Goal: Task Accomplishment & Management: Manage account settings

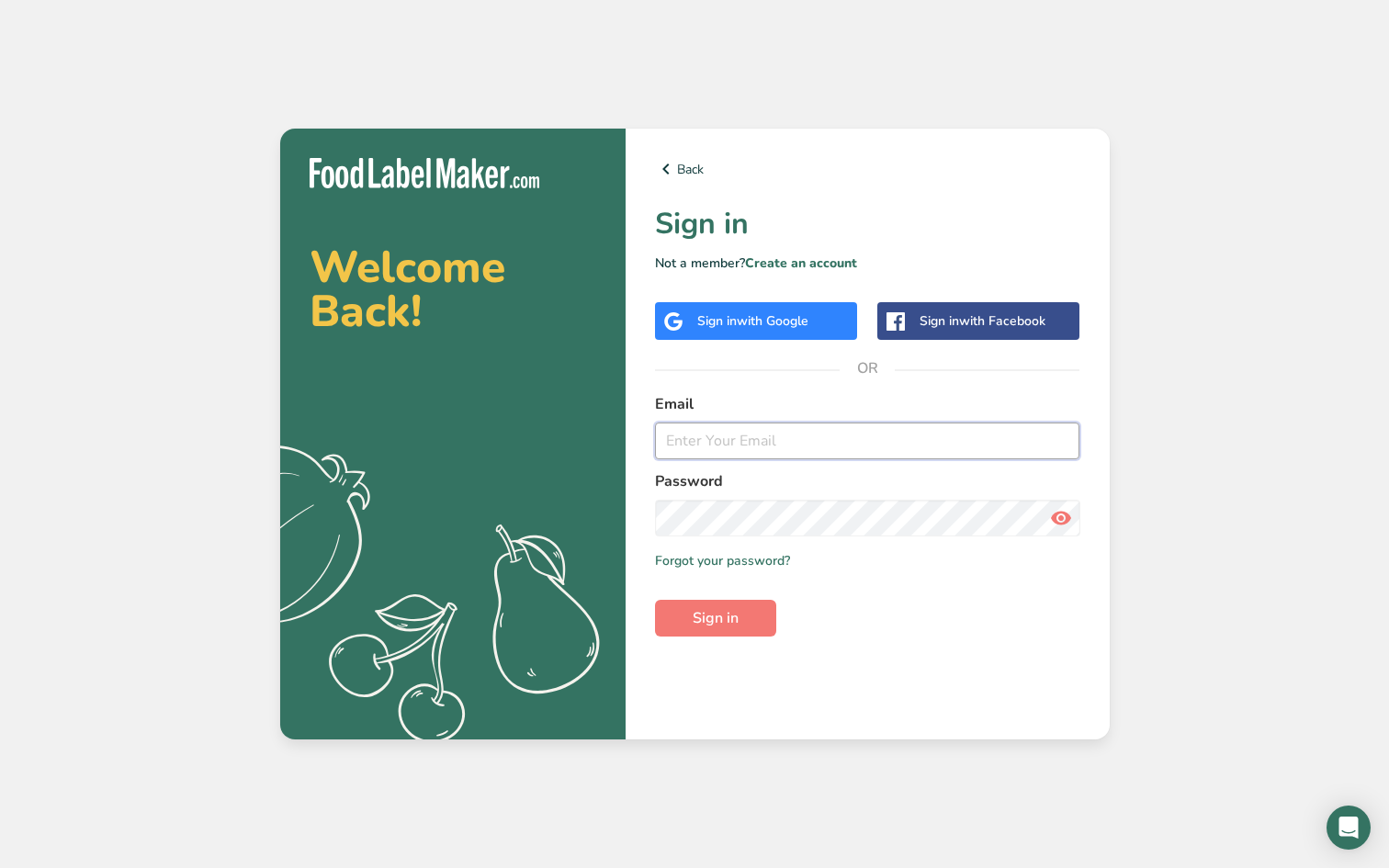
click at [753, 440] on input "email" at bounding box center [868, 441] width 426 height 37
type input "[EMAIL_ADDRESS][DOMAIN_NAME]"
click at [690, 630] on button "Sign in" at bounding box center [715, 618] width 122 height 37
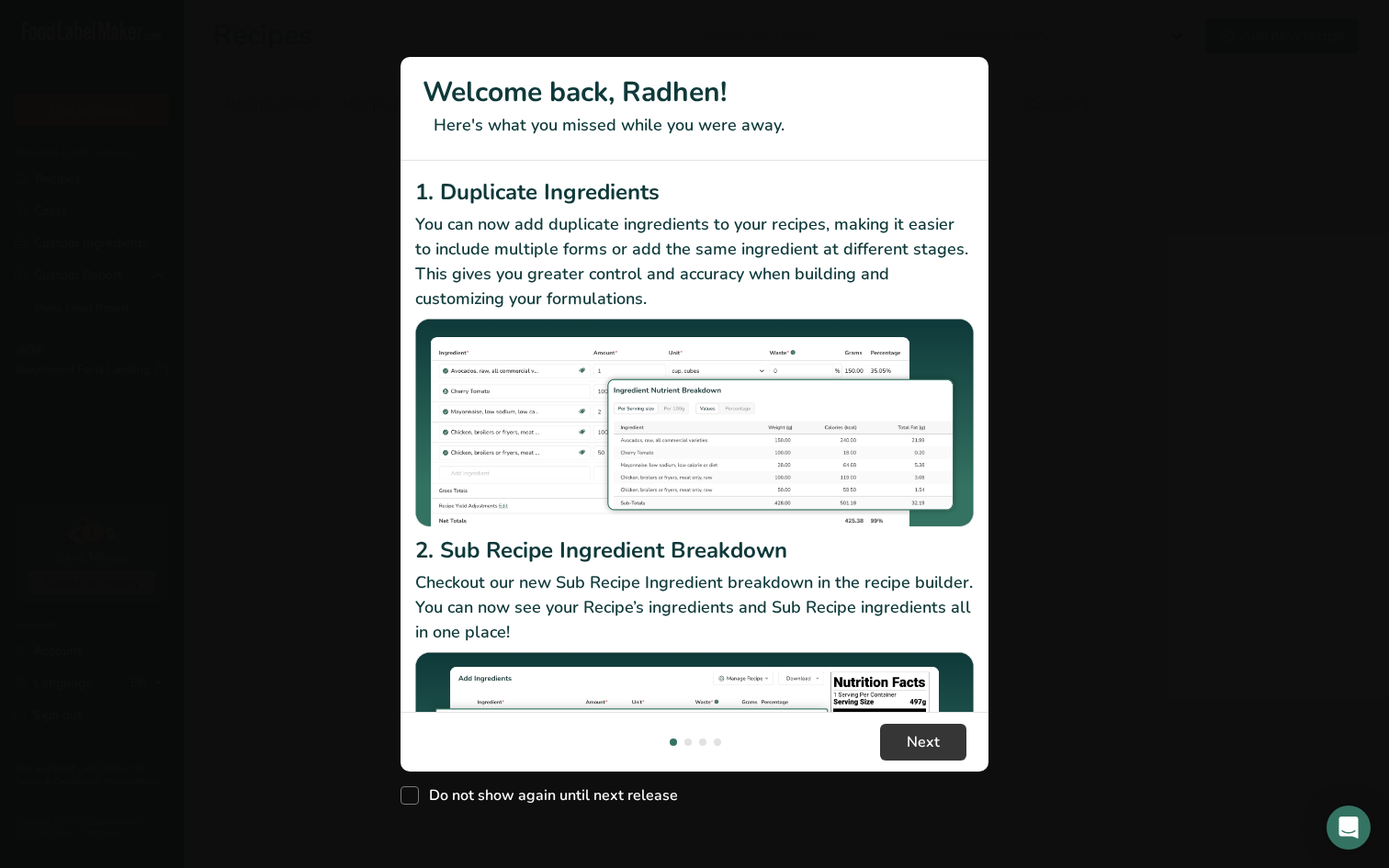
click at [953, 165] on div "1. Duplicate Ingredients You can now add duplicate ingredients to your recipes,…" at bounding box center [694, 435] width 588 height 551
click at [1365, 37] on button "New Features" at bounding box center [1356, 33] width 29 height 29
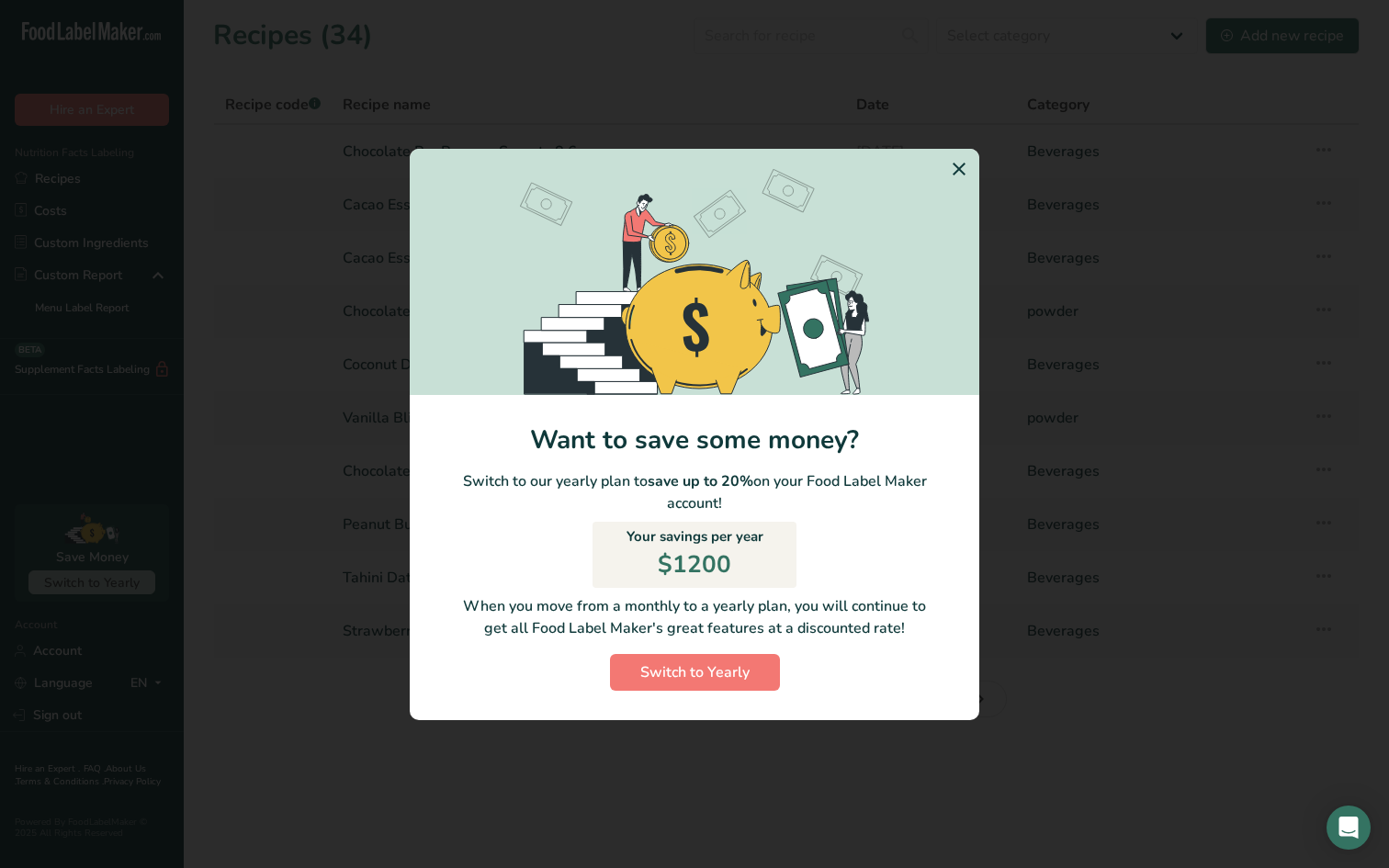
click at [961, 177] on icon "Switch to Yearly Modal" at bounding box center [959, 169] width 22 height 33
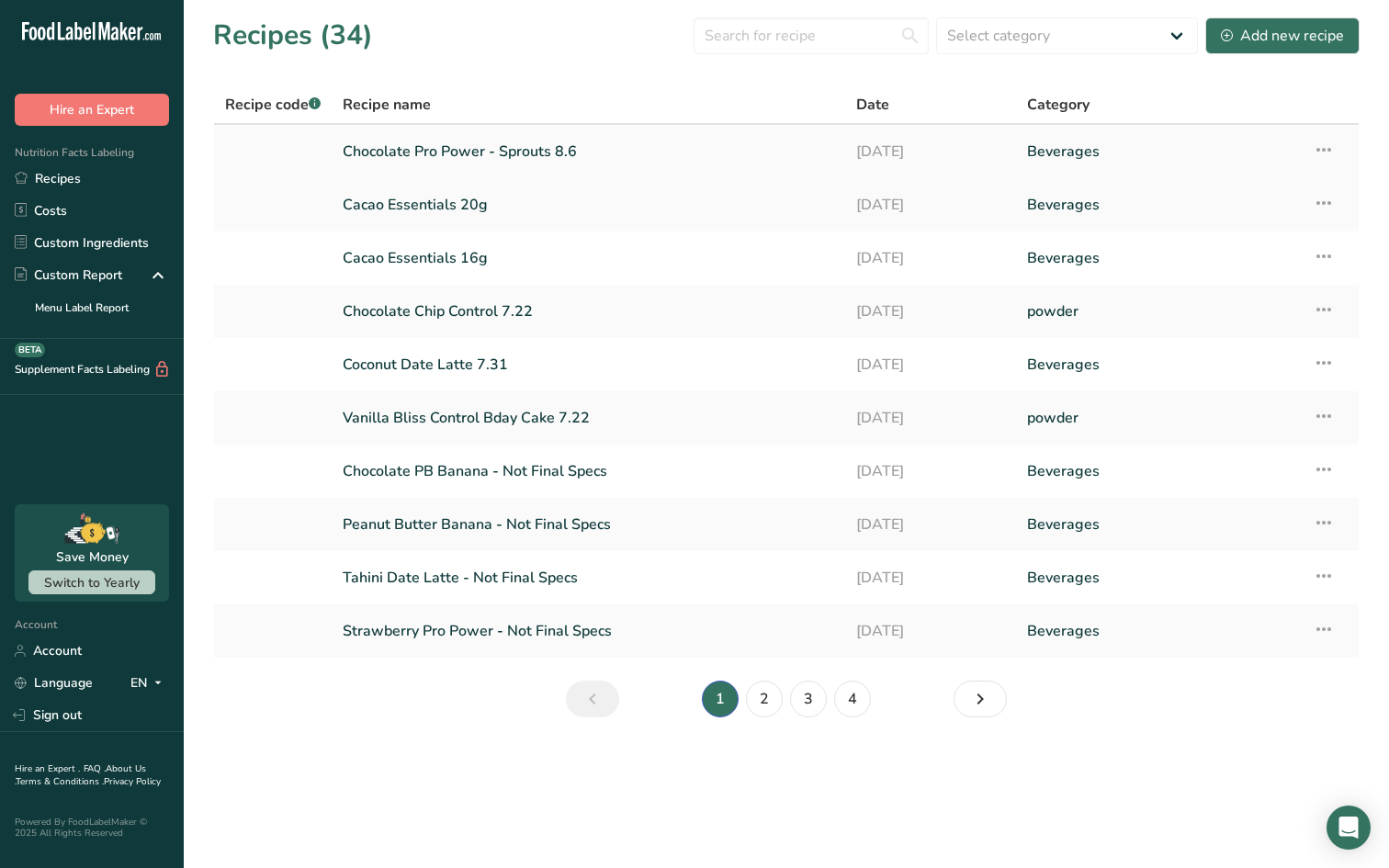
click at [546, 147] on link "Chocolate Pro Power - Sprouts 8.6" at bounding box center [589, 152] width 492 height 39
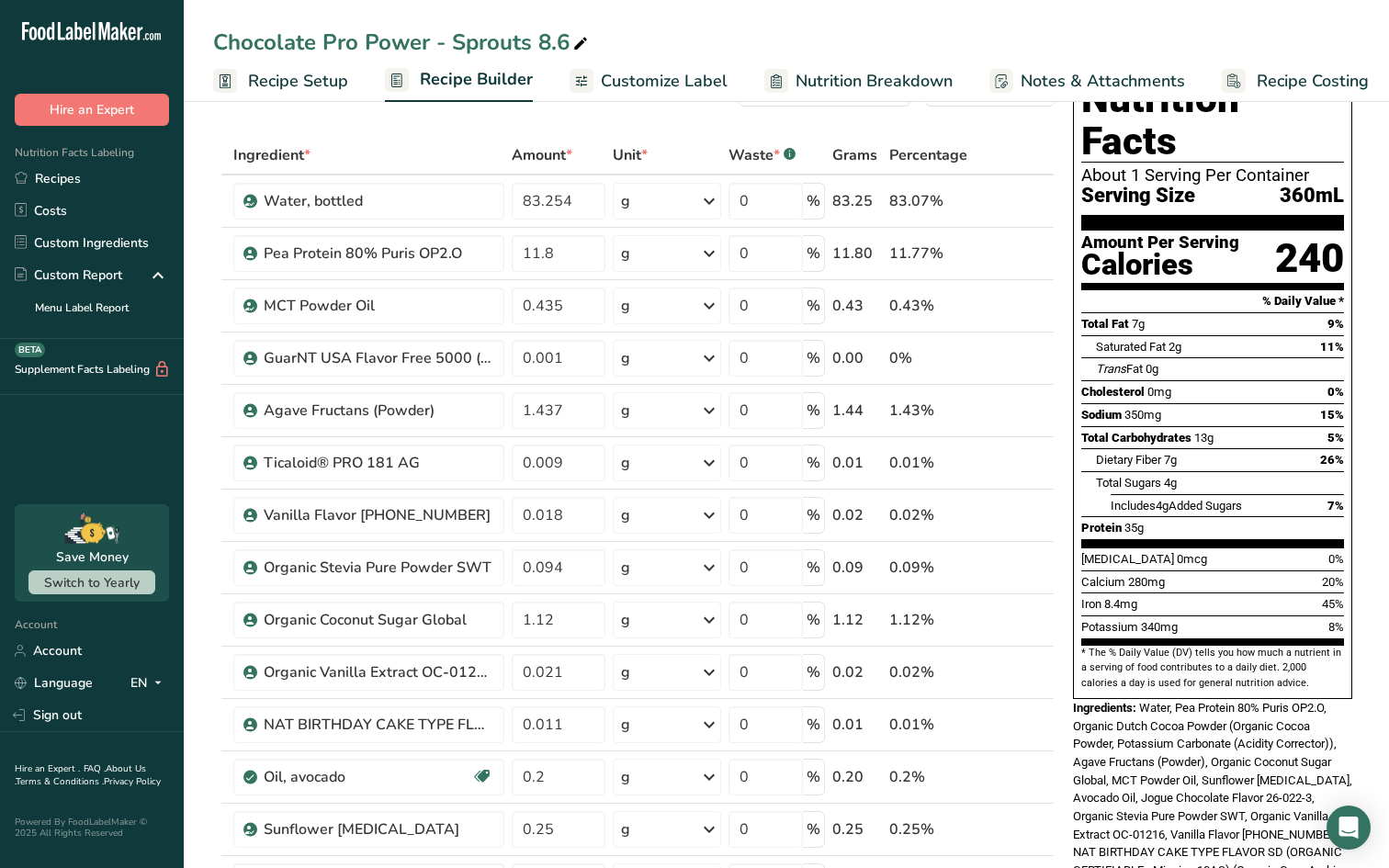
scroll to position [58, 0]
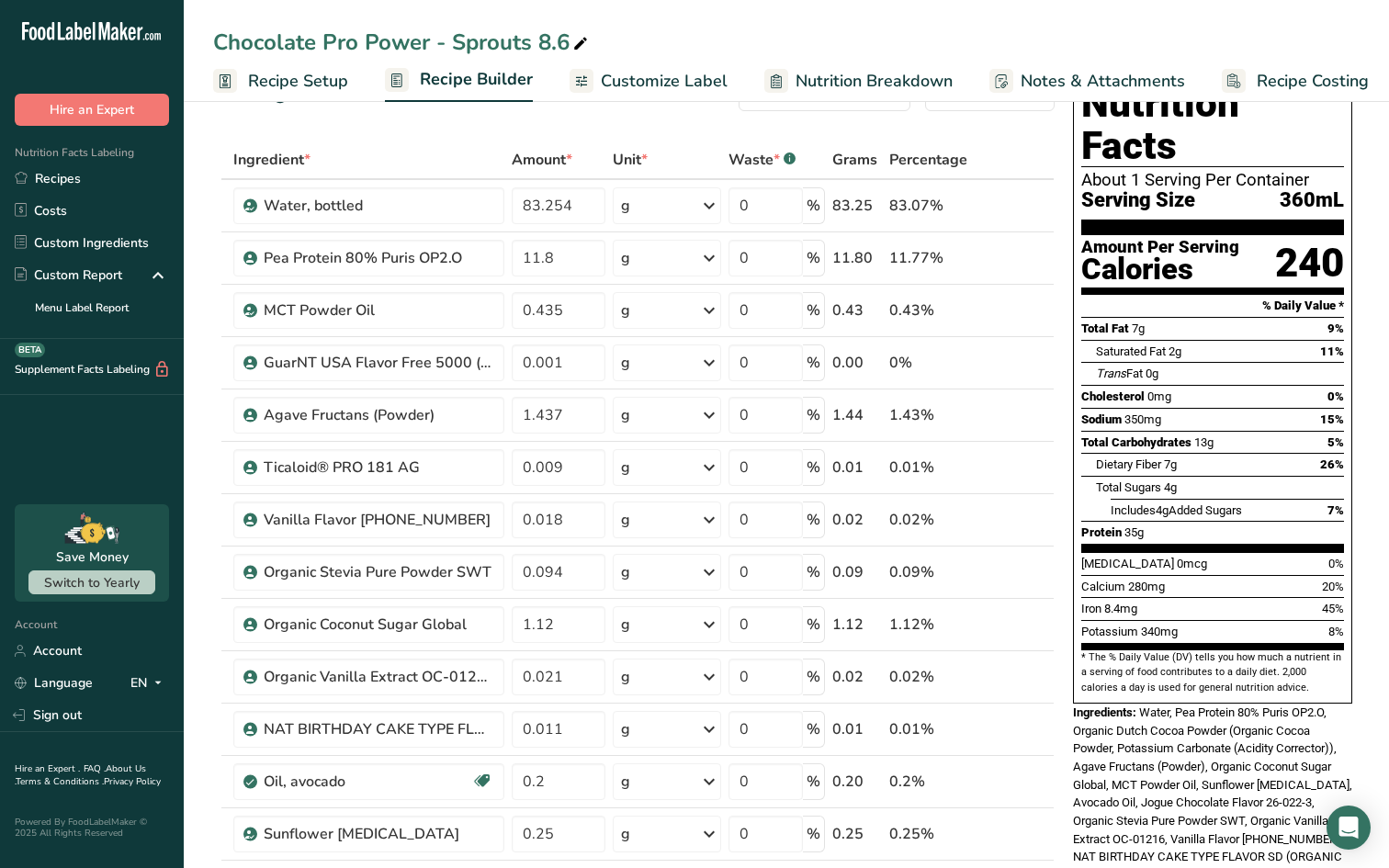
drag, startPoint x: 1131, startPoint y: 377, endPoint x: 1180, endPoint y: 379, distance: 49.0
click at [1178, 408] on div "Sodium 350mg 15%" at bounding box center [1213, 420] width 262 height 23
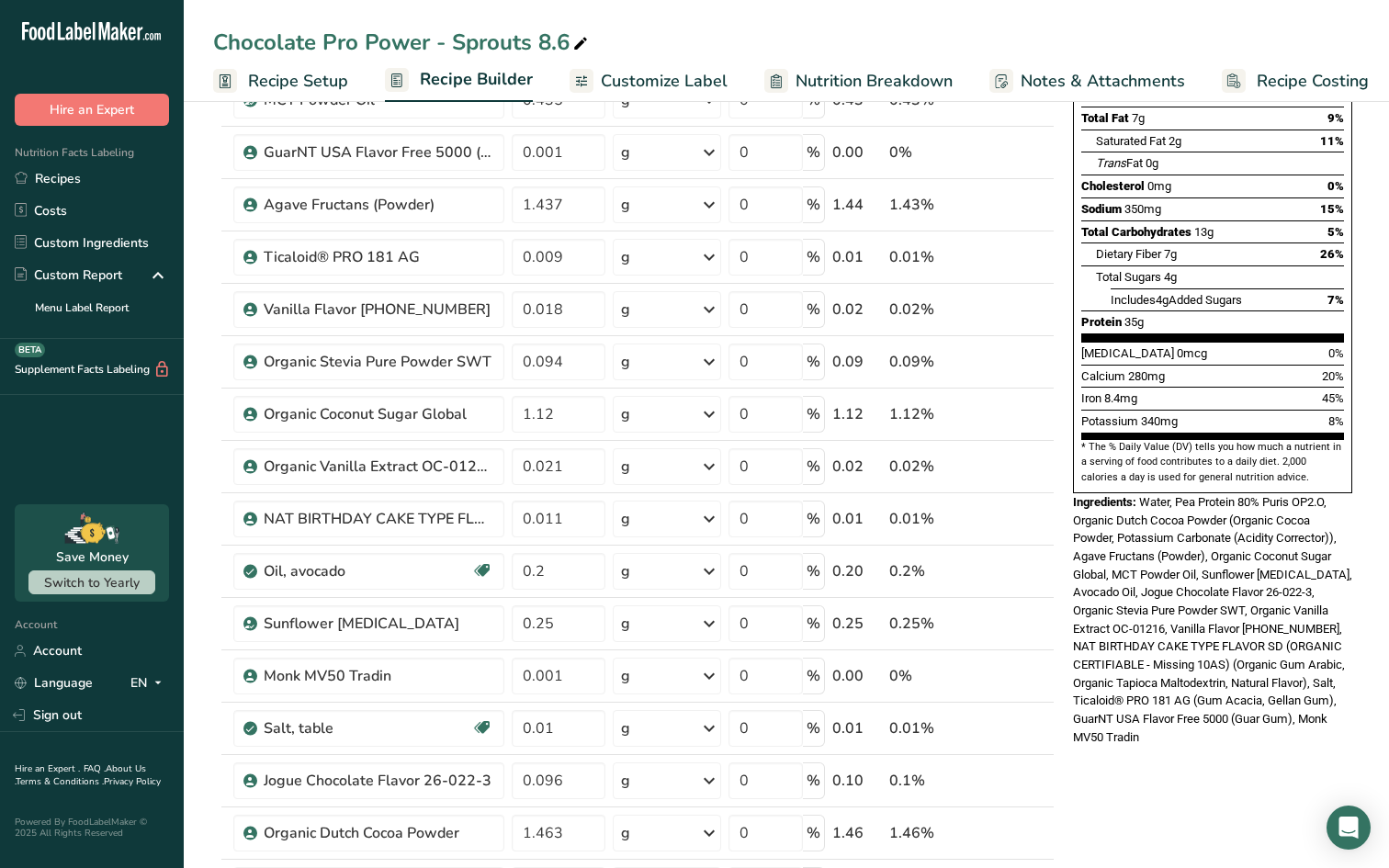
scroll to position [269, 0]
drag, startPoint x: 571, startPoint y: 729, endPoint x: 539, endPoint y: 727, distance: 32.1
click at [539, 727] on input "0.01" at bounding box center [559, 728] width 93 height 37
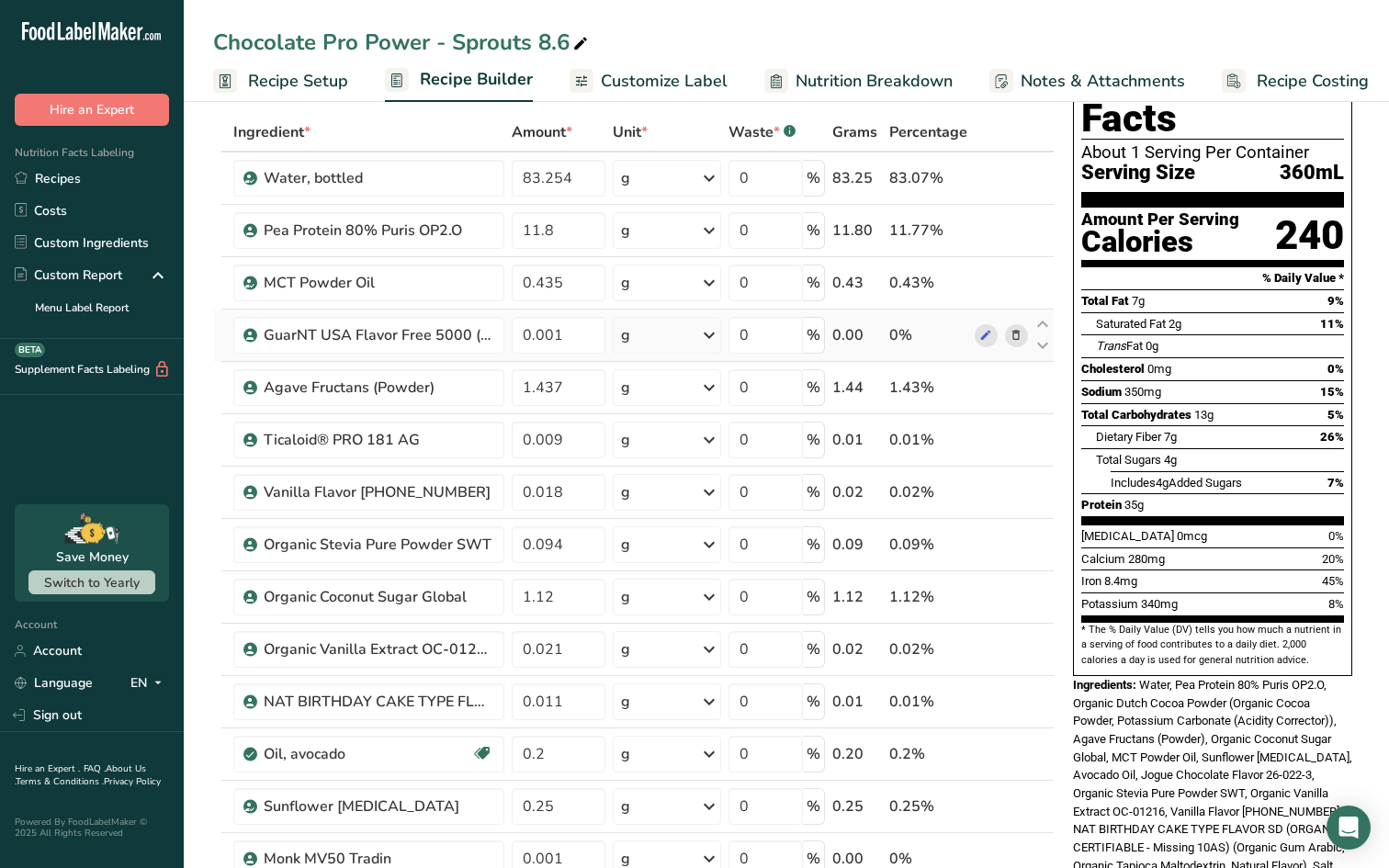
scroll to position [0, 0]
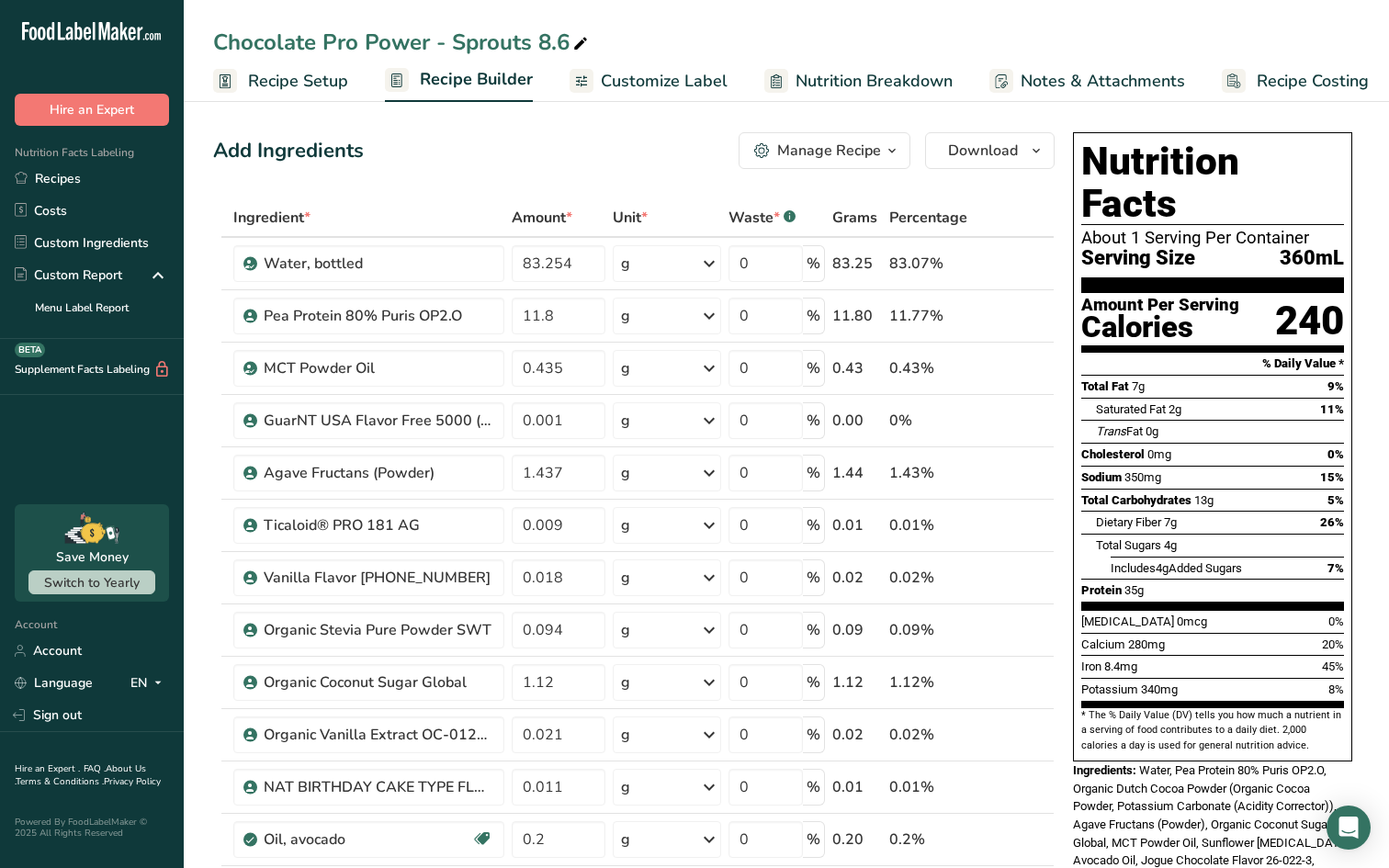
type input "0.010002"
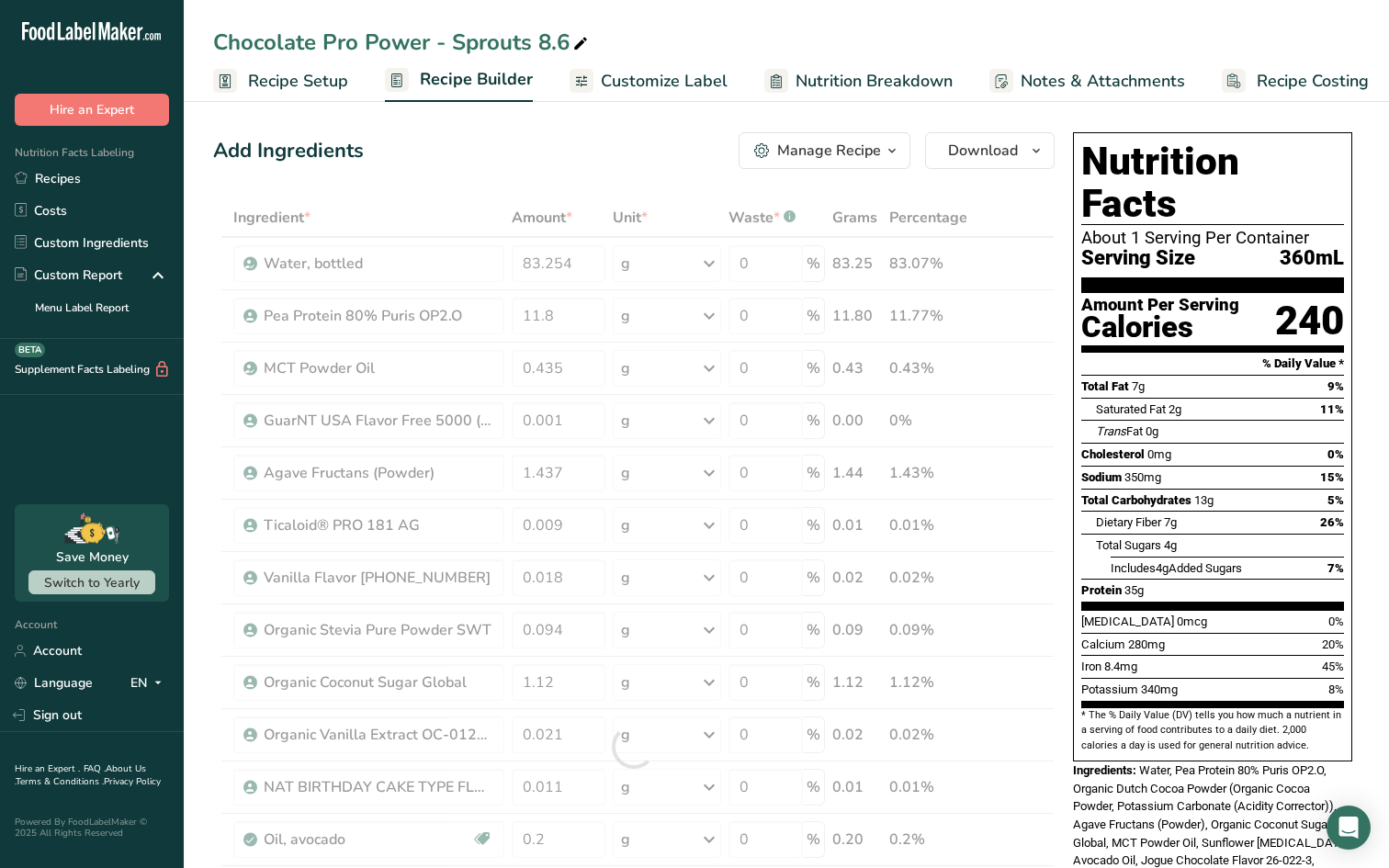
click at [586, 137] on div "Add Ingredients Manage Recipe Delete Recipe Duplicate Recipe Scale Recipe Save …" at bounding box center [634, 151] width 842 height 37
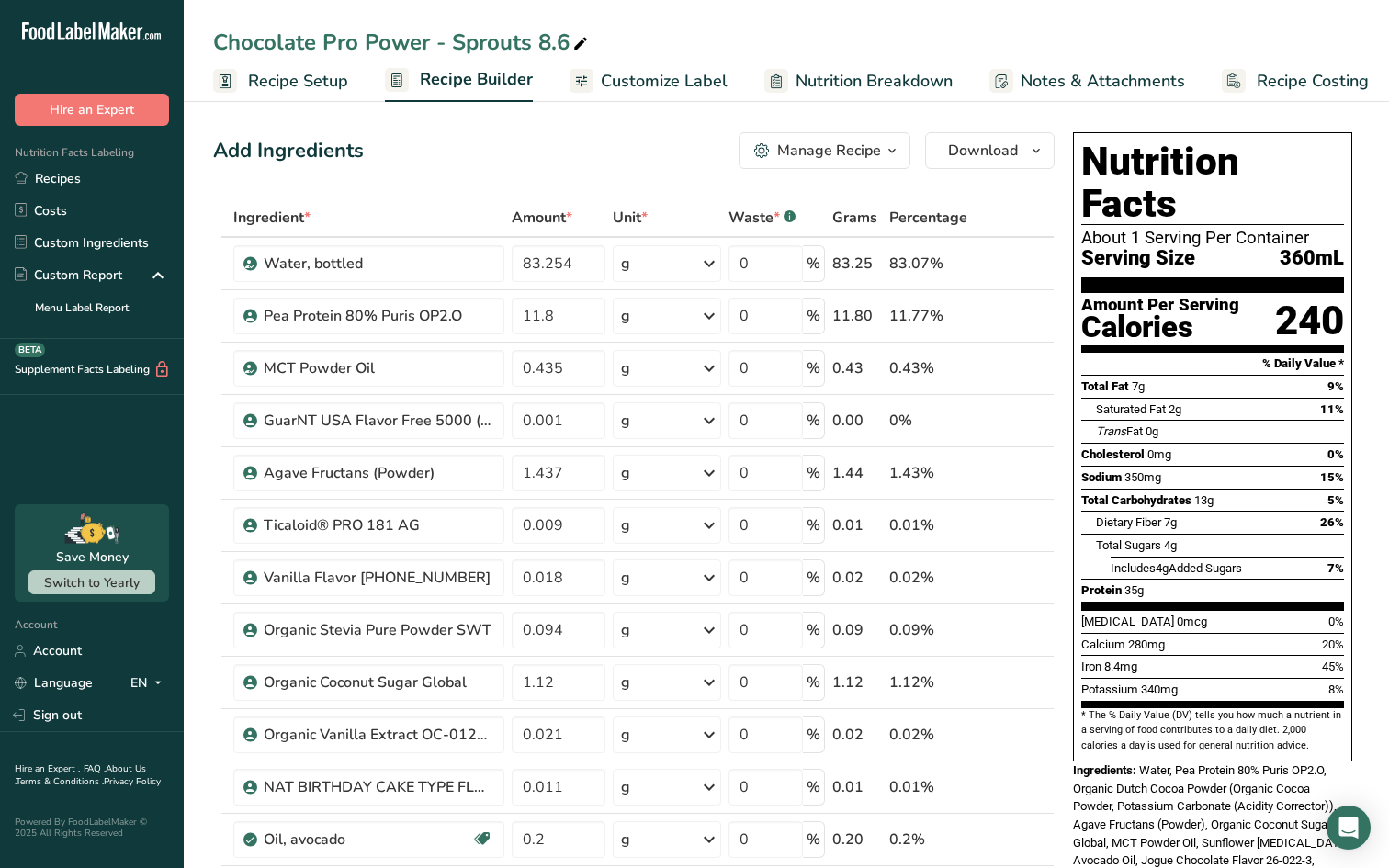
drag, startPoint x: 1142, startPoint y: 646, endPoint x: 1216, endPoint y: 643, distance: 74.1
click at [1217, 678] on div "Potassium 340mg 8%" at bounding box center [1213, 690] width 262 height 23
click at [81, 182] on link "Recipes" at bounding box center [91, 178] width 184 height 32
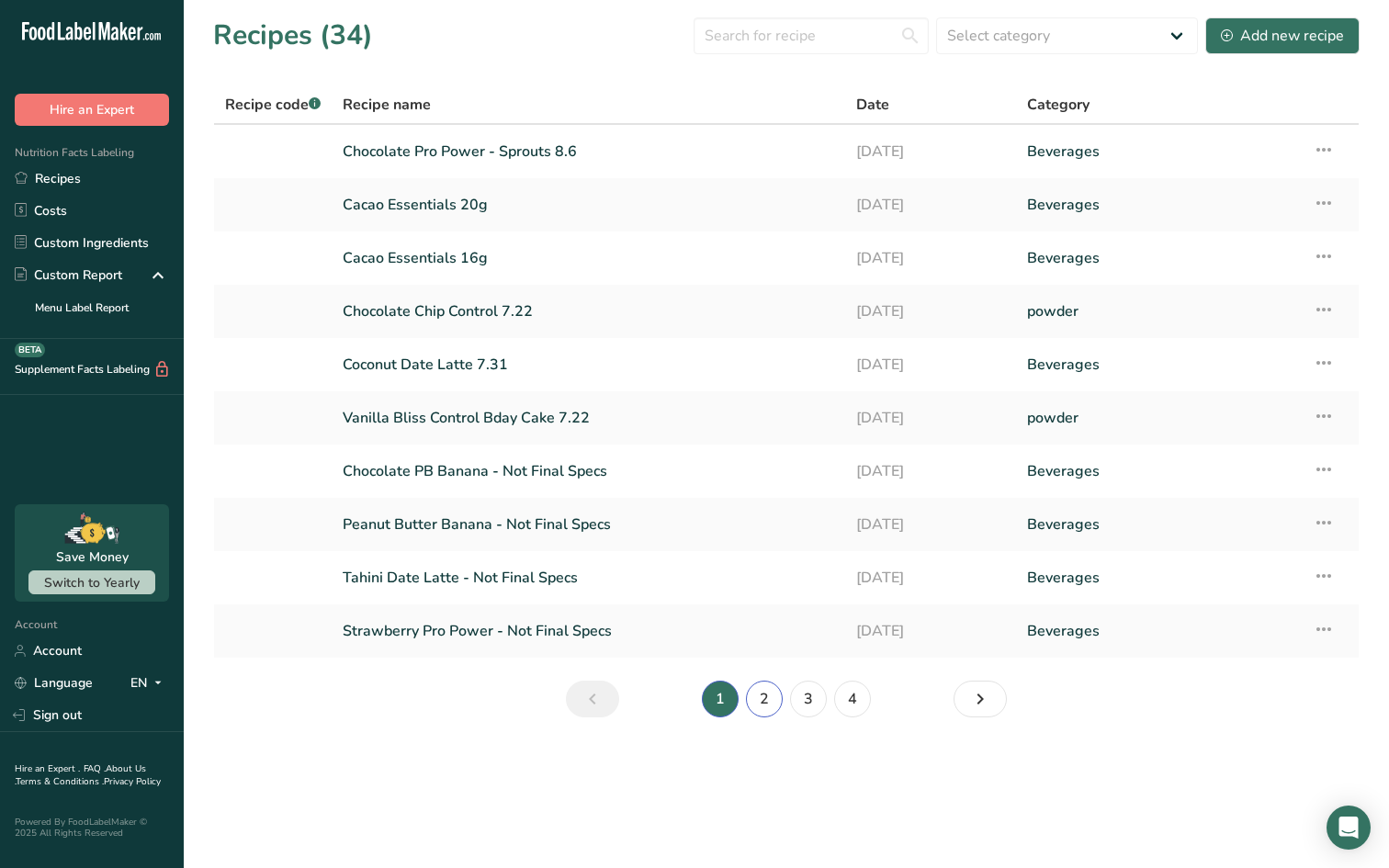
click at [778, 700] on link "2" at bounding box center [765, 700] width 37 height 37
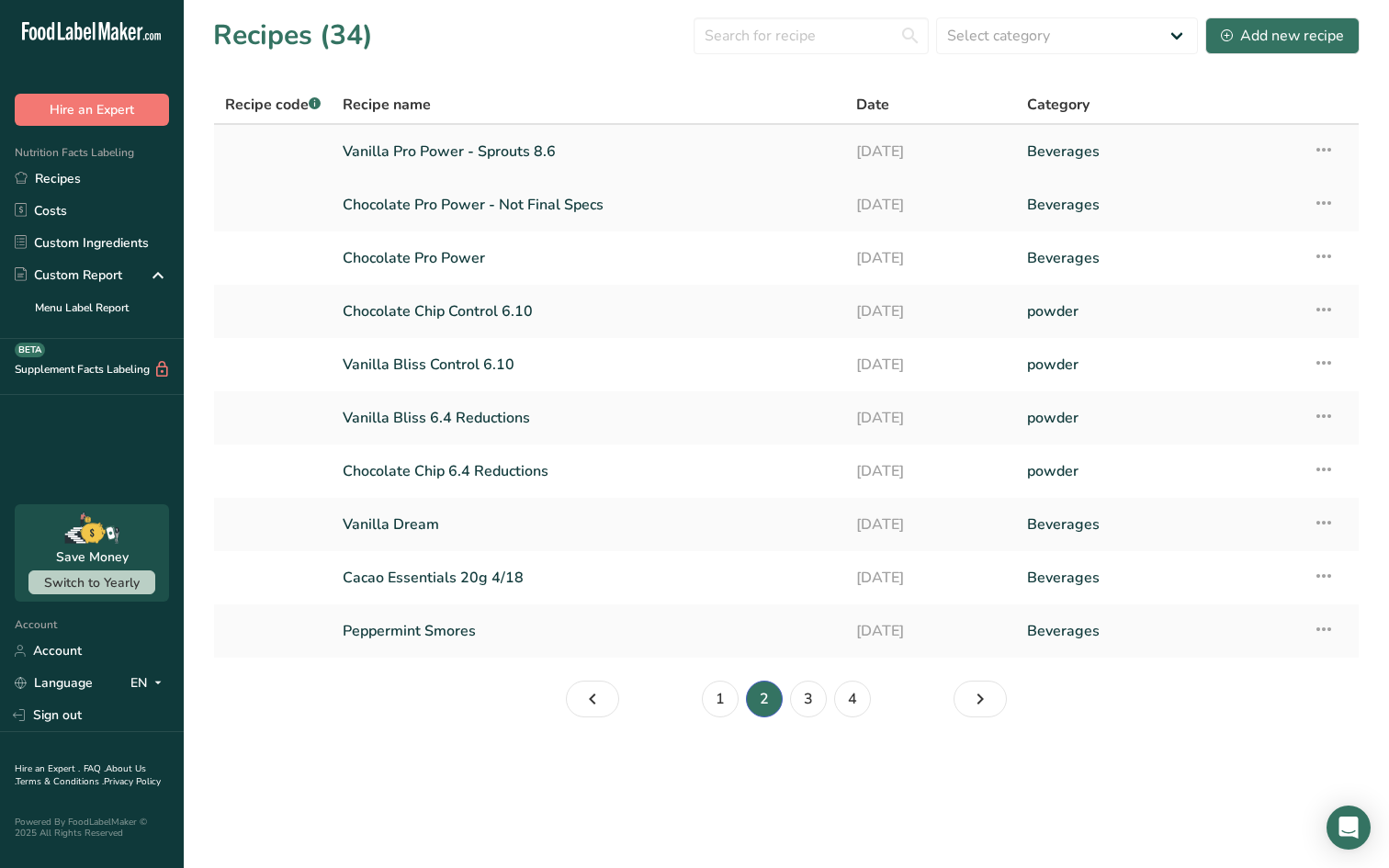
click at [510, 142] on link "Vanilla Pro Power - Sprouts 8.6" at bounding box center [589, 152] width 492 height 39
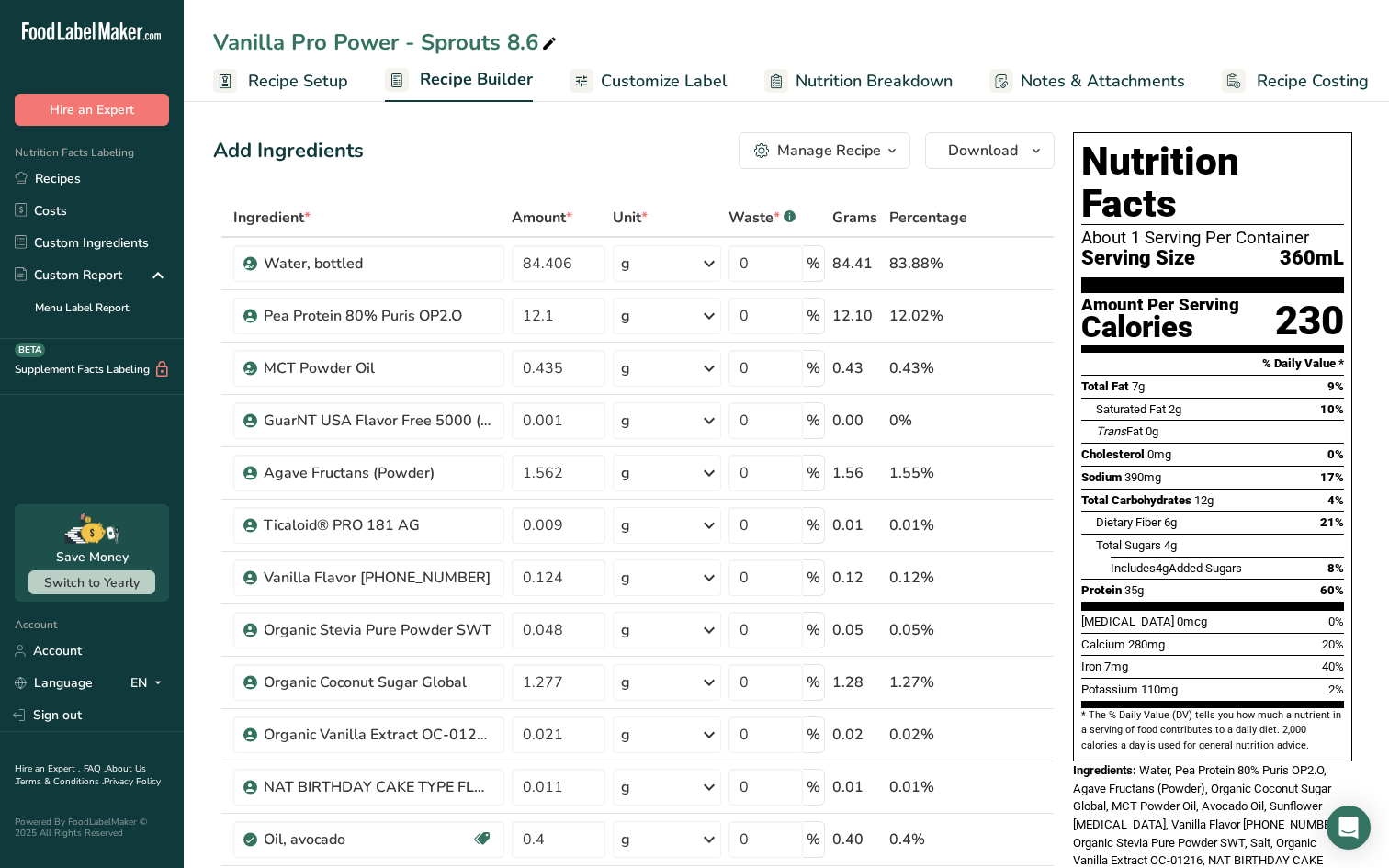
drag, startPoint x: 1141, startPoint y: 645, endPoint x: 1191, endPoint y: 652, distance: 50.5
click at [1191, 678] on div "Potassium 110mg 2%" at bounding box center [1213, 690] width 262 height 23
click at [894, 71] on span "Nutrition Breakdown" at bounding box center [875, 82] width 157 height 25
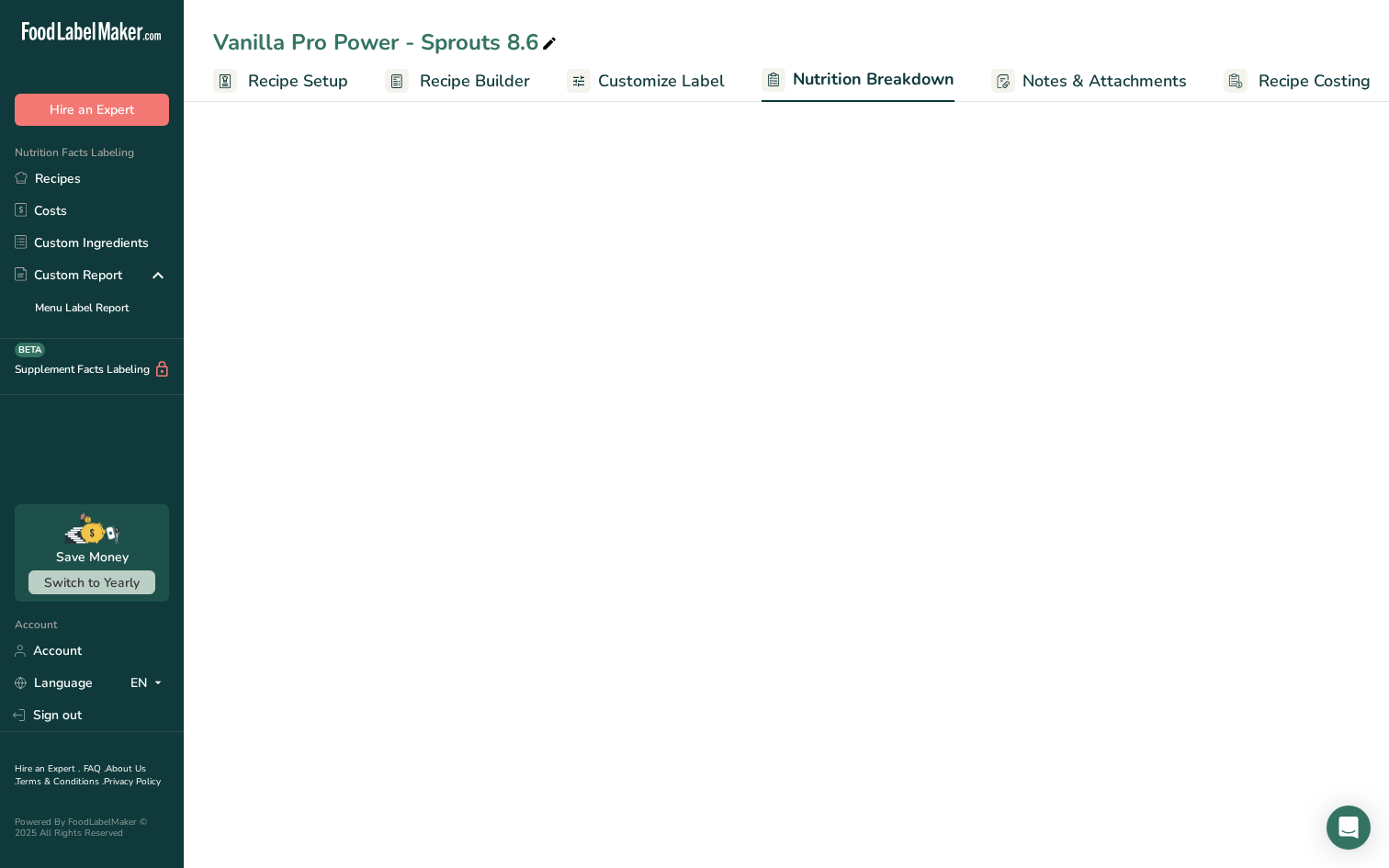
click at [894, 71] on span "Nutrition Breakdown" at bounding box center [874, 80] width 161 height 25
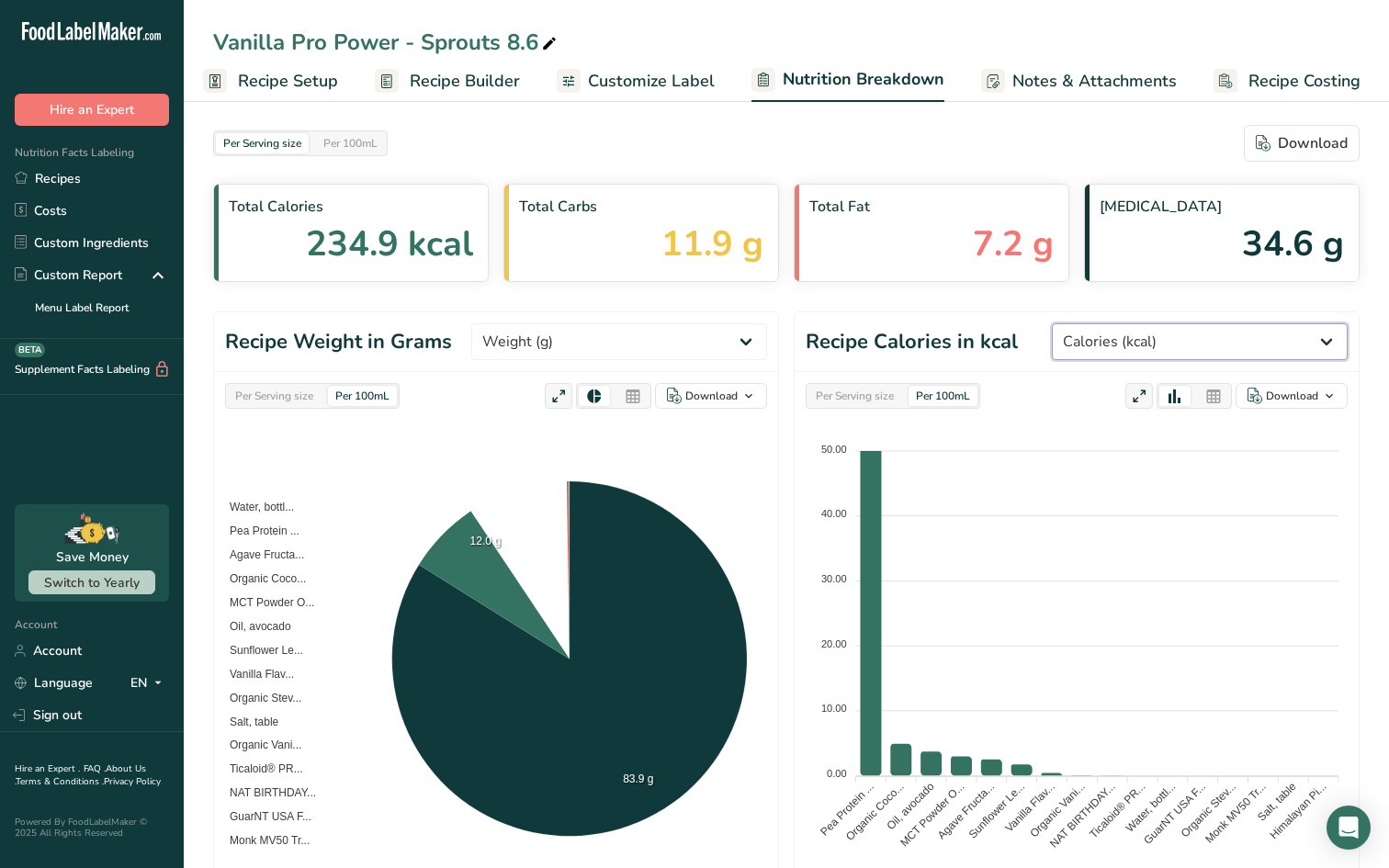
click at [1233, 335] on select "Weight (g) Calories (kcal) Energy KJ (kj) Total Fat (g) Saturated Fat (g) Trans…" at bounding box center [1199, 342] width 295 height 37
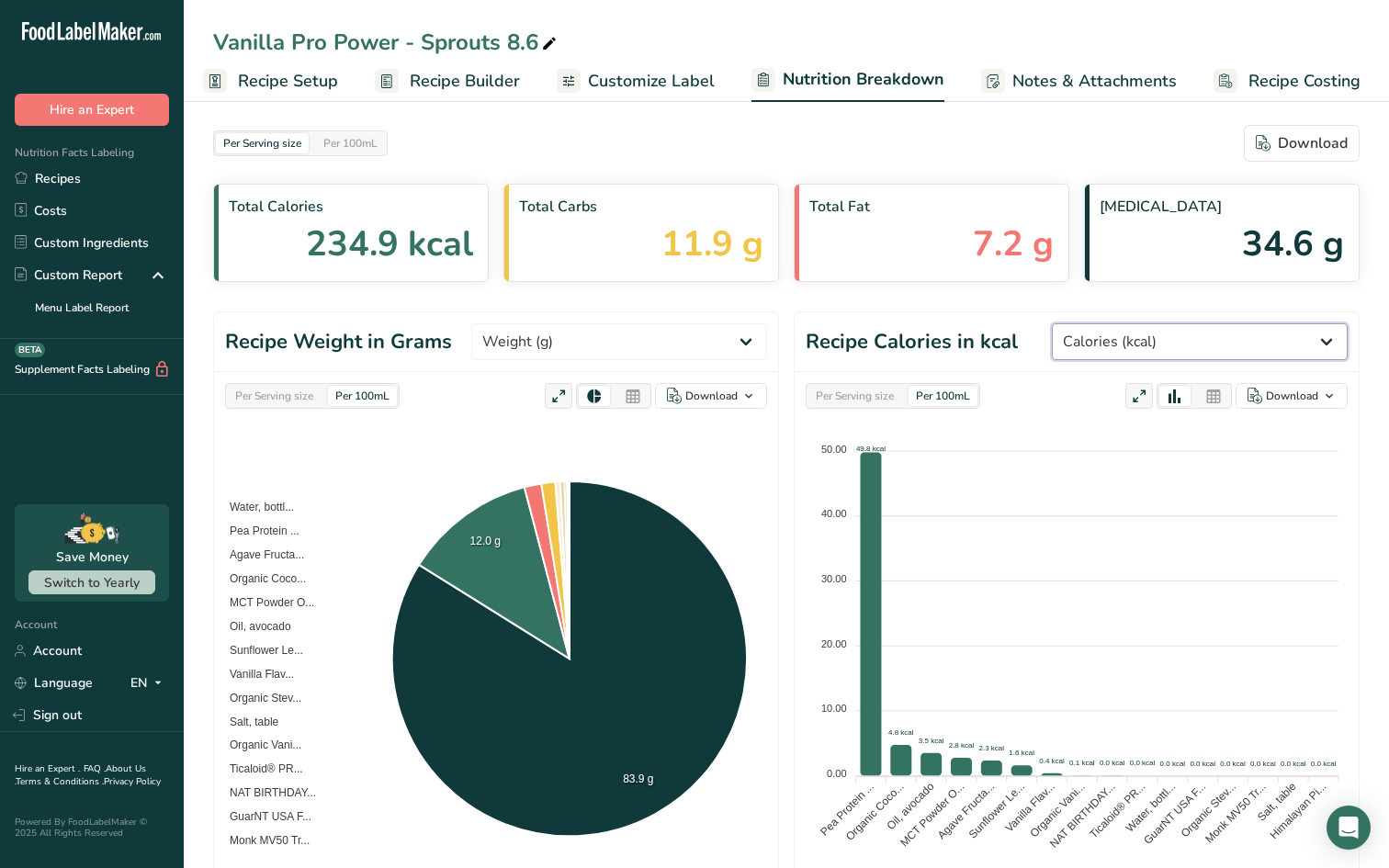
select select "Potassium"
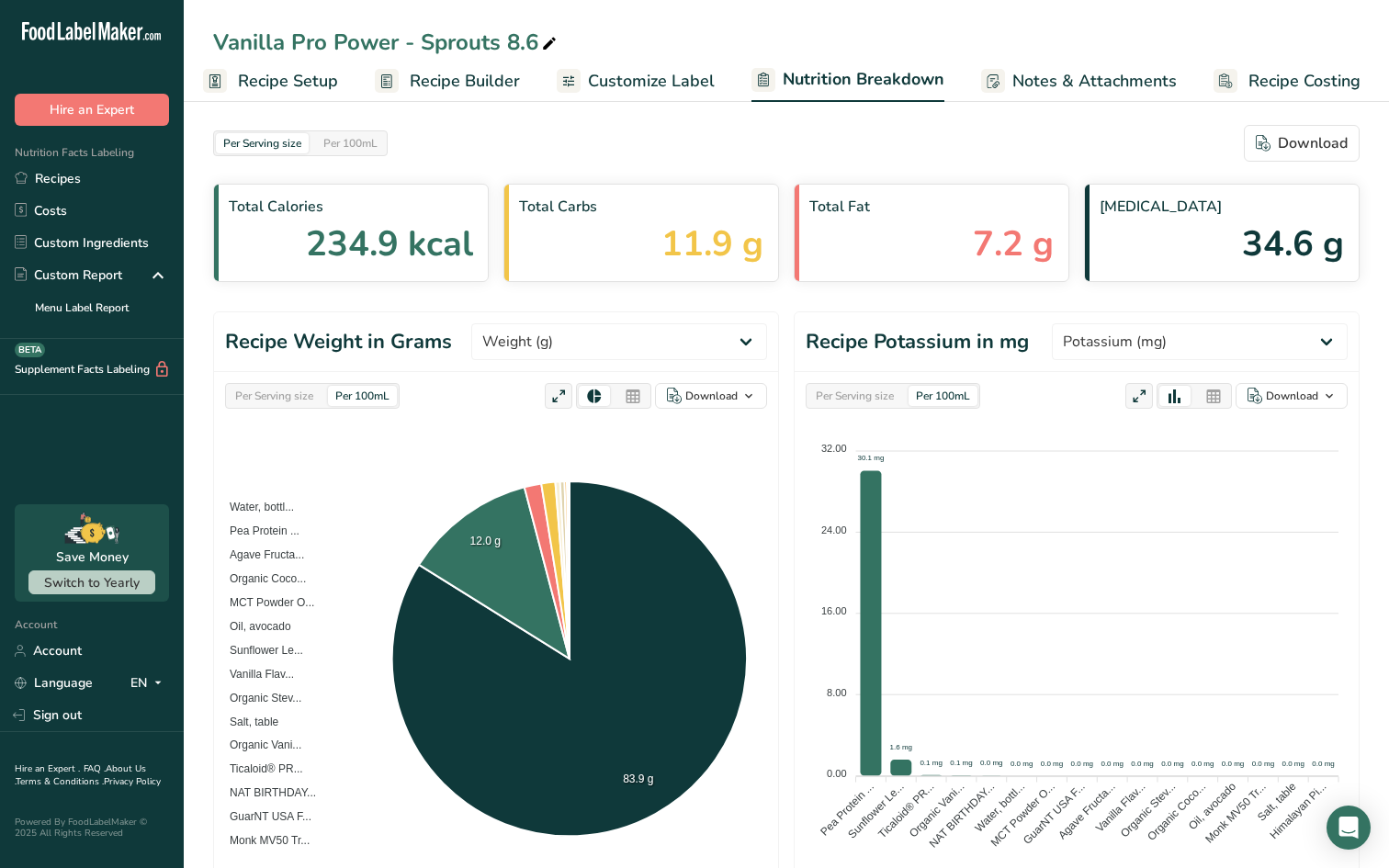
click at [868, 394] on div "Per Serving size" at bounding box center [854, 396] width 92 height 20
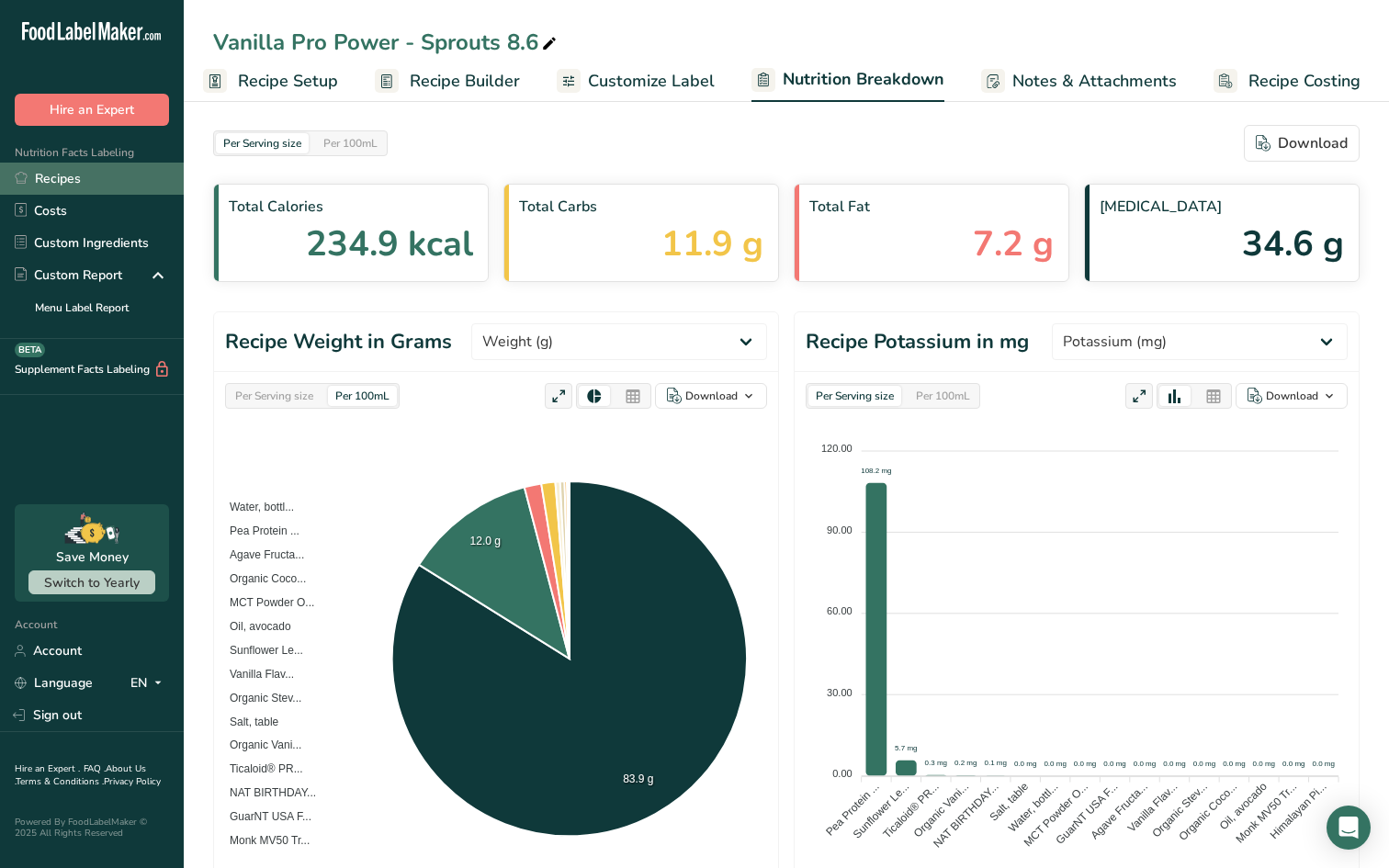
click at [120, 188] on link "Recipes" at bounding box center [91, 178] width 184 height 32
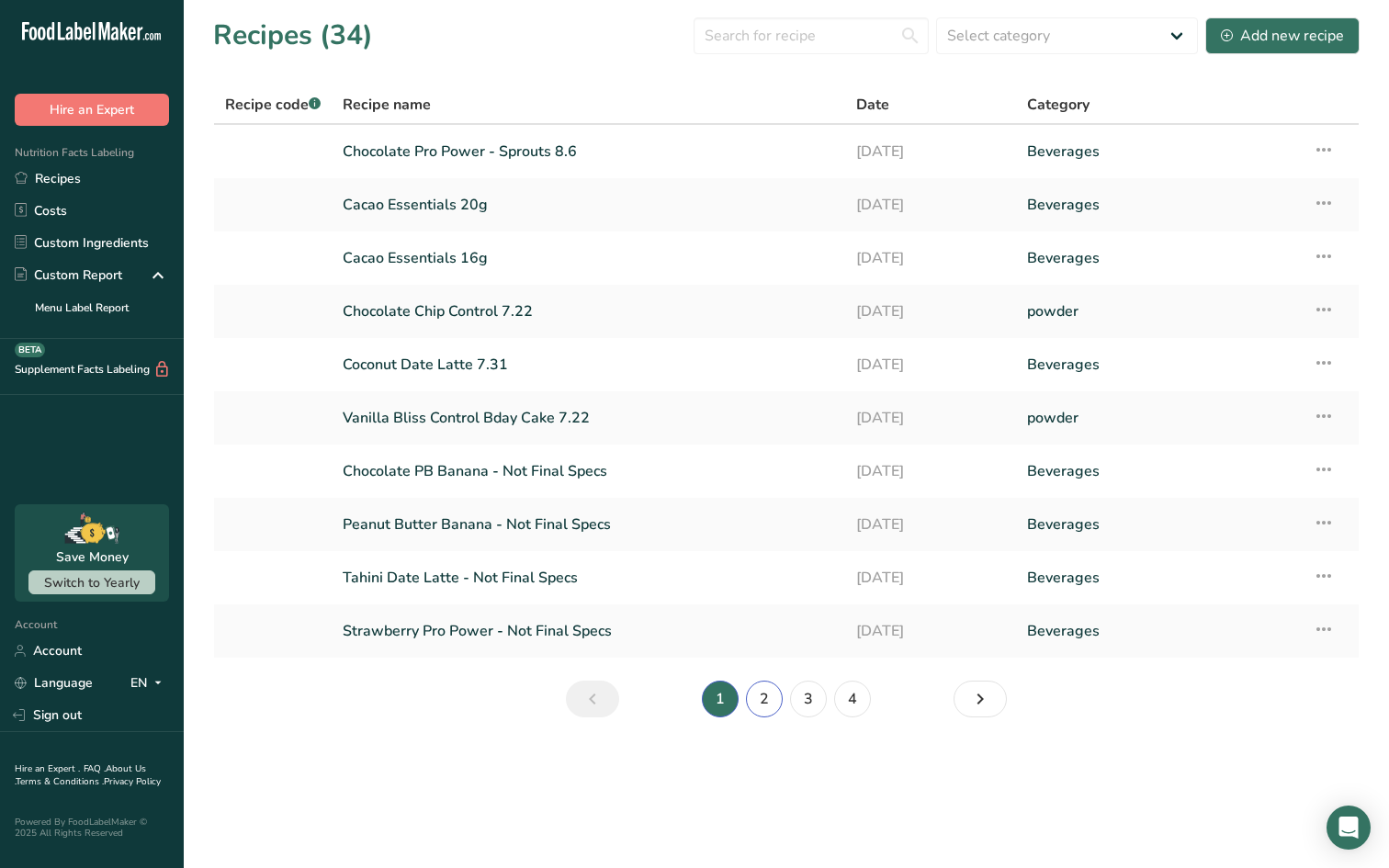
click at [753, 703] on link "2" at bounding box center [765, 700] width 37 height 37
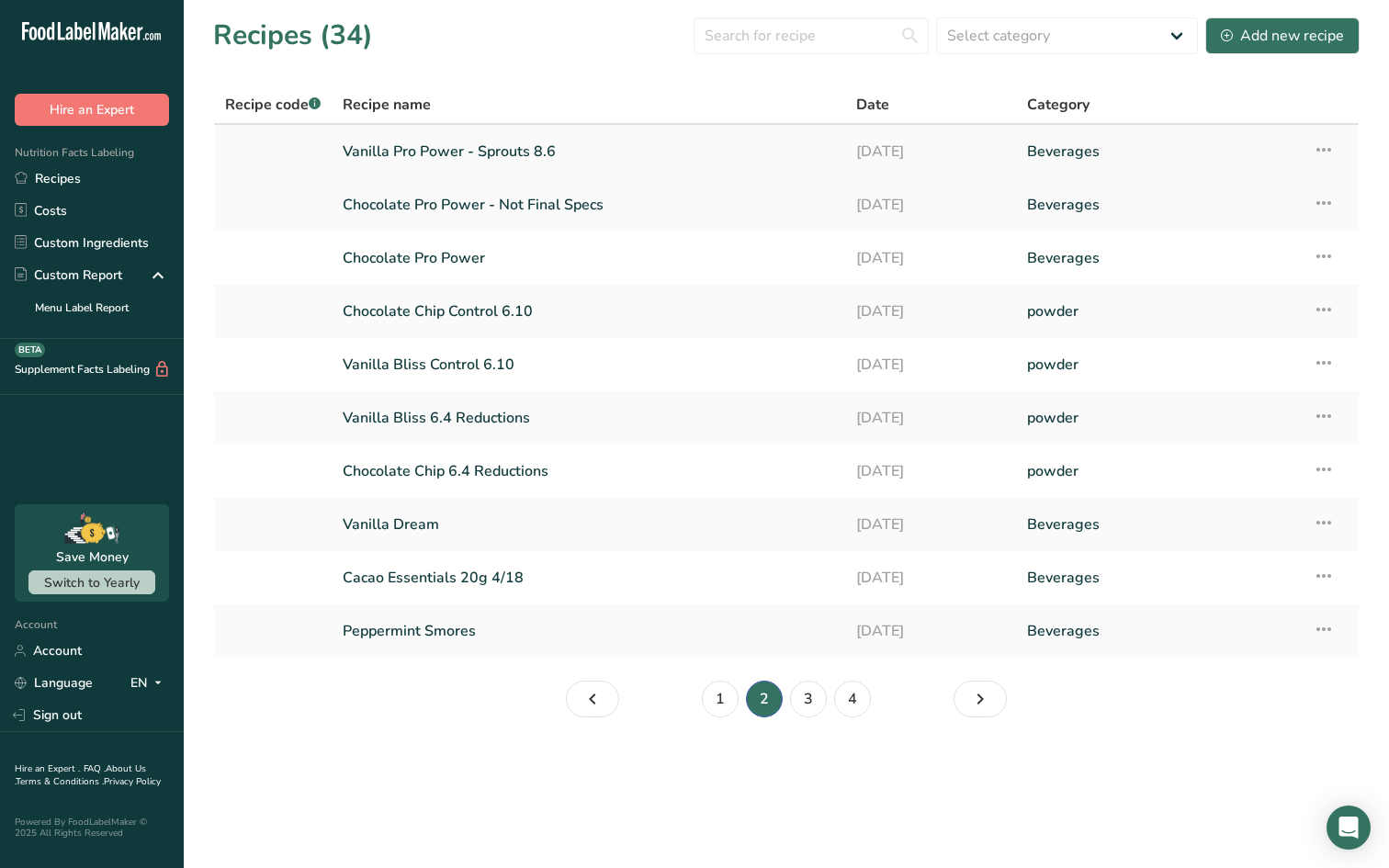
click at [549, 152] on link "Vanilla Pro Power - Sprouts 8.6" at bounding box center [589, 152] width 492 height 39
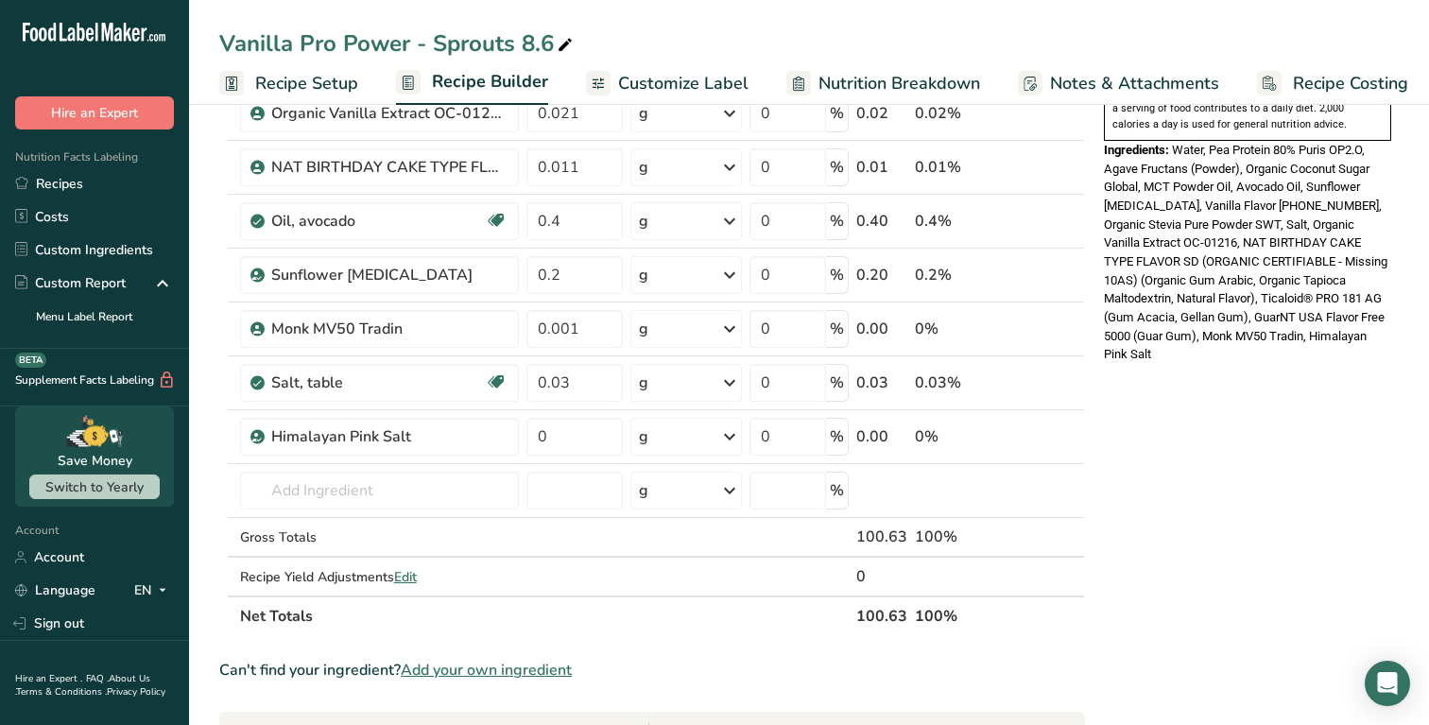
scroll to position [652, 0]
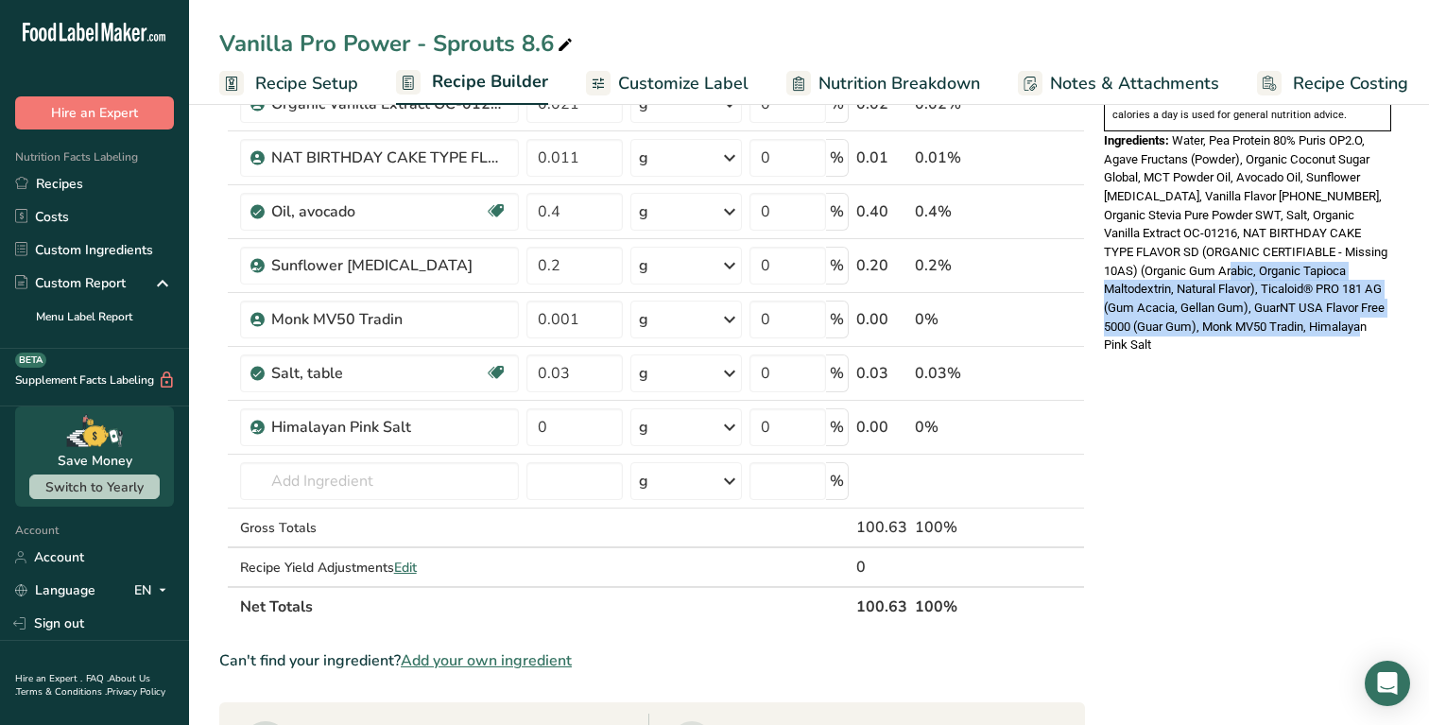
drag, startPoint x: 1205, startPoint y: 223, endPoint x: 1323, endPoint y: 286, distance: 133.2
click at [1324, 287] on div "Ingredients: Water, Pea Protein 80% Puris OP2.O, Agave Fructans (Powder), Organ…" at bounding box center [1247, 242] width 287 height 223
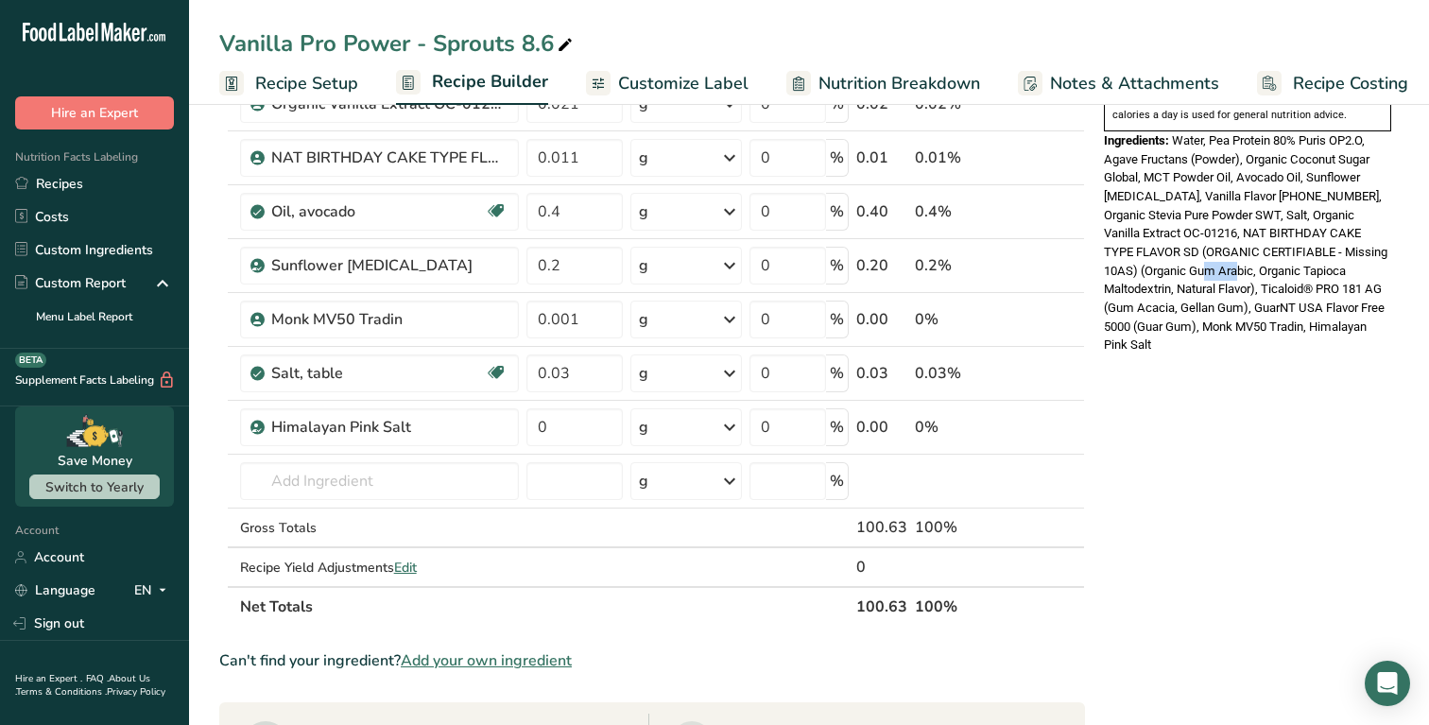
drag, startPoint x: 1179, startPoint y: 224, endPoint x: 1221, endPoint y: 234, distance: 43.8
click at [1221, 234] on div "Ingredients: Water, Pea Protein 80% Puris OP2.O, Agave Fructans (Powder), Organ…" at bounding box center [1247, 242] width 287 height 223
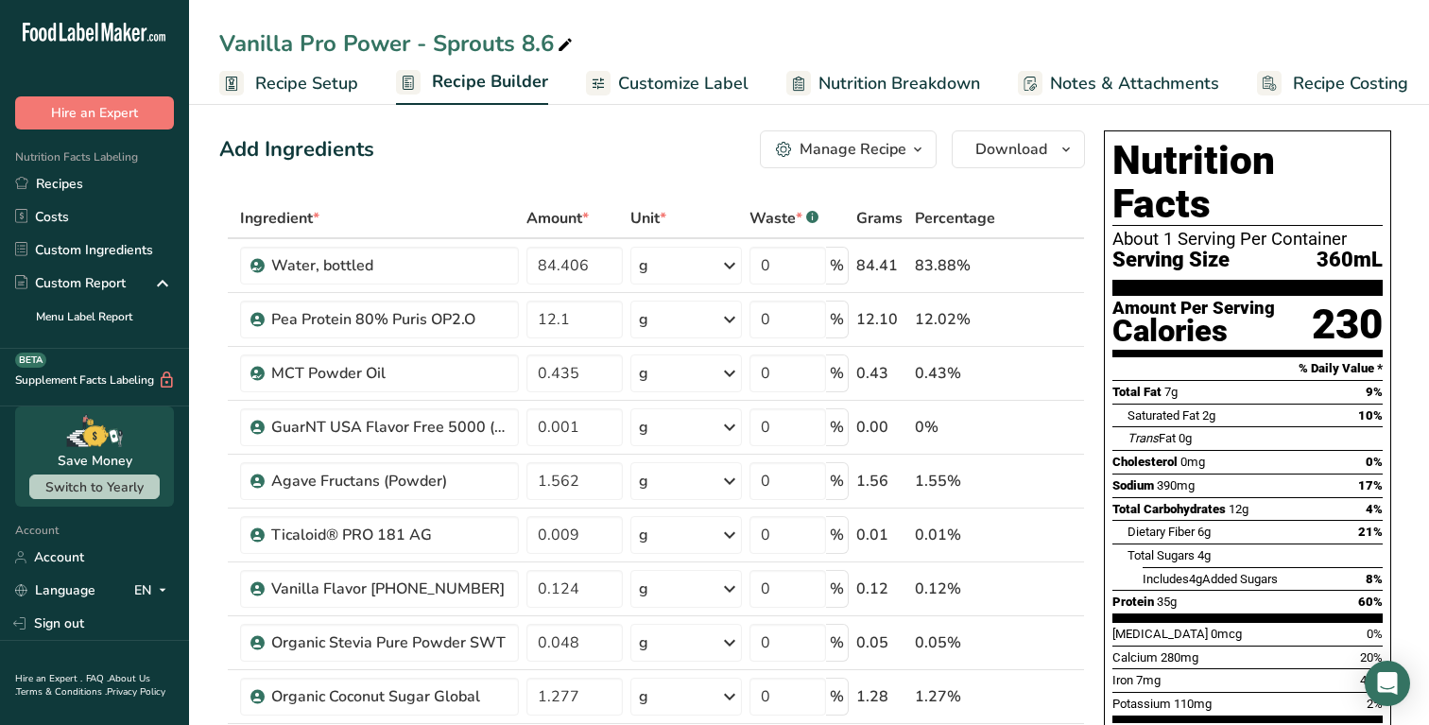
scroll to position [0, 0]
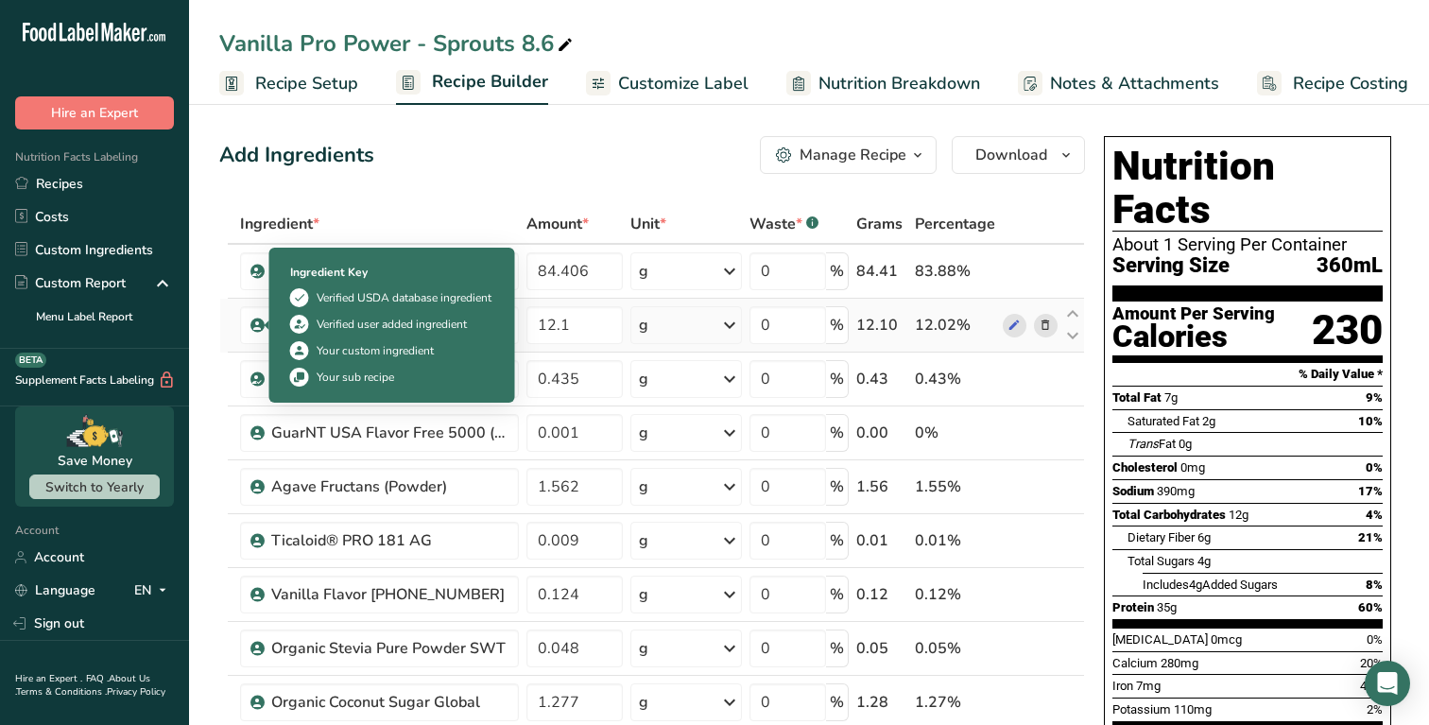
click at [254, 322] on icon at bounding box center [256, 325] width 11 height 17
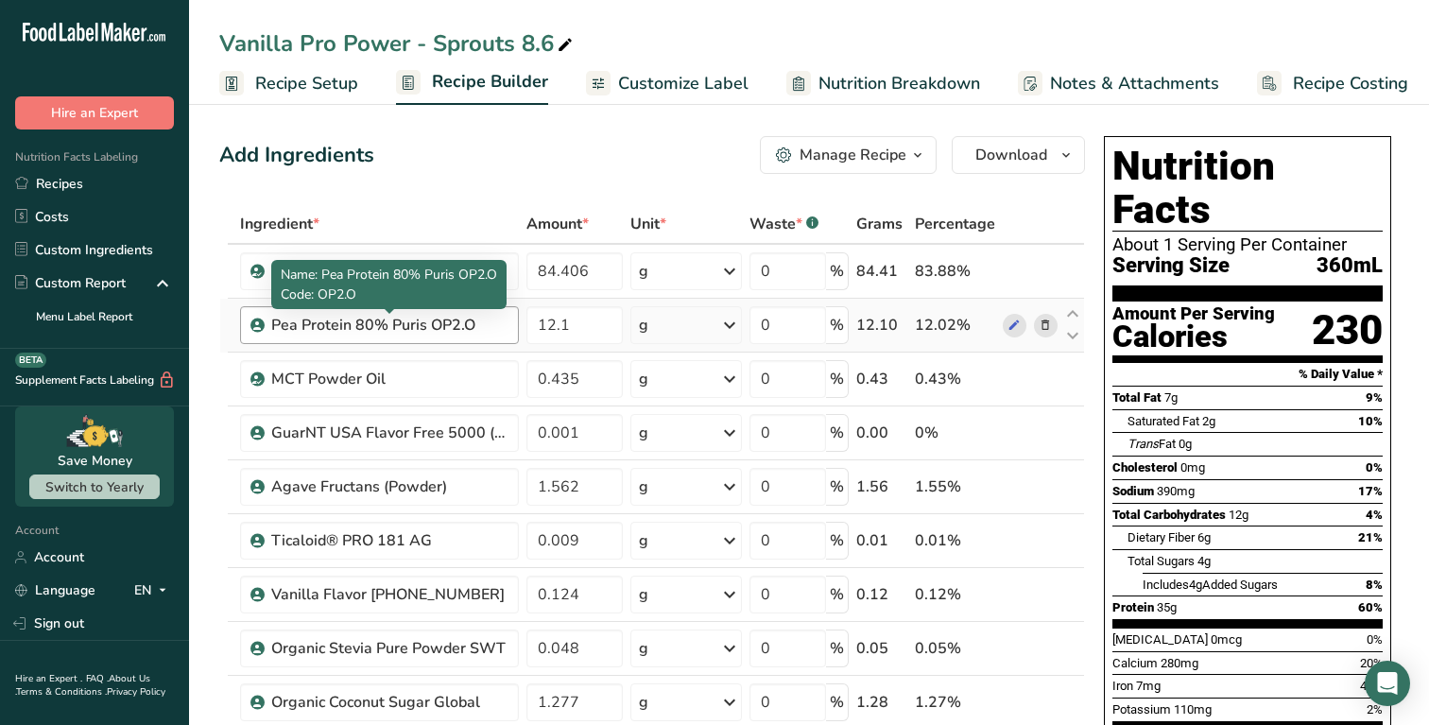
click at [288, 320] on div "Pea Protein 80% Puris OP2.O" at bounding box center [389, 325] width 236 height 23
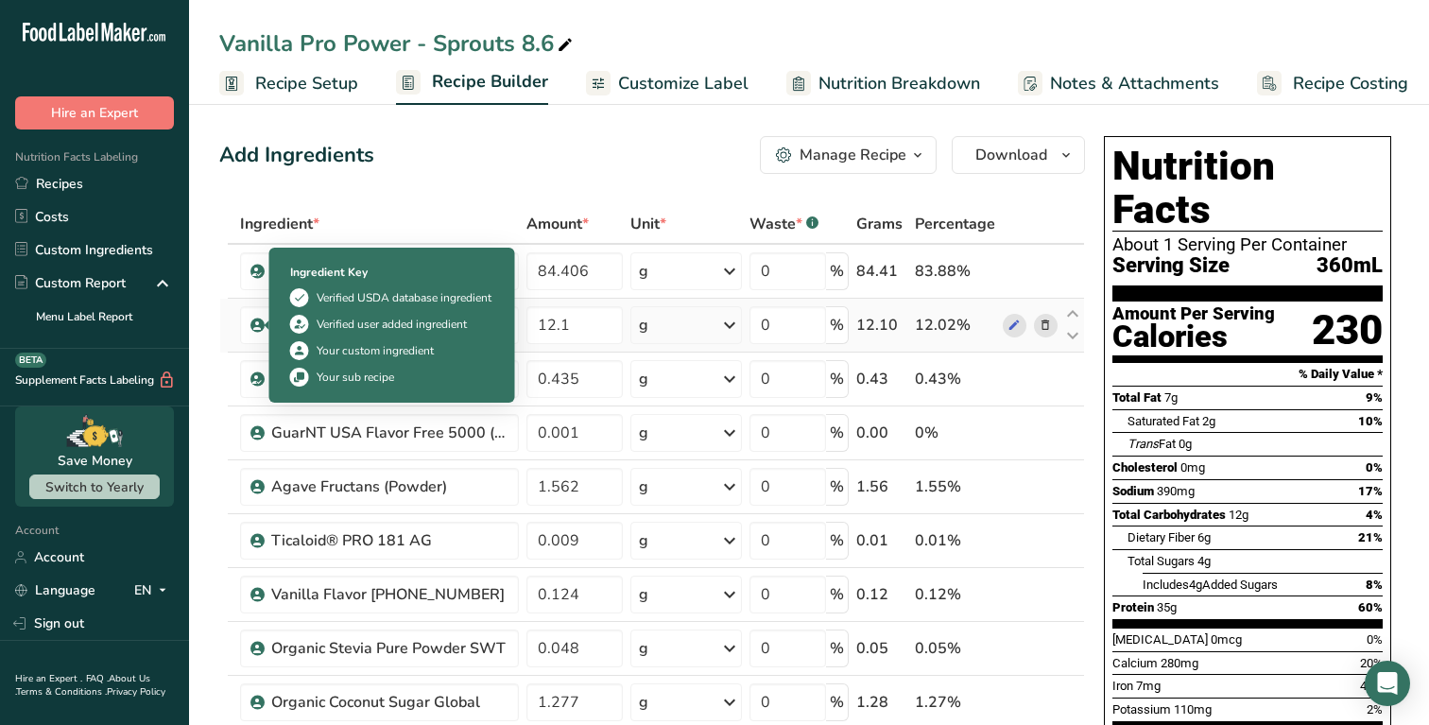
click at [259, 324] on icon at bounding box center [256, 325] width 11 height 17
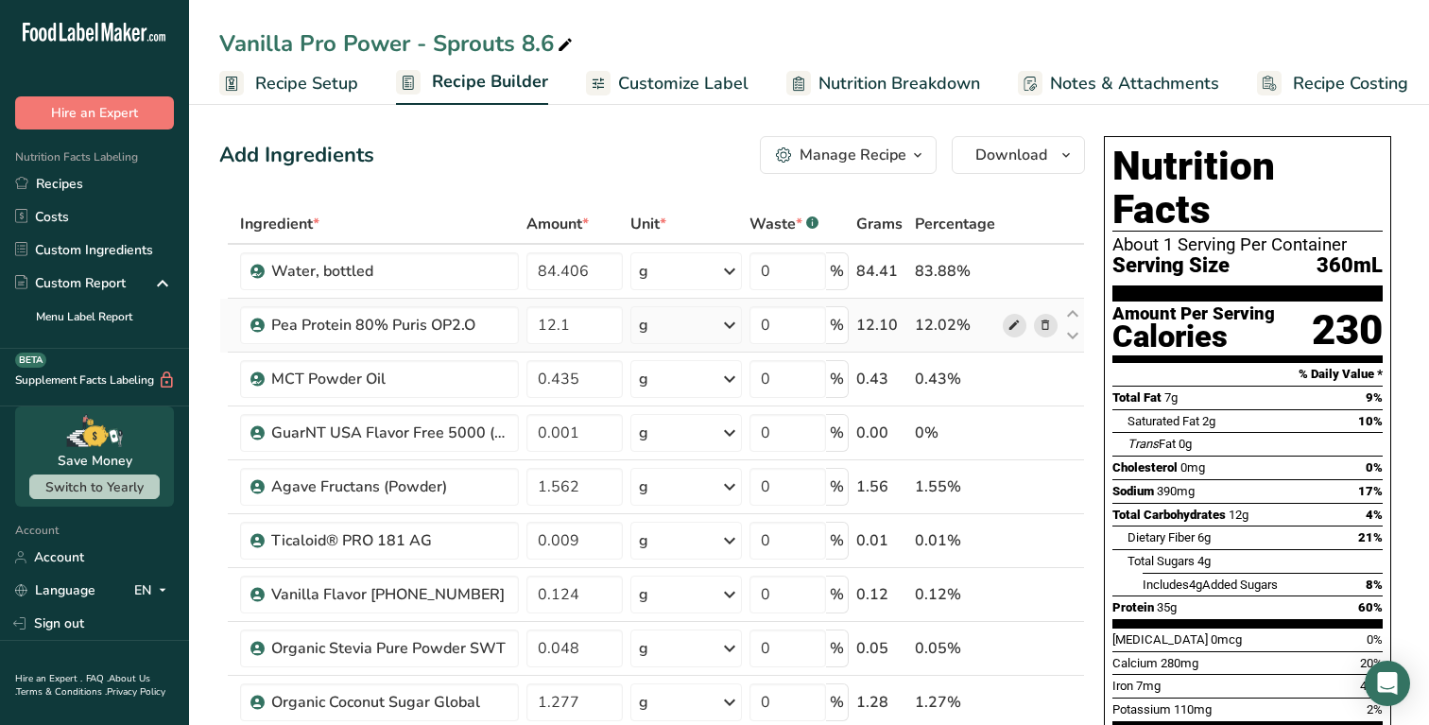
click at [1011, 325] on icon at bounding box center [1014, 326] width 13 height 20
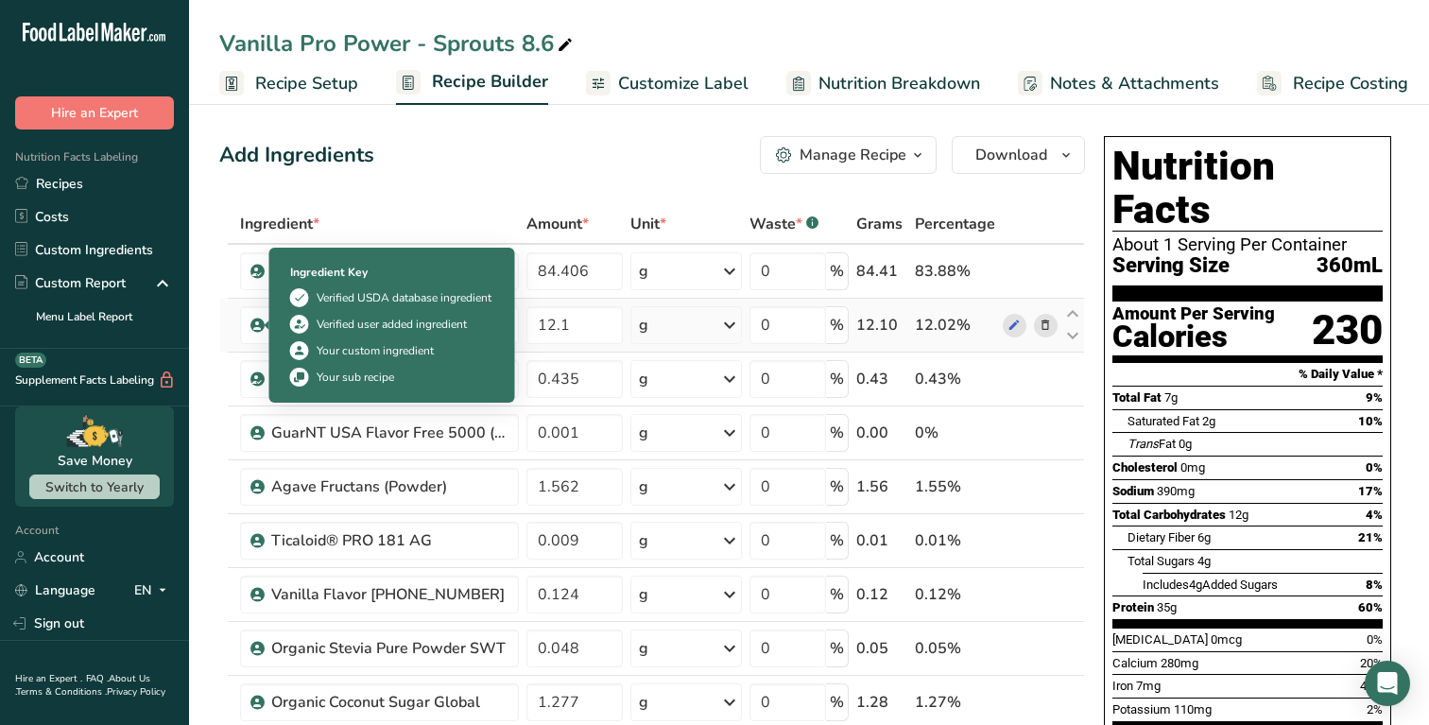
click at [259, 322] on icon at bounding box center [256, 325] width 11 height 17
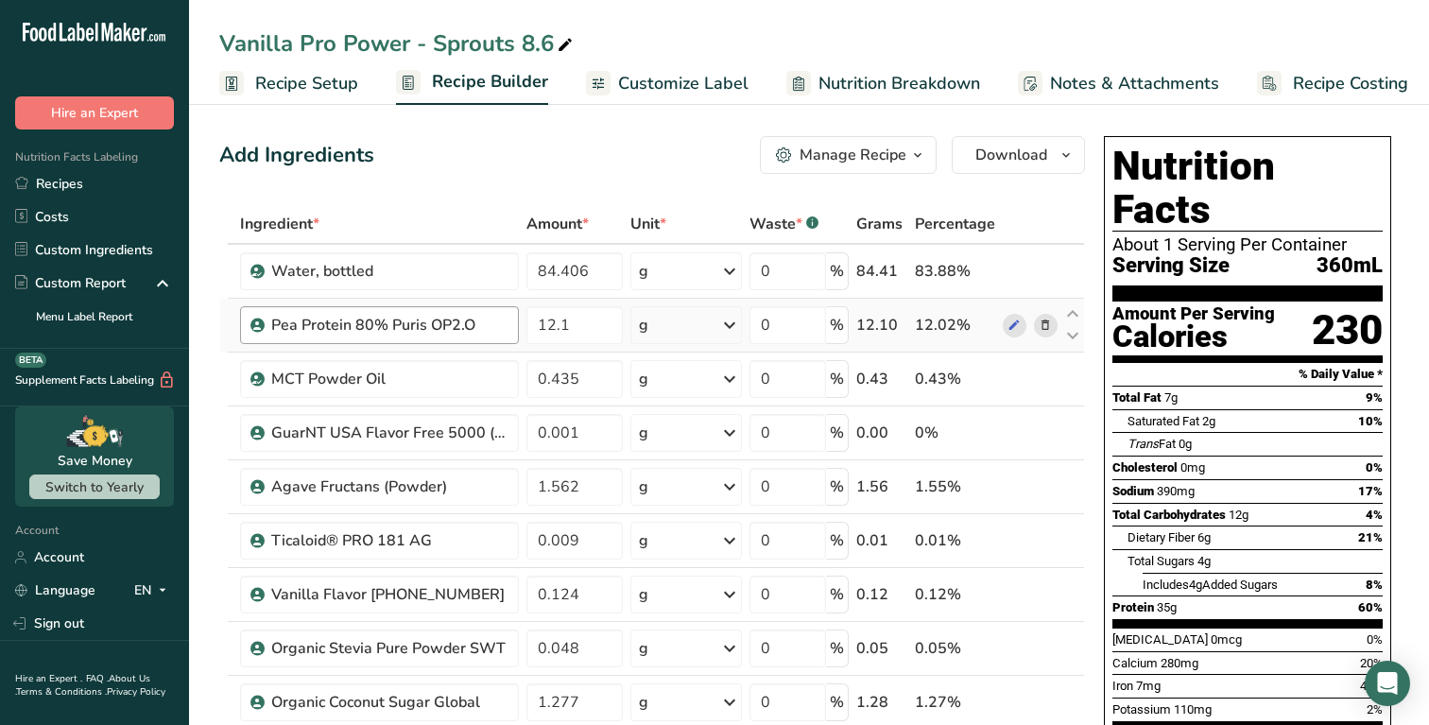
click at [293, 323] on div "Pea Protein 80% Puris OP2.O" at bounding box center [389, 325] width 236 height 23
click at [360, 326] on div "Pea Protein 80% Puris OP2.O" at bounding box center [389, 325] width 236 height 23
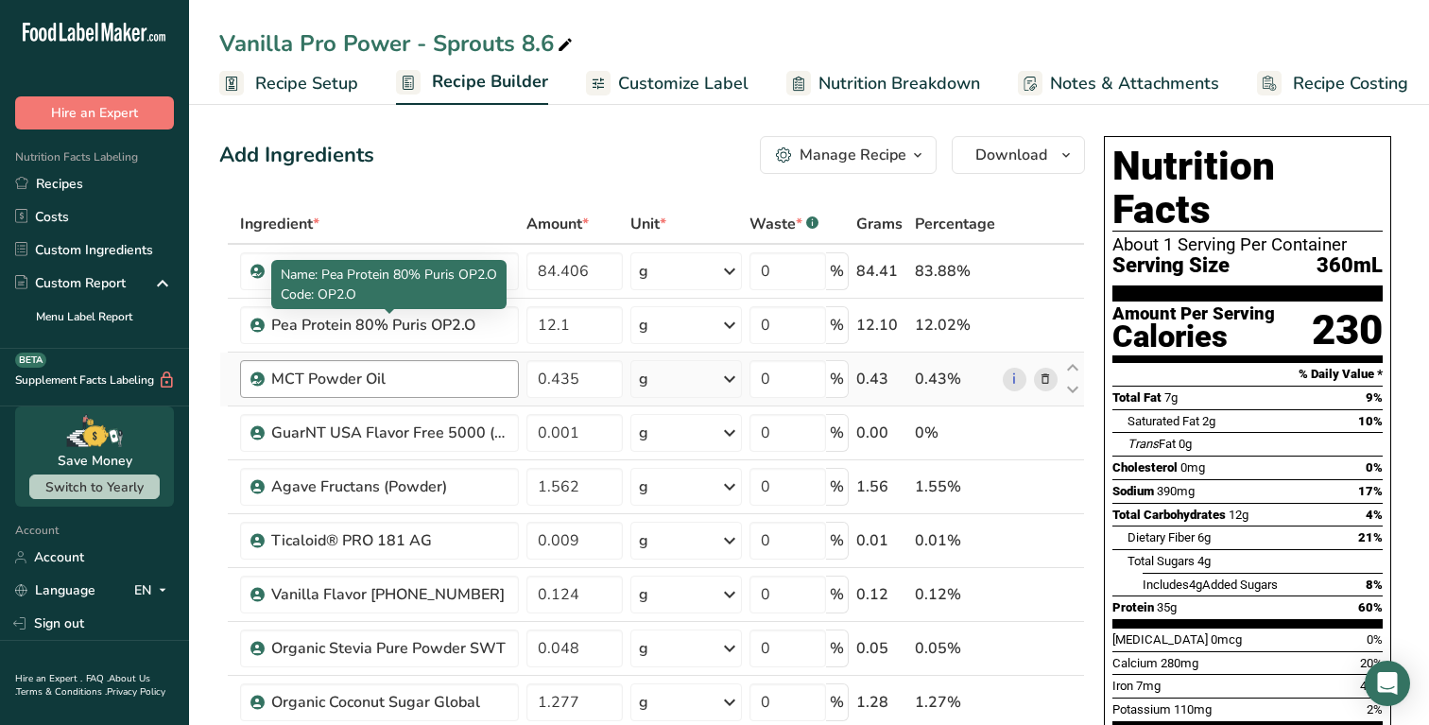
click at [326, 364] on div "MCT Powder Oil" at bounding box center [379, 379] width 279 height 38
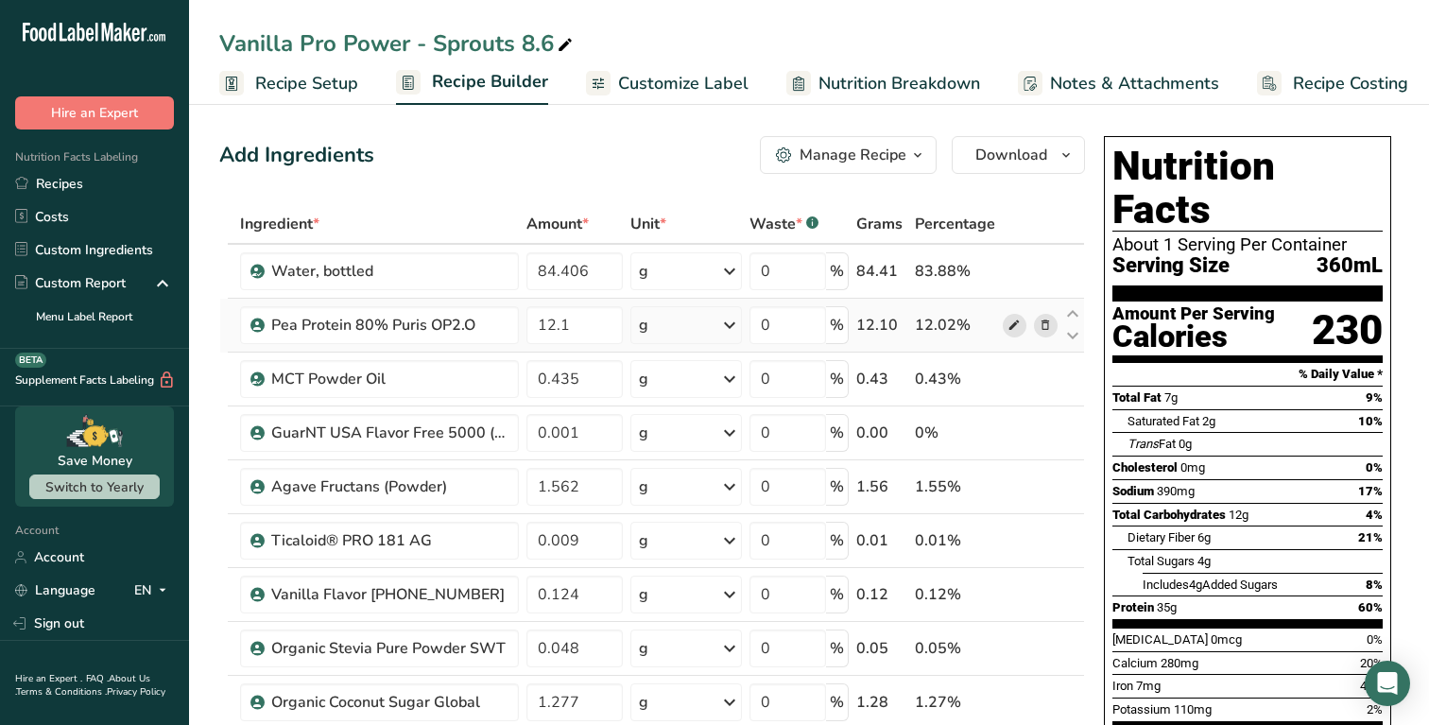
click at [1014, 327] on icon at bounding box center [1014, 326] width 13 height 20
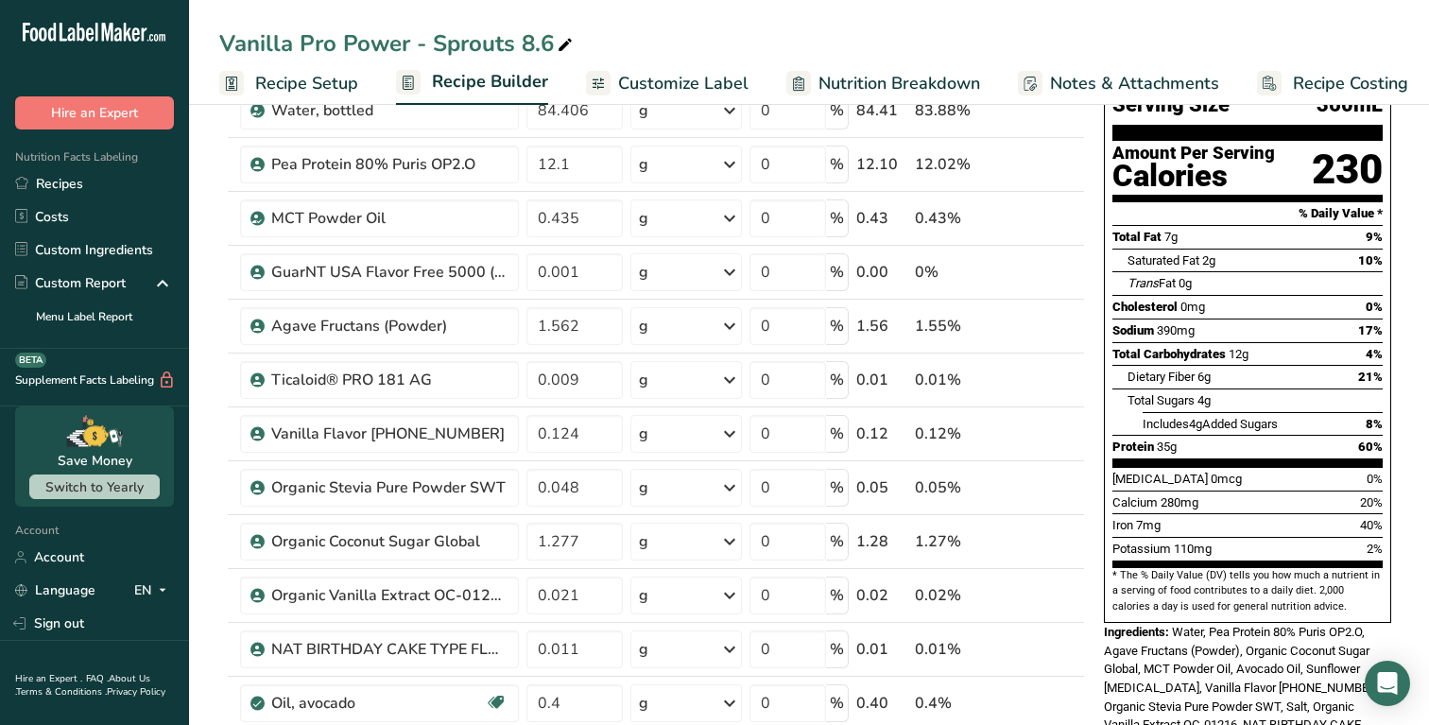
scroll to position [165, 0]
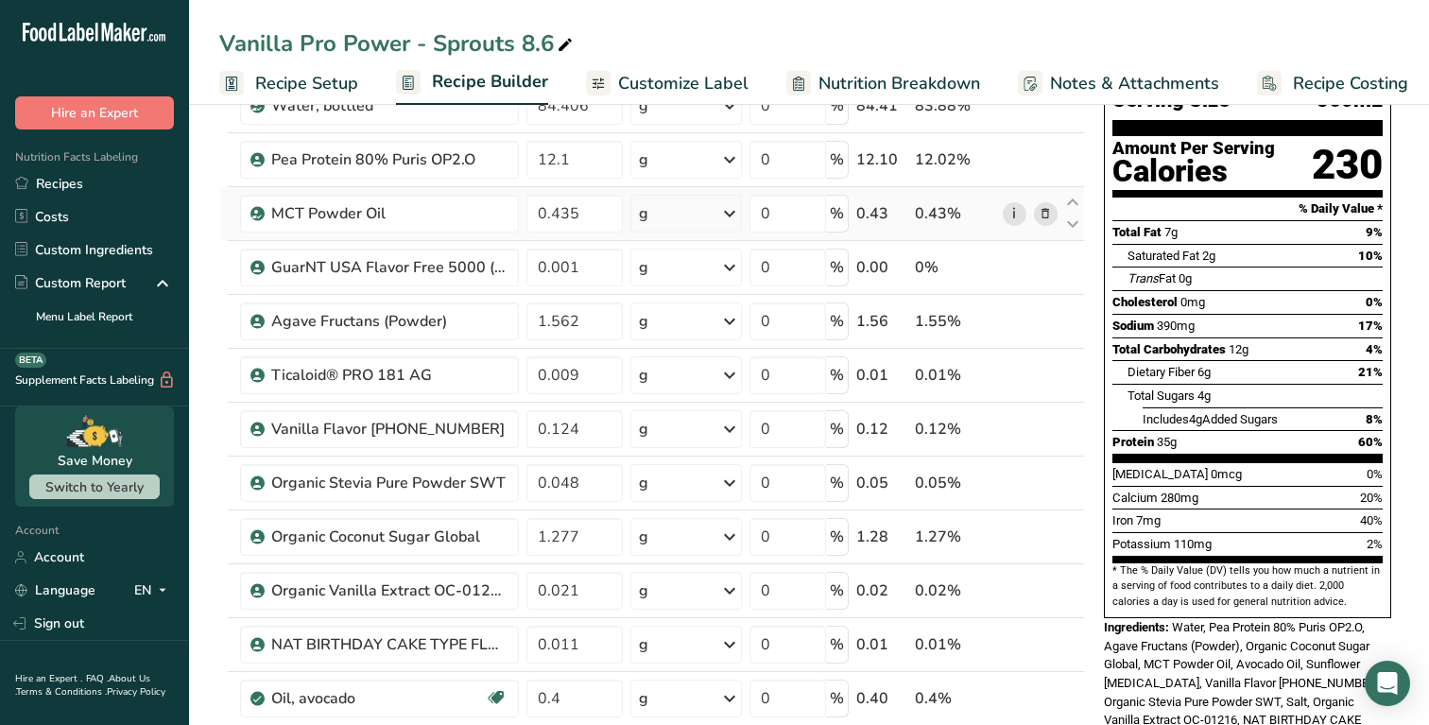
click at [1009, 206] on link "i" at bounding box center [1015, 214] width 24 height 24
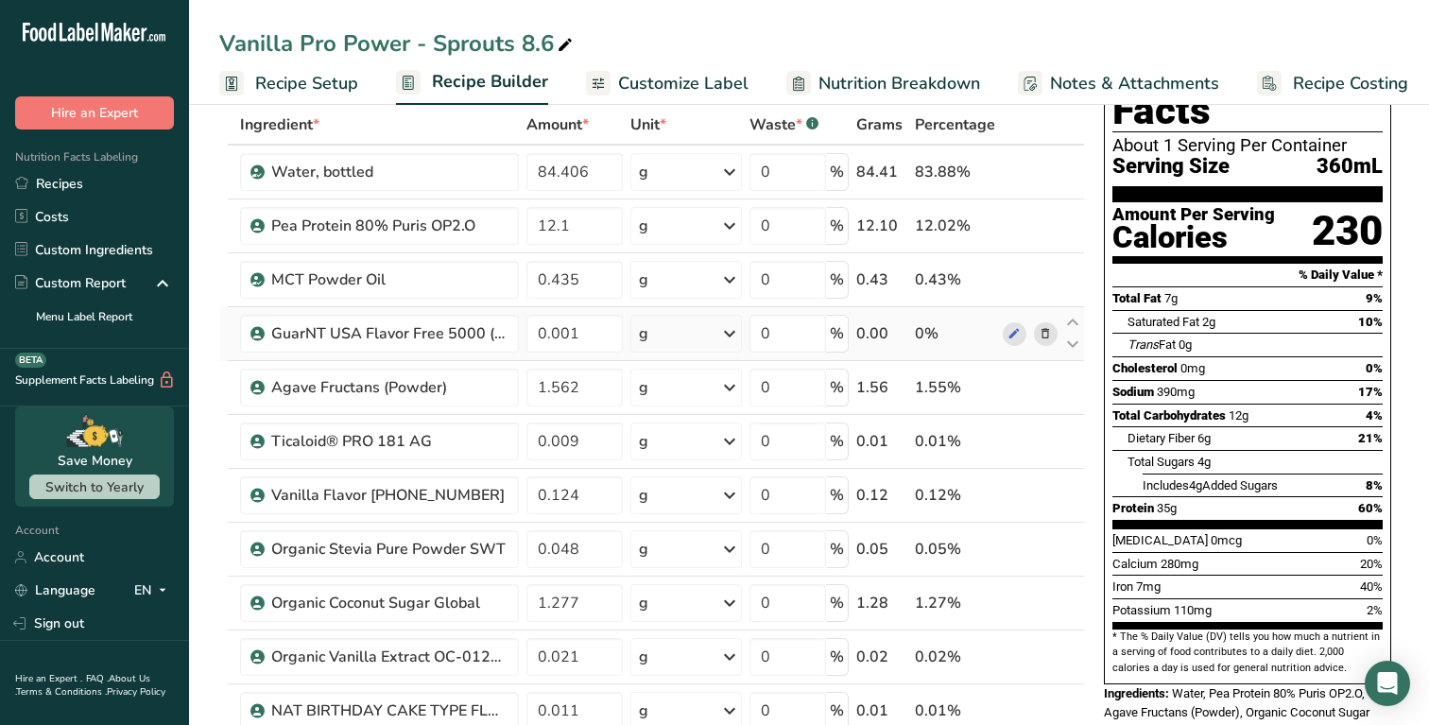
scroll to position [102, 0]
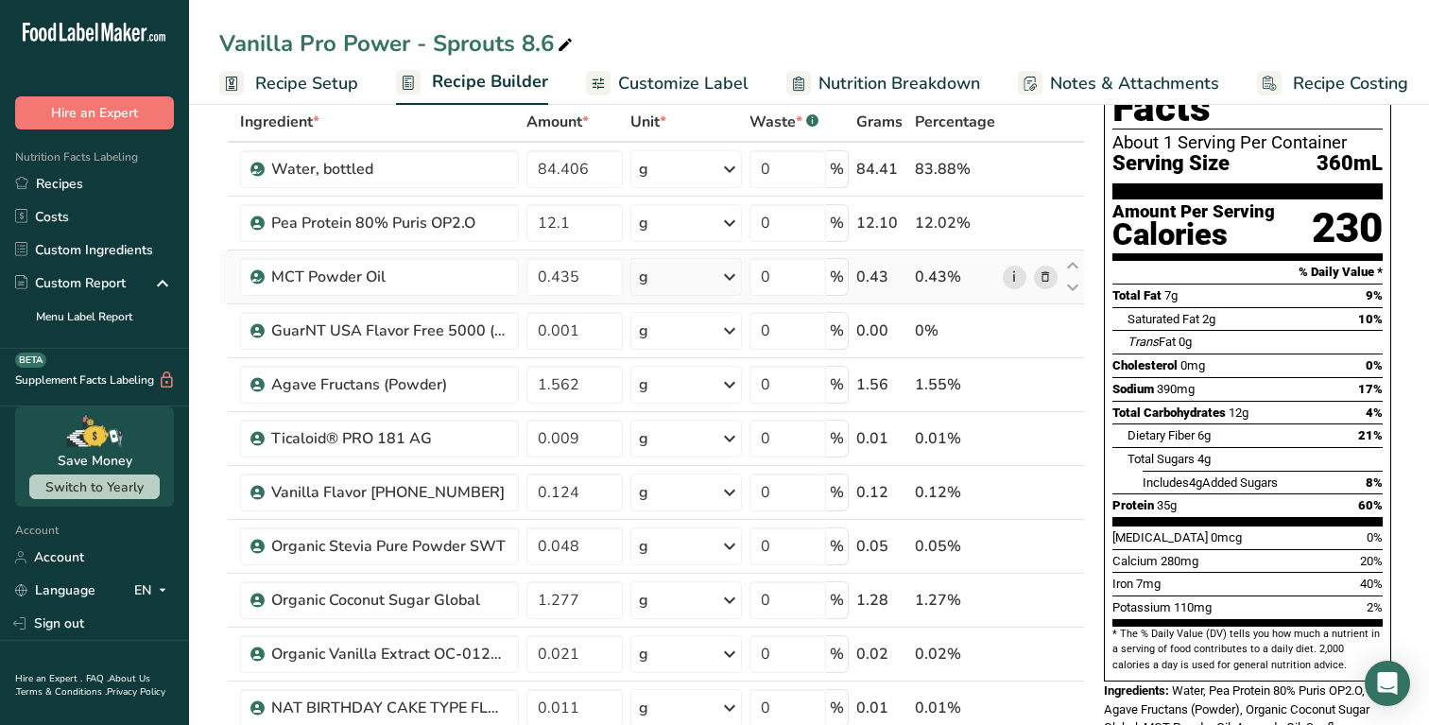
click at [1011, 271] on link "i" at bounding box center [1015, 278] width 24 height 24
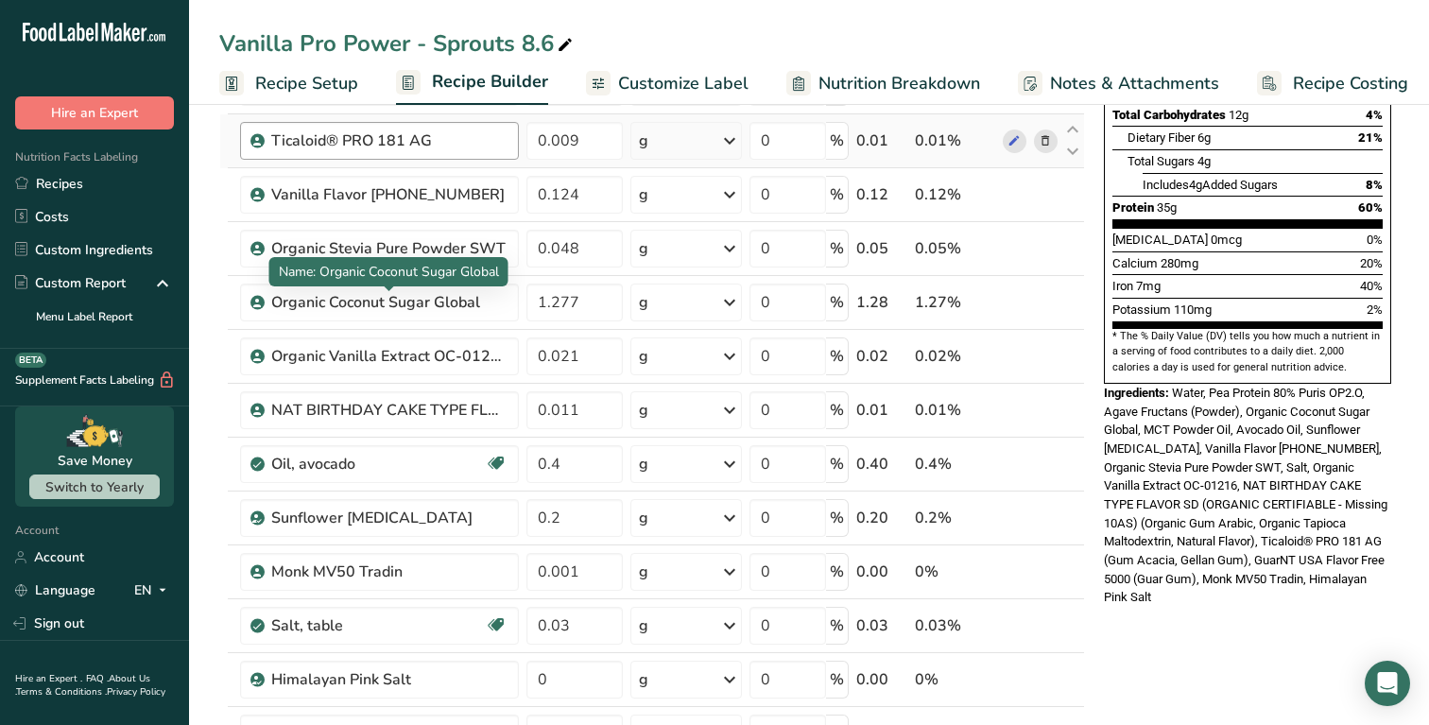
scroll to position [396, 0]
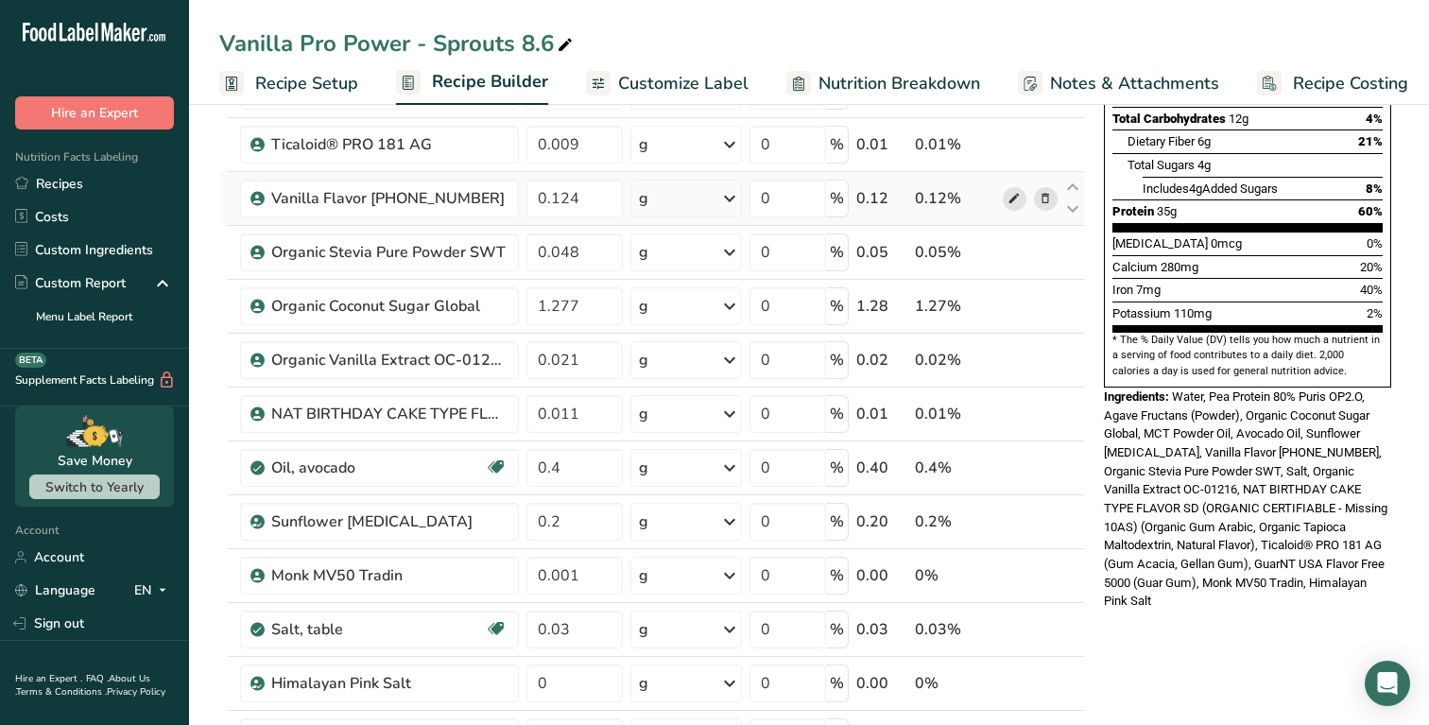
click at [1008, 197] on icon at bounding box center [1014, 199] width 13 height 20
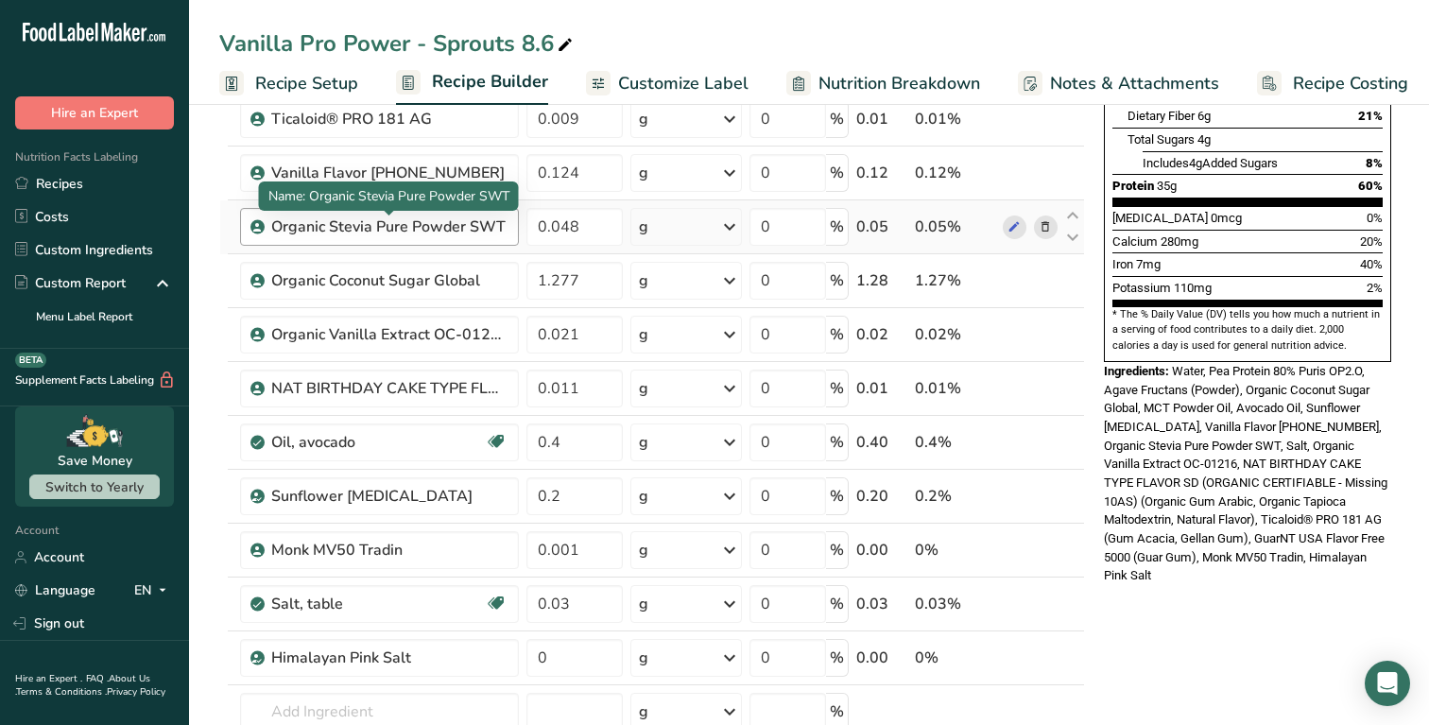
scroll to position [435, 0]
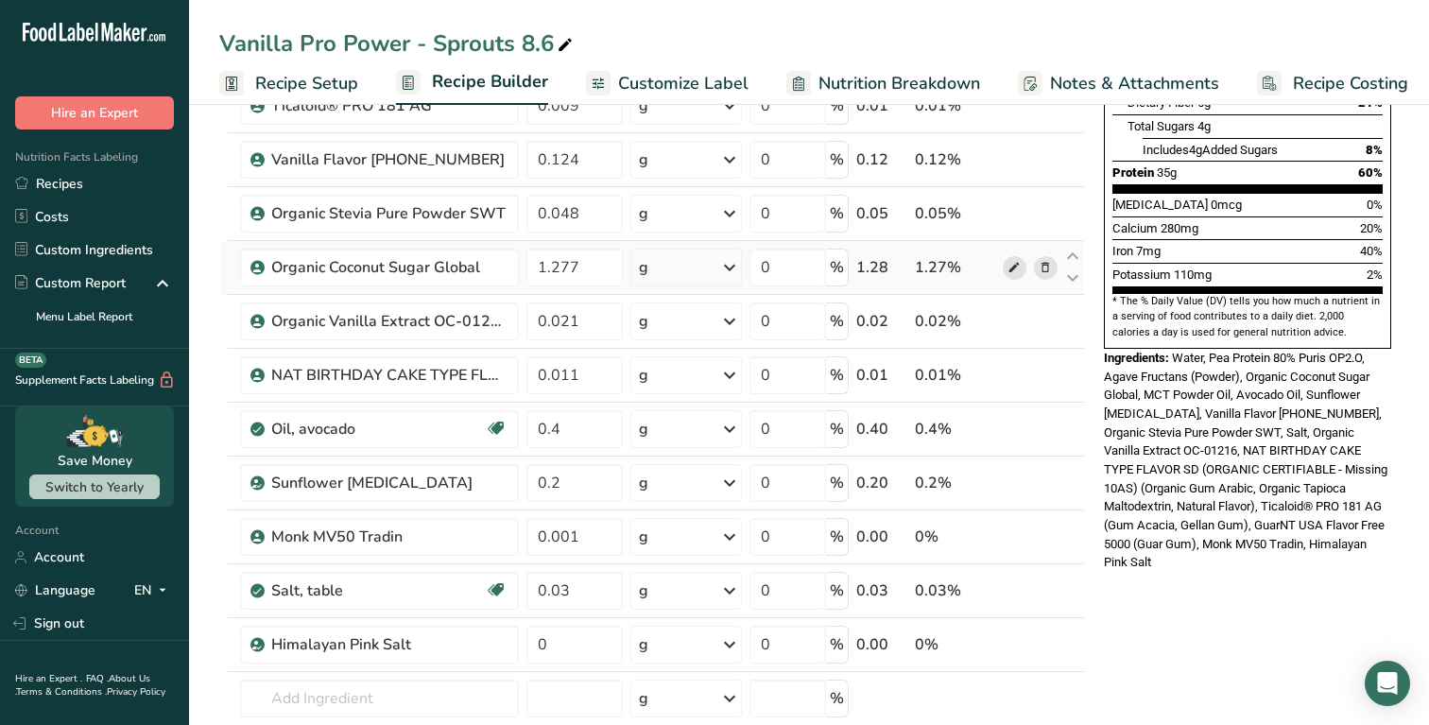
click at [1008, 264] on icon at bounding box center [1014, 268] width 13 height 20
click at [1011, 320] on icon at bounding box center [1014, 322] width 13 height 20
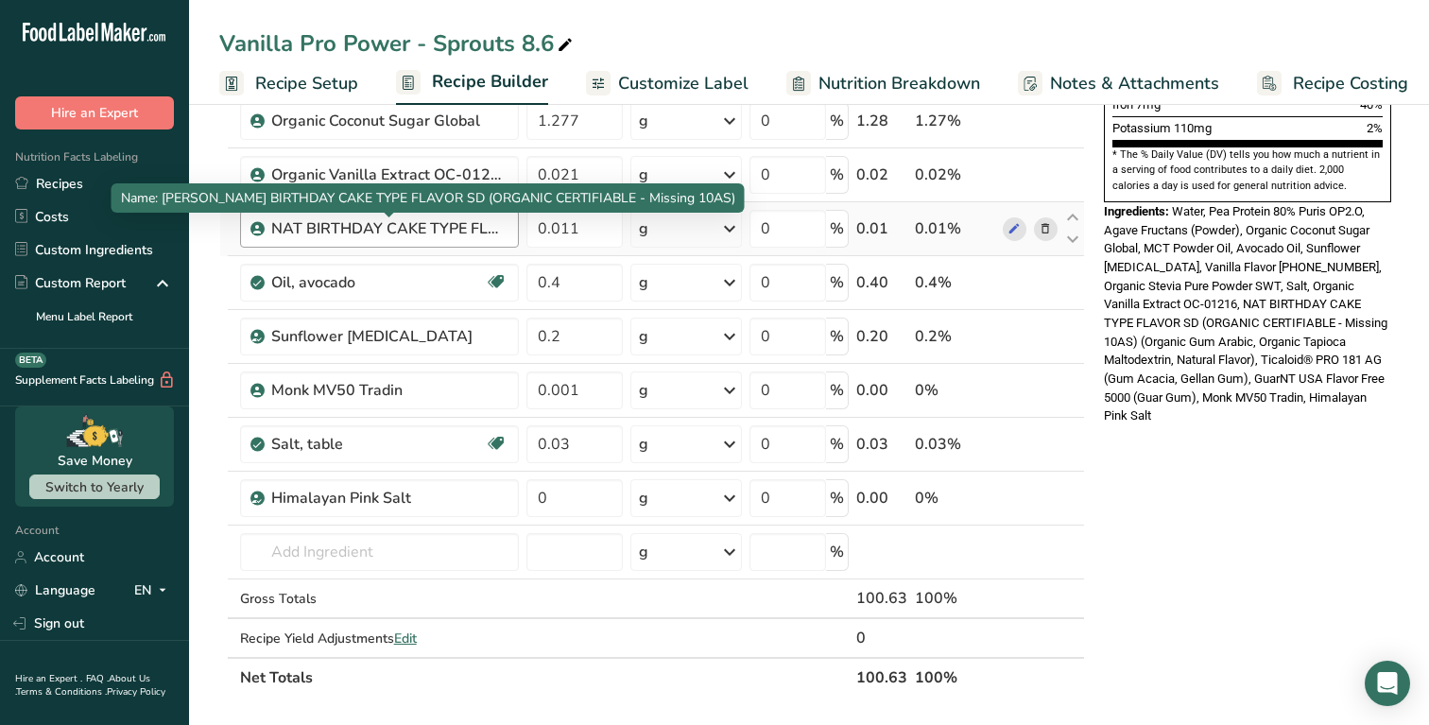
scroll to position [589, 0]
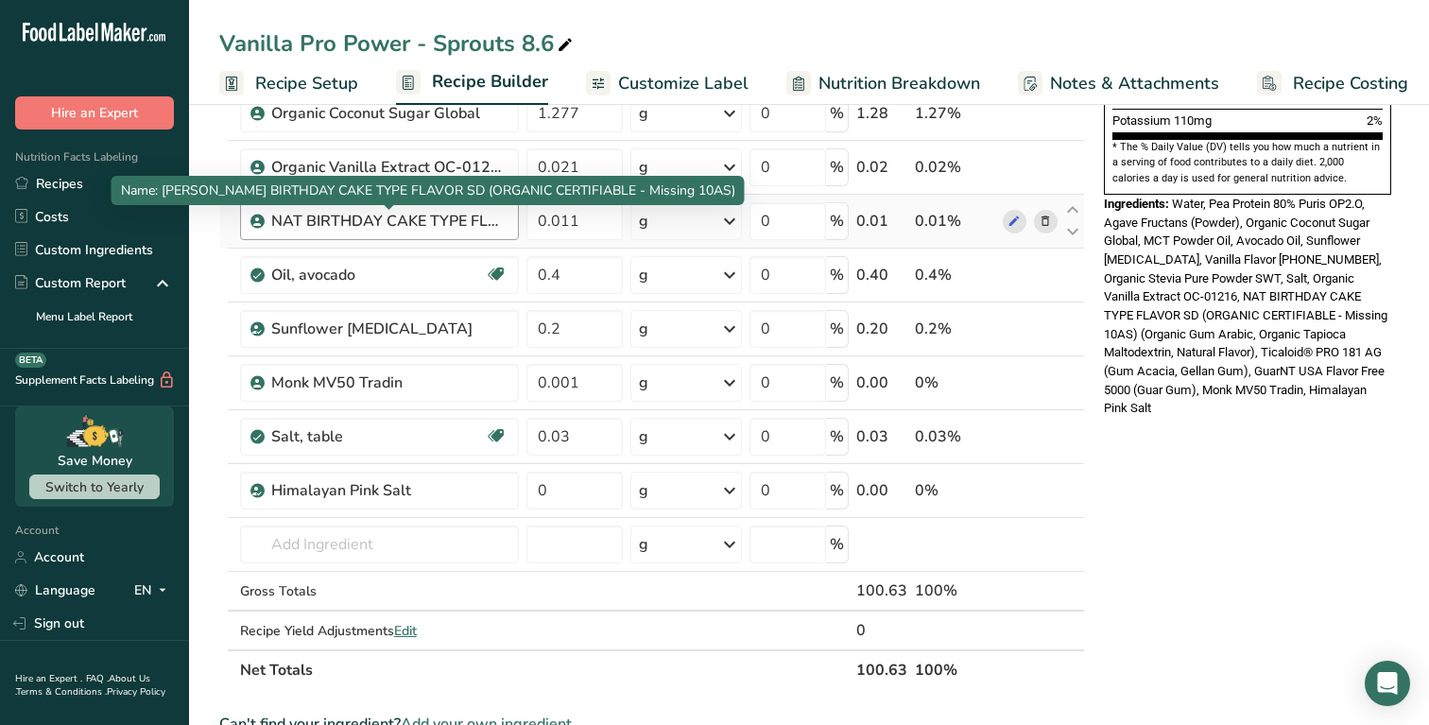
click at [450, 230] on div "NAT BIRTHDAY CAKE TYPE FLAVOR SD (ORGANIC CERTIFIABLE - Missing 10AS)" at bounding box center [389, 221] width 236 height 23
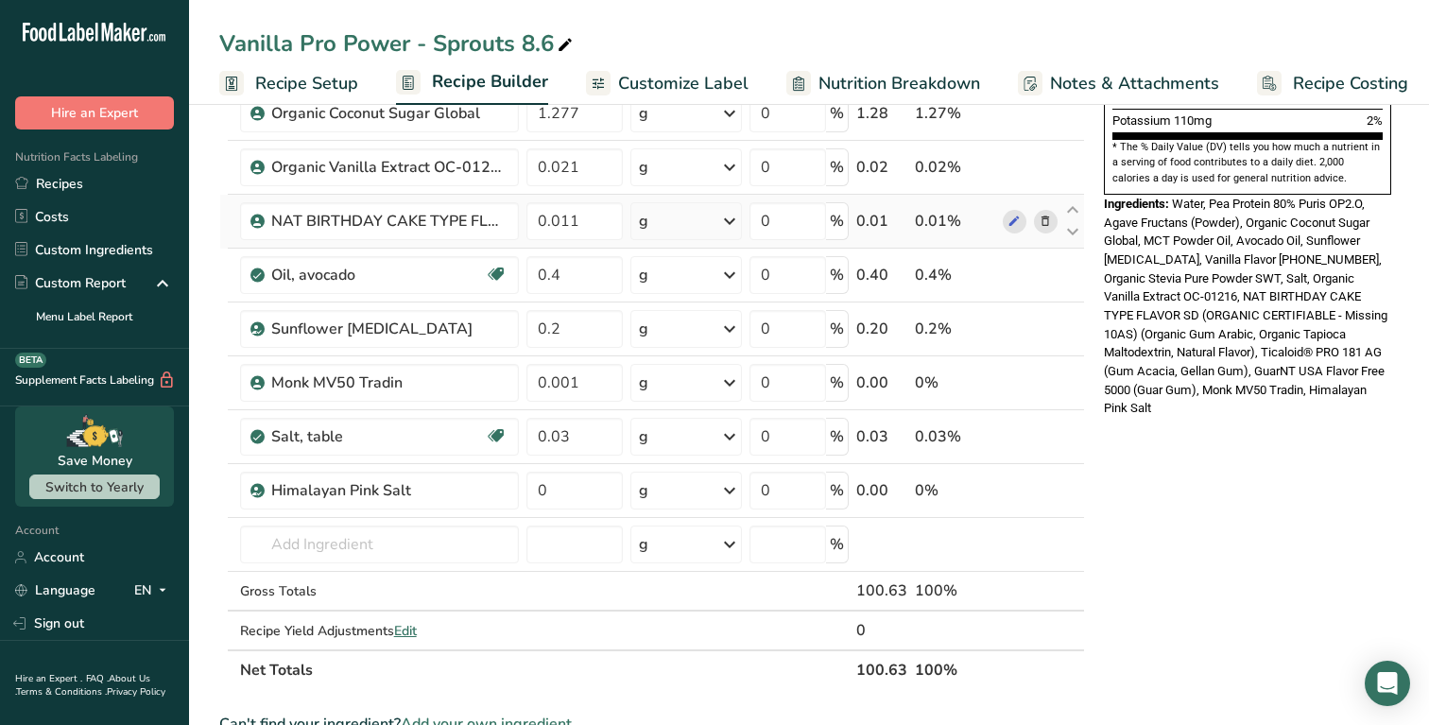
click at [1000, 215] on td at bounding box center [1030, 222] width 62 height 54
click at [1011, 216] on icon at bounding box center [1014, 222] width 13 height 20
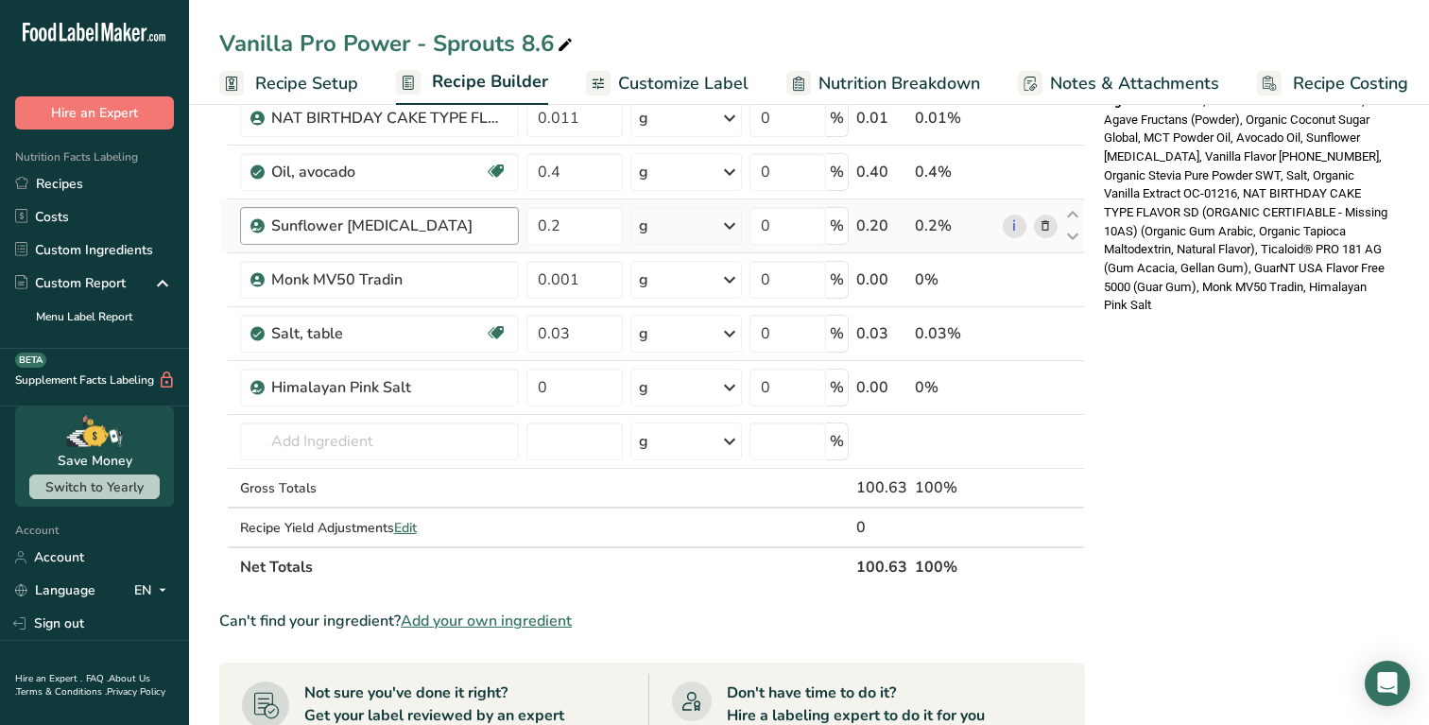
scroll to position [699, 0]
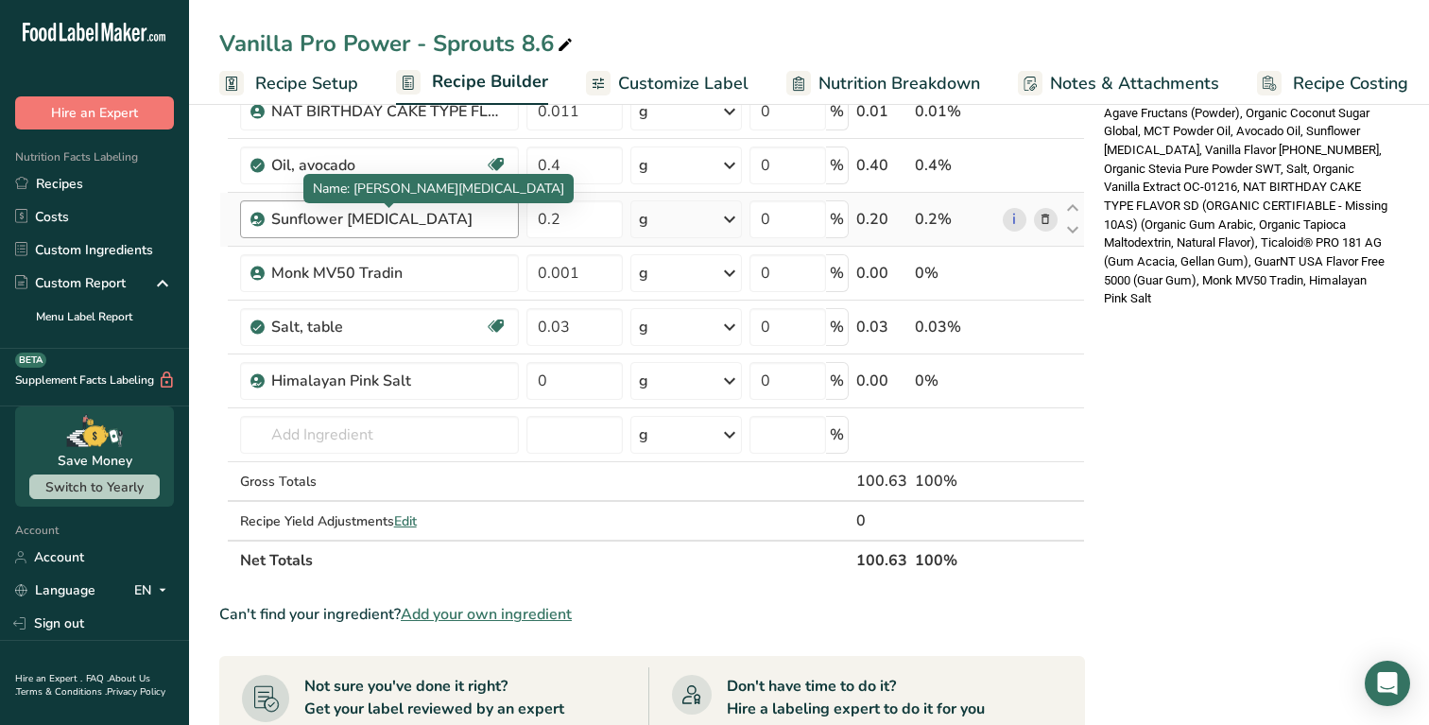
click at [400, 223] on div "Sunflower Lecithin" at bounding box center [389, 219] width 236 height 23
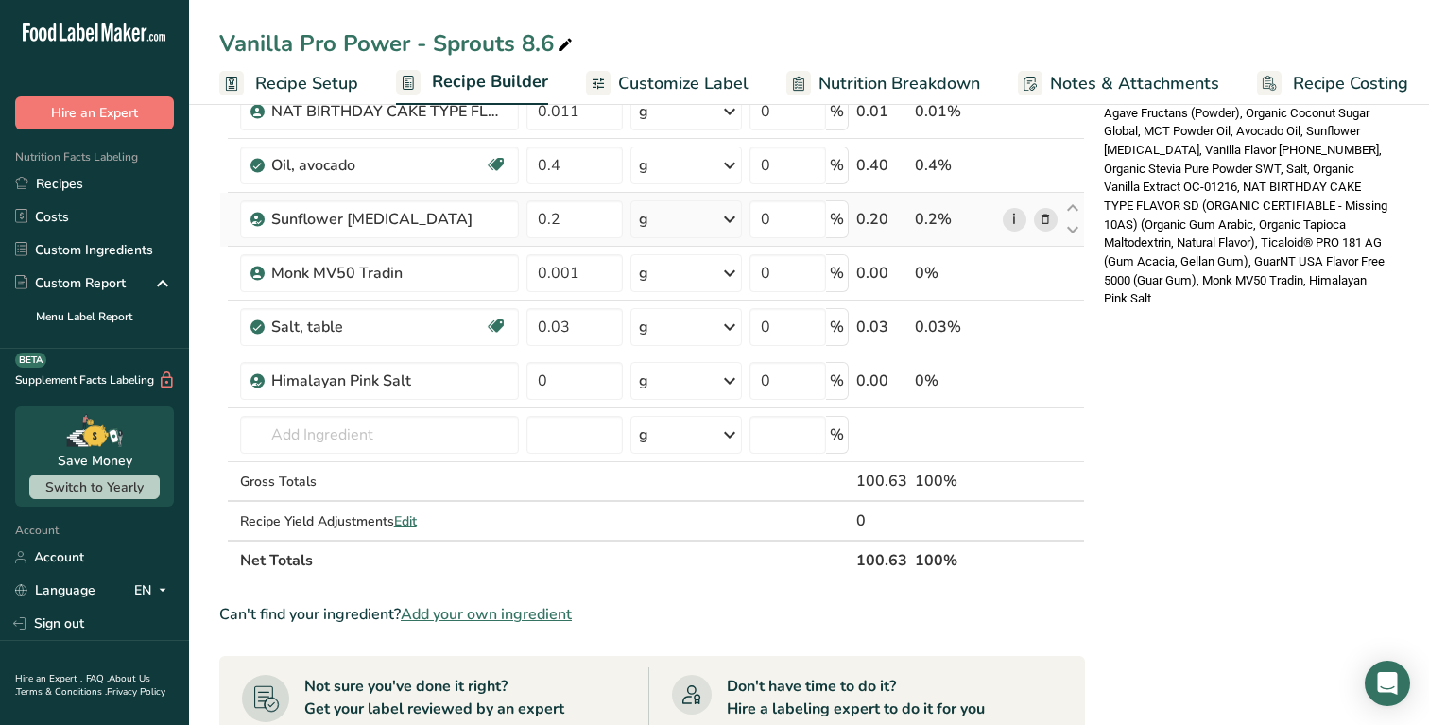
click at [1009, 212] on link "i" at bounding box center [1015, 220] width 24 height 24
click at [1011, 267] on icon at bounding box center [1014, 274] width 13 height 20
click at [1012, 370] on link "i" at bounding box center [1015, 382] width 24 height 24
click at [1015, 332] on link "i" at bounding box center [1015, 328] width 24 height 24
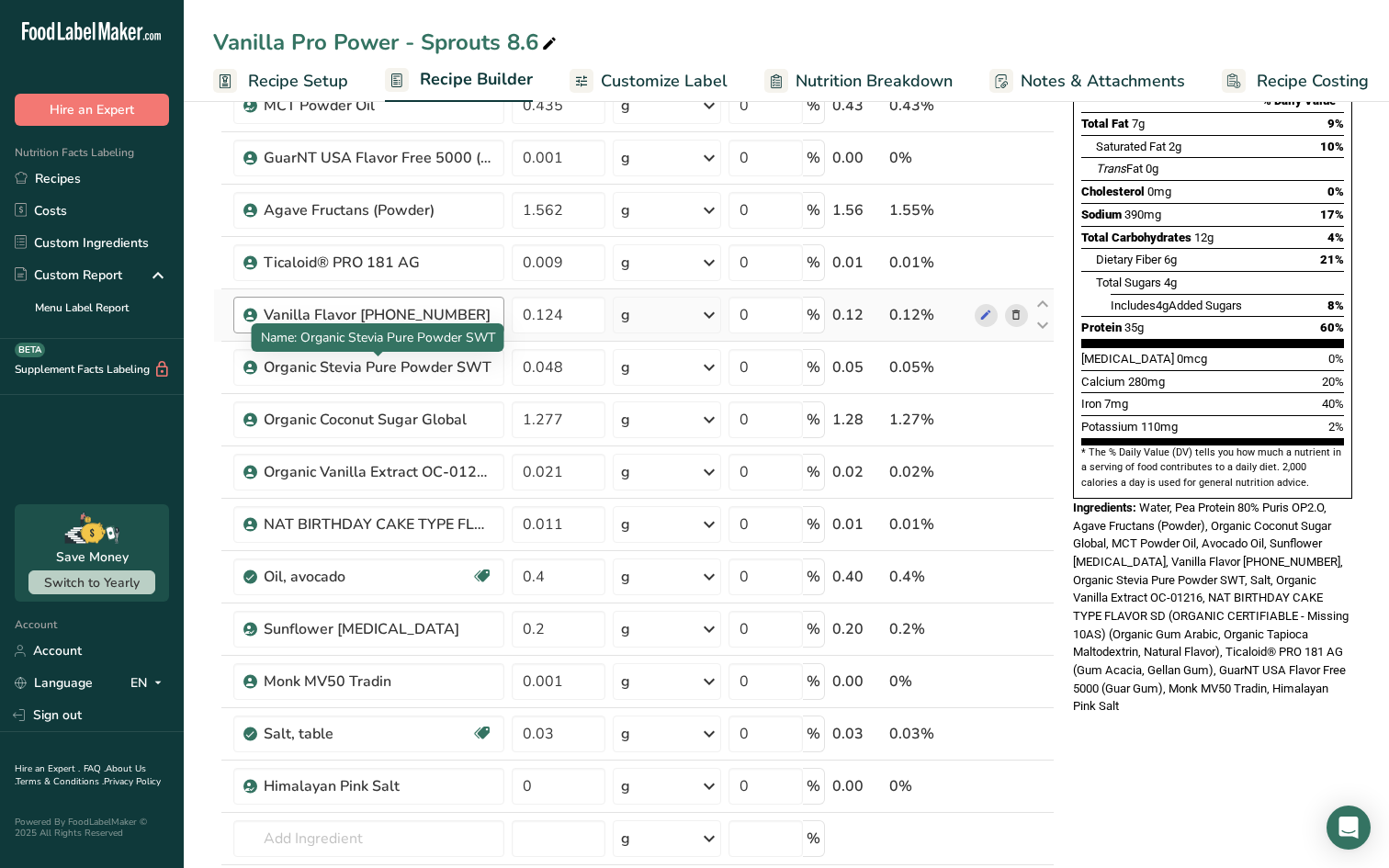
scroll to position [277, 0]
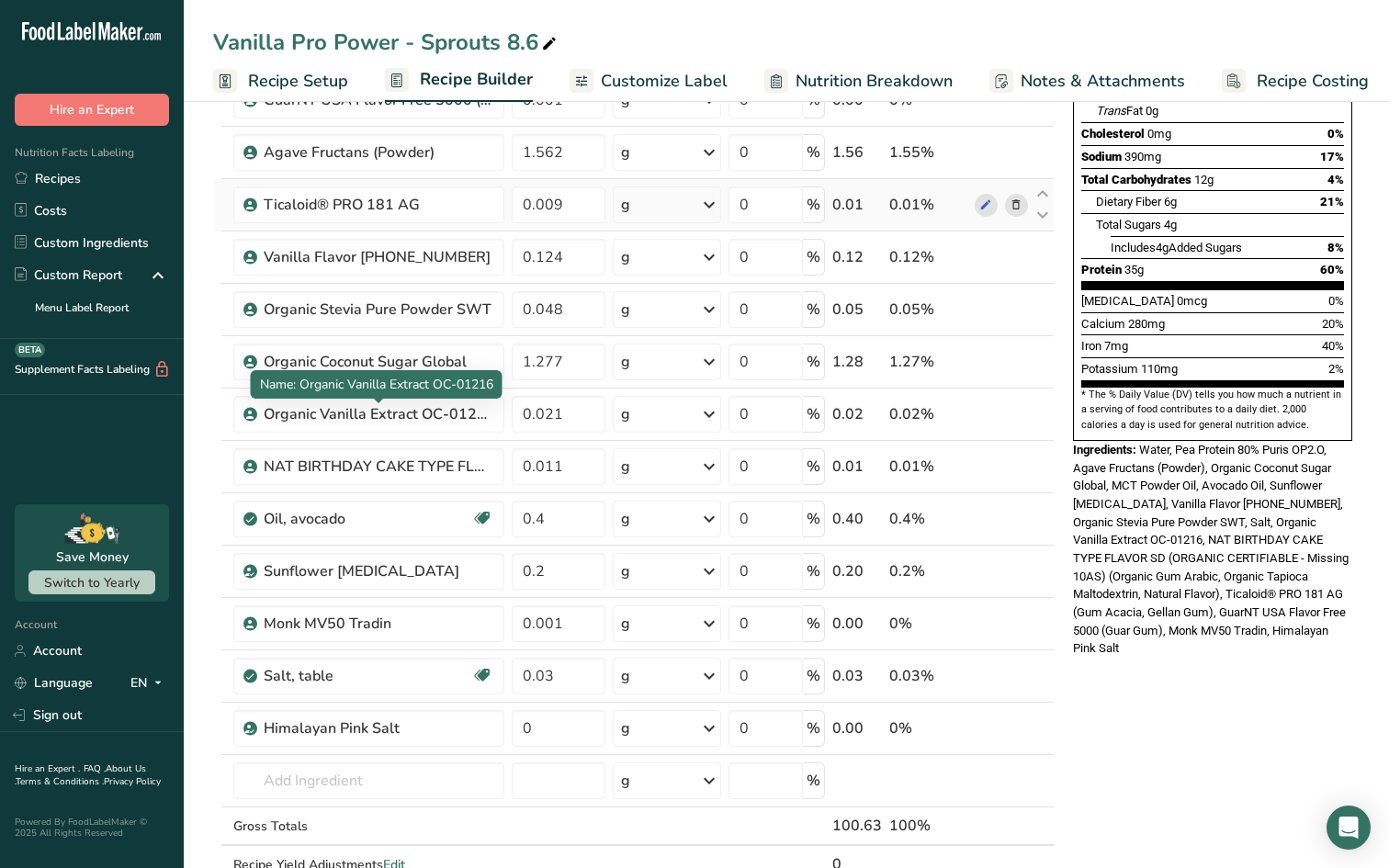
scroll to position [333, 0]
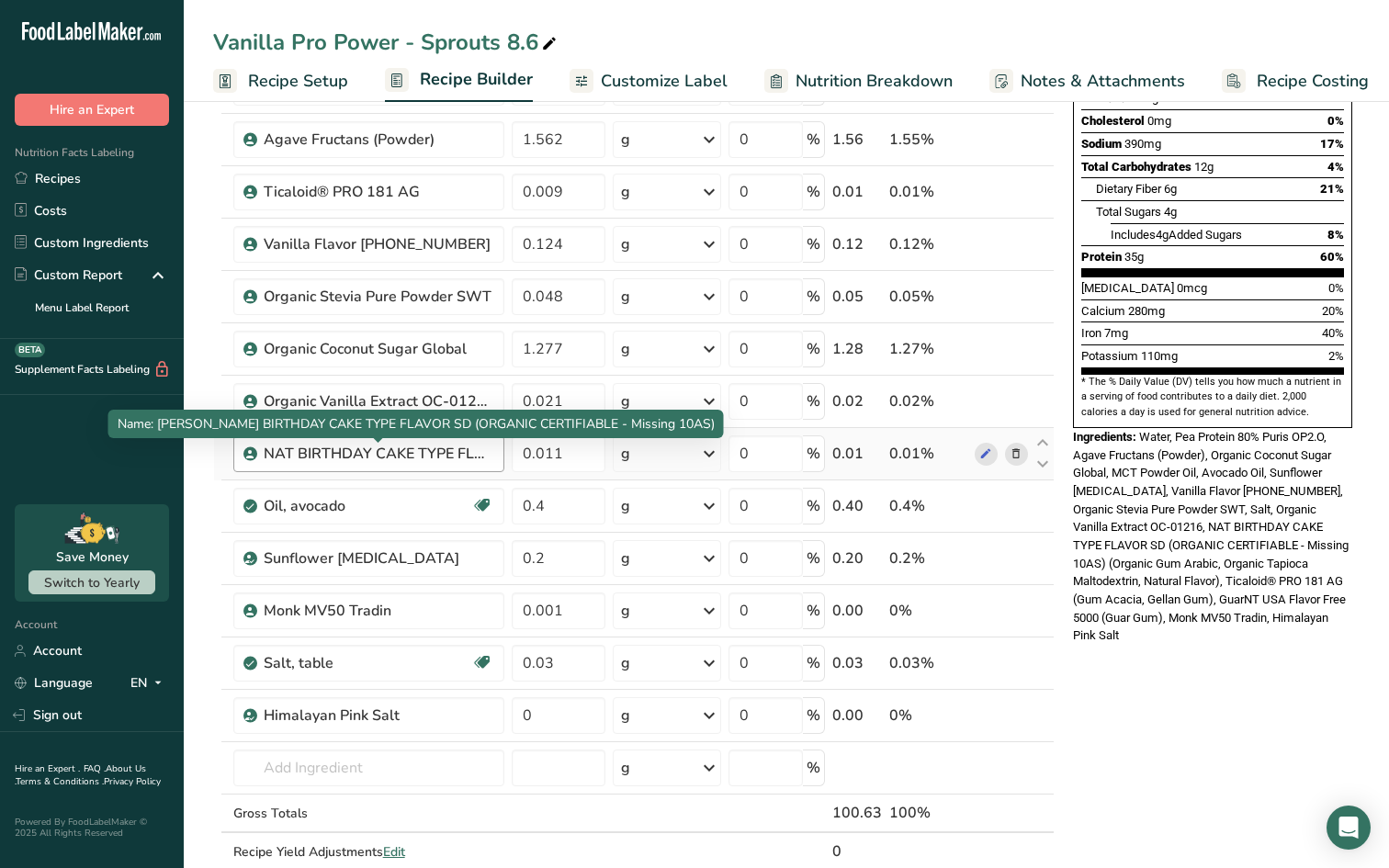
click at [365, 453] on div "NAT BIRTHDAY CAKE TYPE FLAVOR SD (ORGANIC CERTIFIABLE - Missing 10AS)" at bounding box center [378, 454] width 229 height 22
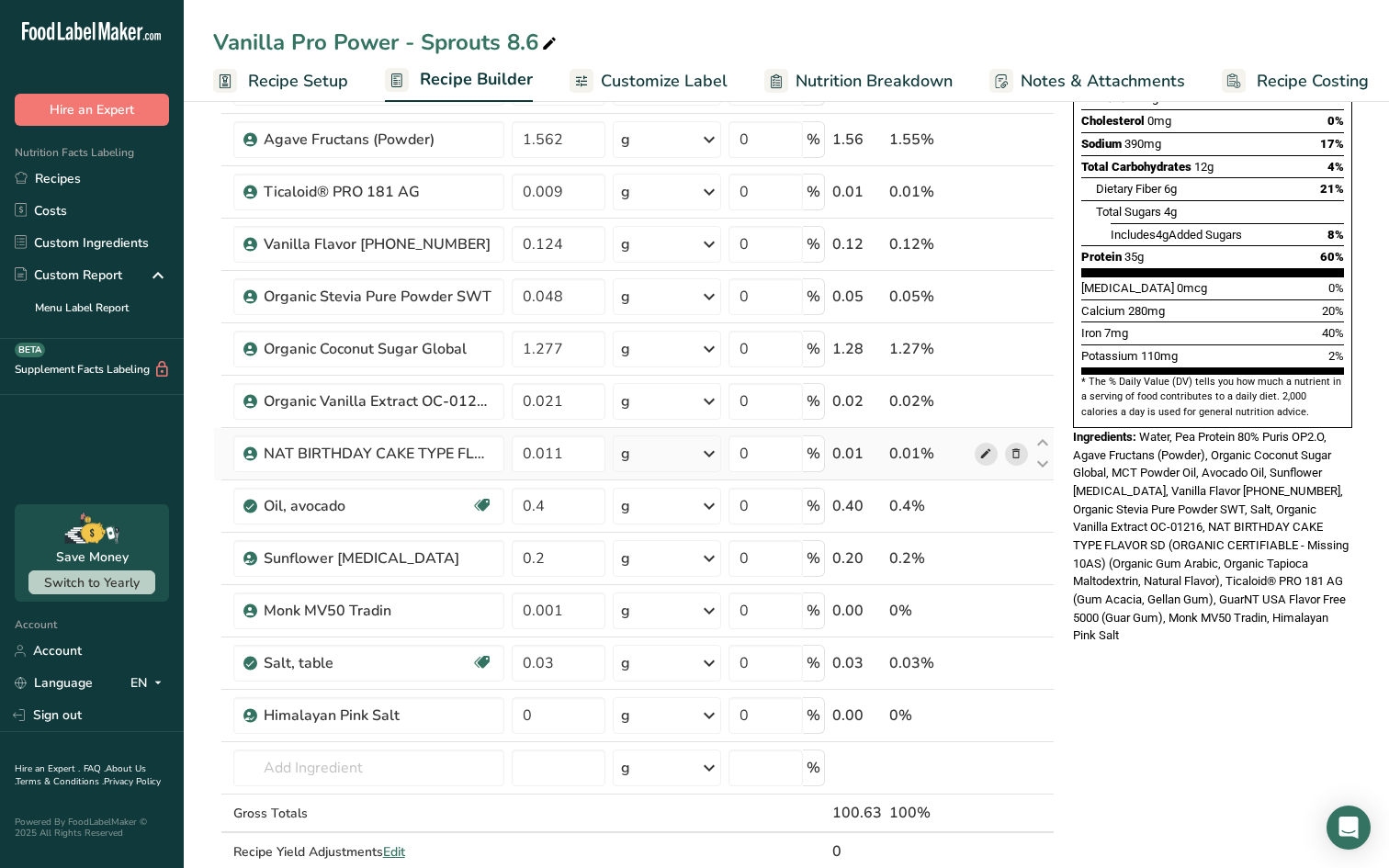
click at [984, 458] on icon at bounding box center [986, 455] width 13 height 19
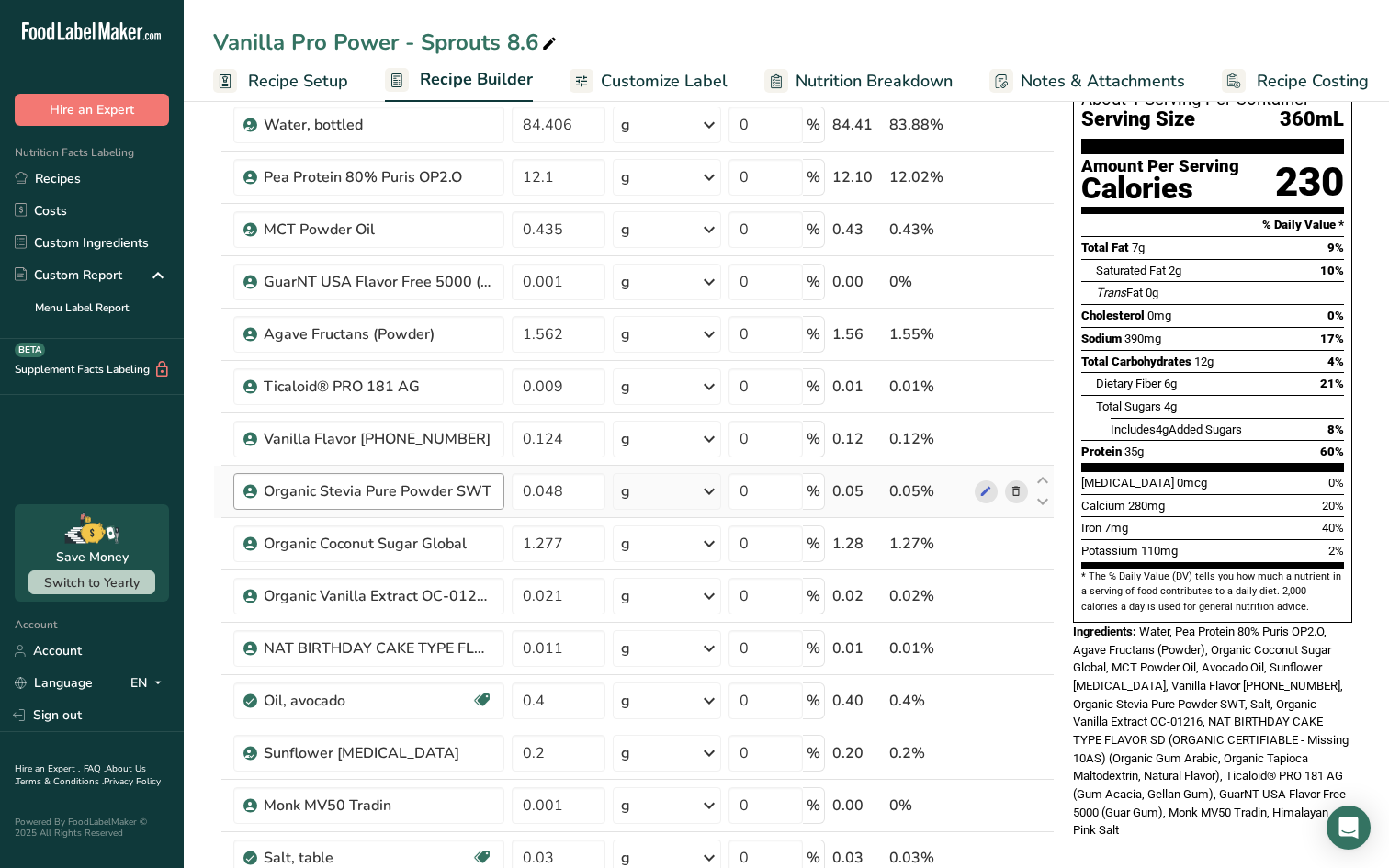
scroll to position [0, 0]
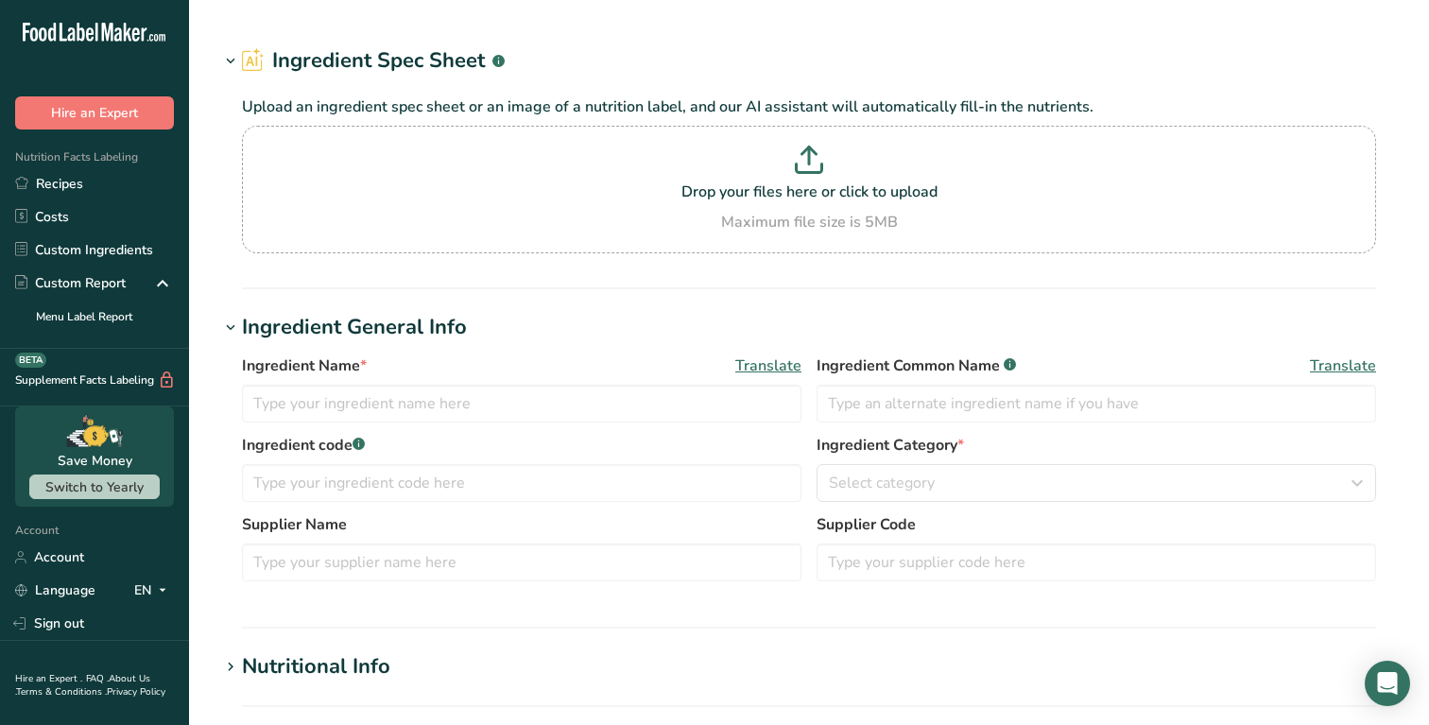
type input "Pea Protein 80% Puris OP2.O"
type input "OP2.O"
type input "Puris"
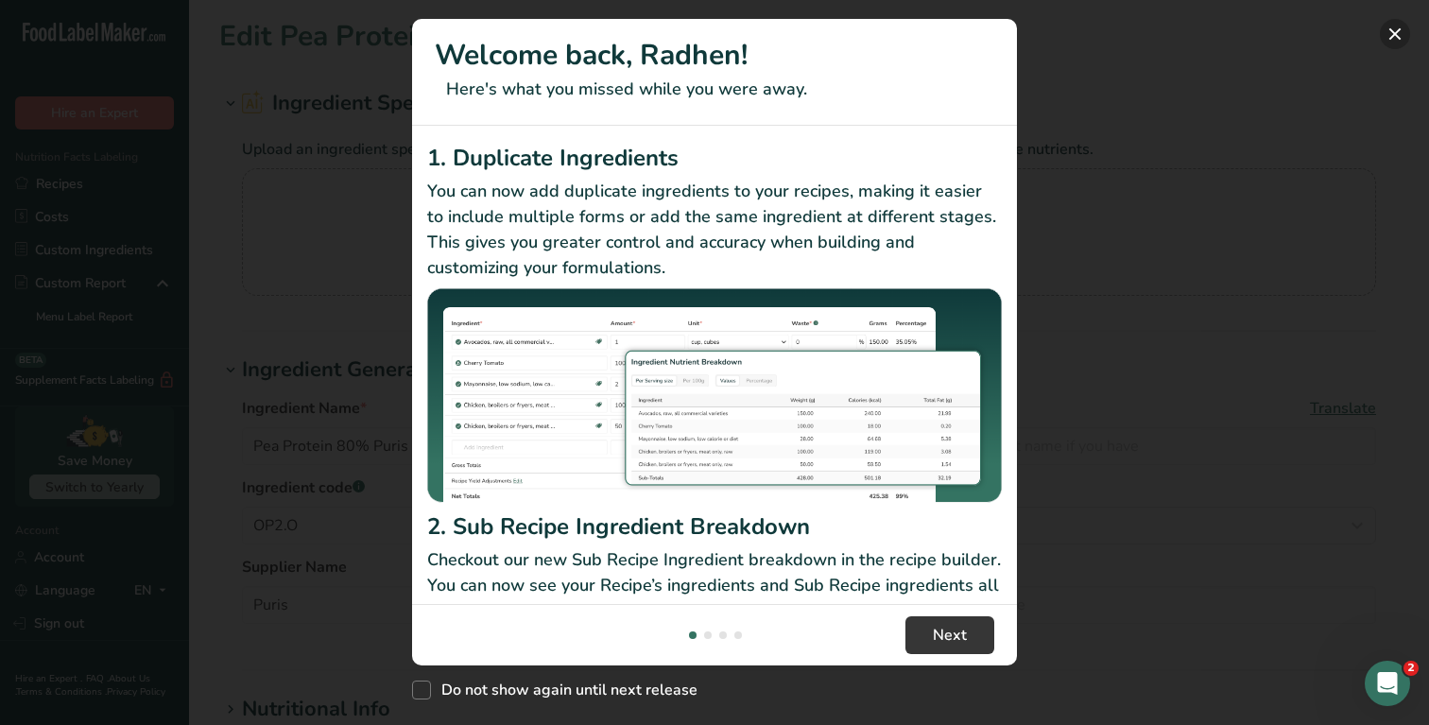
click at [1396, 45] on button "New Features" at bounding box center [1395, 34] width 30 height 30
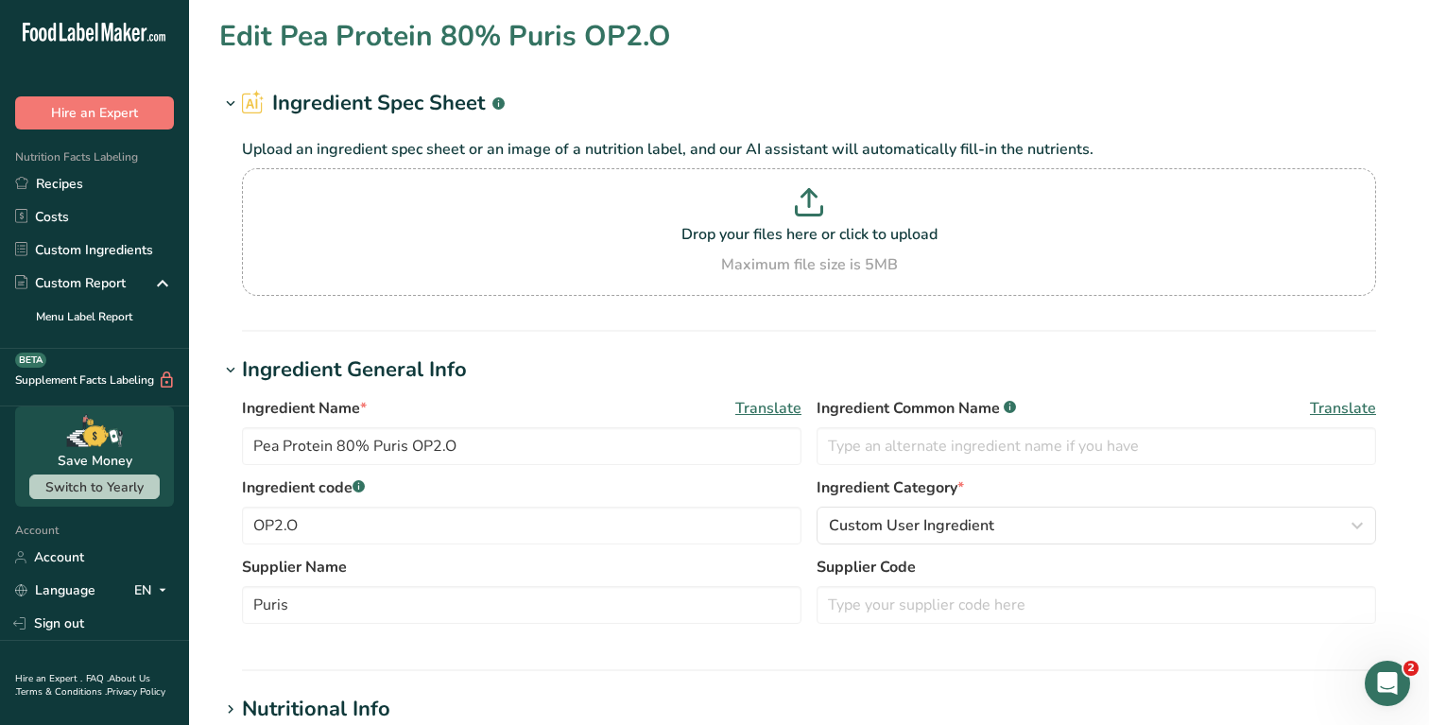
scroll to position [44, 0]
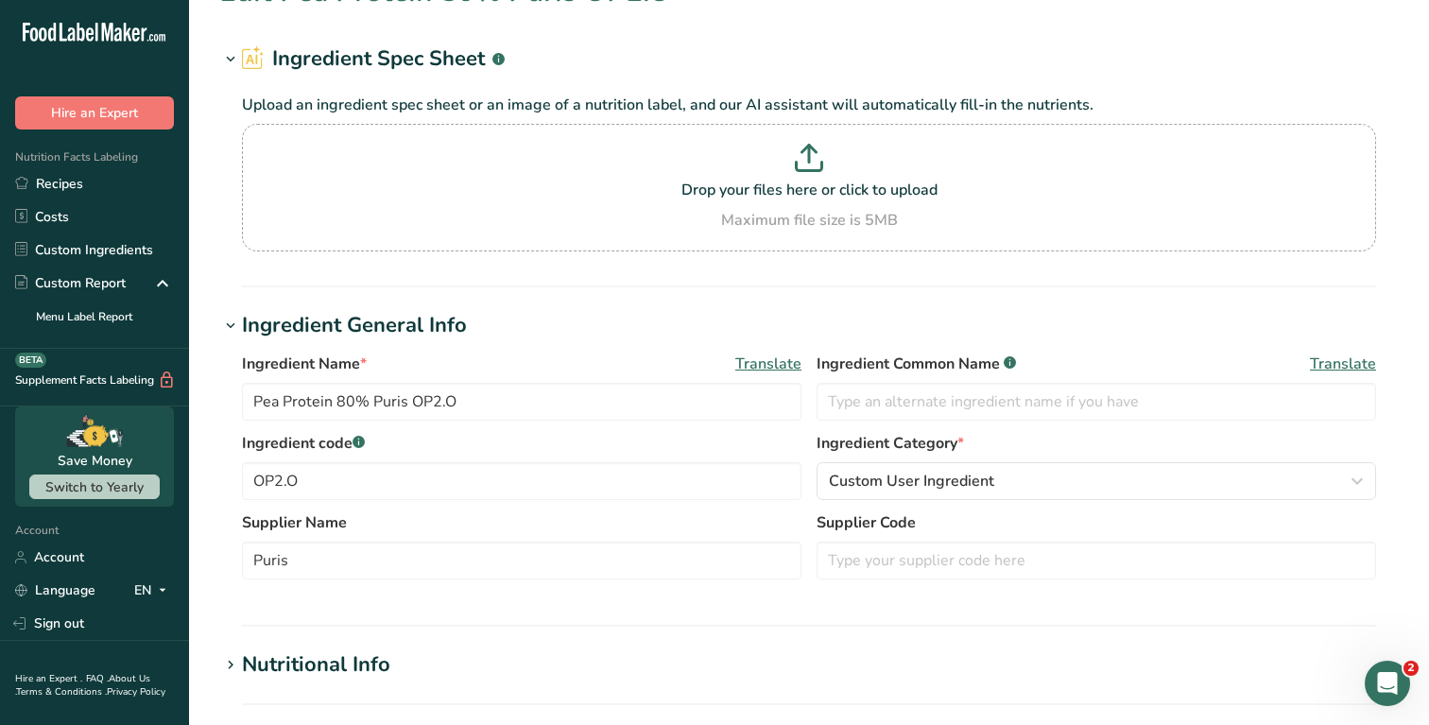
click at [231, 63] on icon at bounding box center [230, 59] width 17 height 26
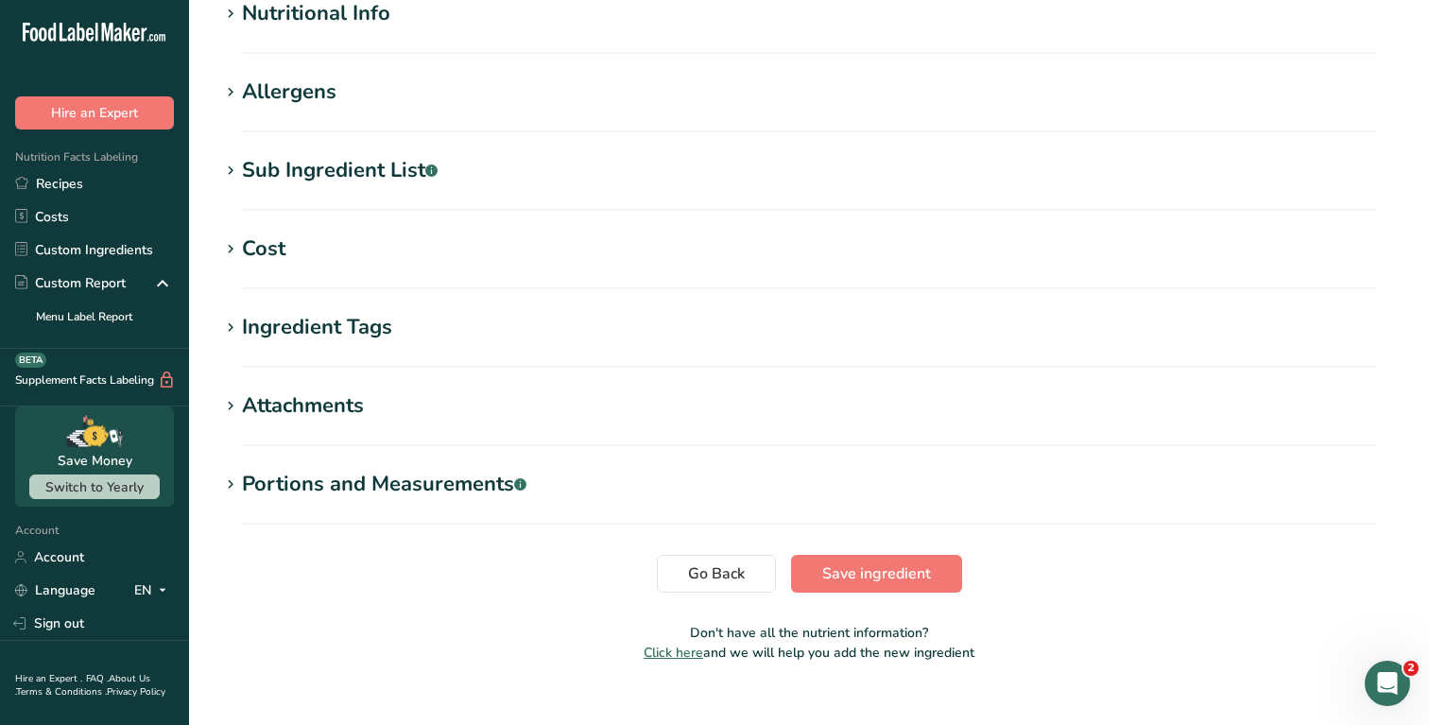
scroll to position [536, 0]
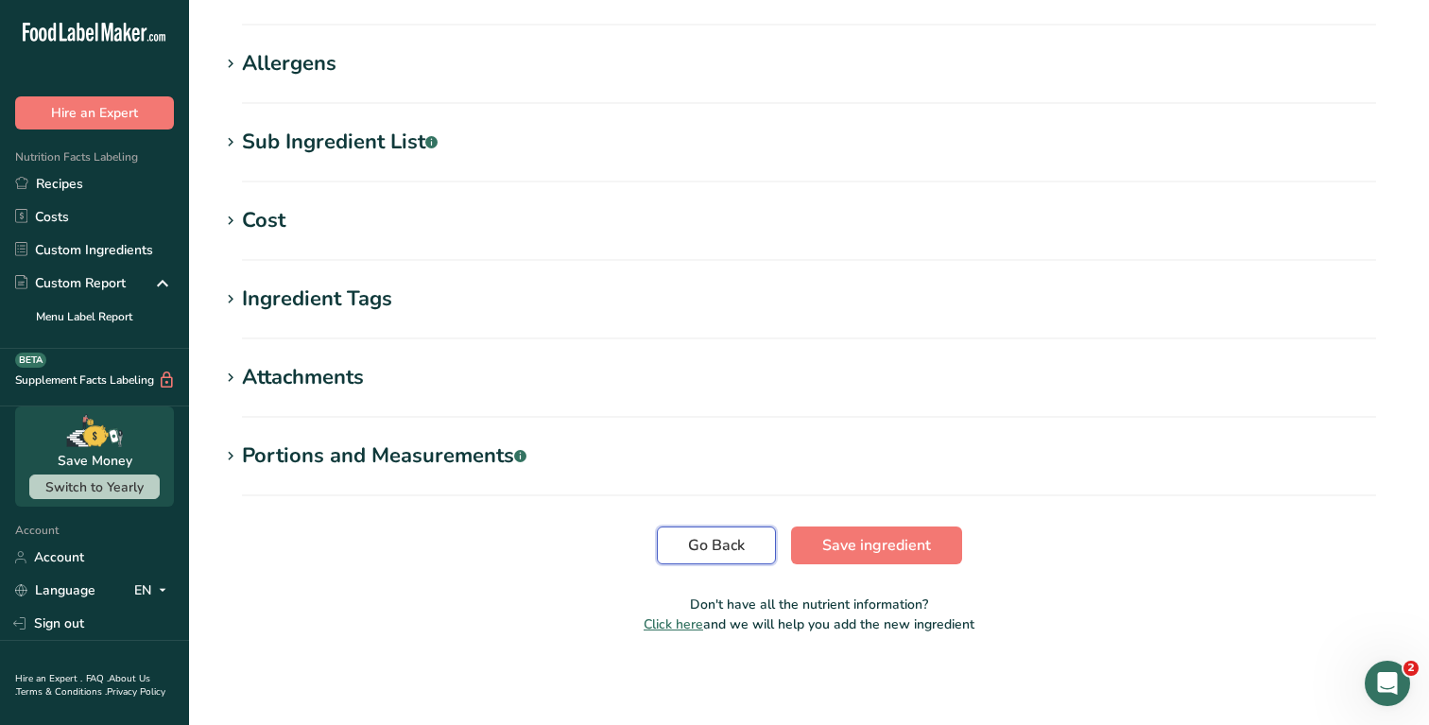
click at [721, 546] on span "Go Back" at bounding box center [716, 545] width 57 height 23
click at [720, 547] on span "Go Back" at bounding box center [716, 545] width 57 height 23
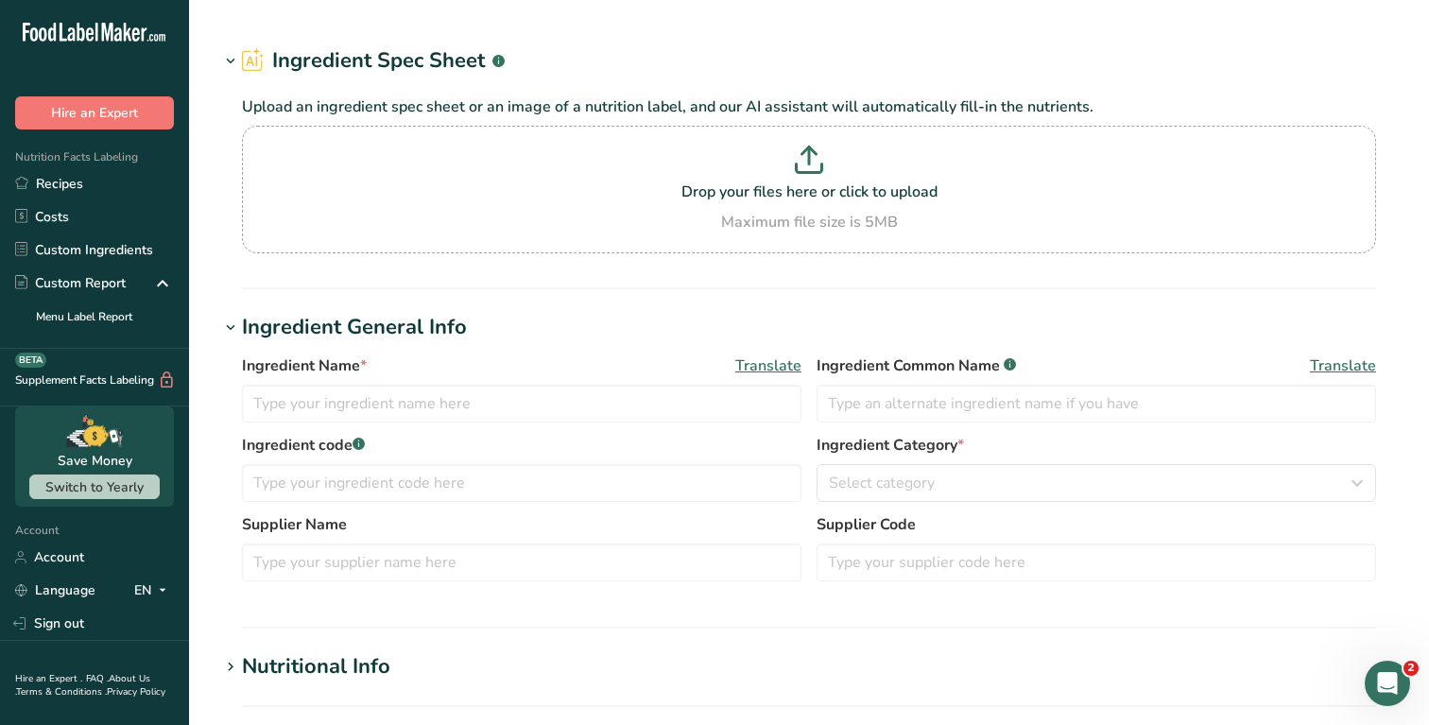
type input "Pea Protein 80% Puris OP2.O"
type input "OP2.O"
type input "Puris"
type input "100"
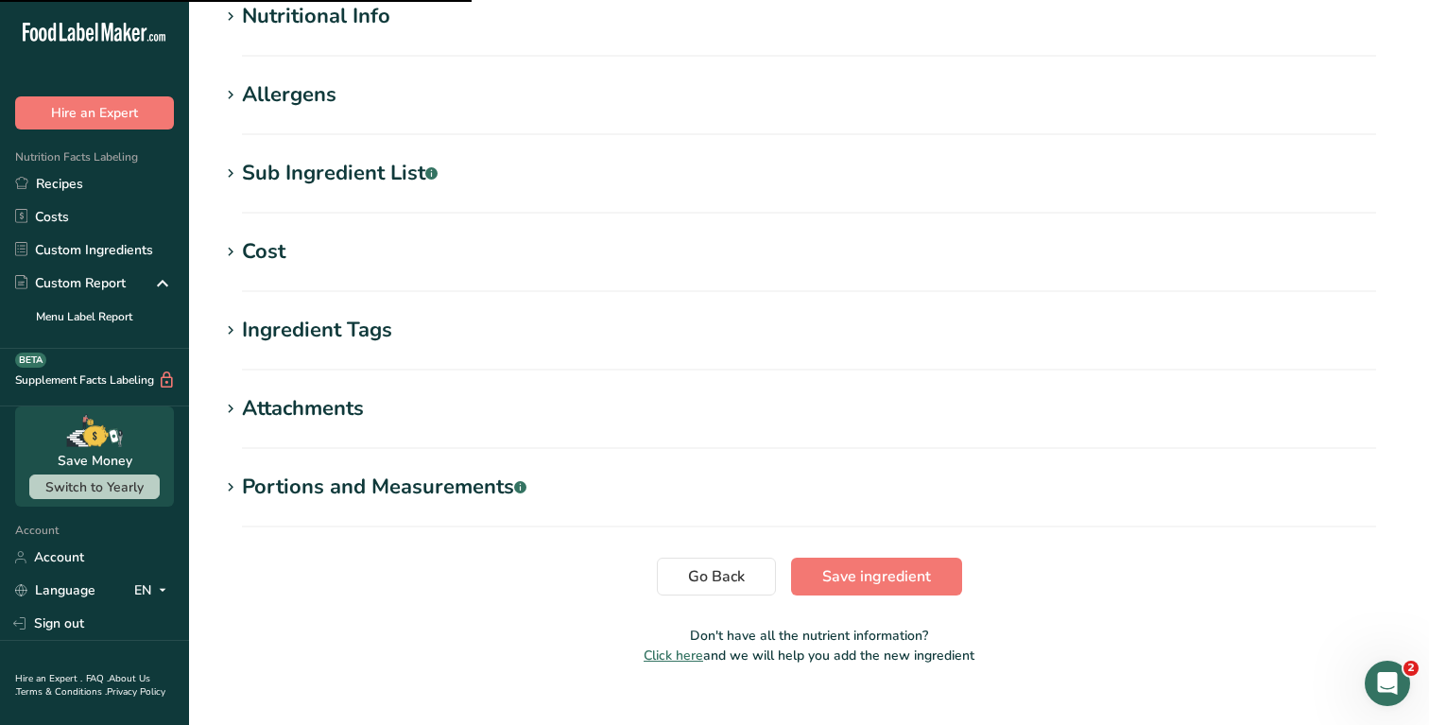
scroll to position [724, 0]
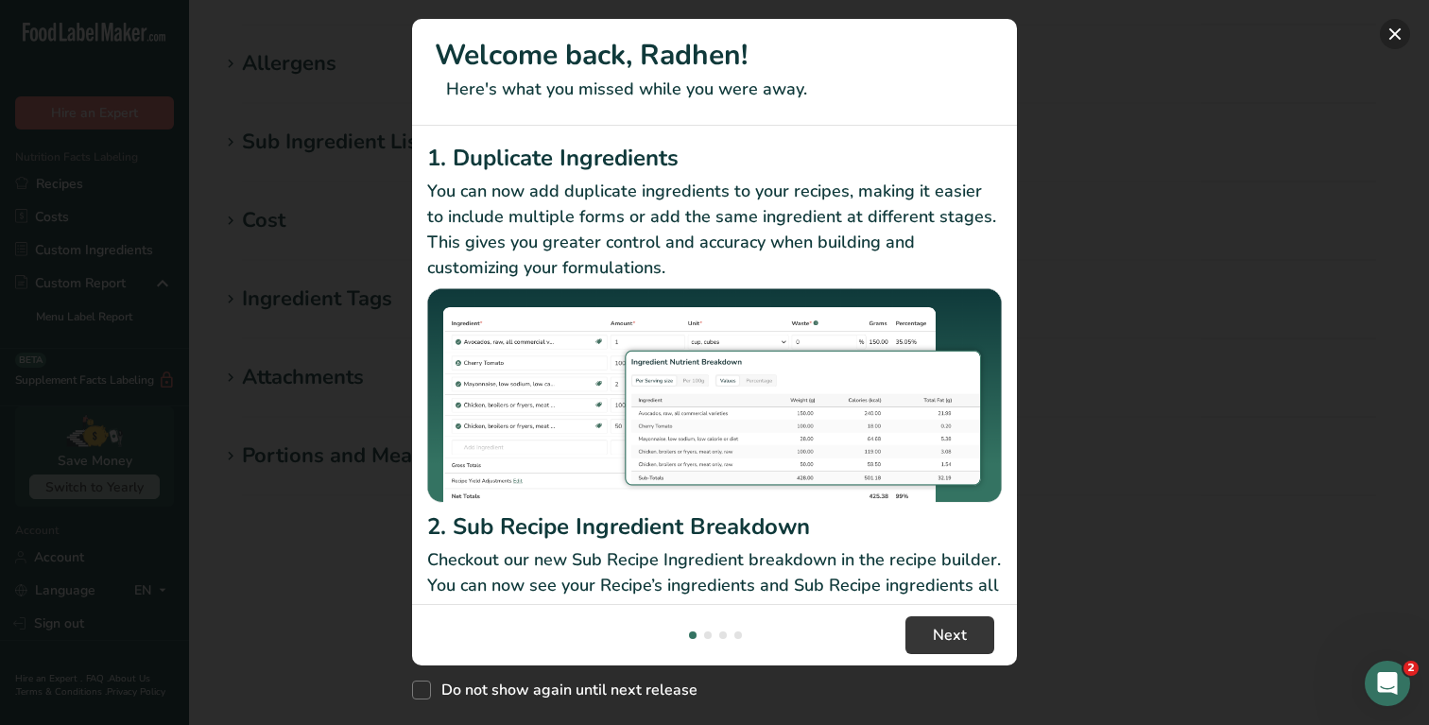
click at [1392, 36] on button "New Features" at bounding box center [1395, 34] width 30 height 30
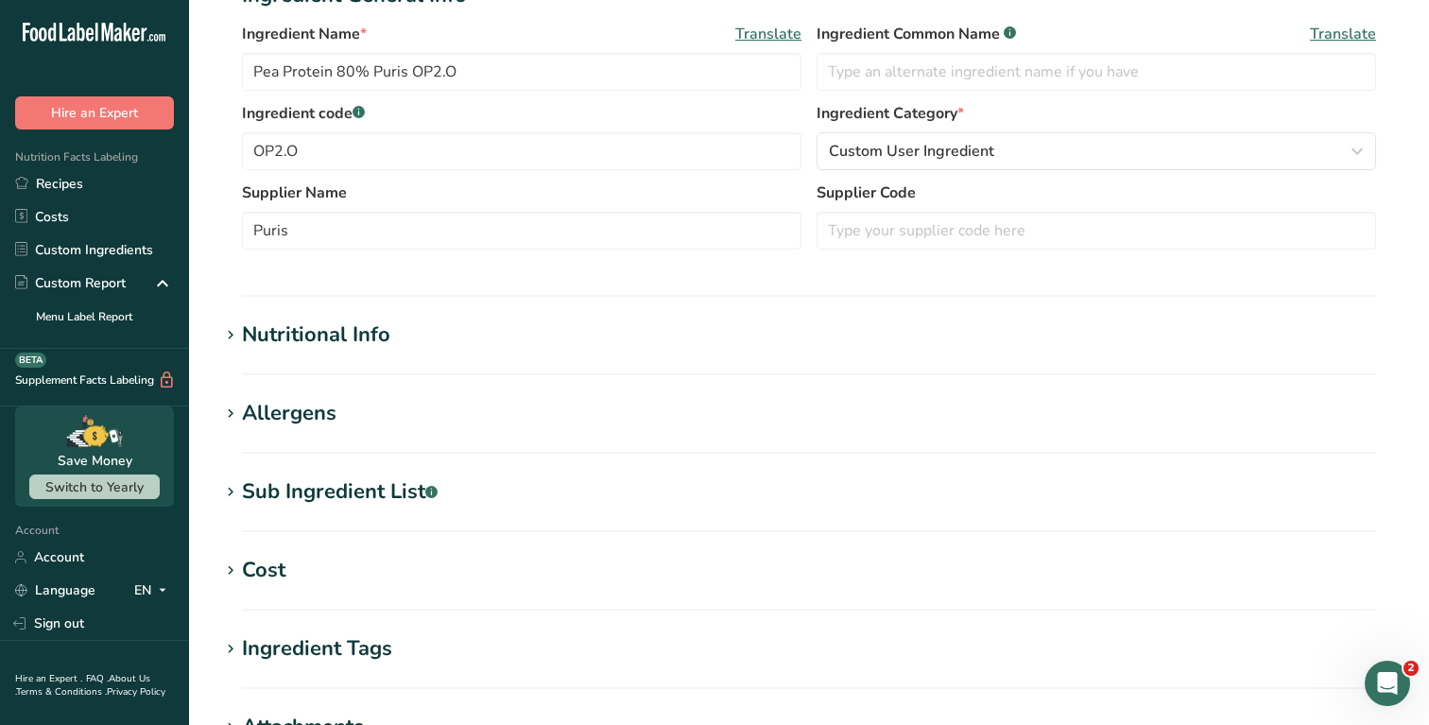
scroll to position [372, 0]
click at [249, 332] on div "Nutritional Info" at bounding box center [316, 336] width 148 height 31
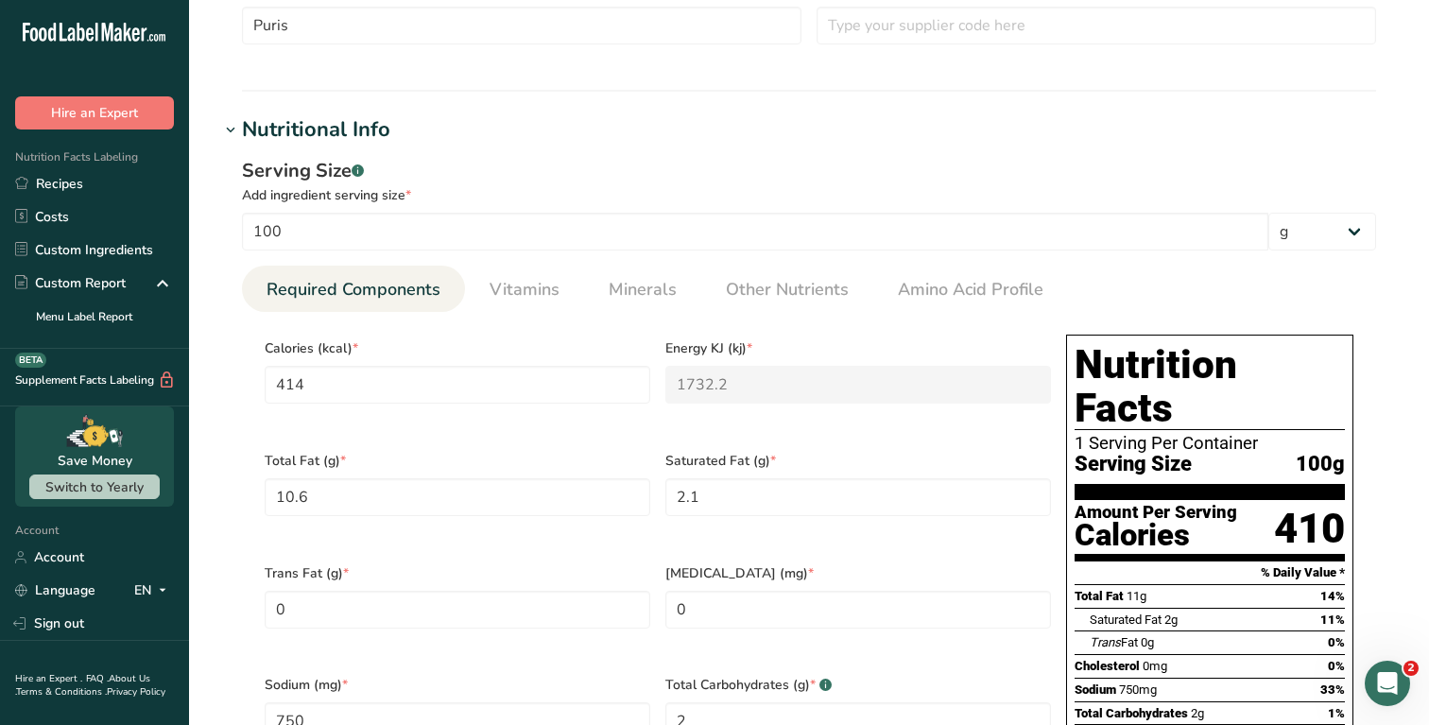
scroll to position [585, 0]
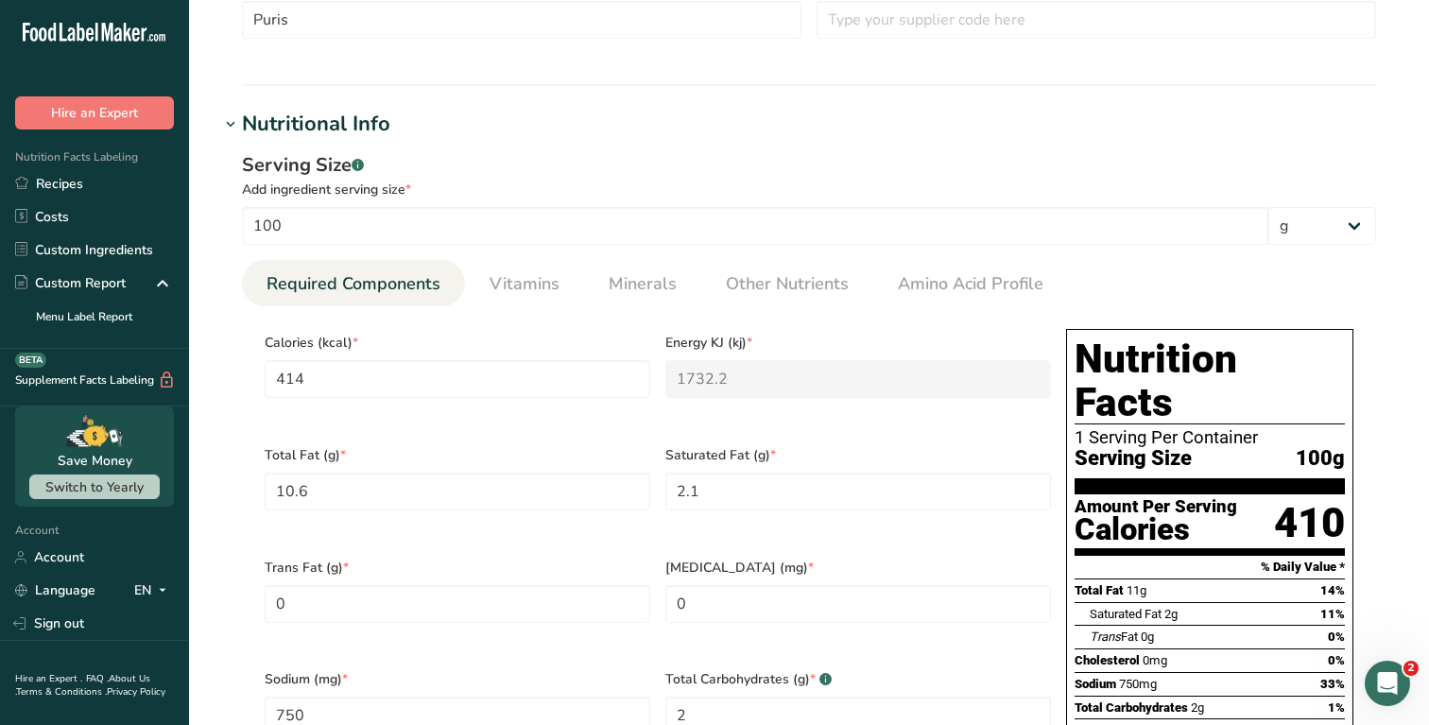
click at [226, 129] on icon at bounding box center [230, 125] width 17 height 26
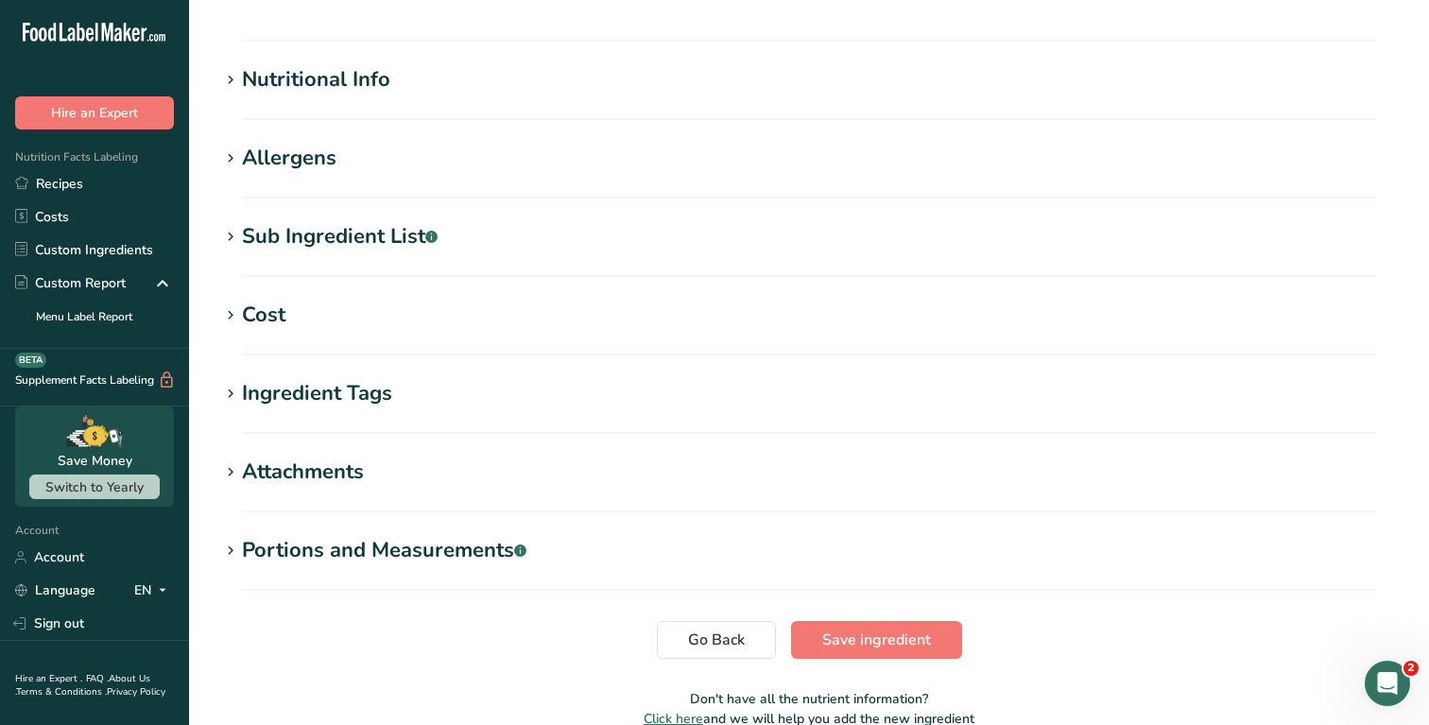
scroll to position [644, 0]
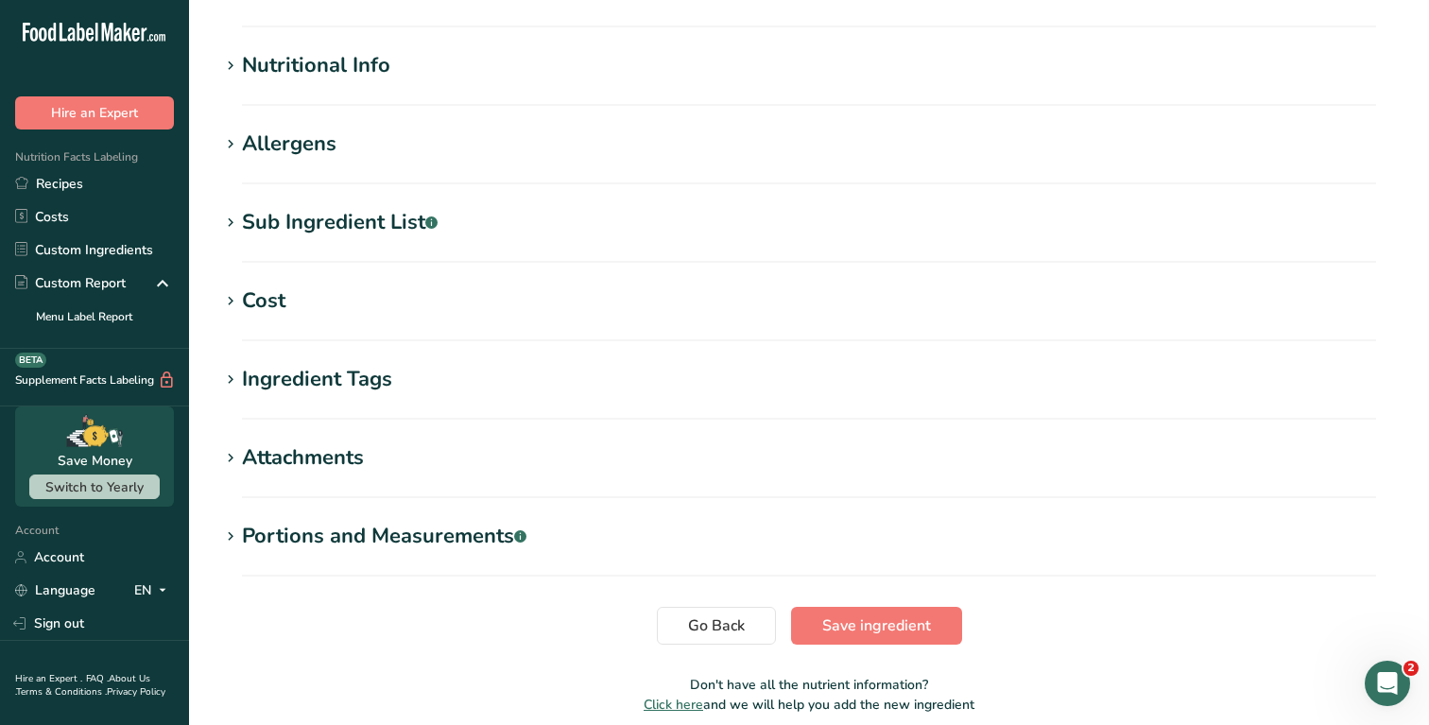
click at [241, 147] on h1 "Allergens" at bounding box center [809, 144] width 1180 height 31
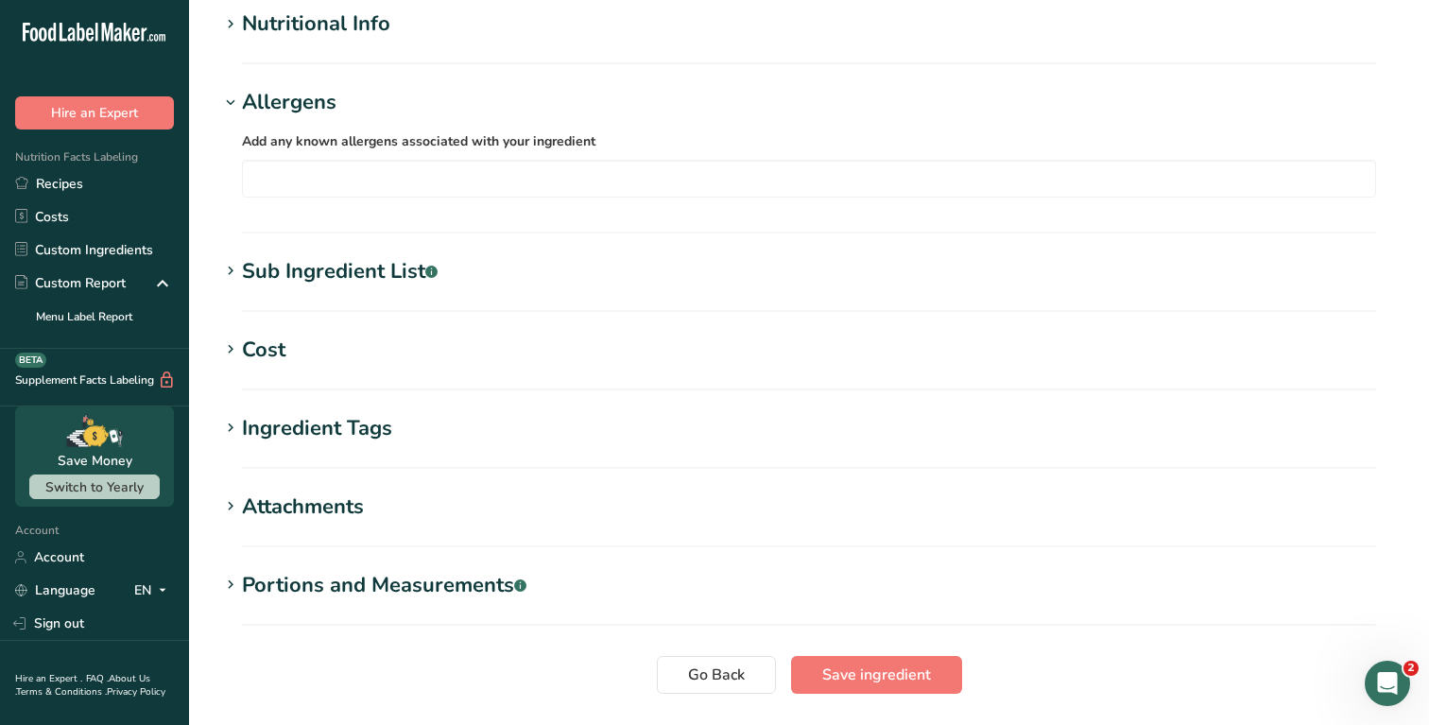
scroll to position [688, 0]
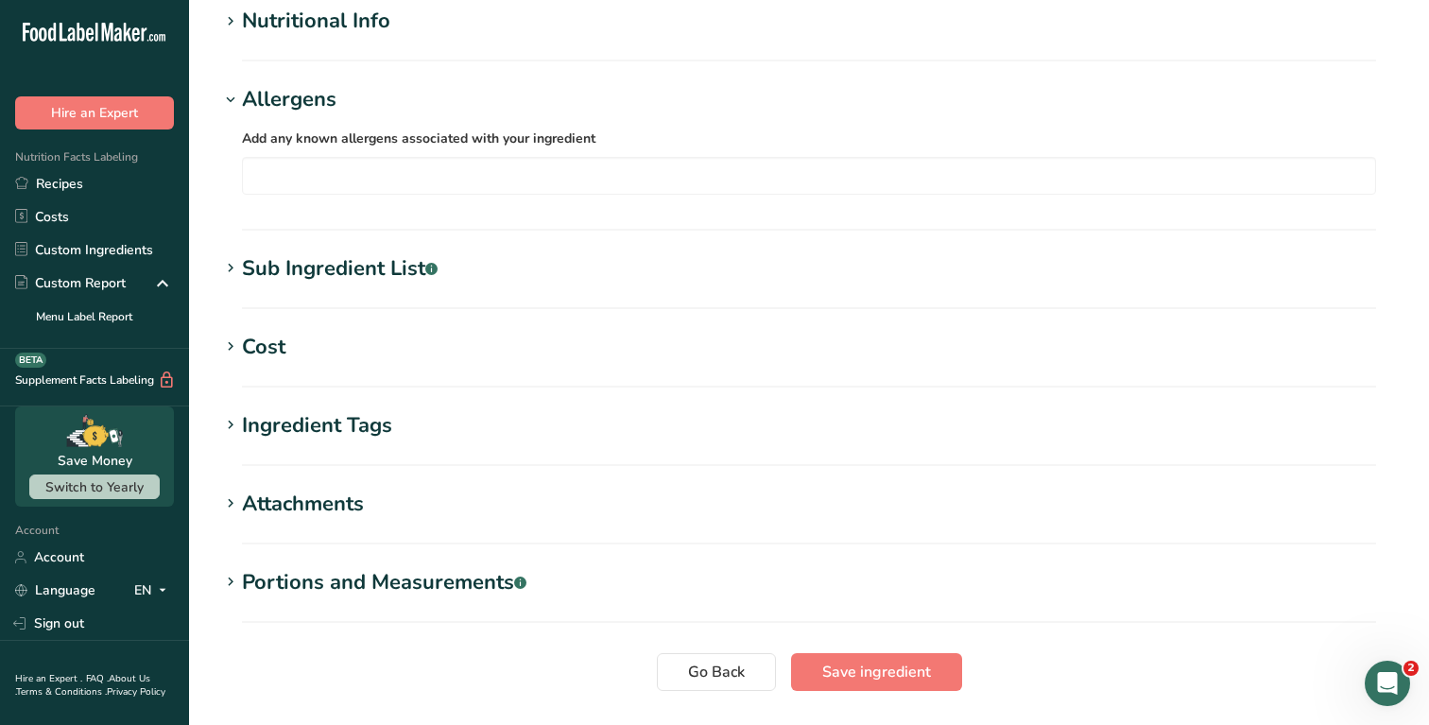
click at [242, 147] on label "Add any known allergens associated with your ingredient" at bounding box center [809, 138] width 1134 height 23
click at [245, 91] on div "Allergens" at bounding box center [289, 99] width 95 height 31
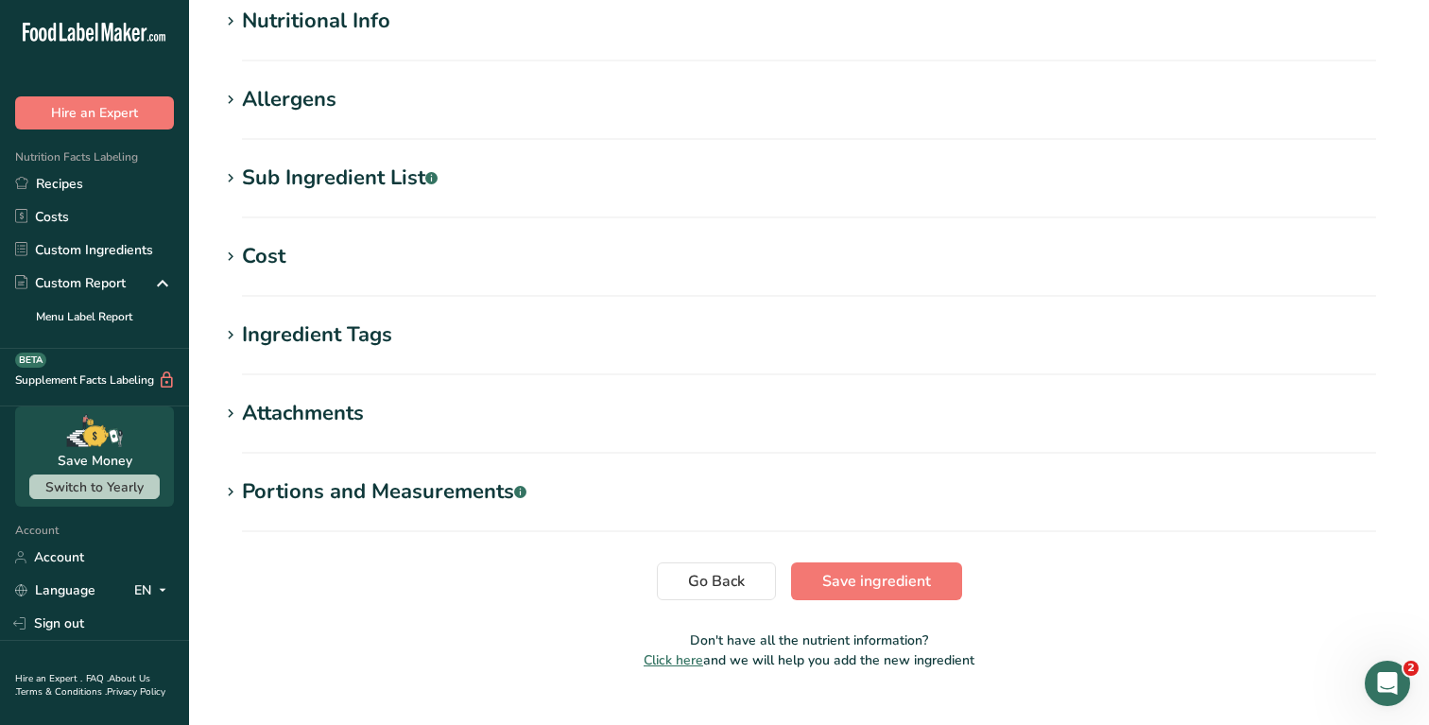
click at [246, 186] on div "Sub Ingredient List .a-a{fill:#347362;}.b-a{fill:#fff;}" at bounding box center [340, 178] width 196 height 31
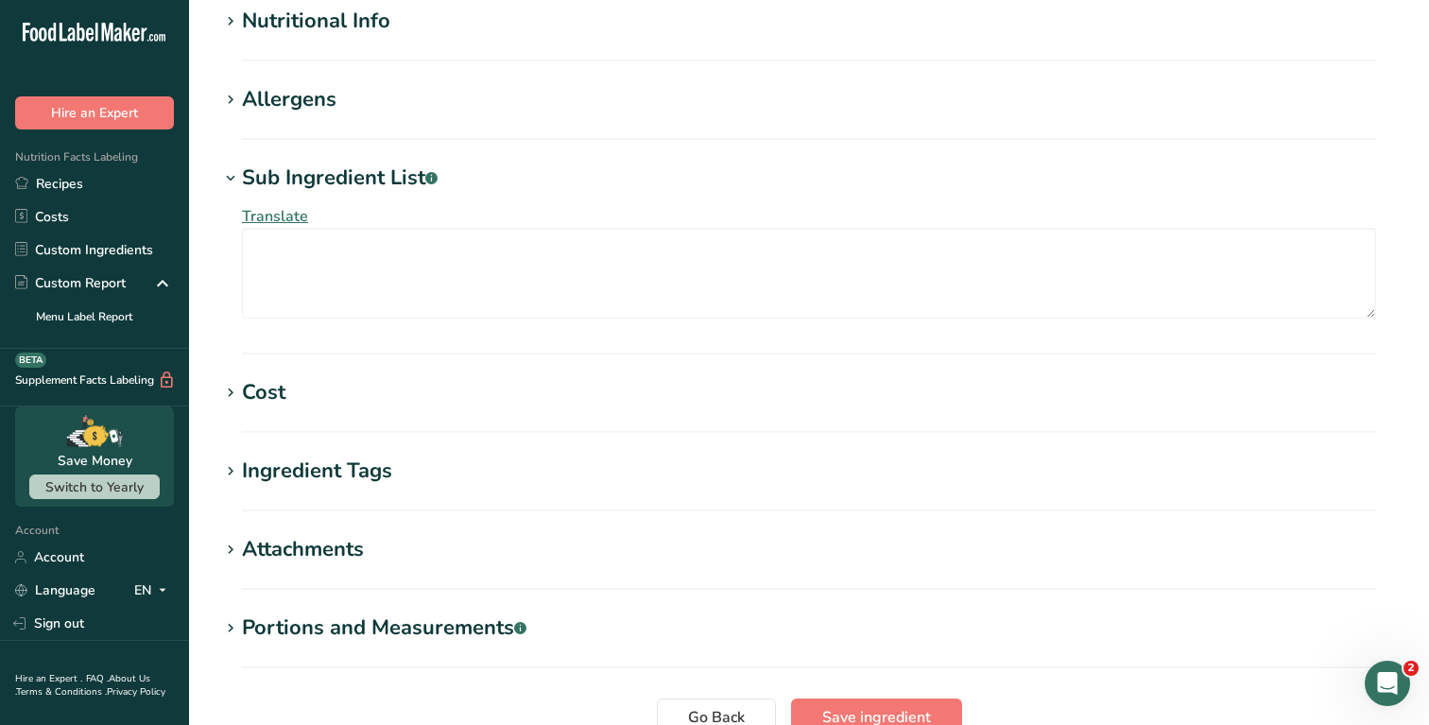
click at [252, 173] on div "Sub Ingredient List .a-a{fill:#347362;}.b-a{fill:#fff;}" at bounding box center [340, 178] width 196 height 31
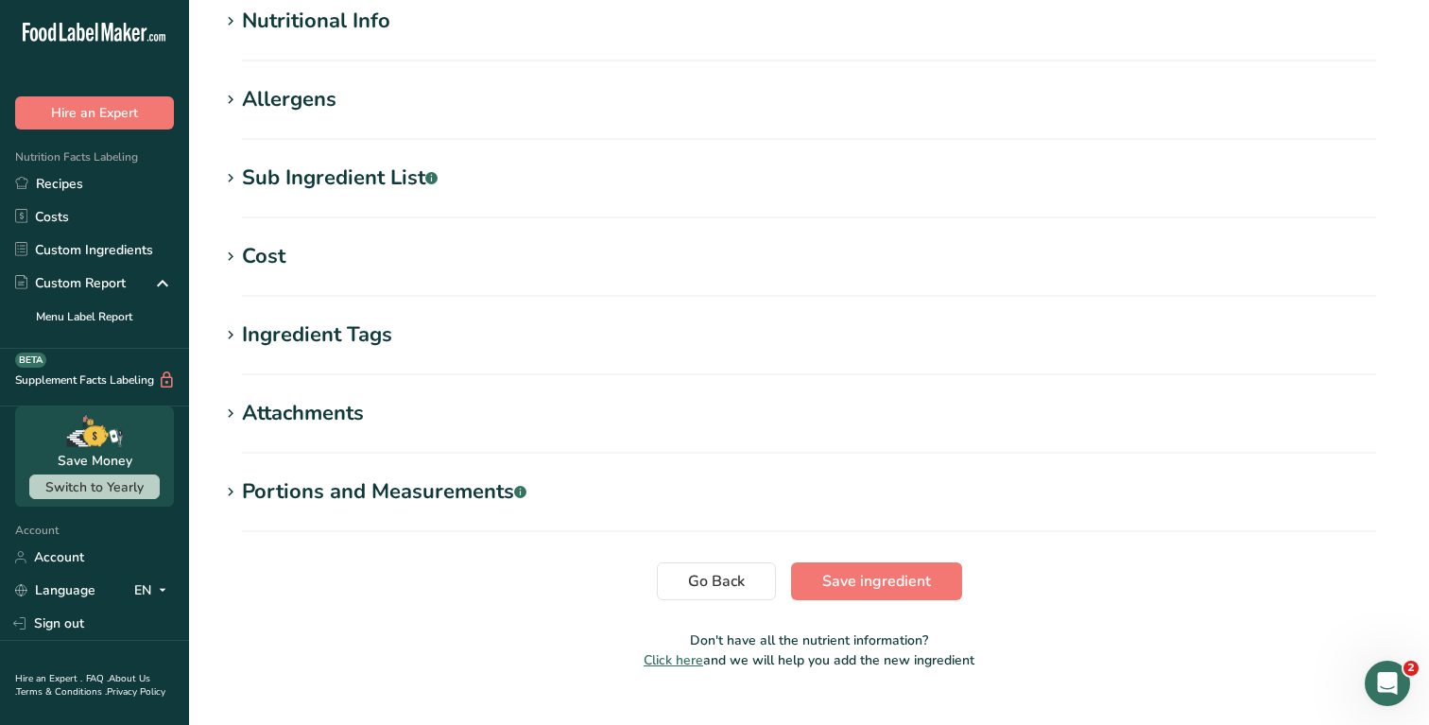
click at [251, 338] on div "Ingredient Tags" at bounding box center [317, 335] width 150 height 31
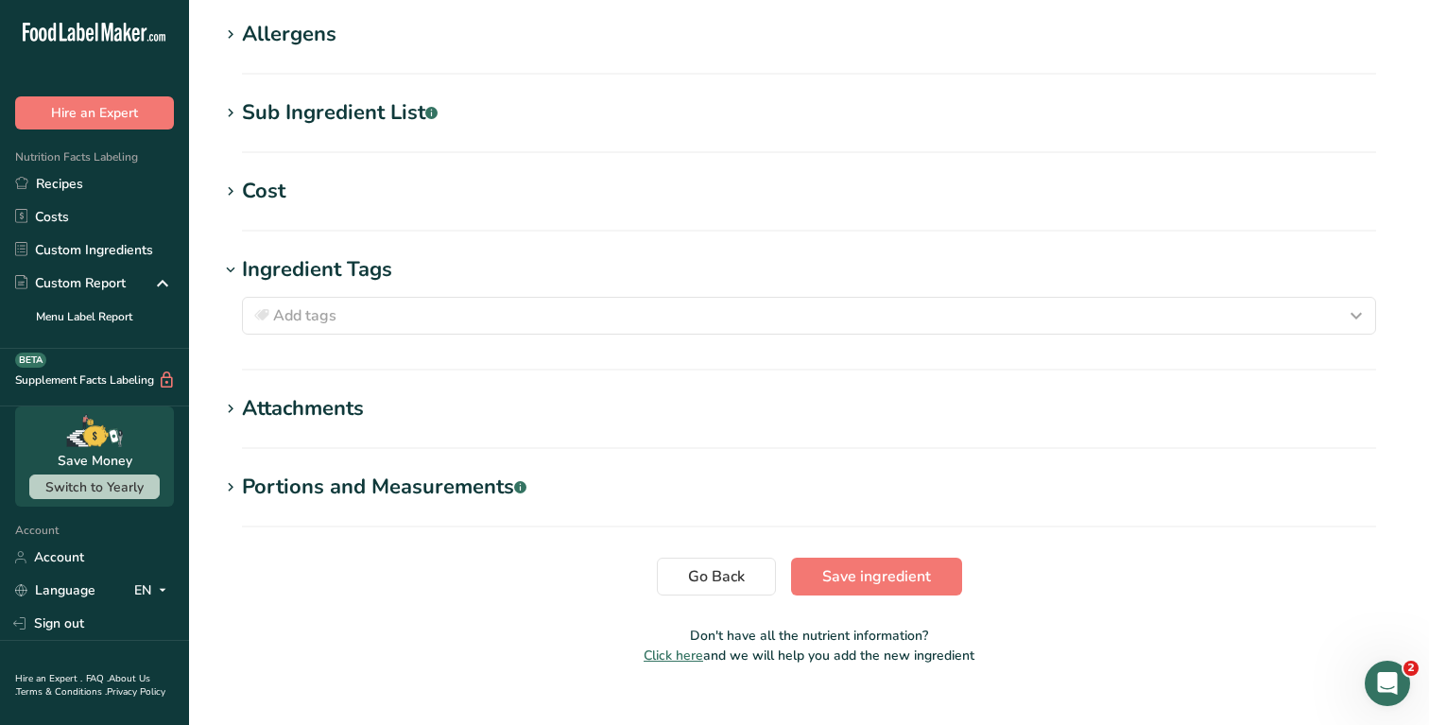
click at [253, 259] on div "Ingredient Tags" at bounding box center [317, 269] width 150 height 31
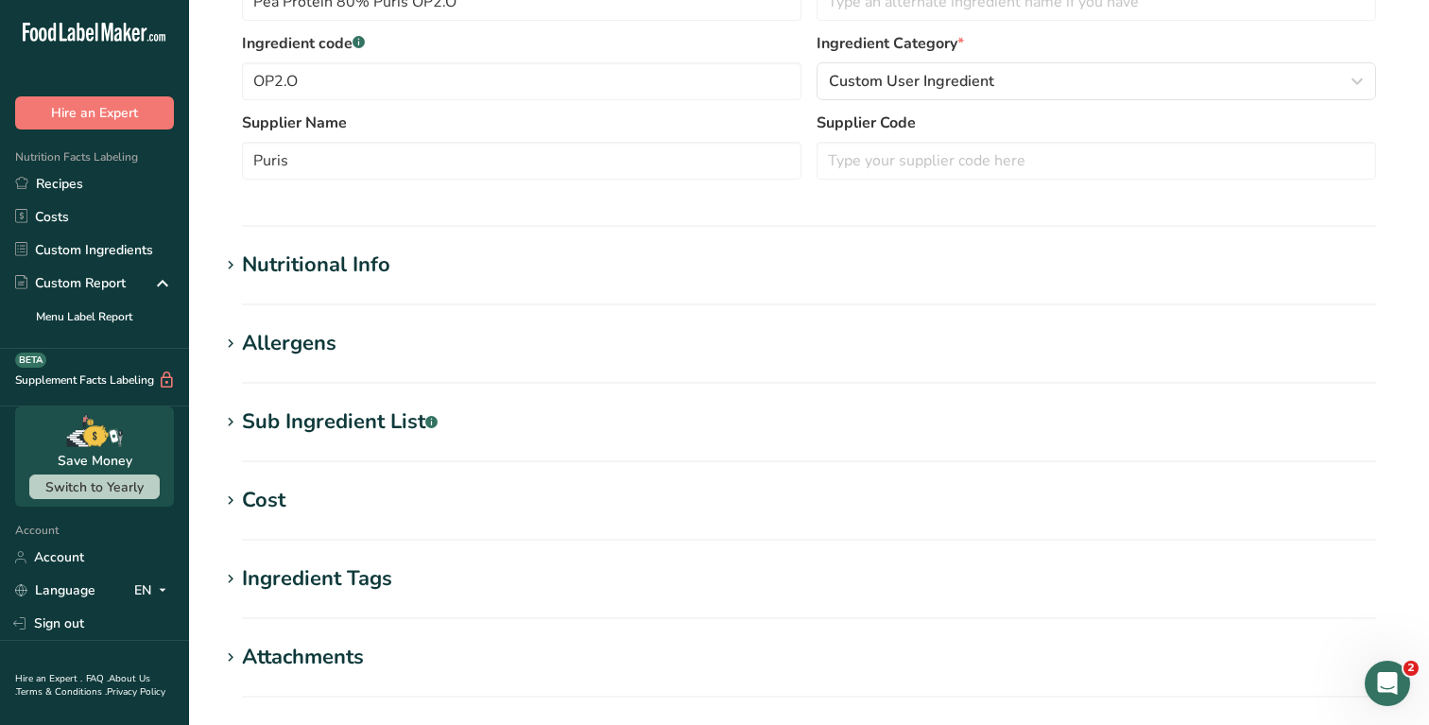
scroll to position [724, 0]
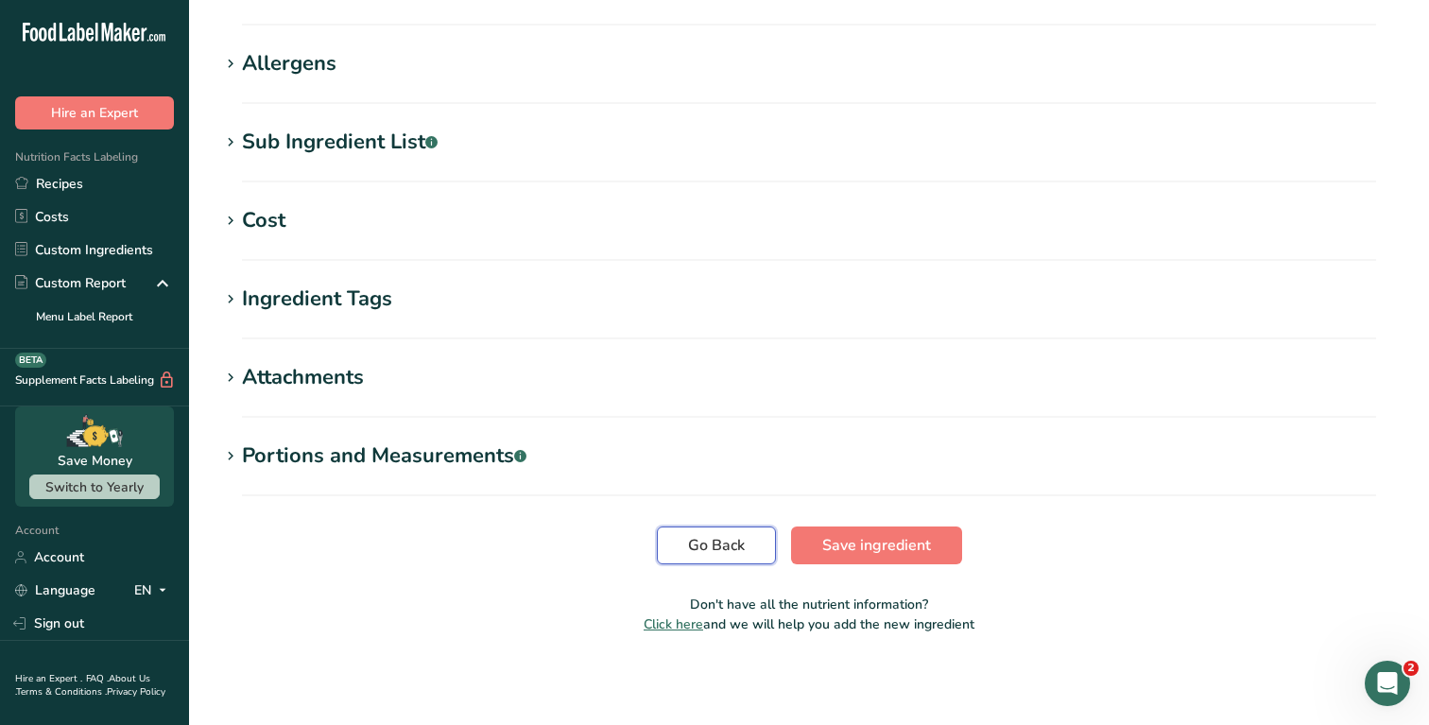
click at [694, 543] on span "Go Back" at bounding box center [716, 545] width 57 height 23
click at [722, 554] on span "Go Back" at bounding box center [716, 545] width 57 height 23
click at [97, 251] on link "Custom Ingredients" at bounding box center [94, 250] width 189 height 33
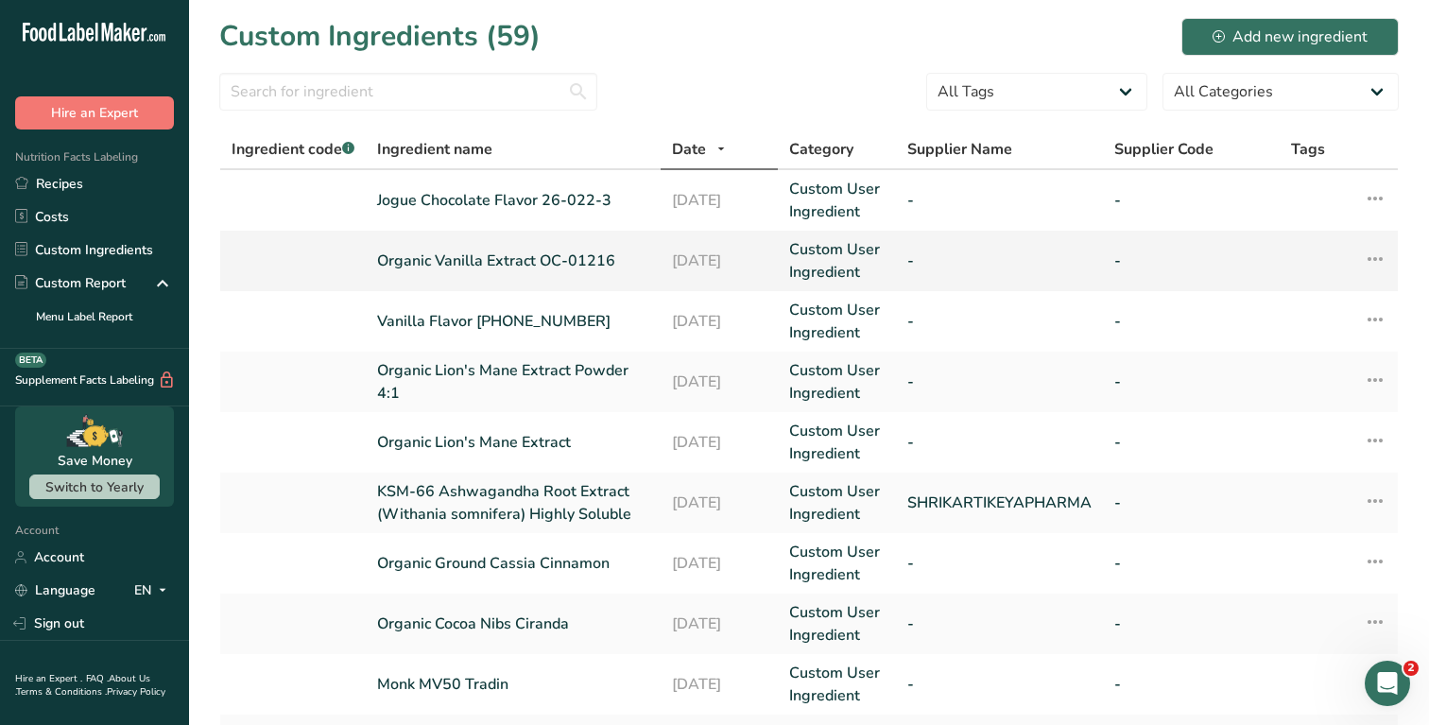
scroll to position [505, 0]
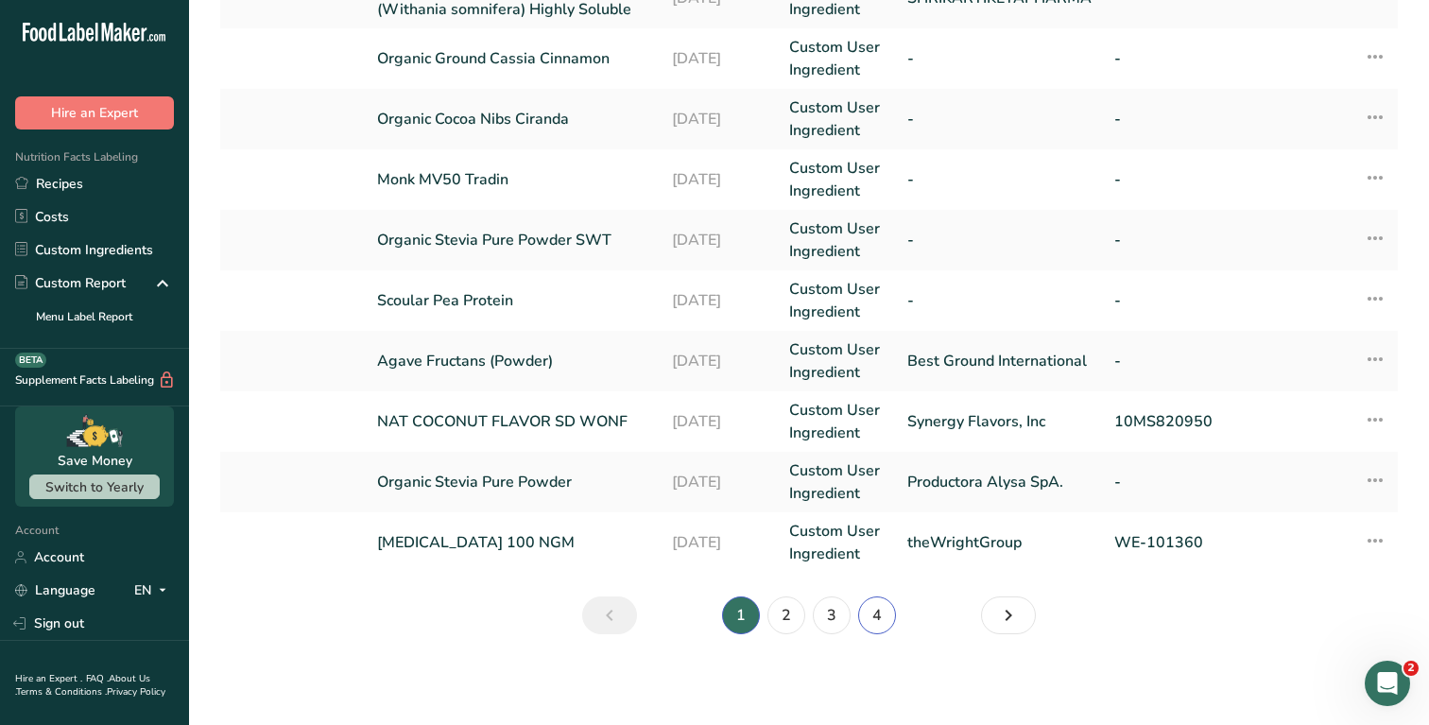
click at [880, 600] on link "4" at bounding box center [877, 616] width 38 height 38
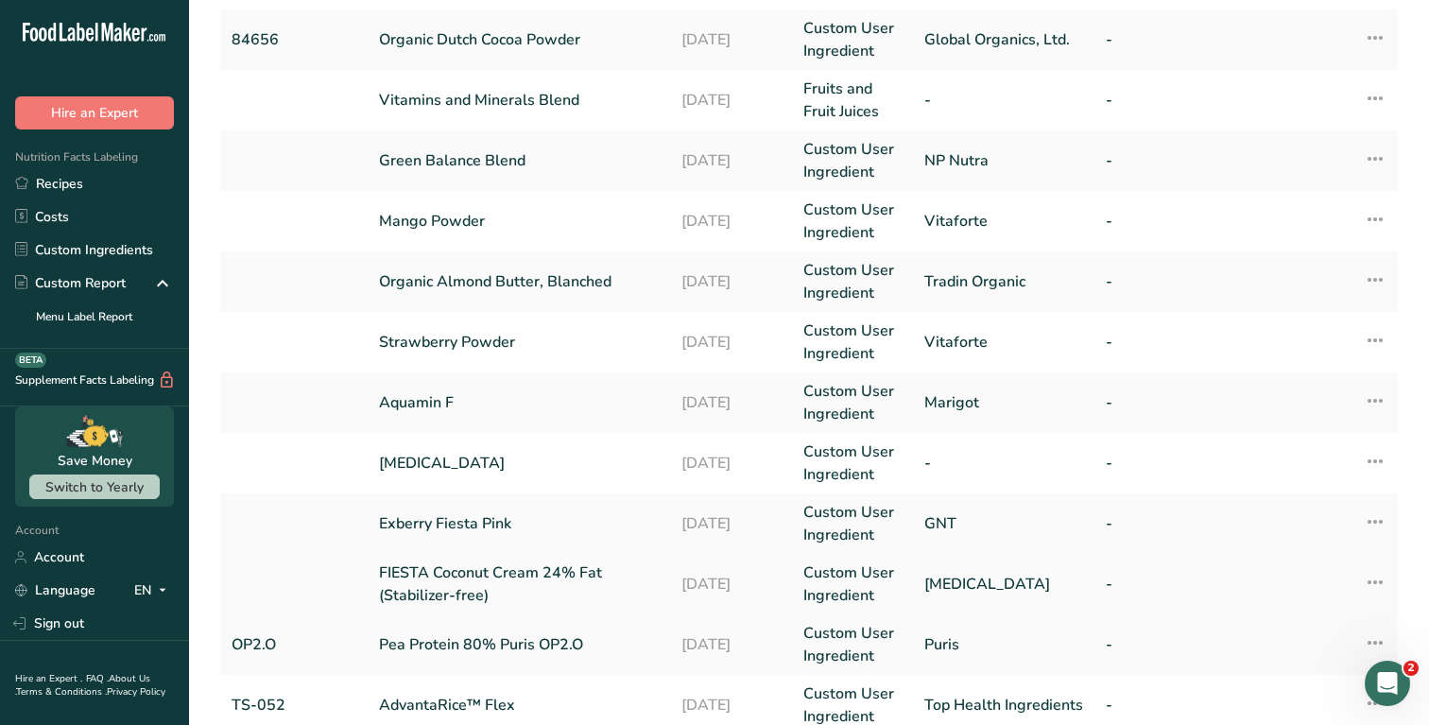
scroll to position [444, 0]
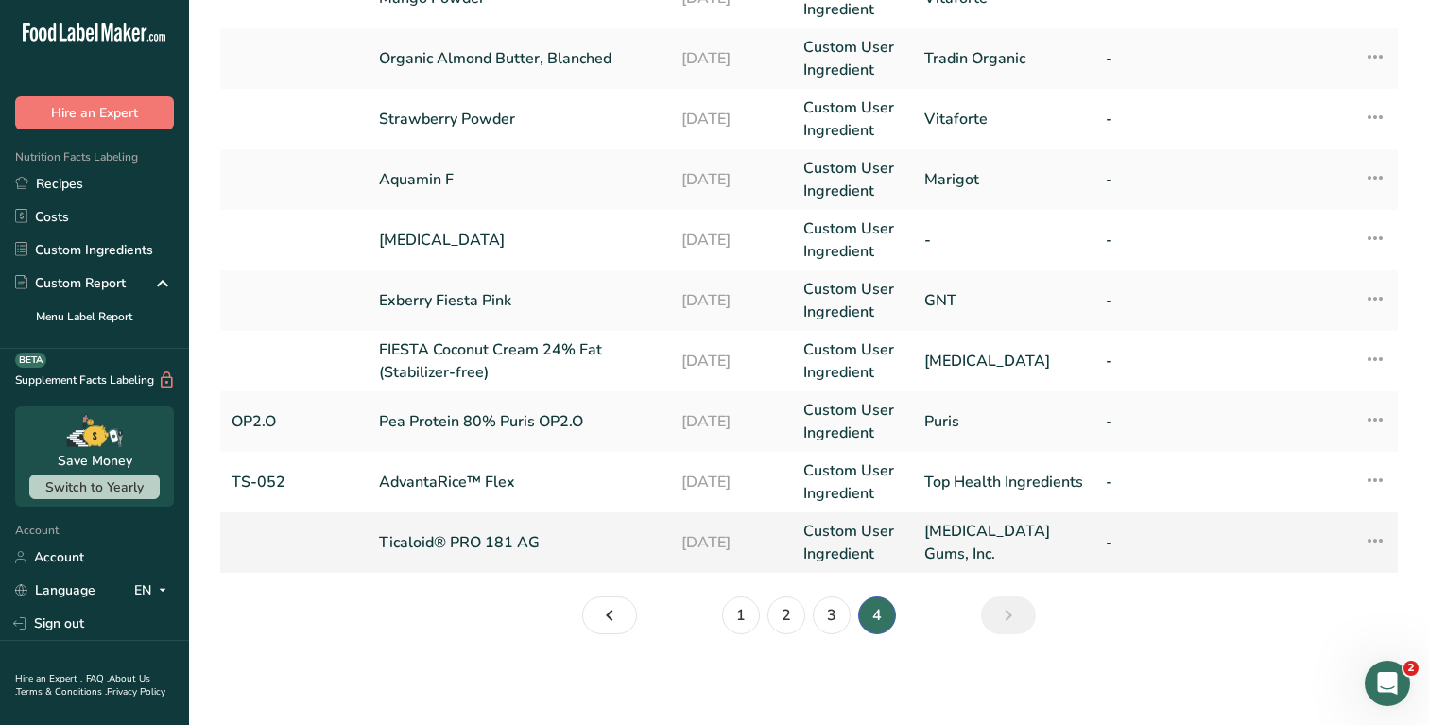
click at [1376, 538] on icon at bounding box center [1375, 541] width 23 height 34
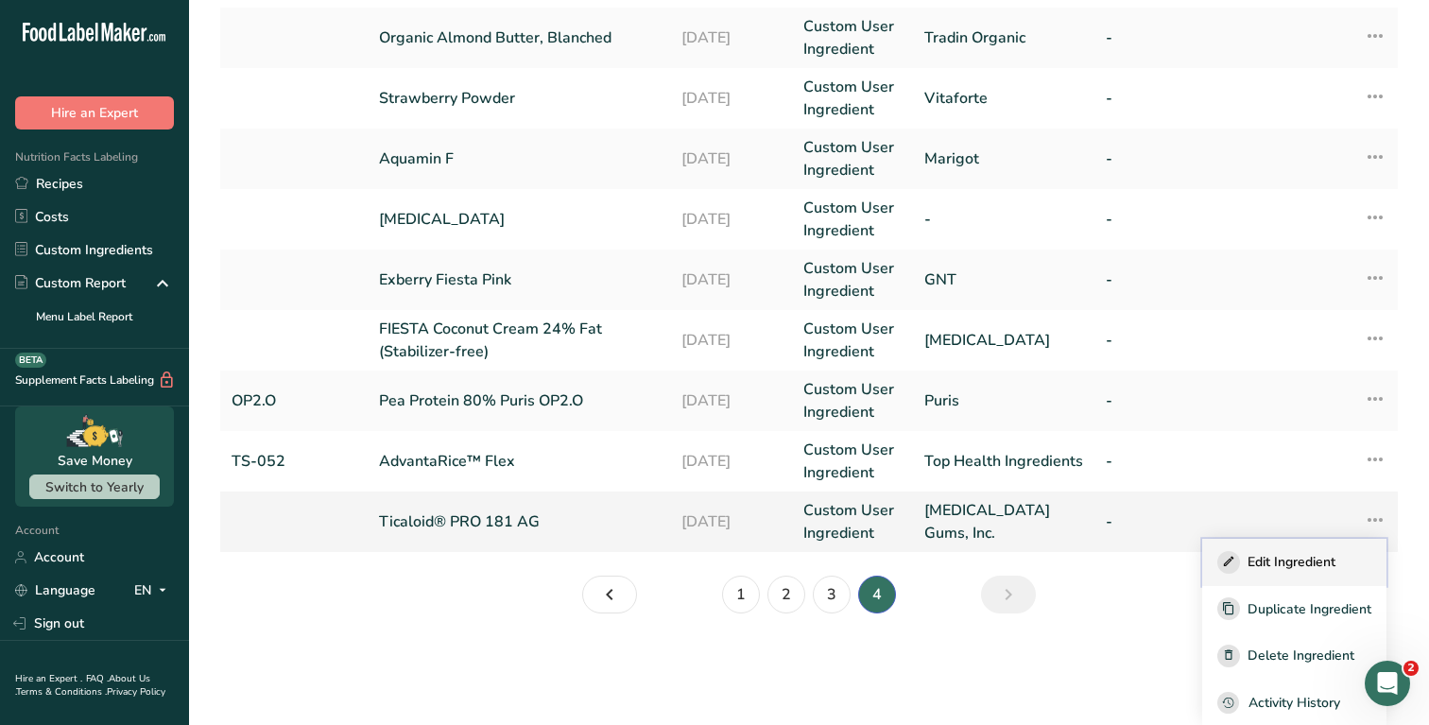
click at [1265, 558] on span "Edit Ingredient" at bounding box center [1292, 562] width 88 height 20
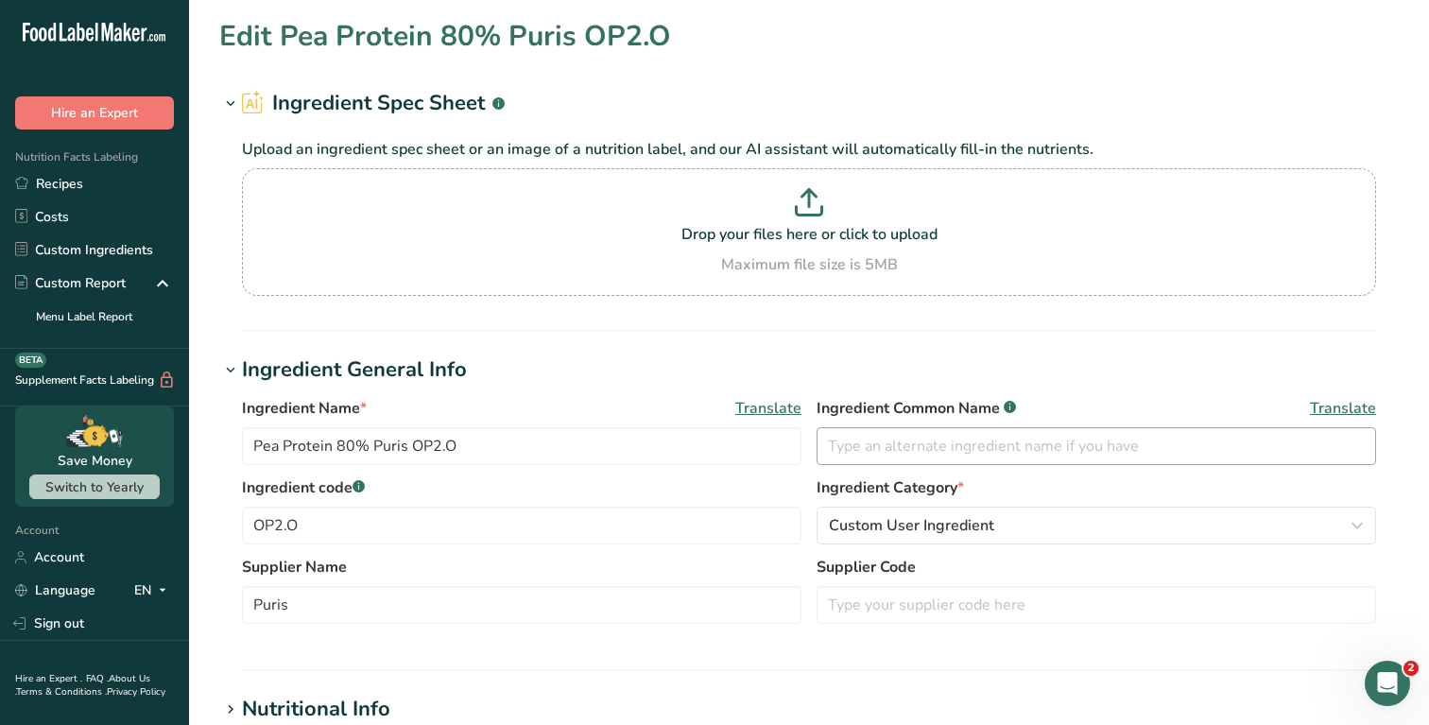
type input "Ticaloid® PRO 181 AG"
type input "TIC Gums, Inc."
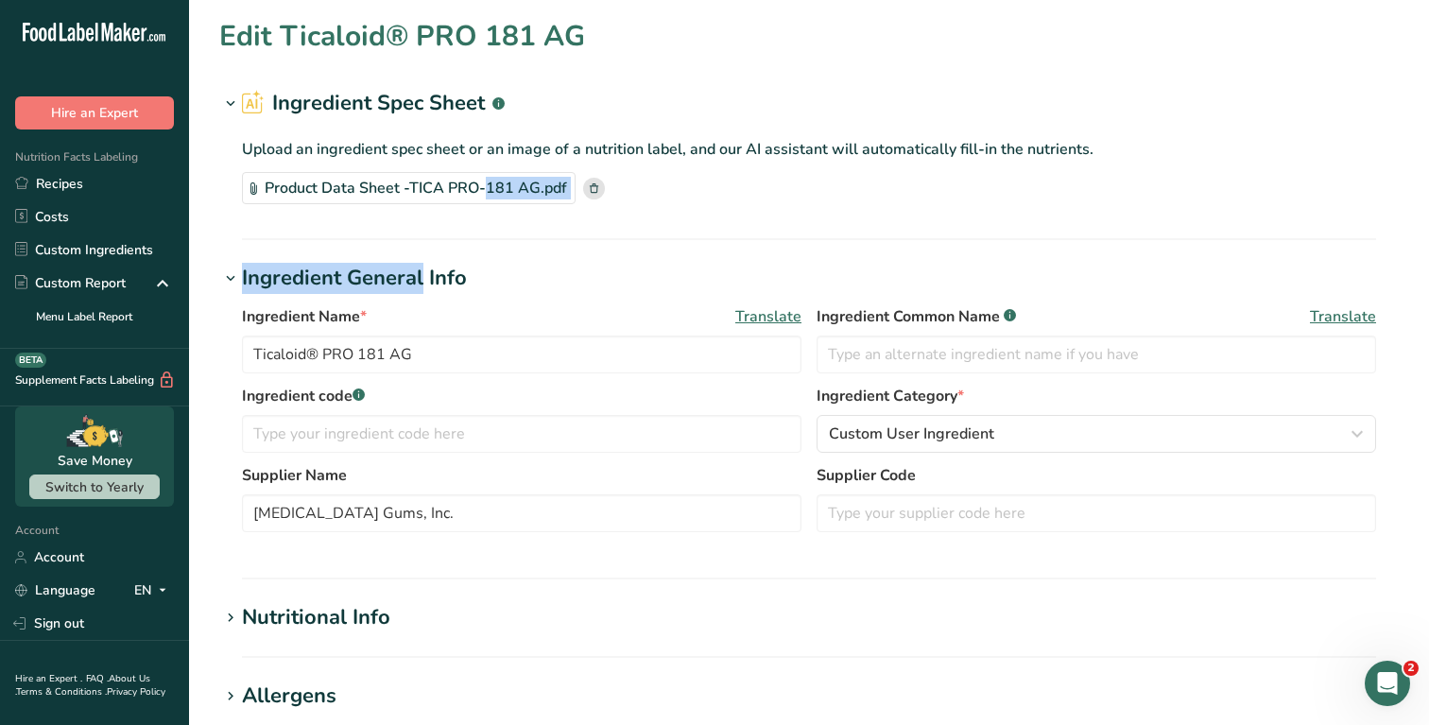
drag, startPoint x: 384, startPoint y: 189, endPoint x: 308, endPoint y: 280, distance: 118.1
click at [308, 281] on section "Edit Ticaloid® PRO 181 AG Ingredient Spec Sheet .a-a{fill:#347362;}.b-a{fill:#f…" at bounding box center [809, 648] width 1240 height 1297
click at [254, 185] on icon at bounding box center [254, 188] width 7 height 12
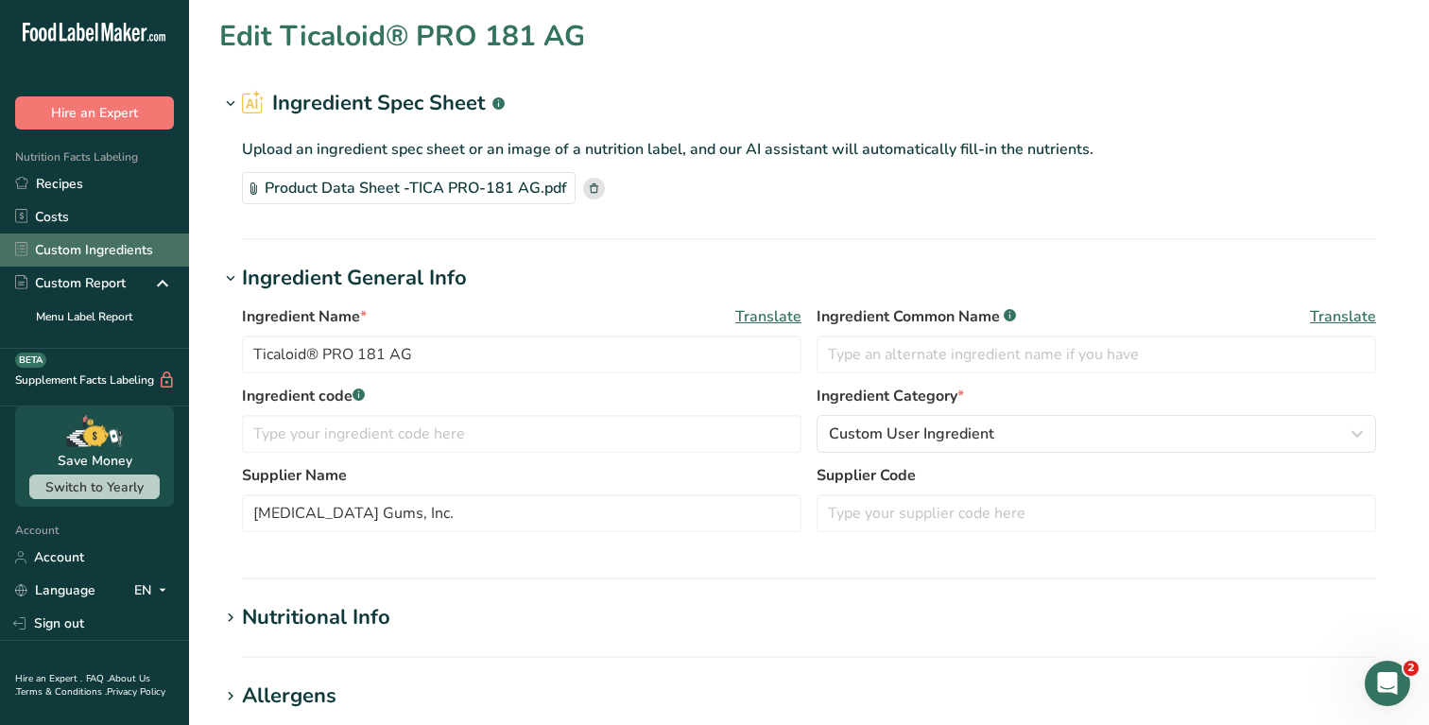
click at [108, 243] on link "Custom Ingredients" at bounding box center [94, 250] width 189 height 33
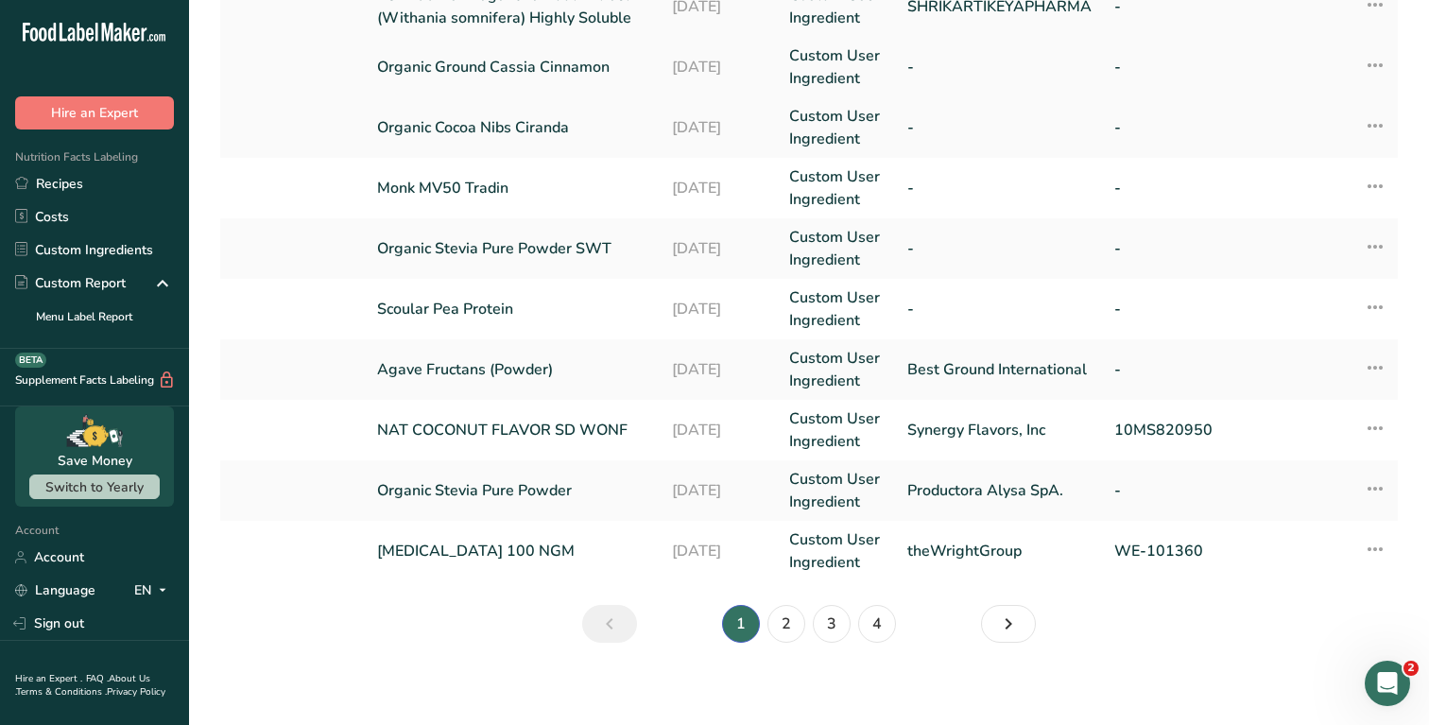
scroll to position [505, 0]
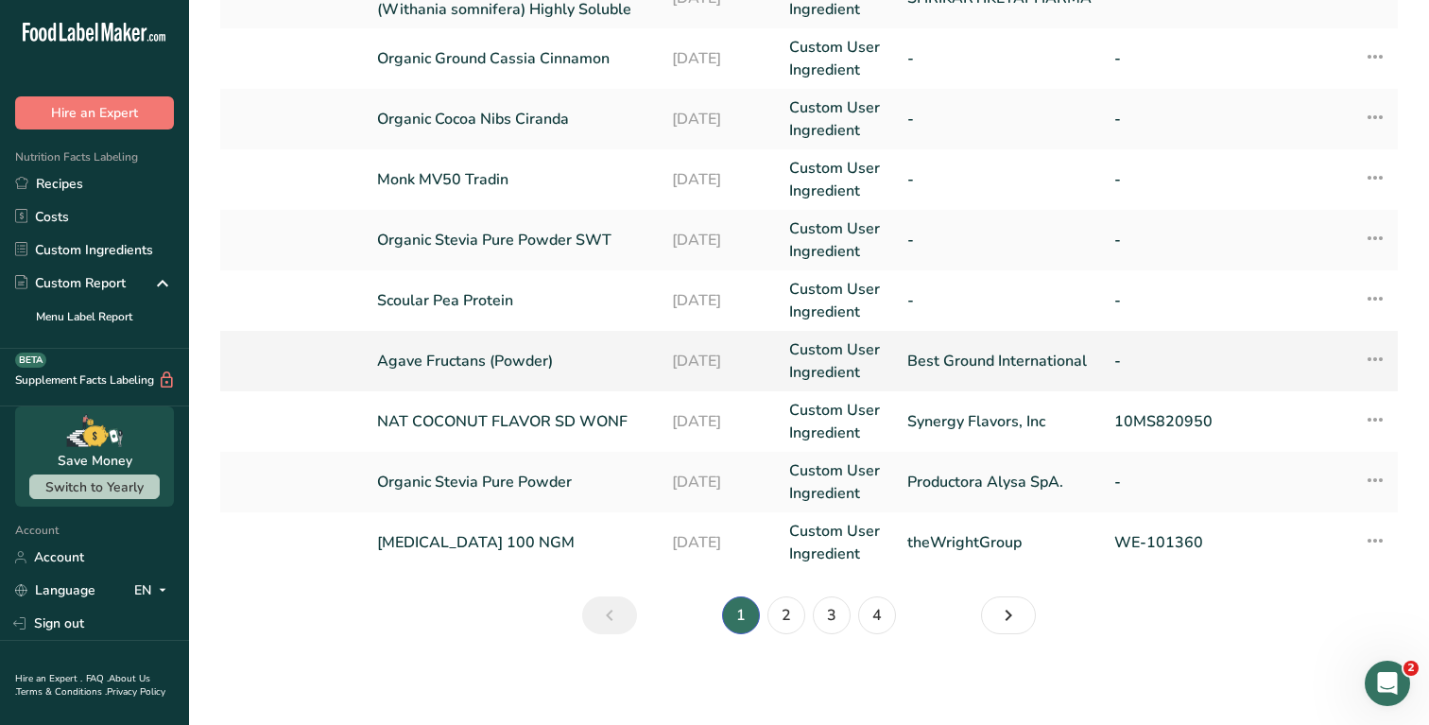
click at [1380, 360] on icon at bounding box center [1375, 359] width 23 height 34
click at [1261, 396] on span "Edit Ingredient" at bounding box center [1292, 401] width 88 height 20
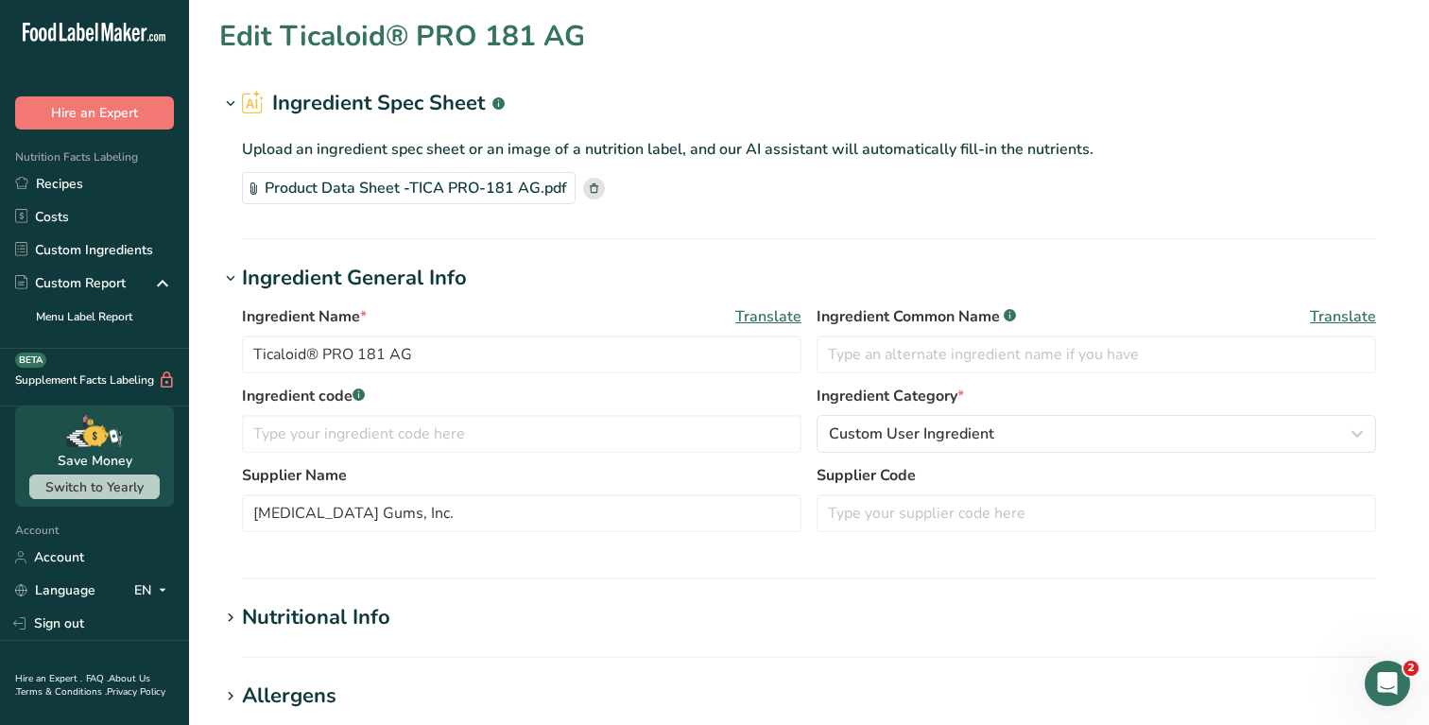
type input "Agave Fructans (Powder)"
type input "Best Ground International"
click at [252, 183] on icon at bounding box center [254, 188] width 7 height 12
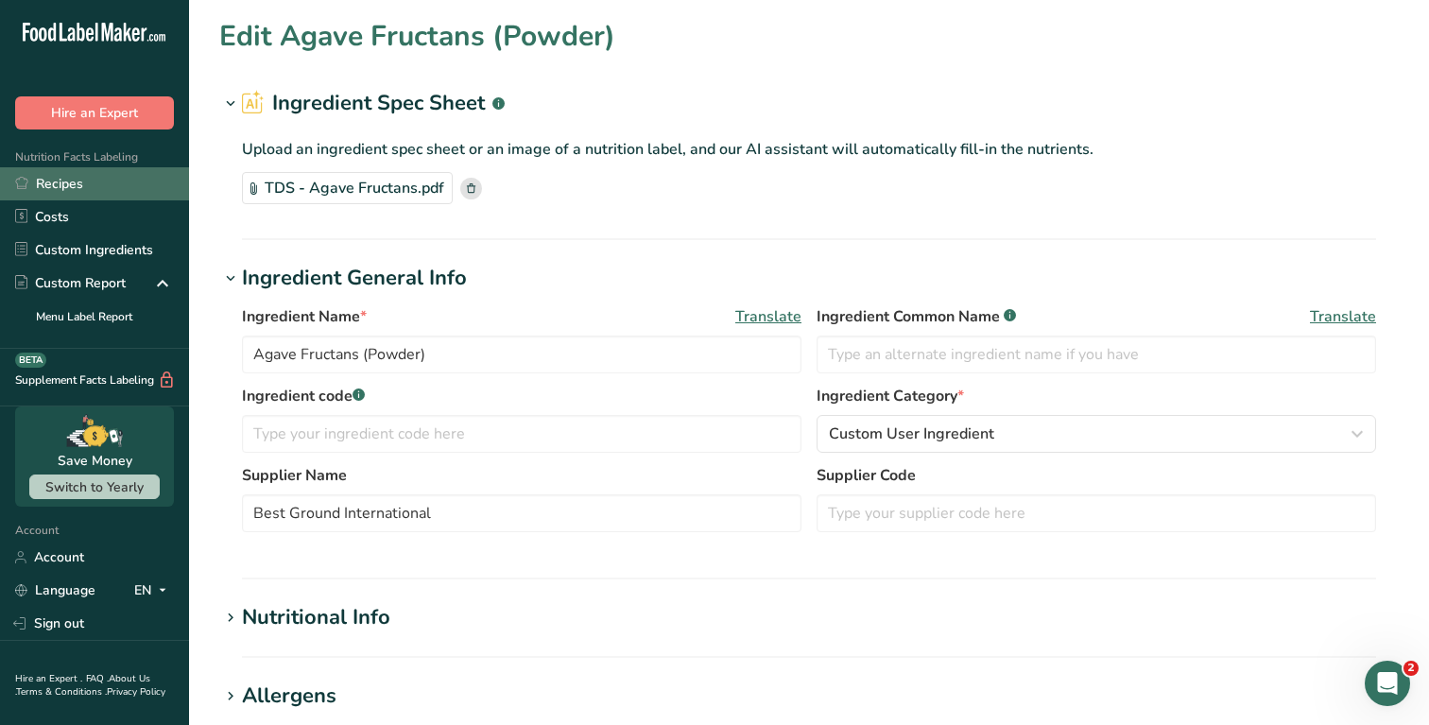
click at [88, 182] on link "Recipes" at bounding box center [94, 183] width 189 height 33
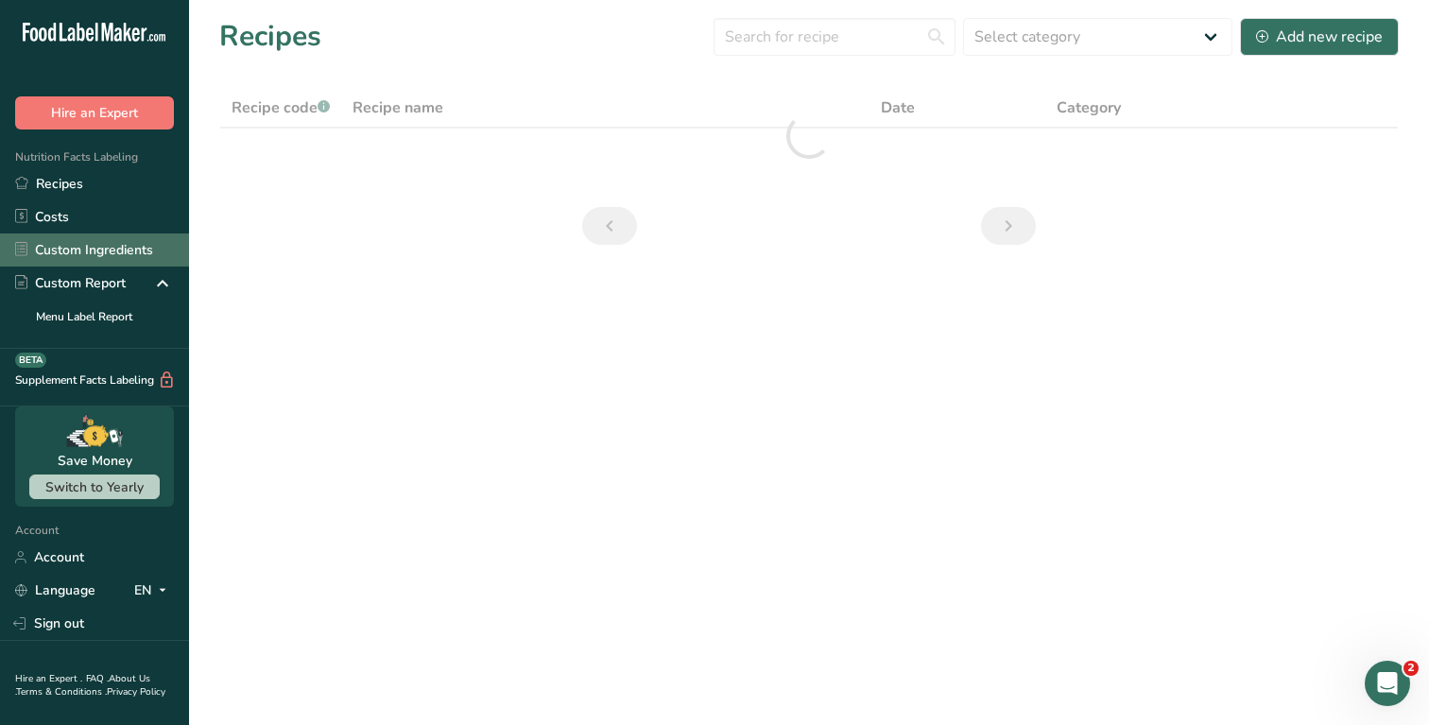
click at [116, 248] on link "Custom Ingredients" at bounding box center [94, 250] width 189 height 33
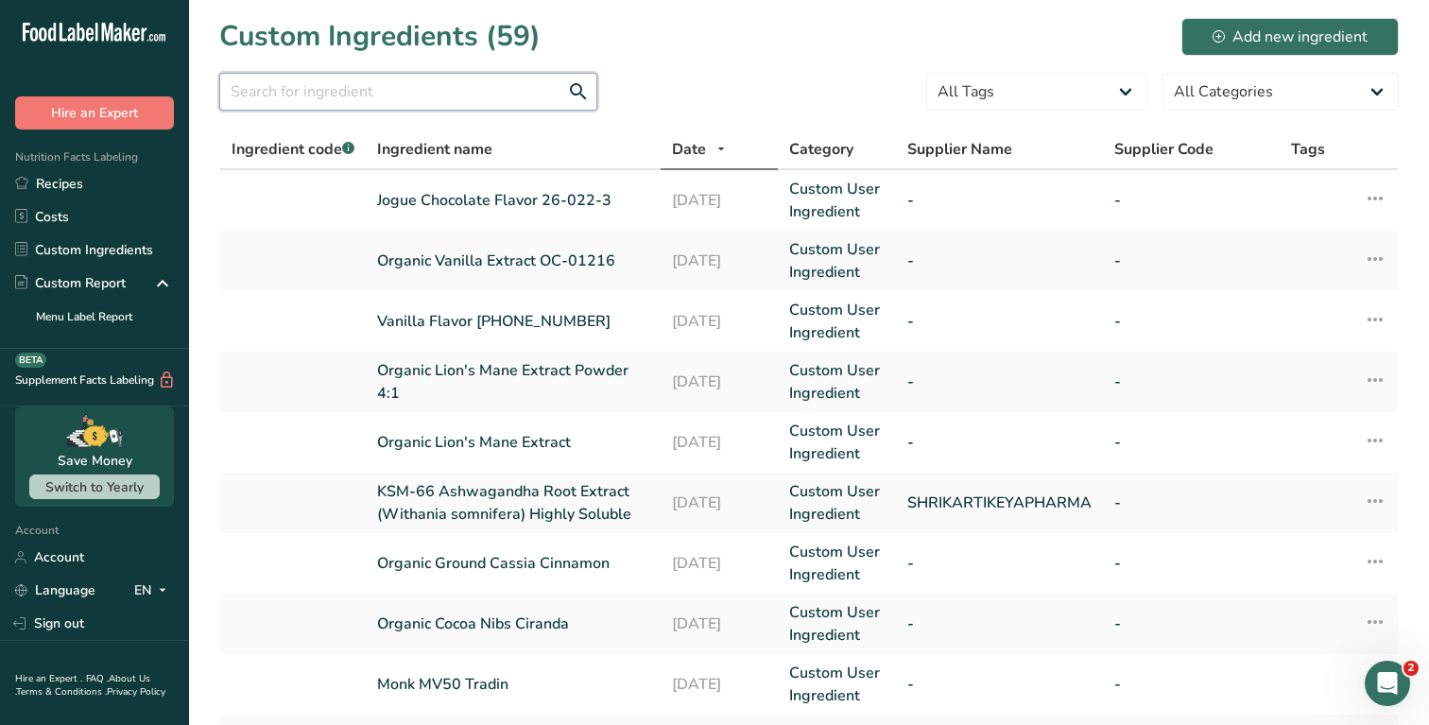
click at [410, 81] on input "text" at bounding box center [408, 92] width 378 height 38
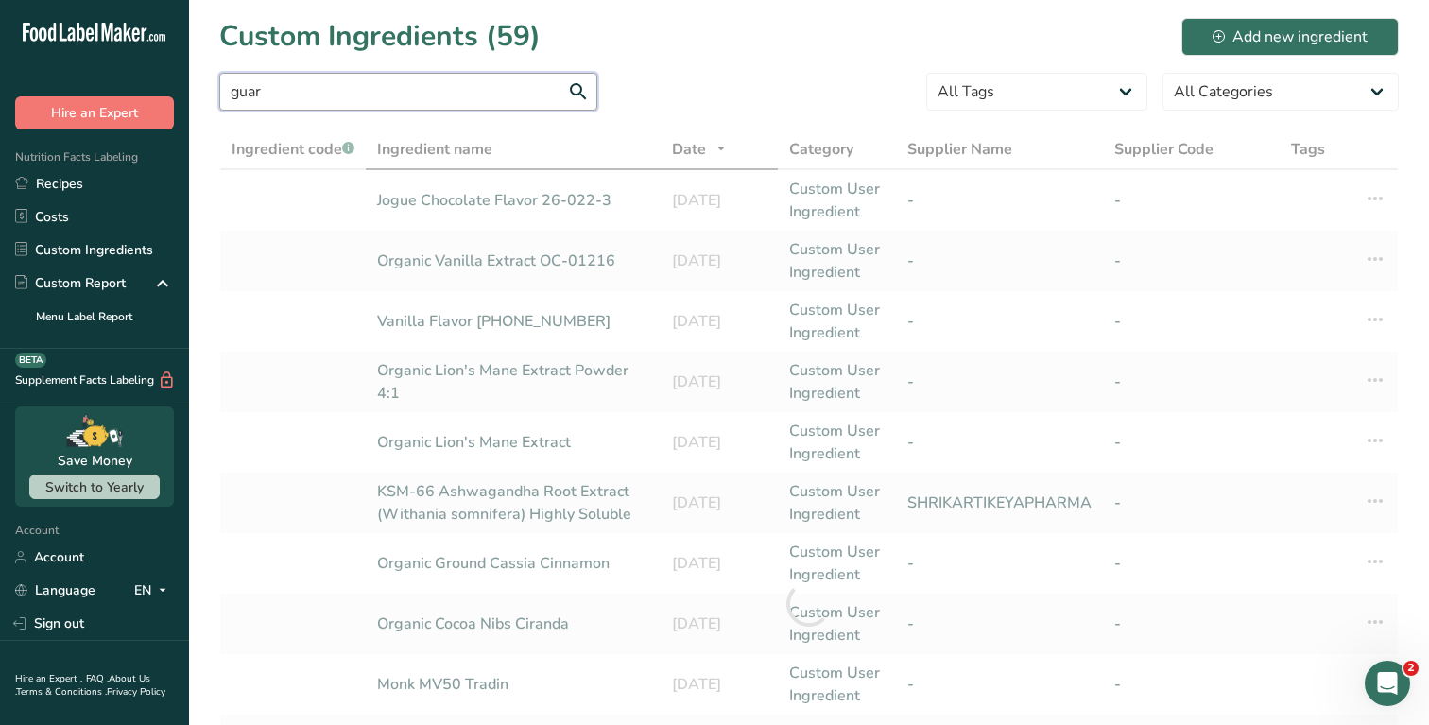
type input "guar"
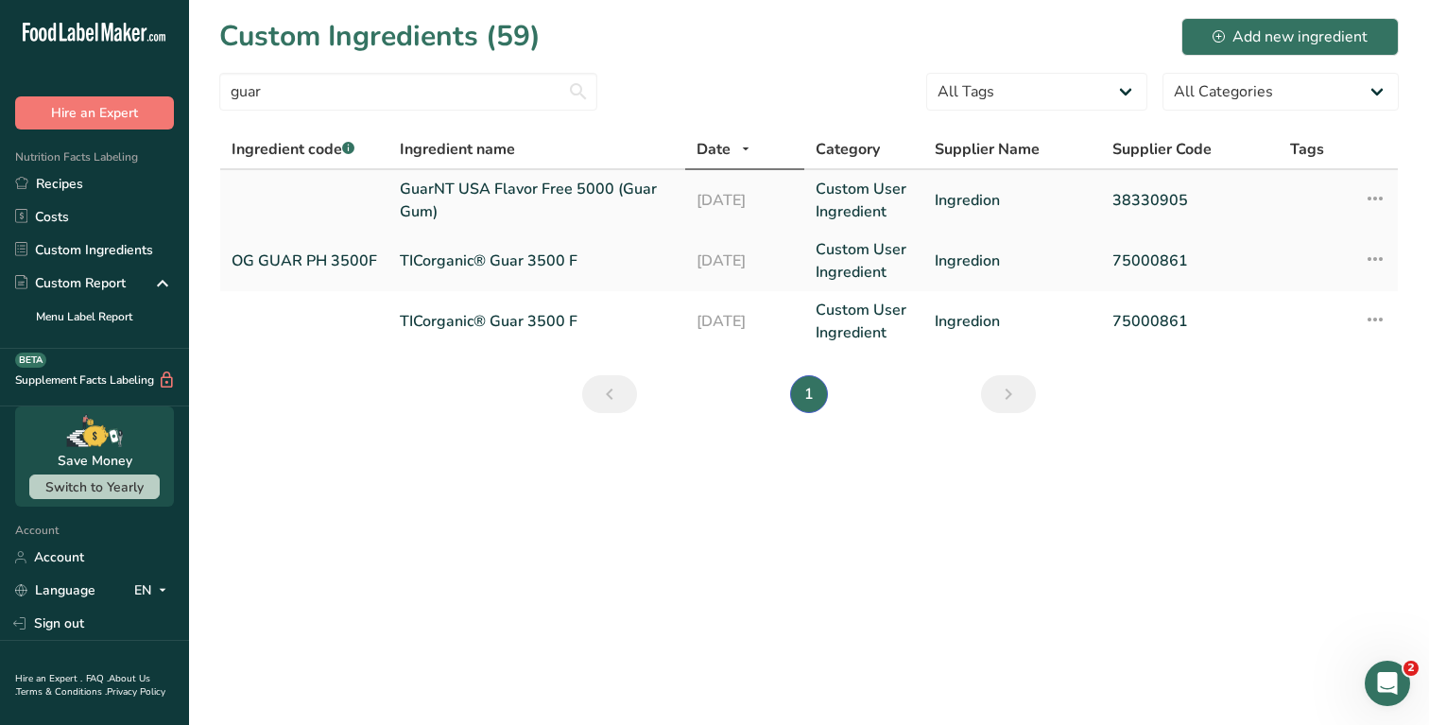
click at [1009, 180] on td "Ingredion" at bounding box center [1013, 200] width 178 height 61
click at [868, 191] on link "Custom User Ingredient" at bounding box center [864, 200] width 96 height 45
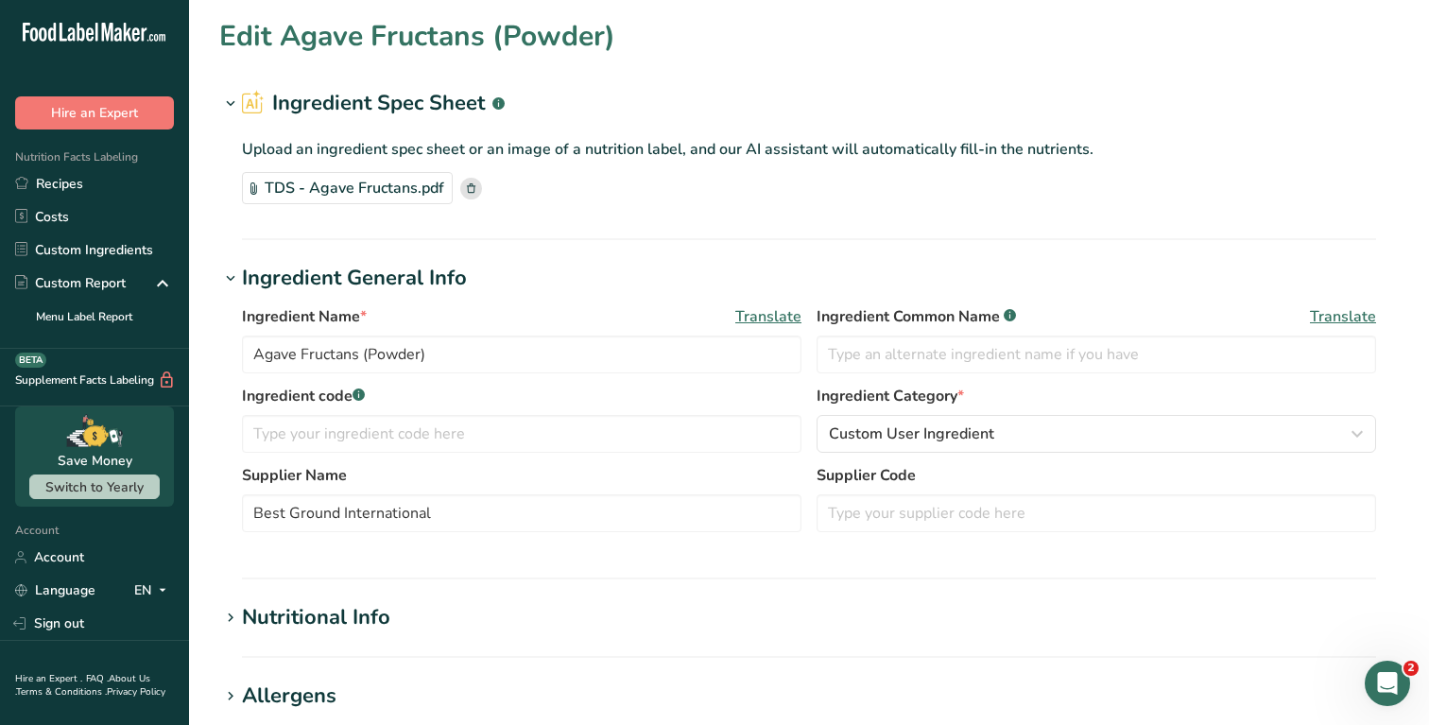
type input "GuarNT USA Flavor Free 5000 (Guar Gum)"
type input "Ingredion"
type input "38330905"
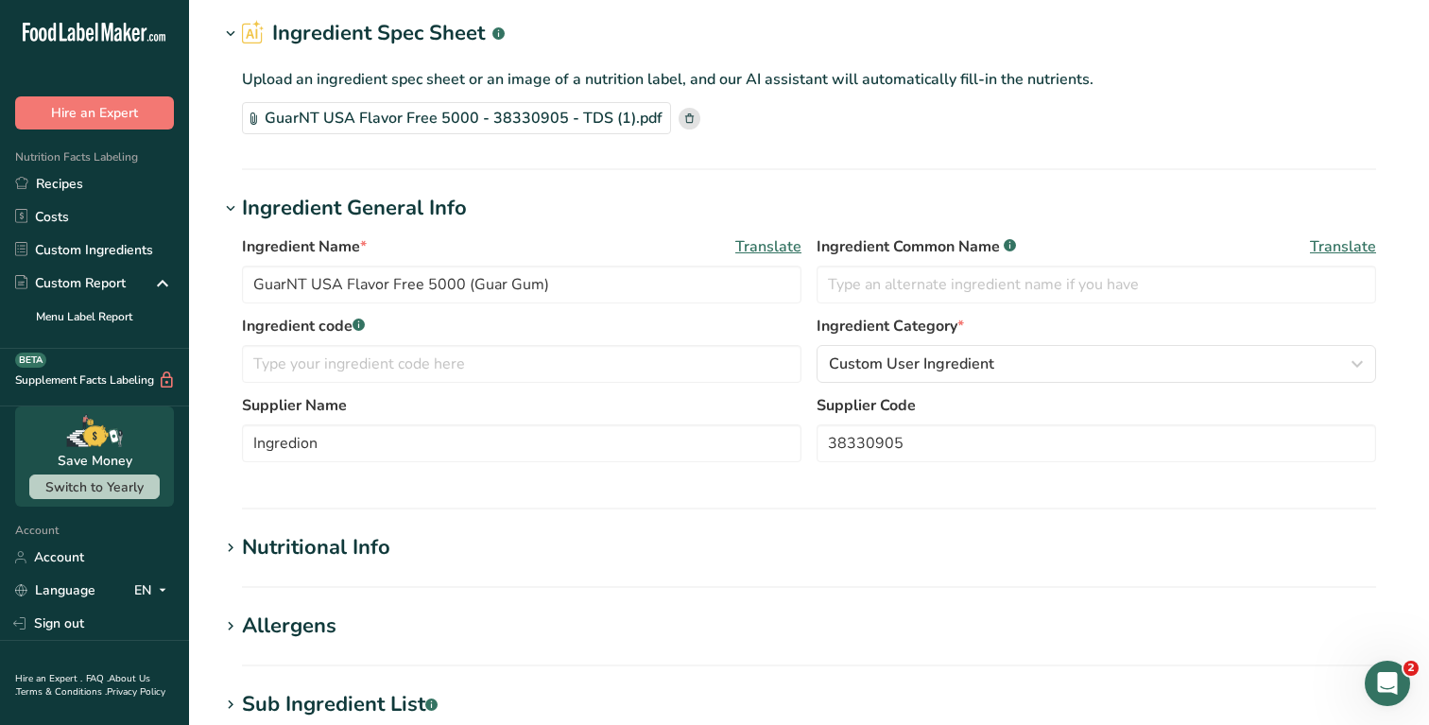
scroll to position [74, 0]
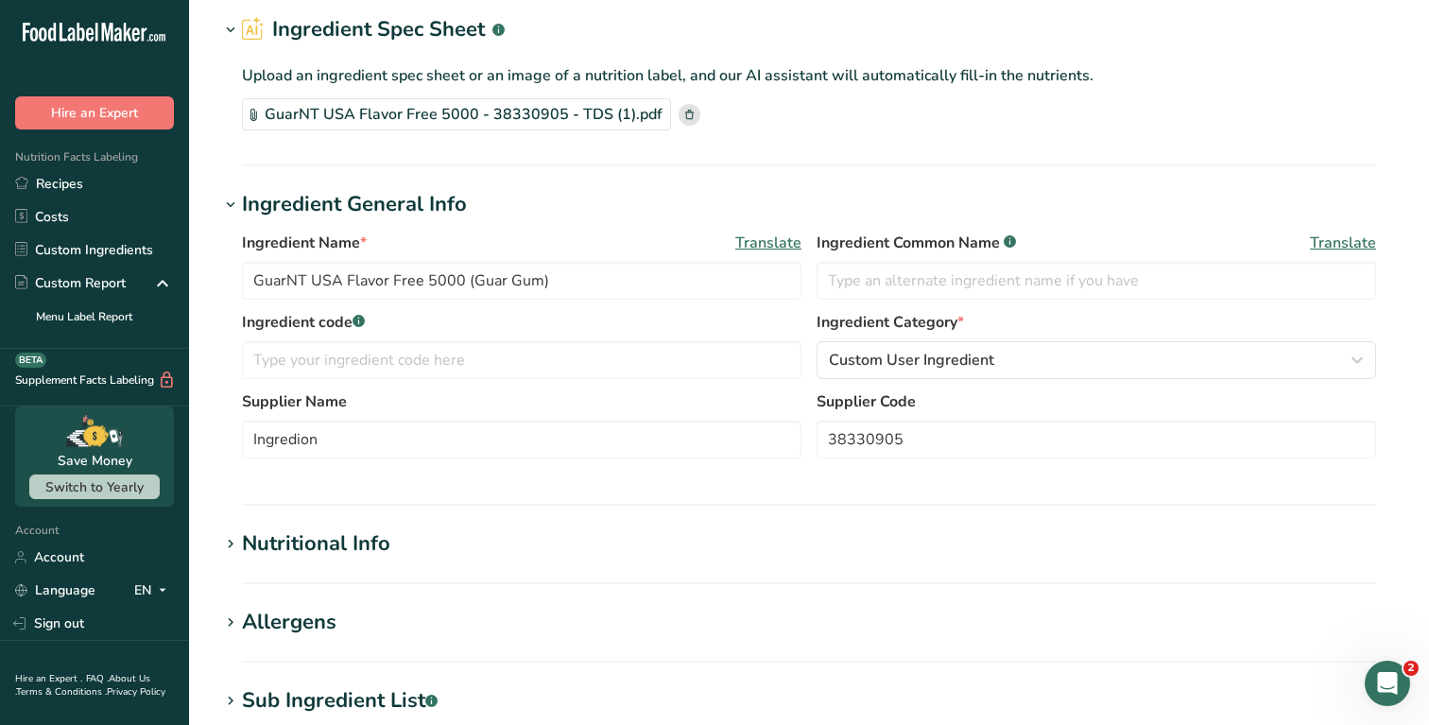
click at [252, 113] on icon at bounding box center [254, 115] width 7 height 12
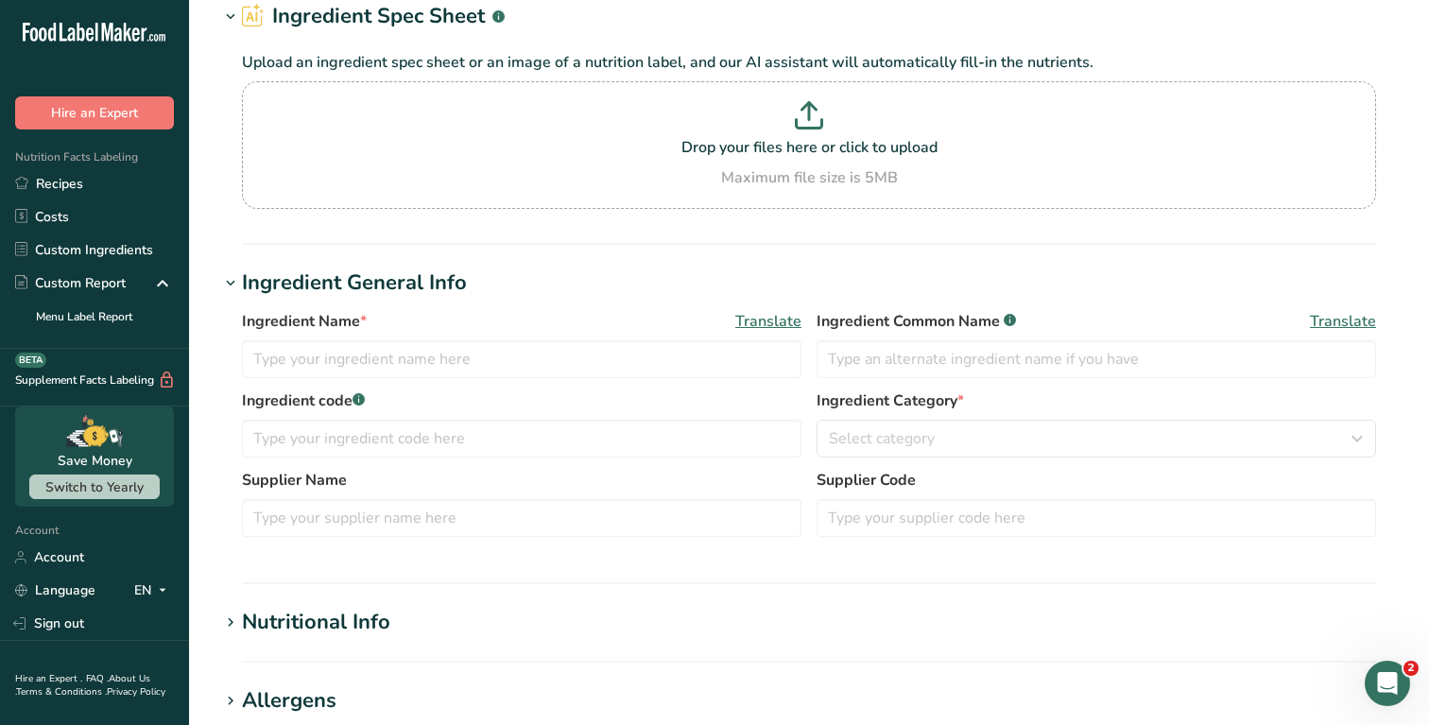
type input "MCT Powder Oil"
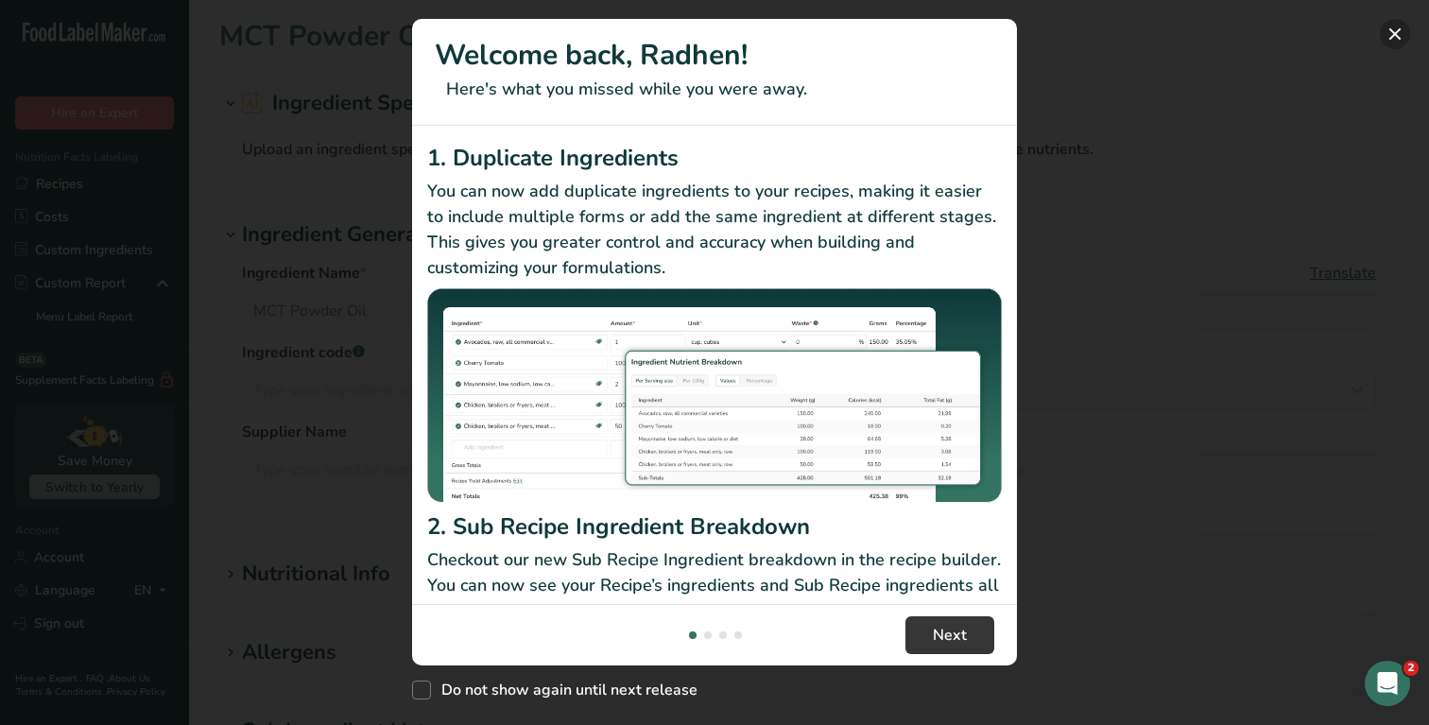
click at [1399, 39] on button "New Features" at bounding box center [1395, 34] width 30 height 30
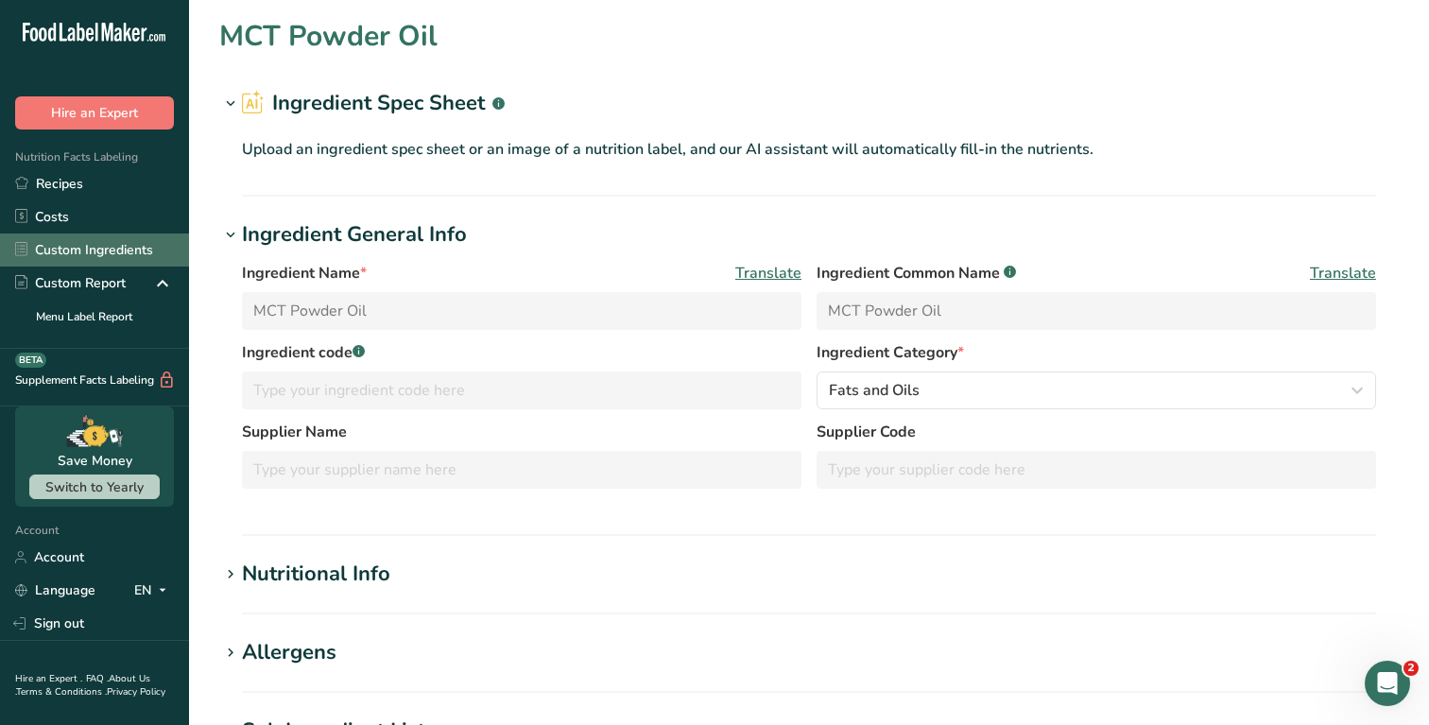
click at [97, 247] on link "Custom Ingredients" at bounding box center [94, 250] width 189 height 33
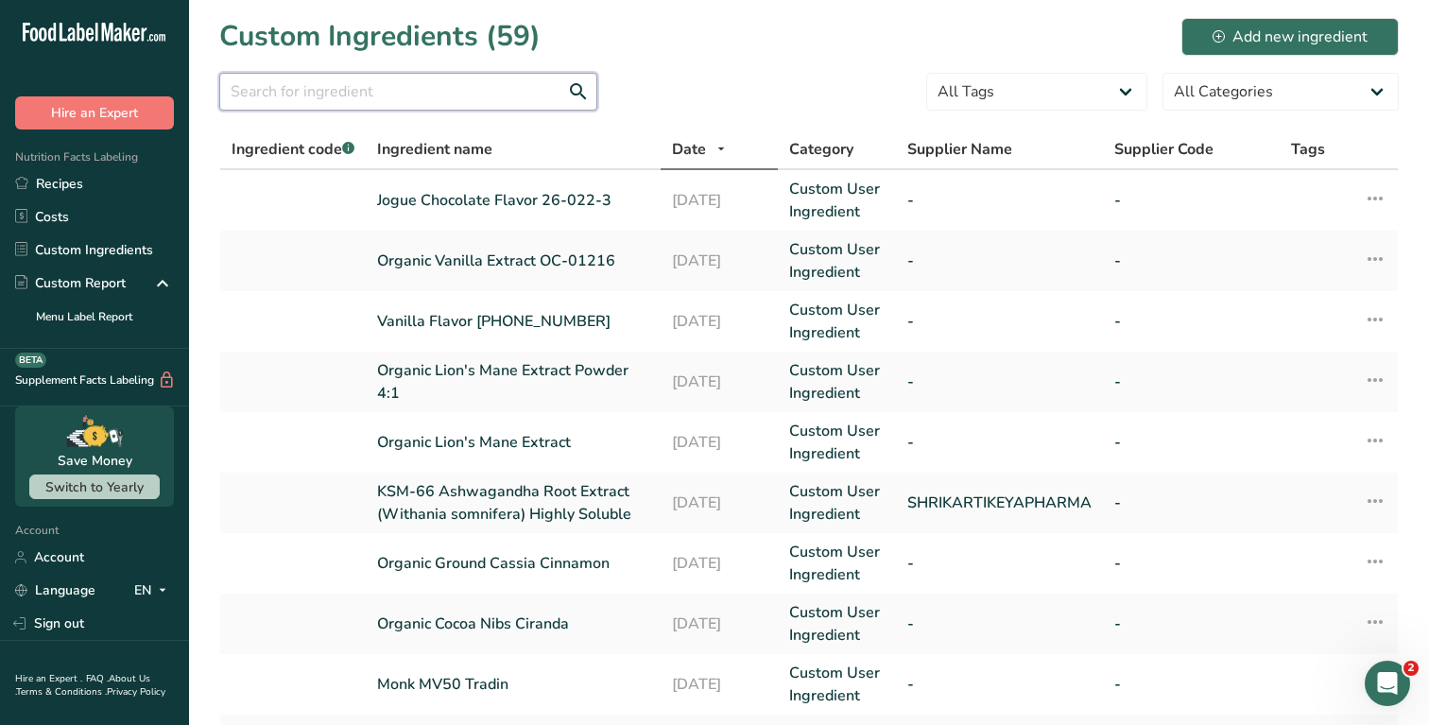
click at [368, 96] on input "text" at bounding box center [408, 92] width 378 height 38
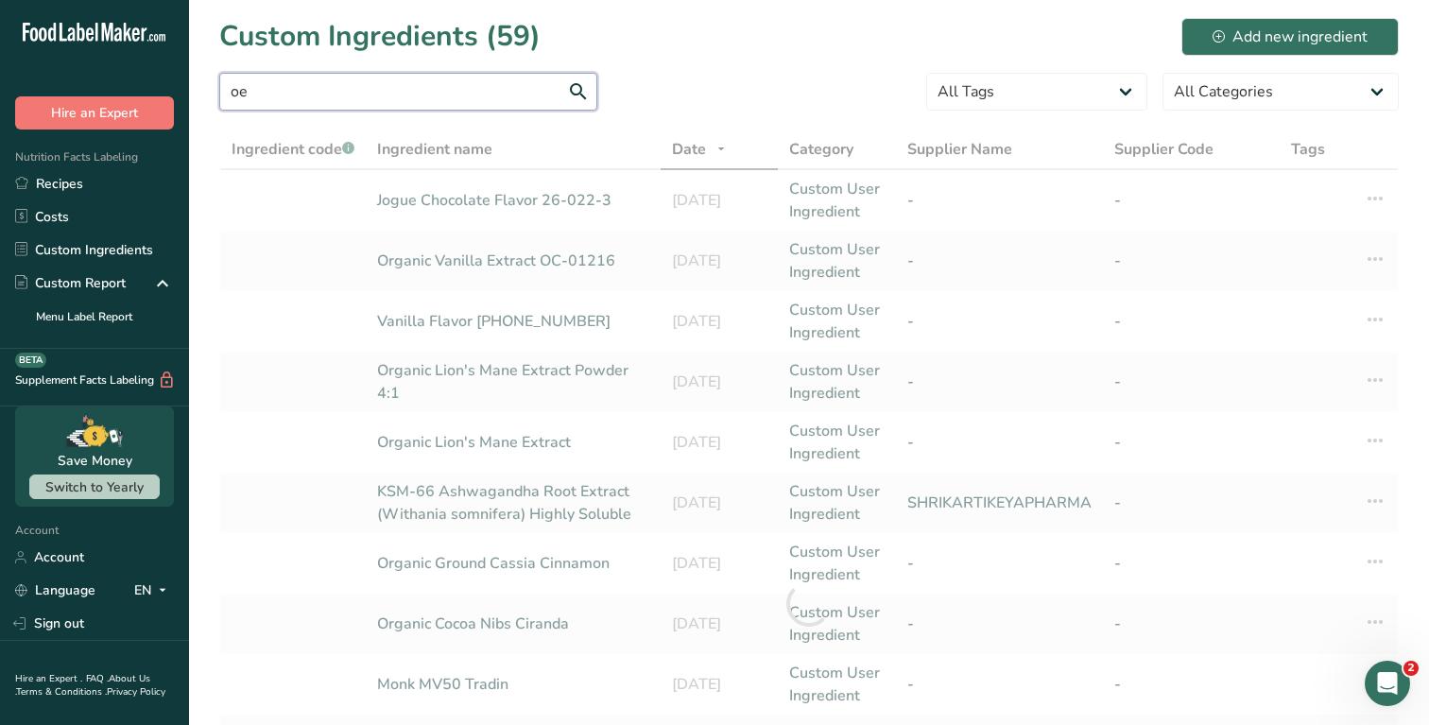
type input "o"
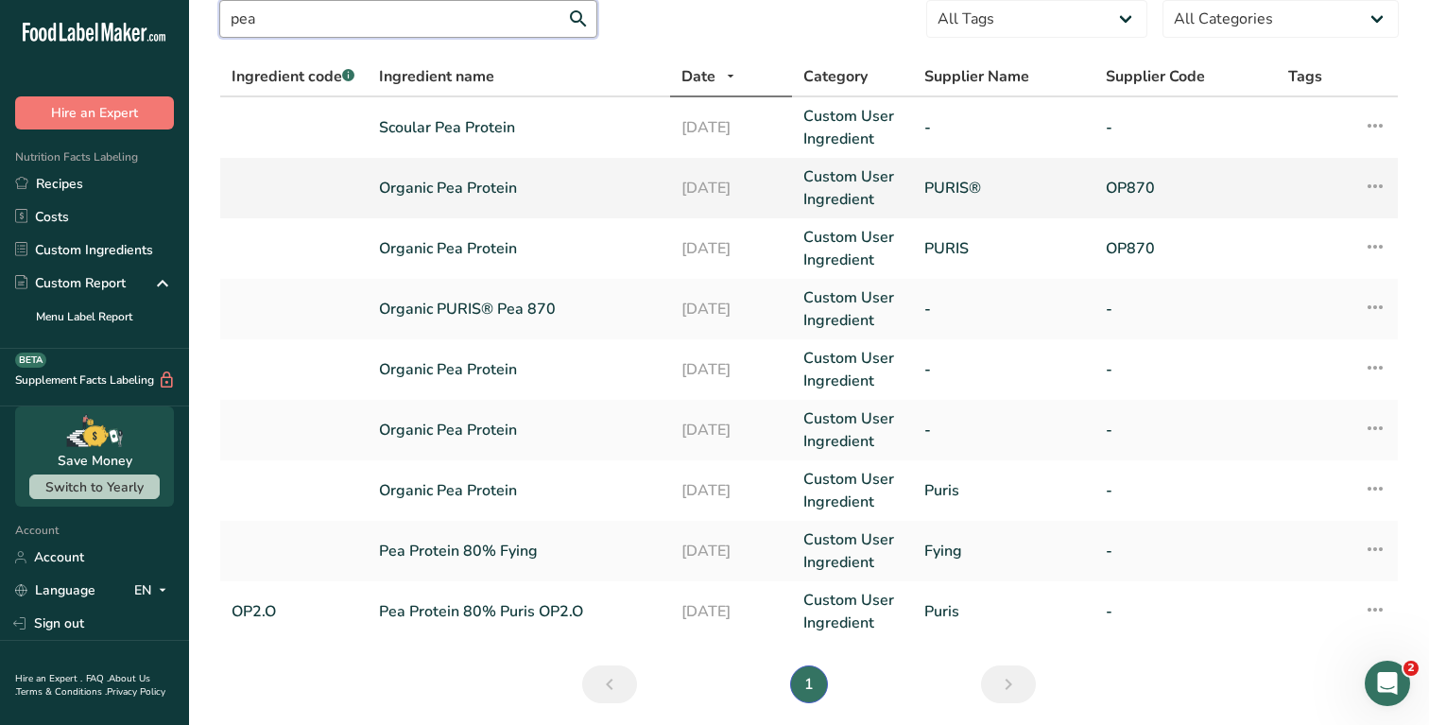
scroll to position [142, 0]
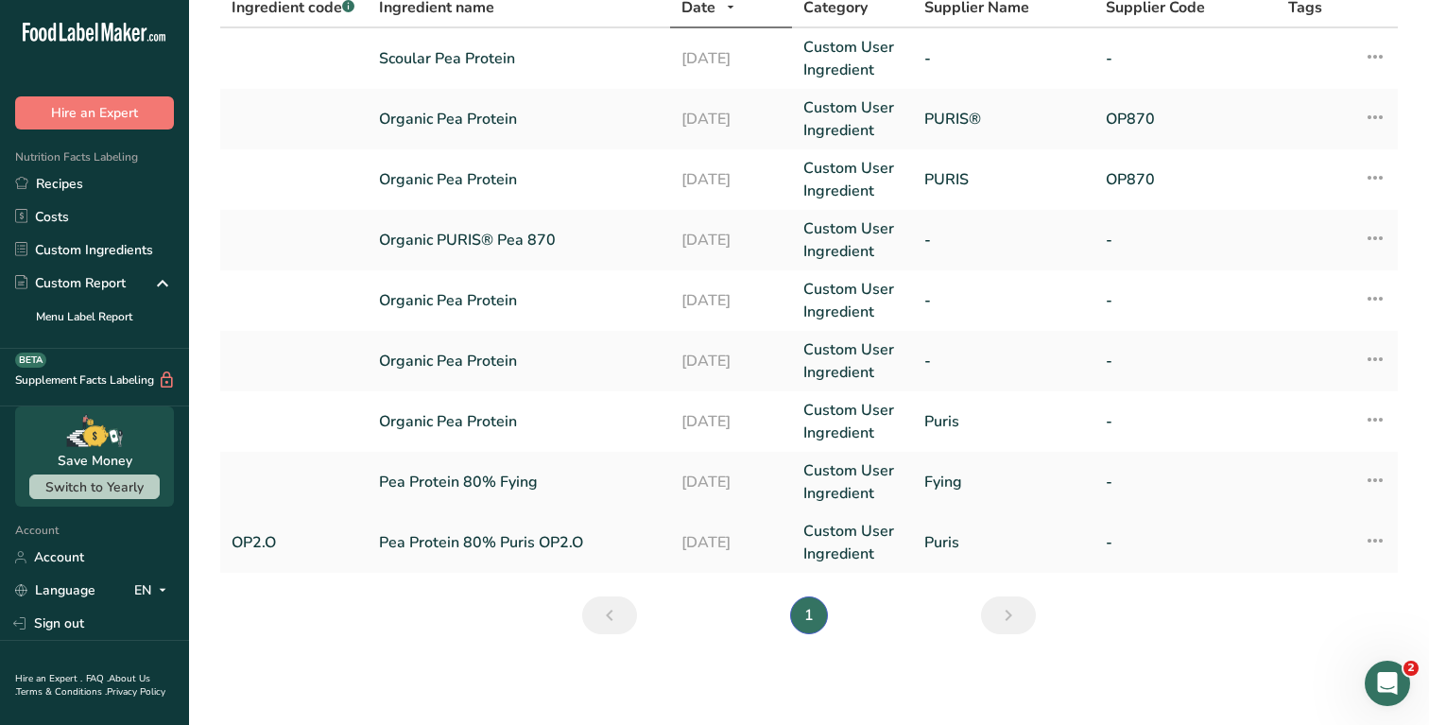
type input "pea"
click at [1377, 544] on icon at bounding box center [1375, 541] width 23 height 34
click at [1175, 552] on link "-" at bounding box center [1185, 542] width 159 height 23
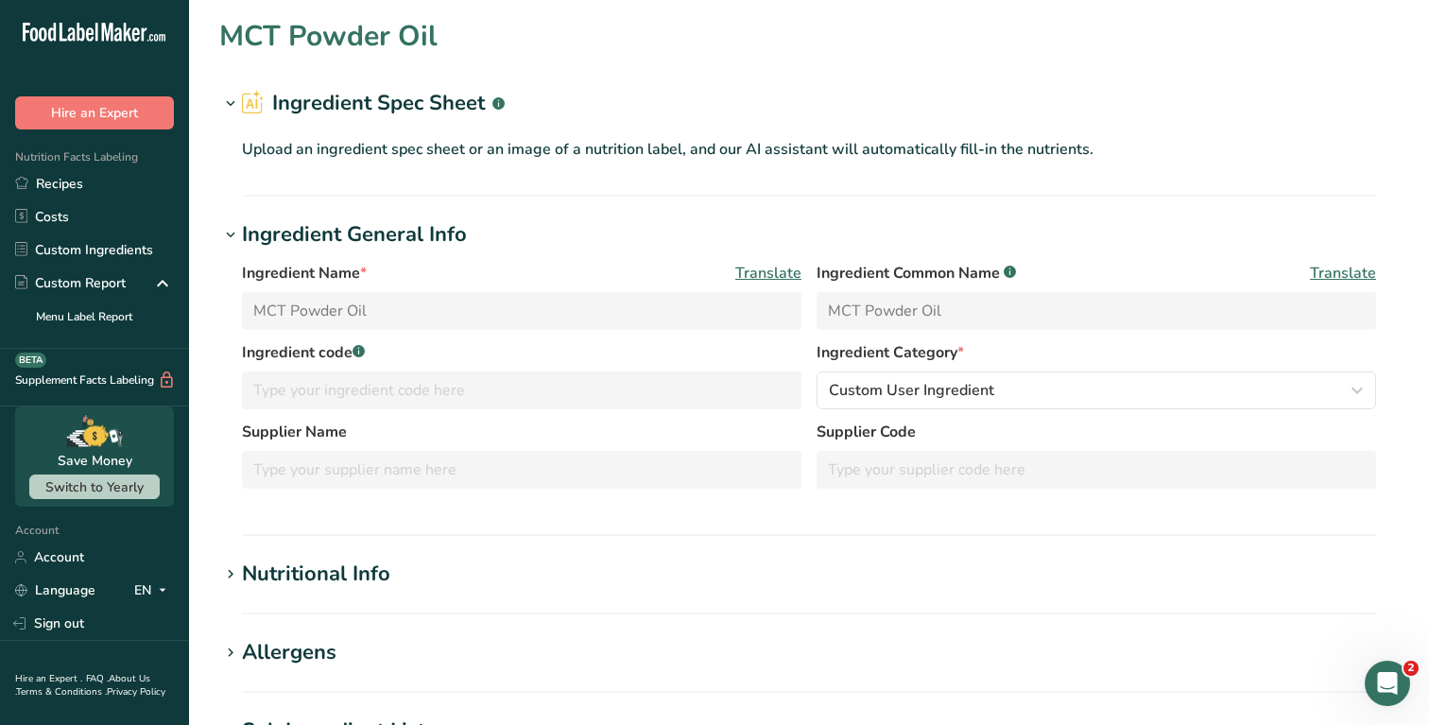
type input "Pea Protein 80% Puris OP2.O"
type input "OP2.O"
type input "Puris"
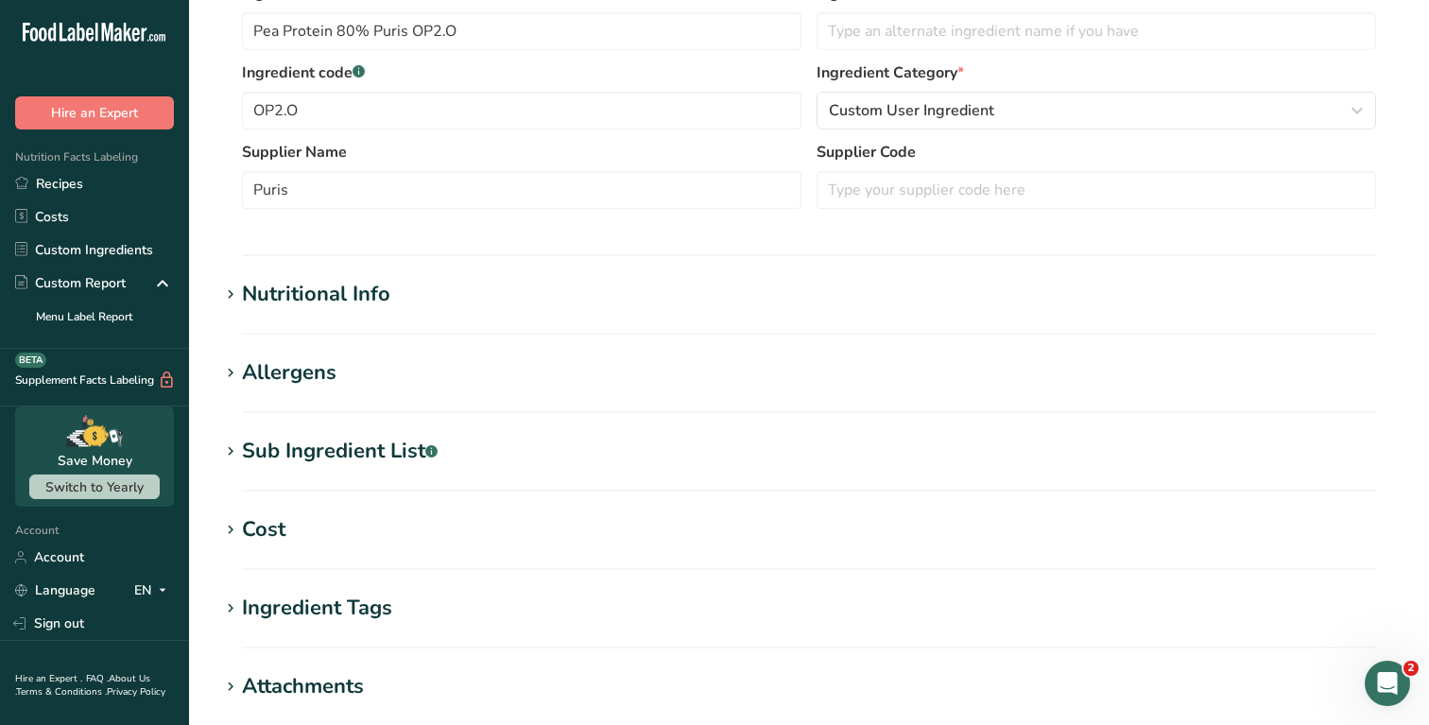
scroll to position [420, 0]
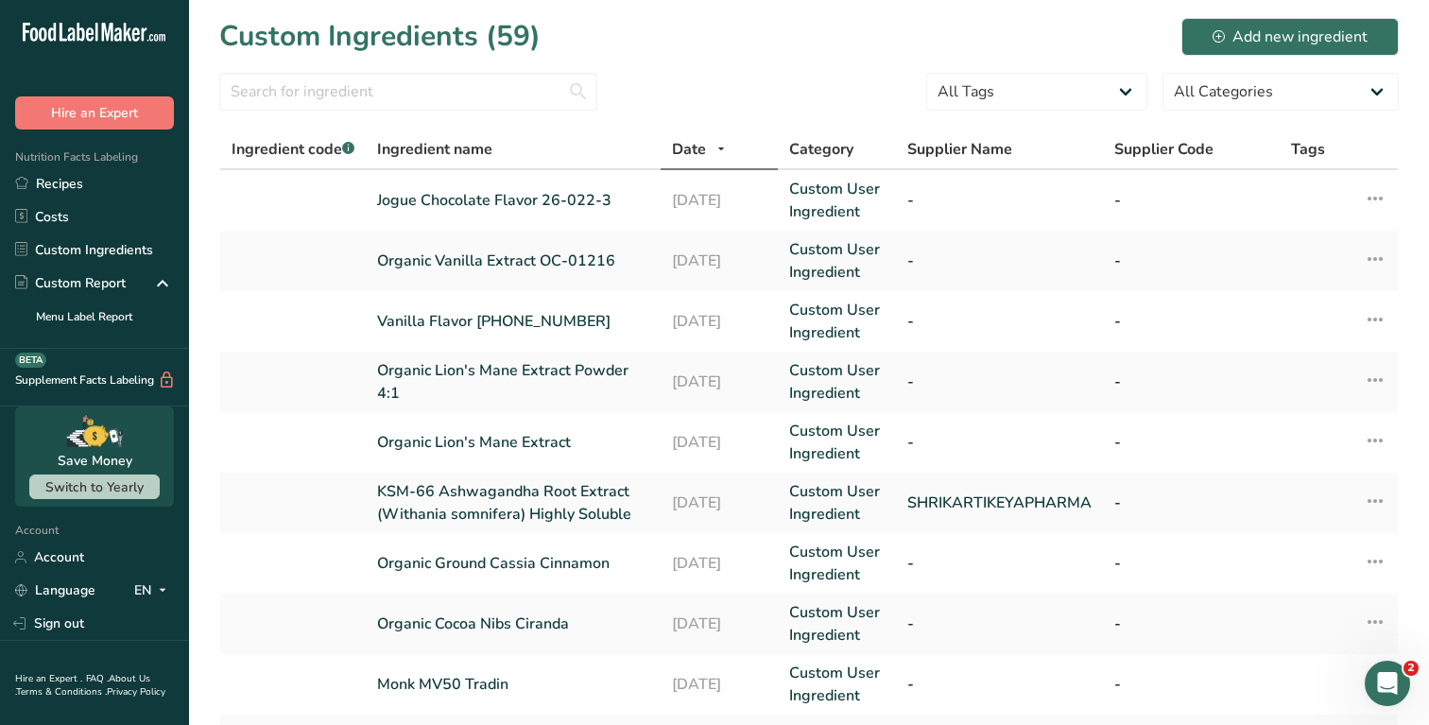
click at [476, 61] on section "Custom Ingredients (59) Add new ingredient All Tags Source of Antioxidants Preb…" at bounding box center [809, 584] width 1240 height 1169
click at [476, 86] on input "text" at bounding box center [408, 92] width 378 height 38
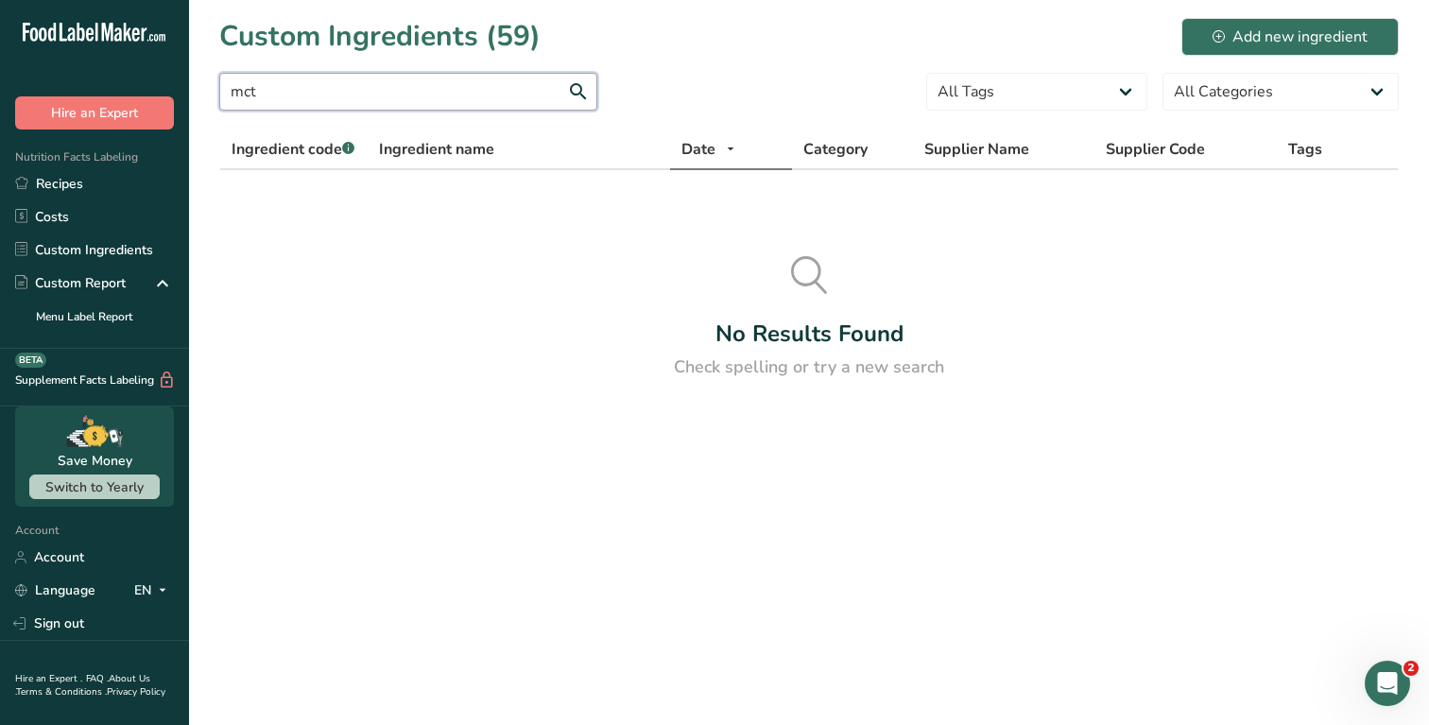
type input "mct"
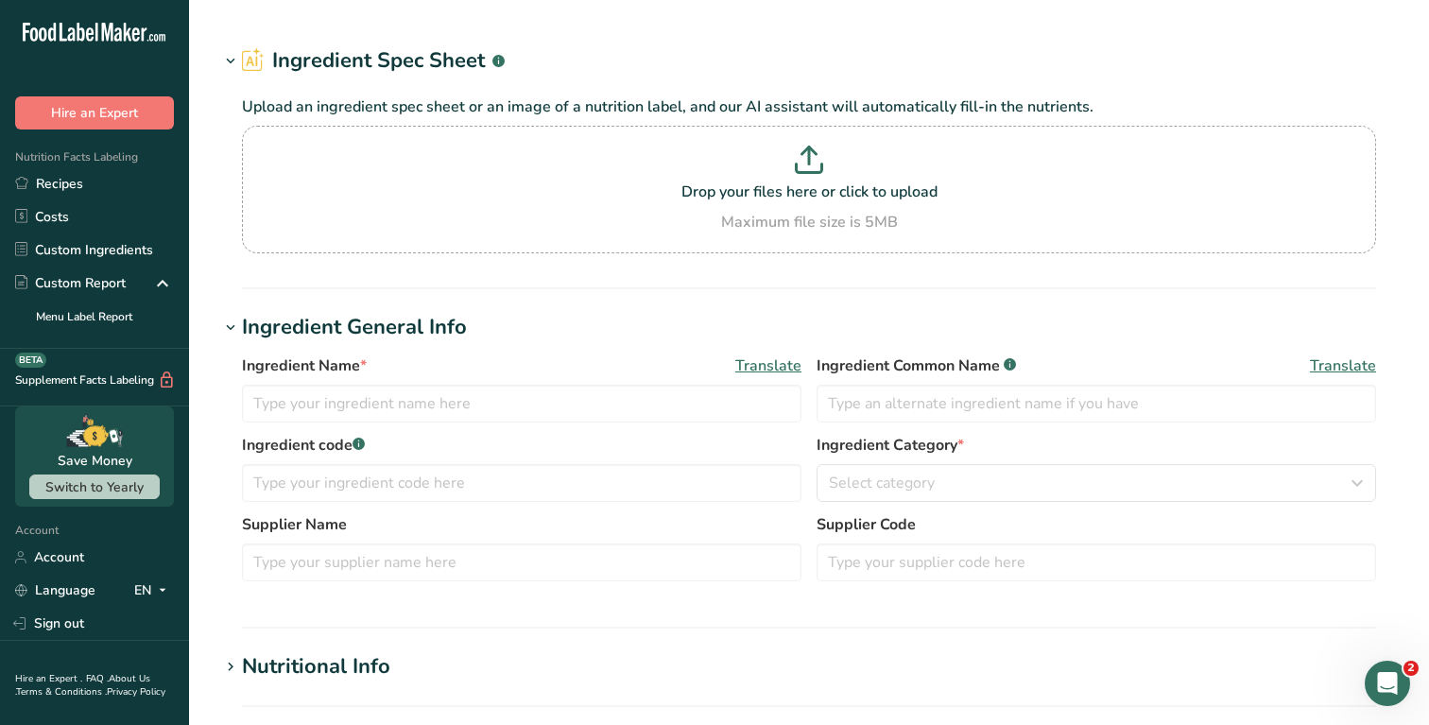
type input "MCT Powder Oil"
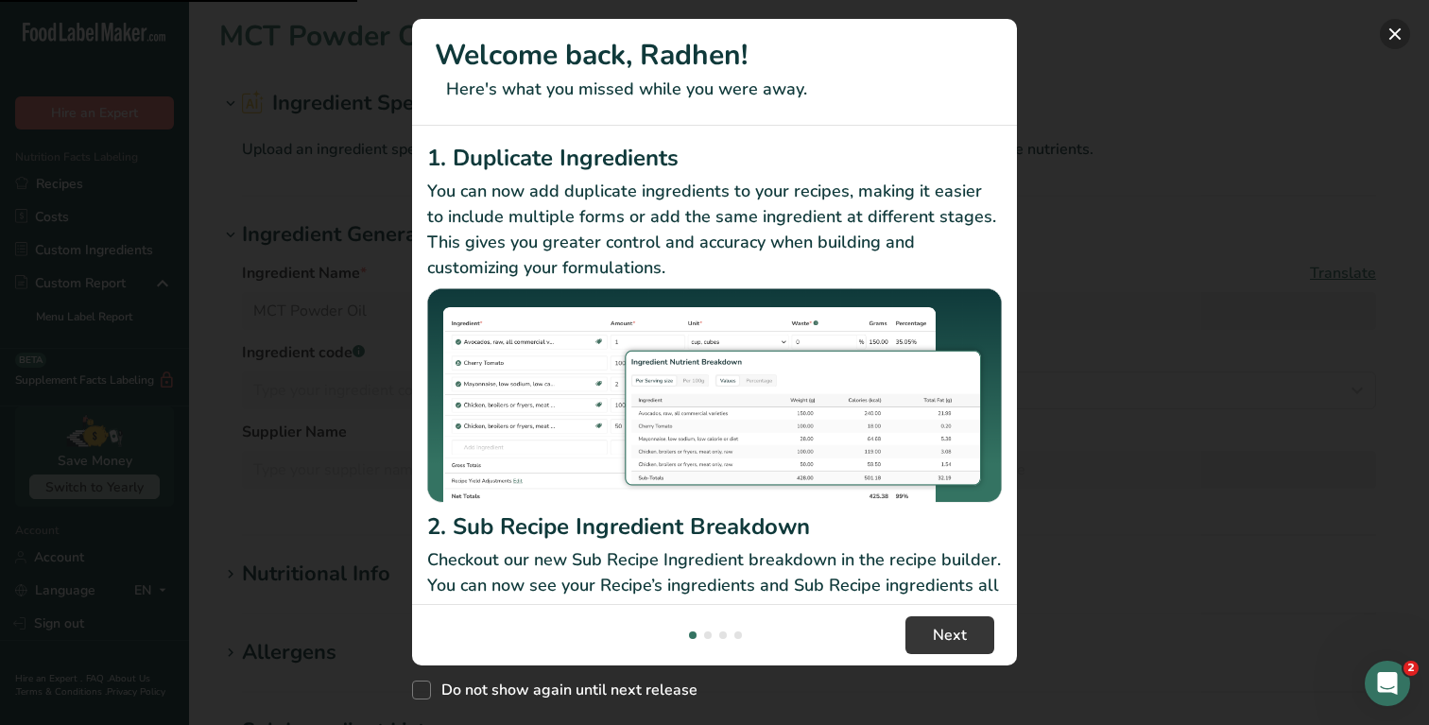
click at [1404, 40] on button "New Features" at bounding box center [1395, 34] width 30 height 30
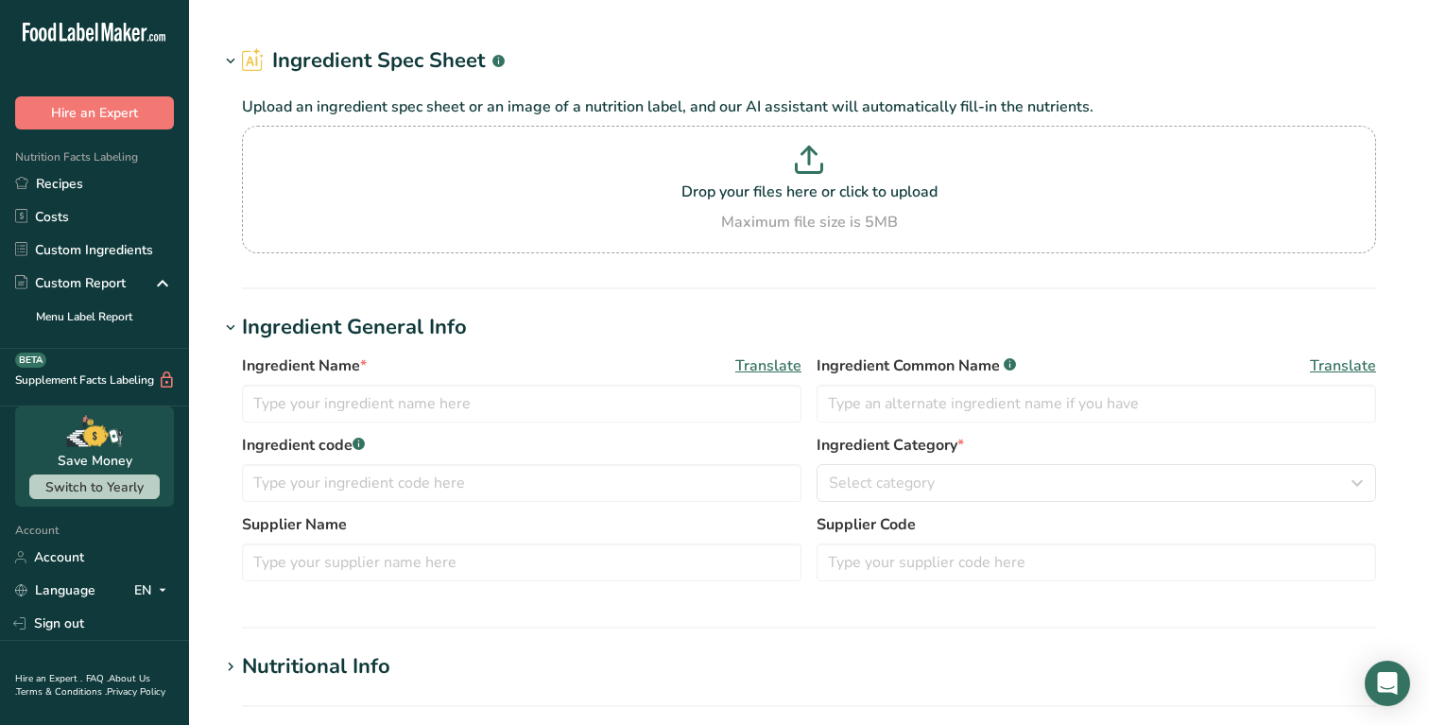
type input "Vanilla Flavor [PHONE_NUMBER]"
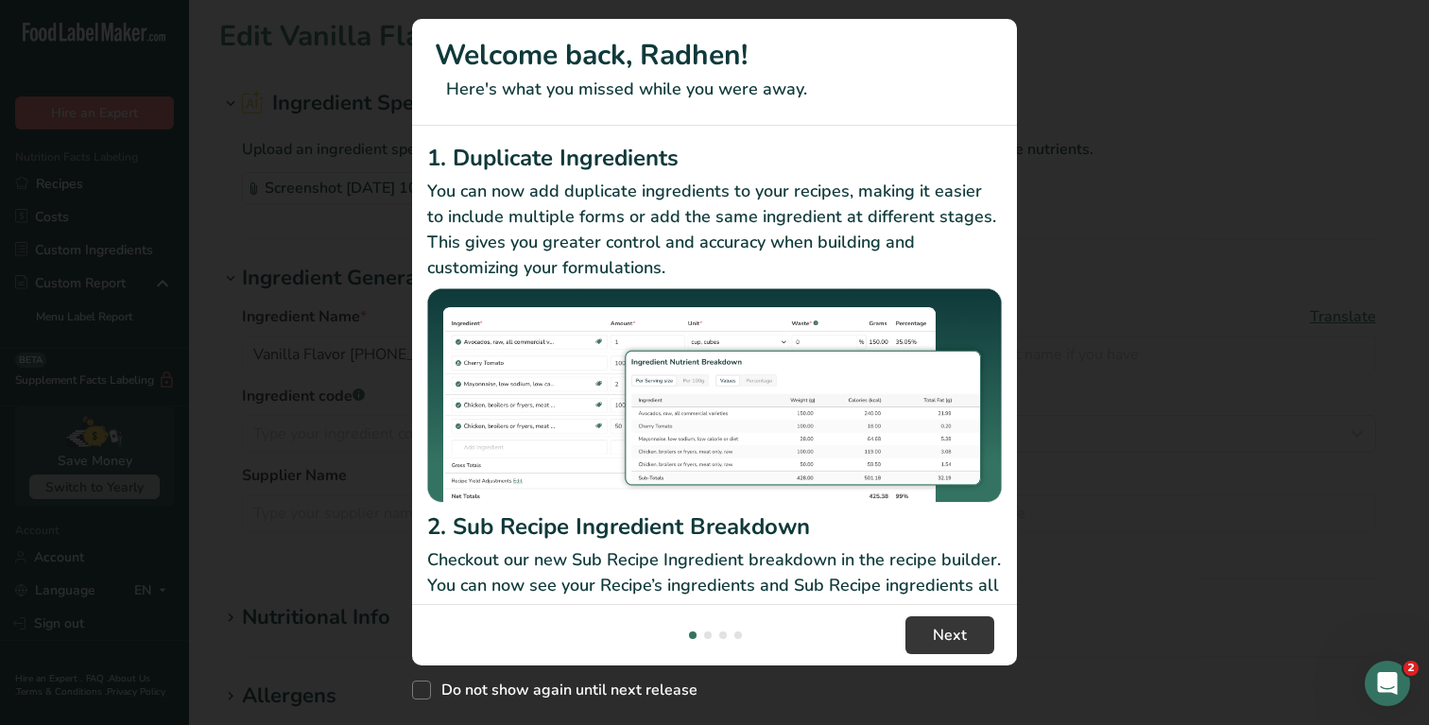
click at [476, 187] on section "Welcome back, Radhen! Here's what you missed while you were away. 1. Duplicate …" at bounding box center [714, 342] width 605 height 647
click at [1396, 26] on button "New Features" at bounding box center [1395, 34] width 30 height 30
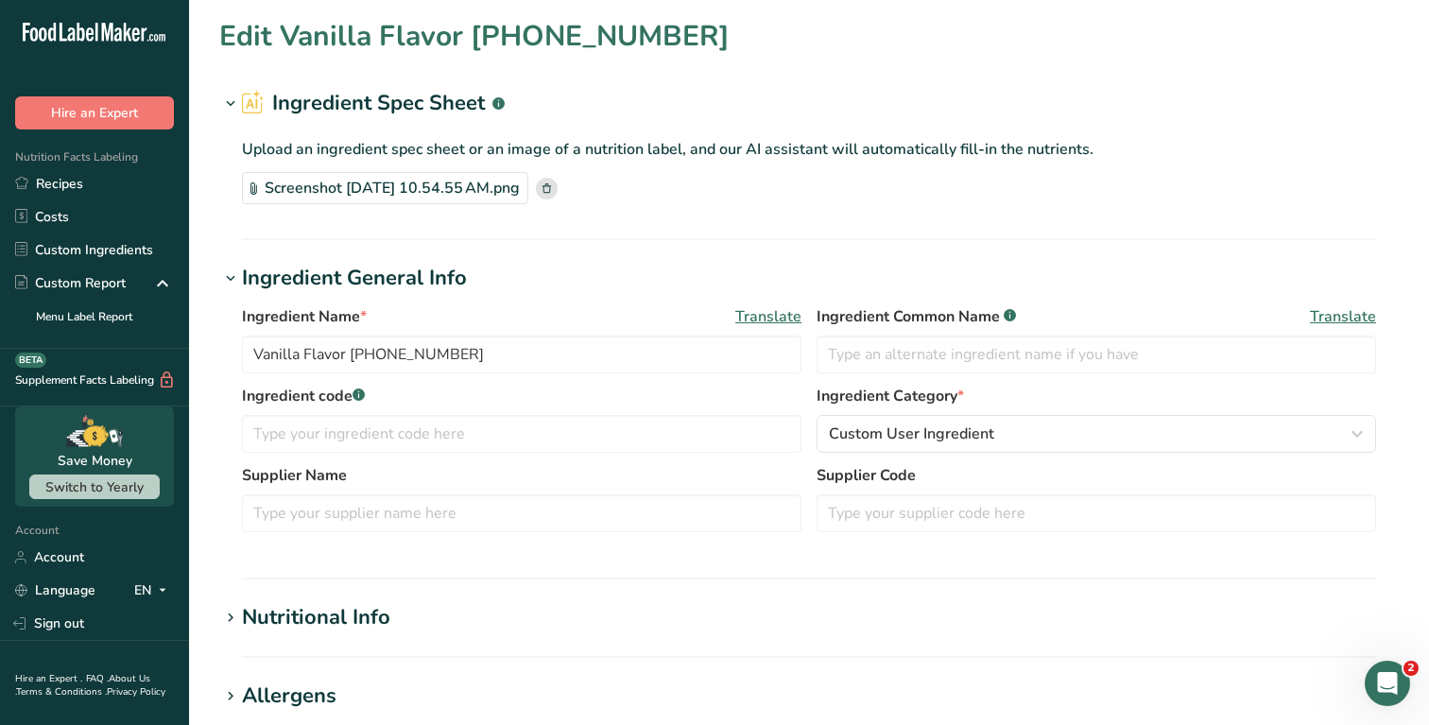
click at [481, 39] on h1 "Edit Vanilla Flavor [PHONE_NUMBER]" at bounding box center [474, 36] width 510 height 43
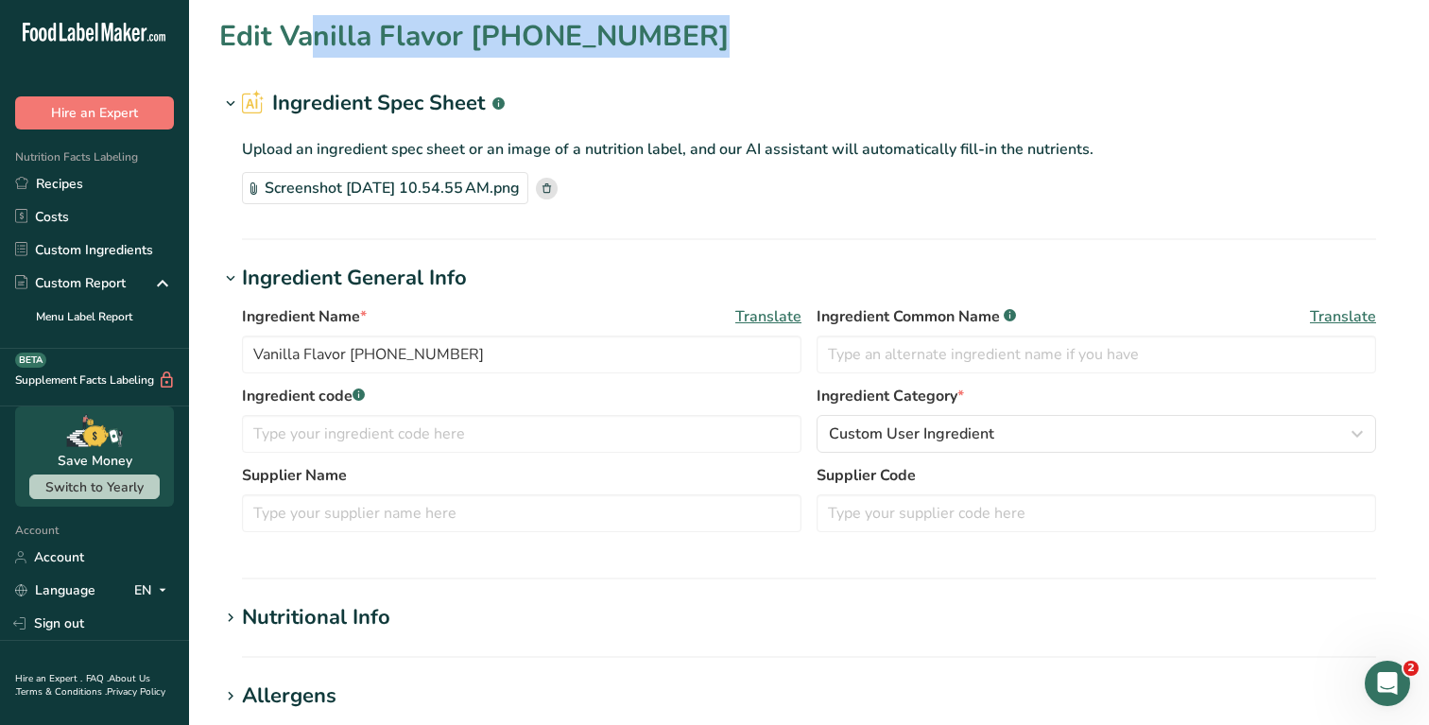
click at [481, 39] on h1 "Edit Vanilla Flavor [PHONE_NUMBER]" at bounding box center [474, 36] width 510 height 43
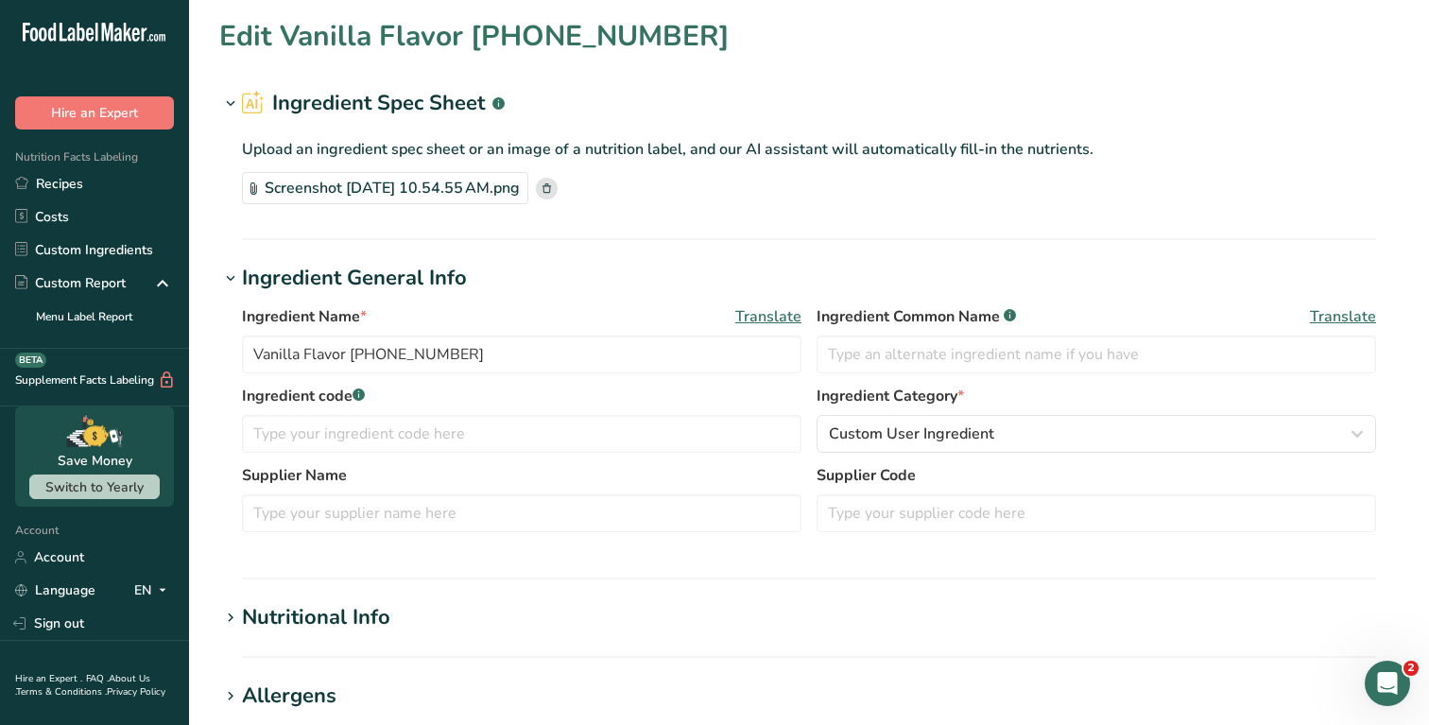
click at [292, 51] on h1 "Edit Vanilla Flavor [PHONE_NUMBER]" at bounding box center [474, 36] width 510 height 43
drag, startPoint x: 282, startPoint y: 41, endPoint x: 624, endPoint y: 37, distance: 342.2
click at [624, 37] on div "Edit Vanilla Flavor [PHONE_NUMBER]" at bounding box center [809, 36] width 1180 height 43
copy h1 "Vanilla Flavor [PHONE_NUMBER]"
click at [251, 187] on icon at bounding box center [254, 188] width 7 height 12
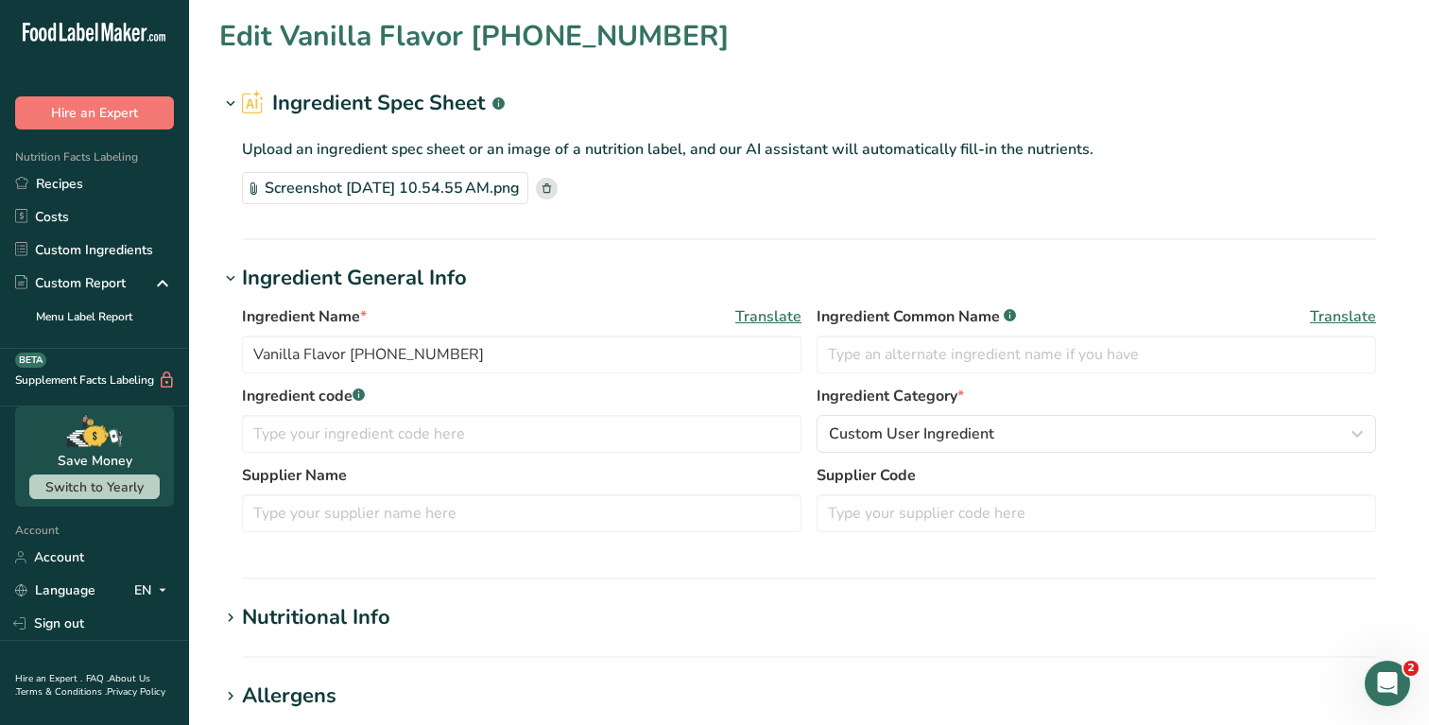
click at [254, 188] on icon at bounding box center [254, 188] width 7 height 12
click at [528, 190] on div "Screenshot [DATE] 10.54.55 AM.png" at bounding box center [385, 188] width 286 height 32
click at [255, 181] on div "Screenshot [DATE] 10.54.55 AM.png" at bounding box center [385, 188] width 286 height 32
click at [90, 256] on link "Custom Ingredients" at bounding box center [94, 250] width 189 height 33
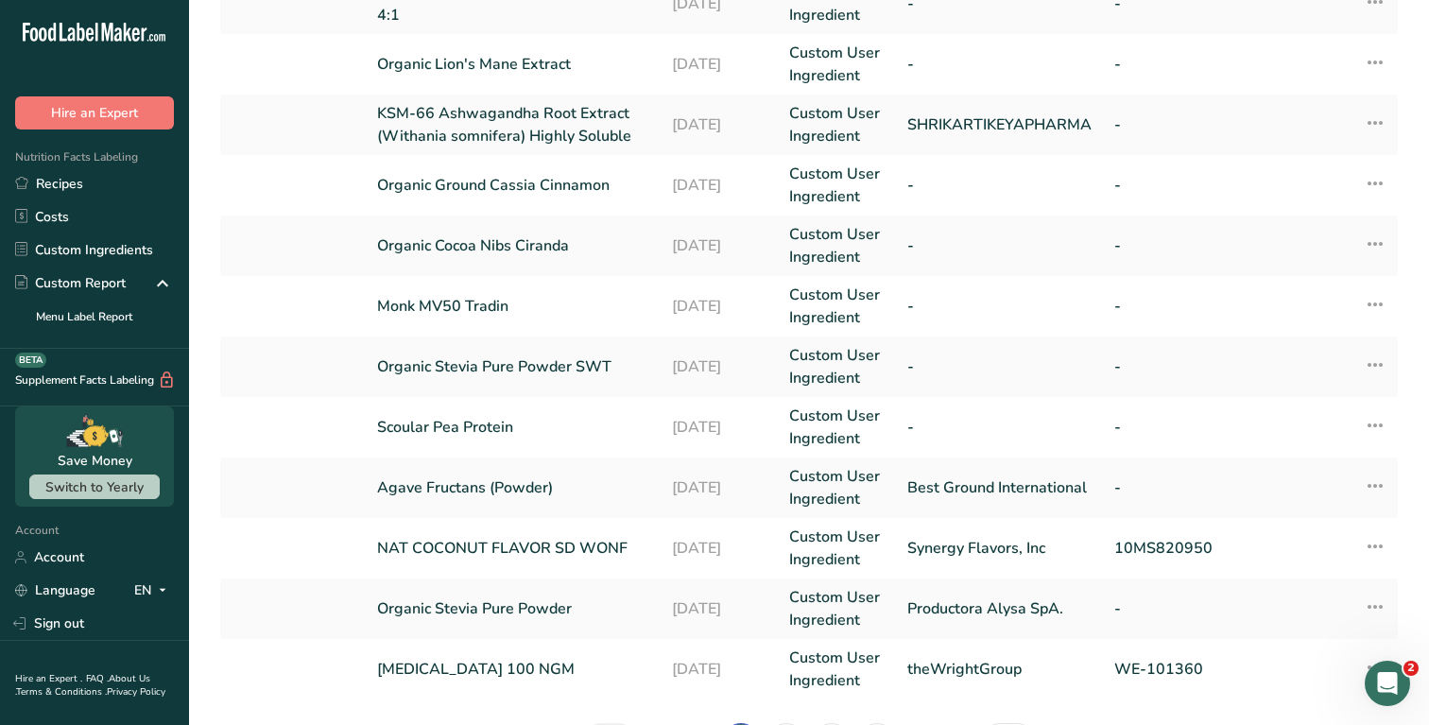
scroll to position [385, 0]
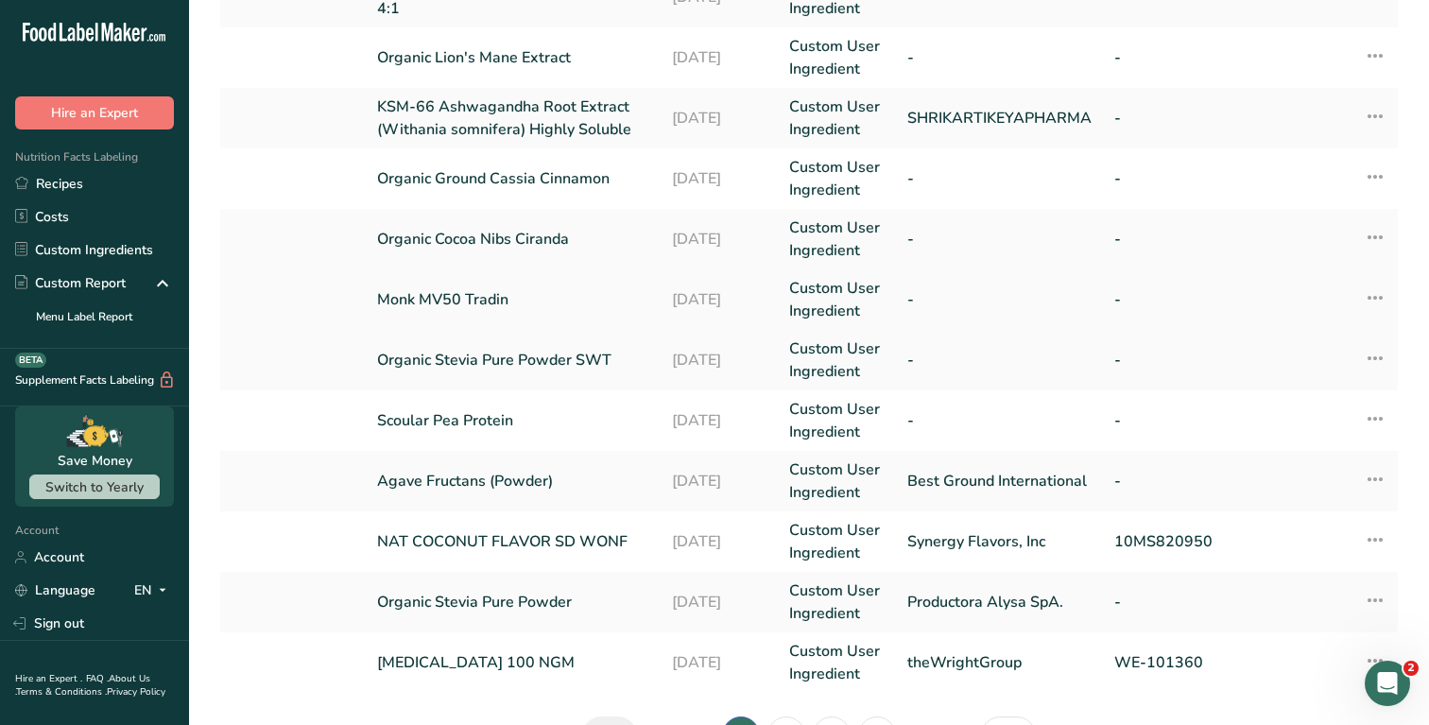
click at [663, 302] on td "[DATE]" at bounding box center [720, 299] width 118 height 61
click at [638, 289] on link "Monk MV50 Tradin" at bounding box center [513, 299] width 272 height 23
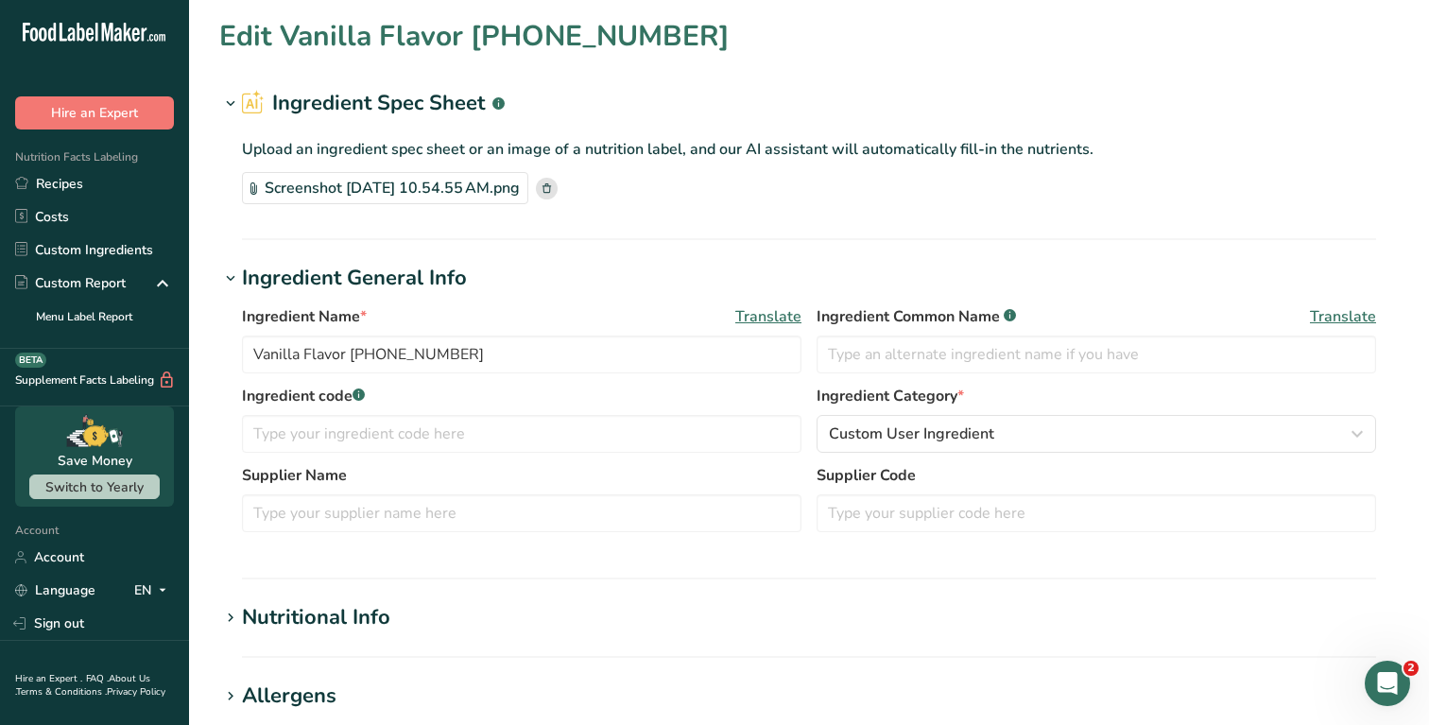
type input "Monk MV50 Tradin"
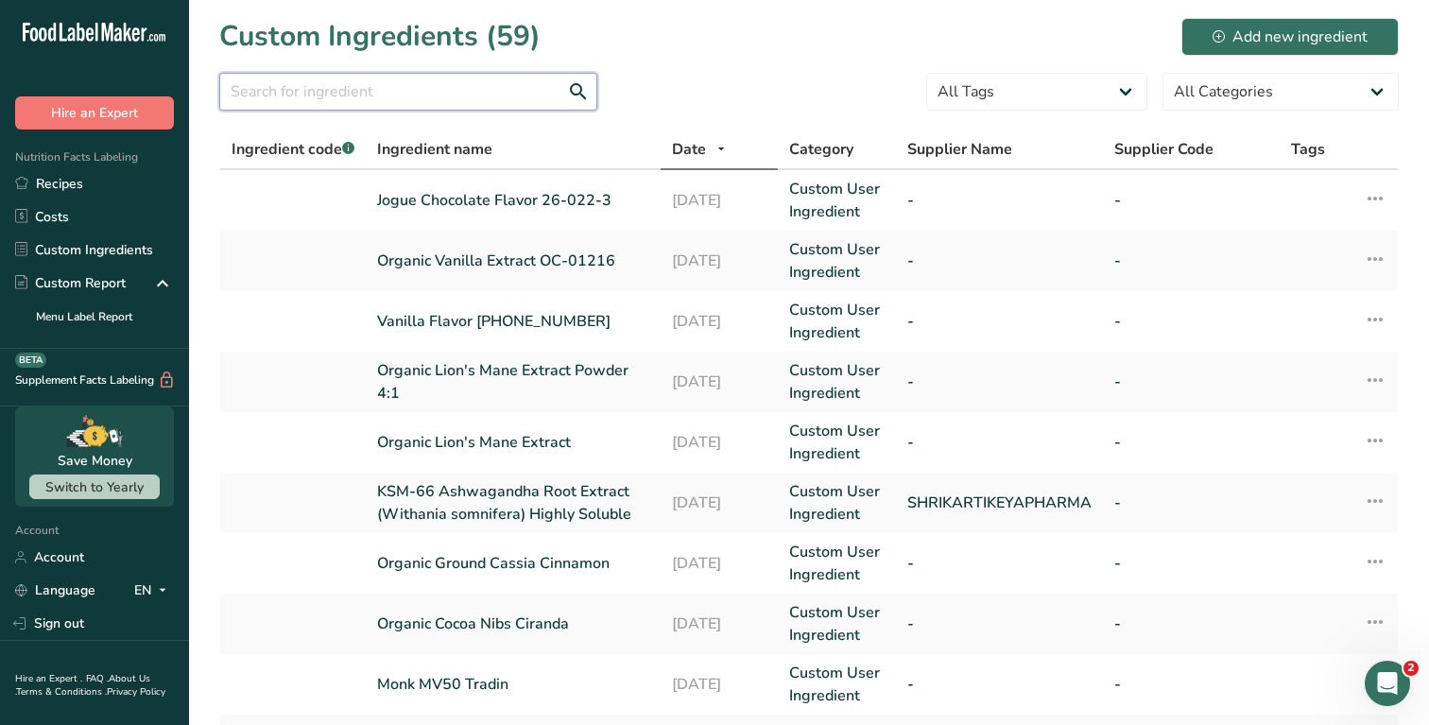
click at [399, 100] on input "text" at bounding box center [408, 92] width 378 height 38
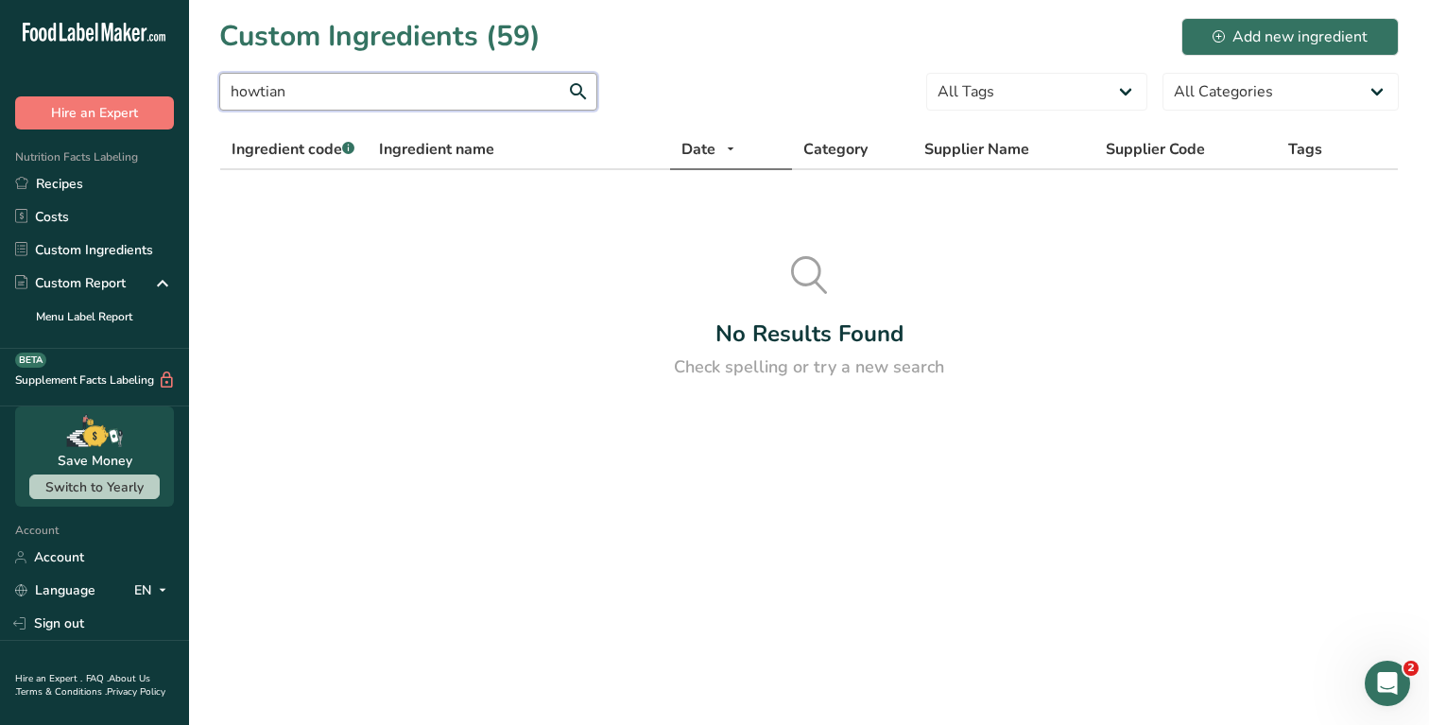
click at [367, 89] on input "howtian" at bounding box center [408, 92] width 378 height 38
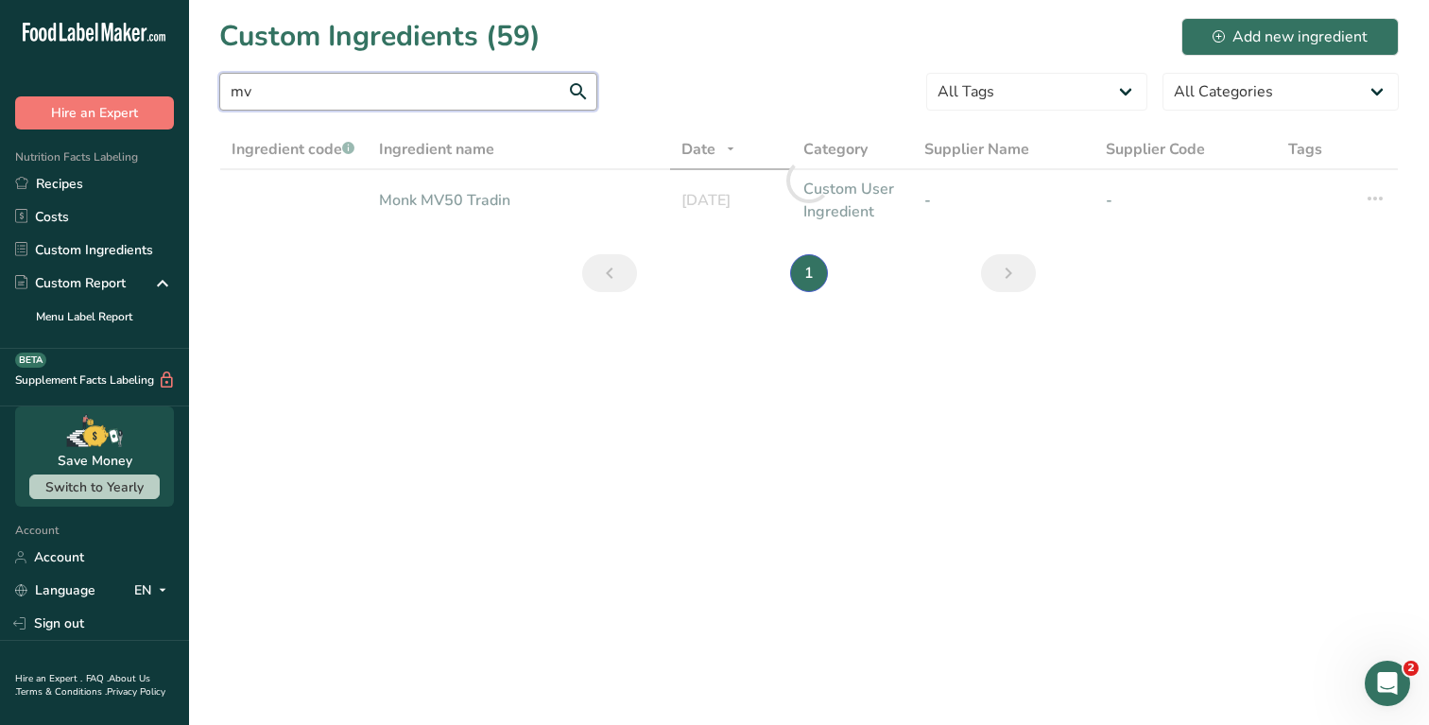
type input "m"
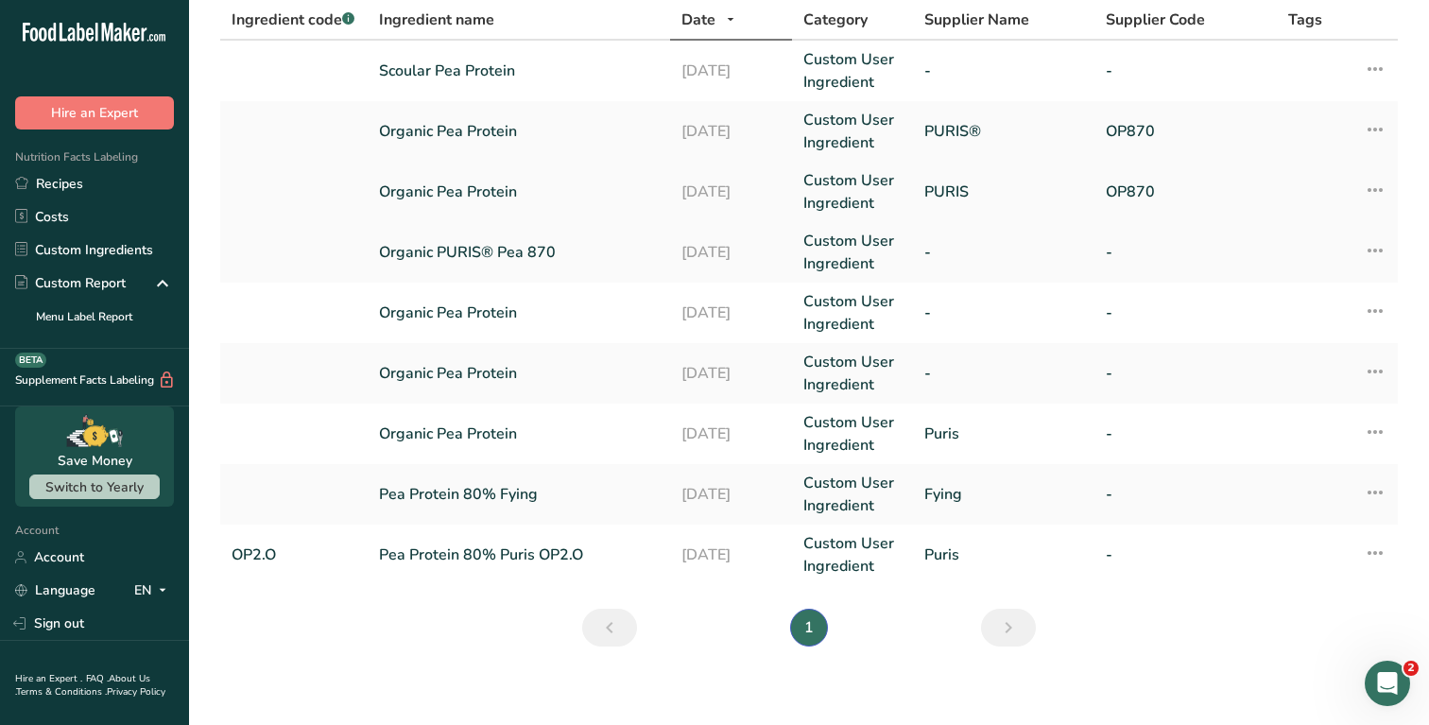
scroll to position [142, 0]
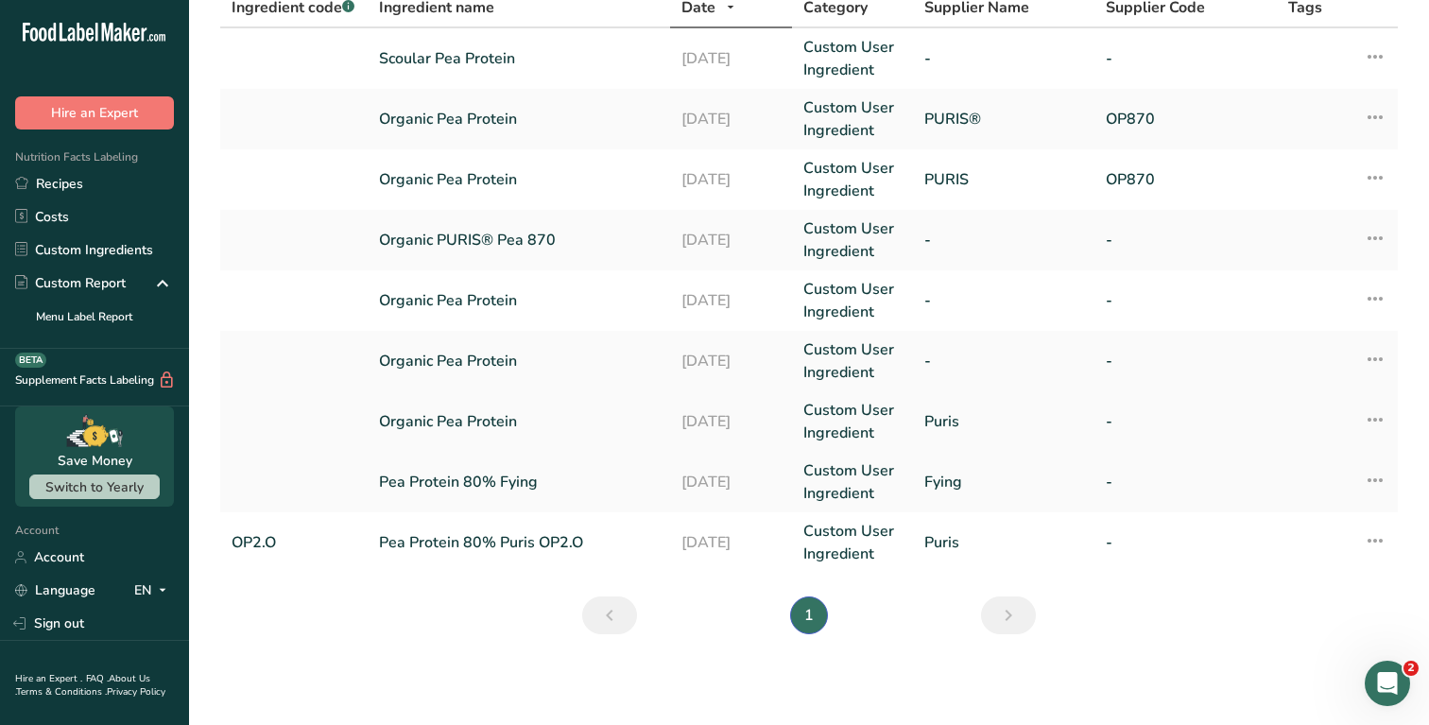
type input "pea"
click at [875, 431] on link "Custom User Ingredient" at bounding box center [853, 421] width 98 height 45
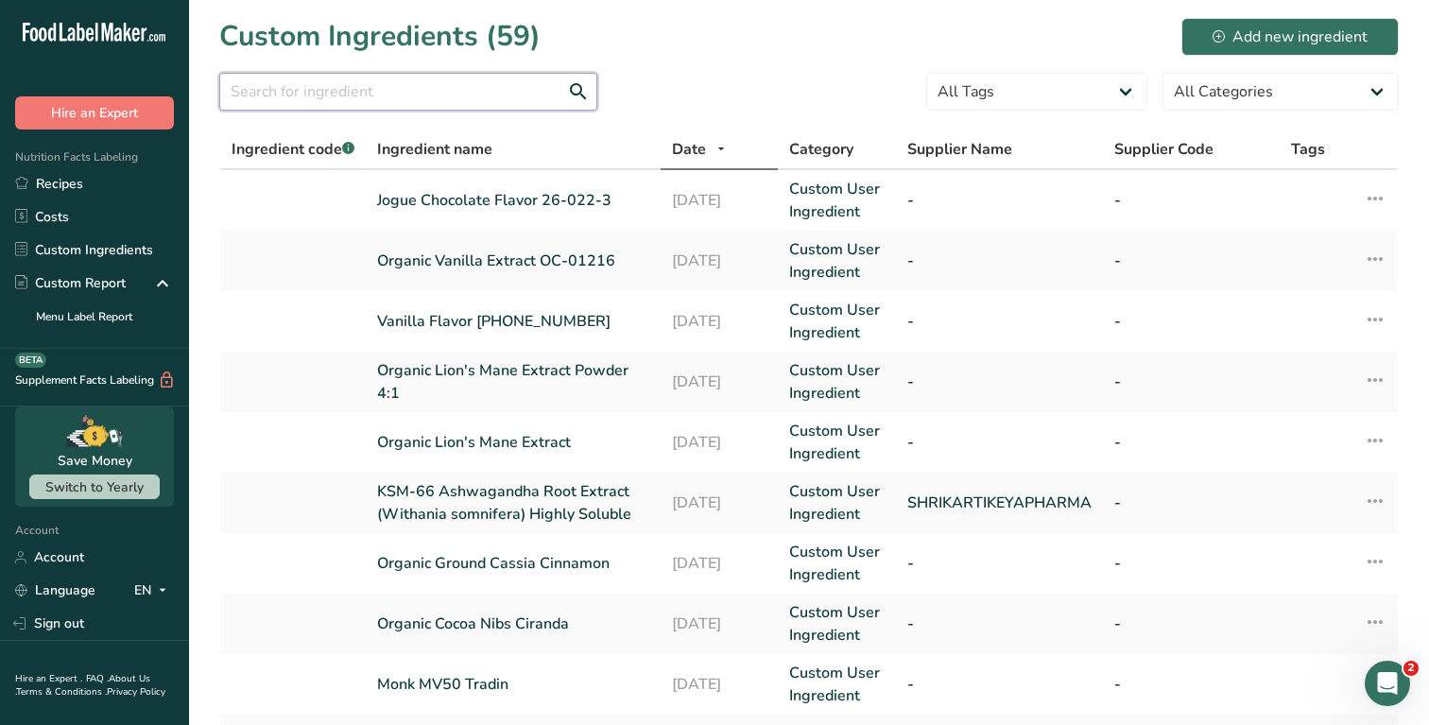
click at [391, 96] on input "text" at bounding box center [408, 92] width 378 height 38
type input "e"
type input "pea"
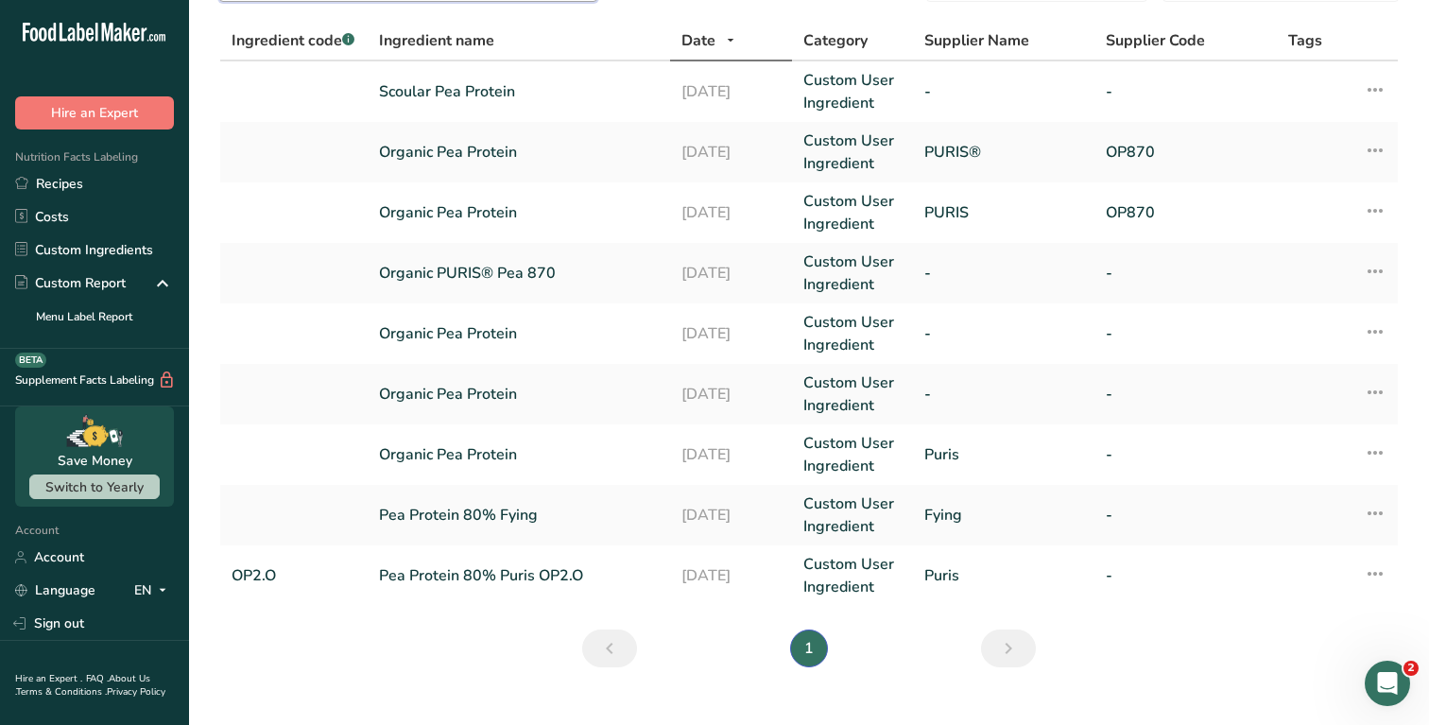
scroll to position [142, 0]
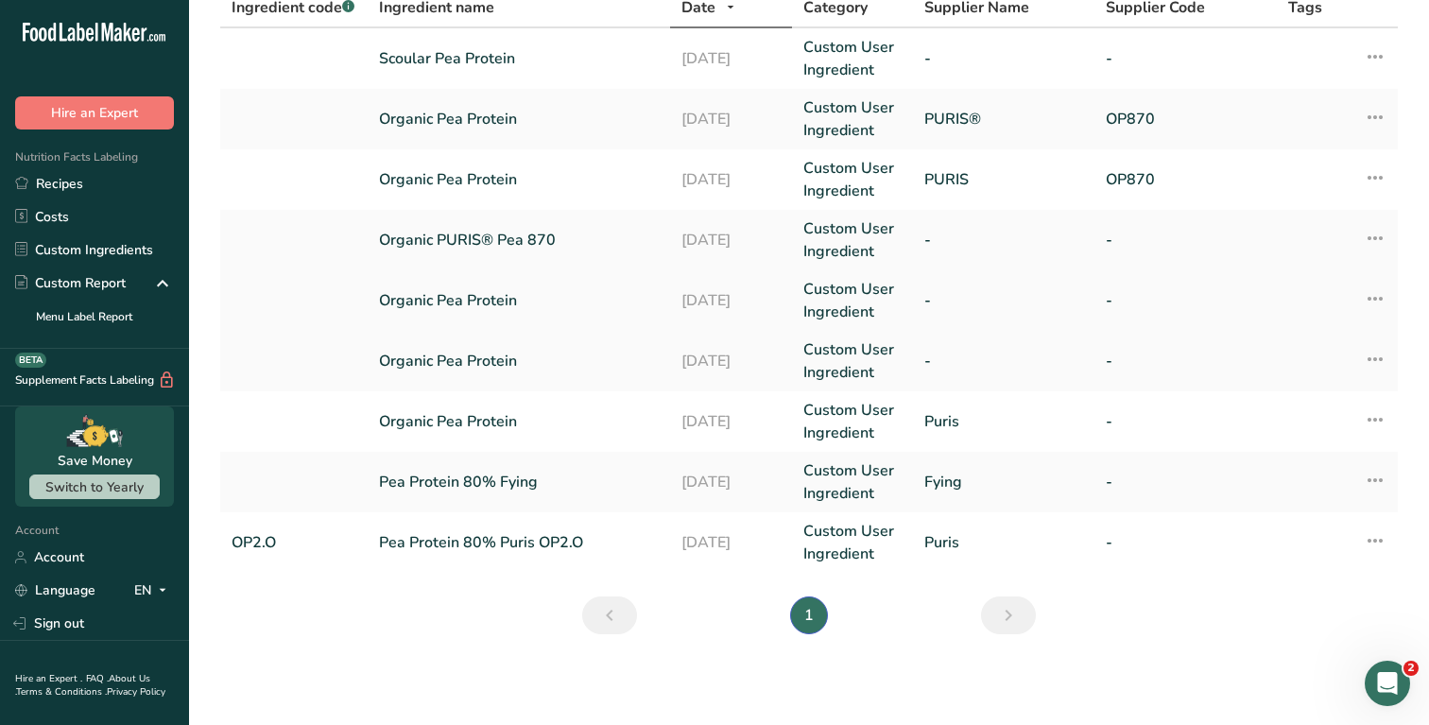
click at [527, 294] on link "Organic Pea Protein" at bounding box center [519, 300] width 281 height 23
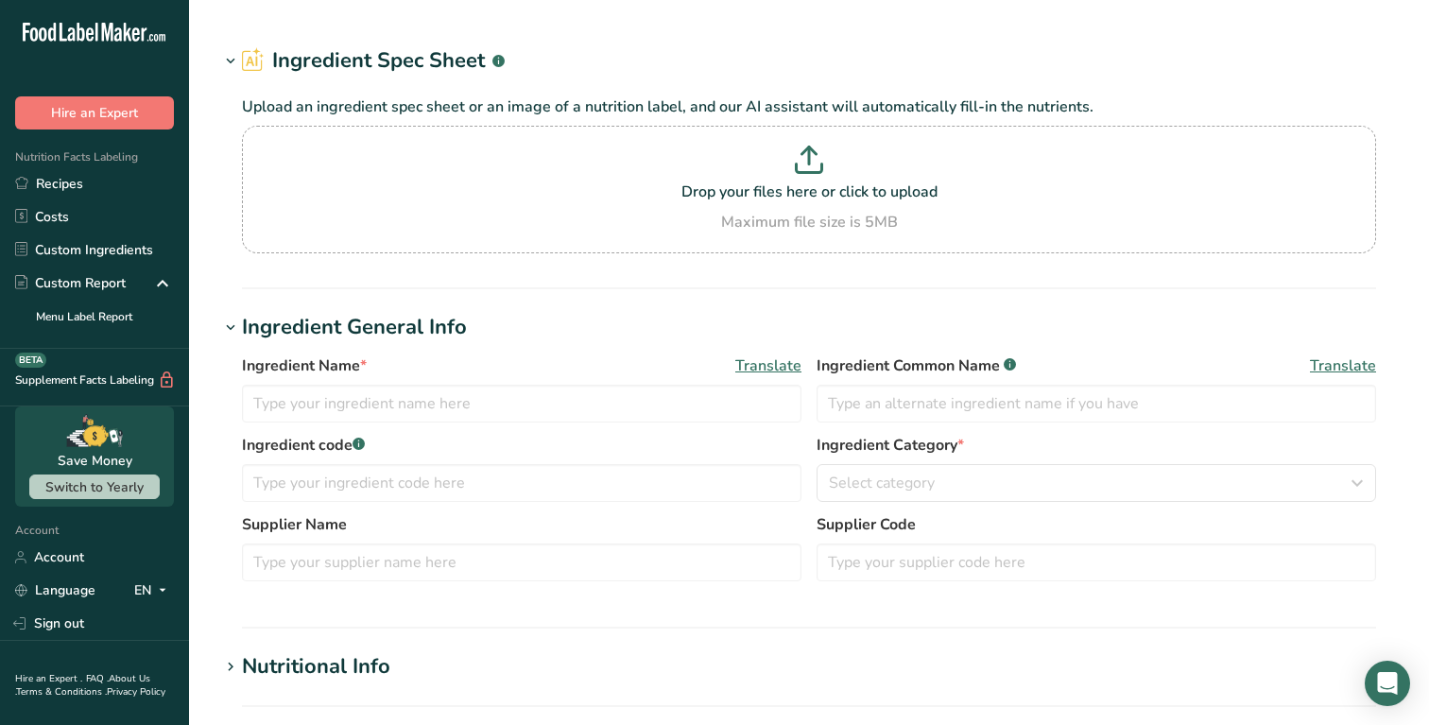
type input "Organic Coconut Sugar Global"
type input "Global Organics"
type input "22005; A"
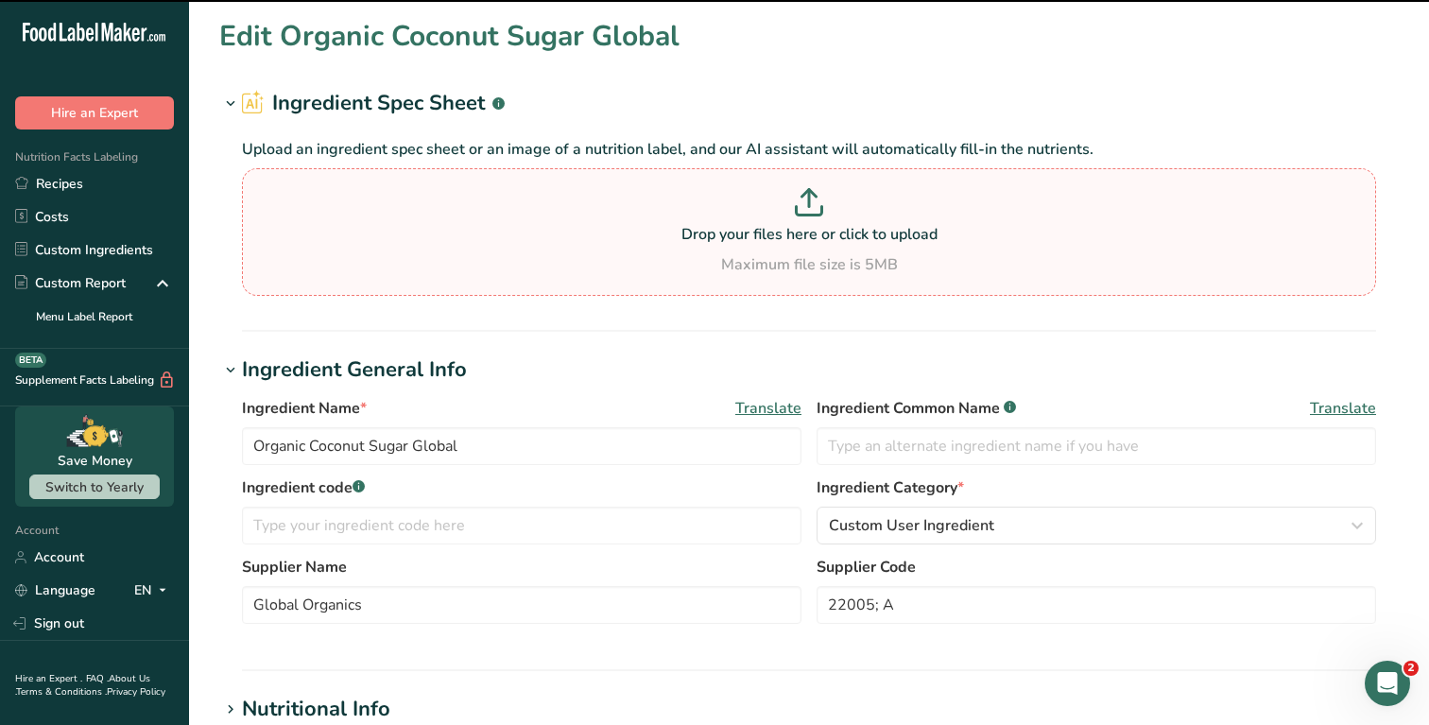
scroll to position [26, 0]
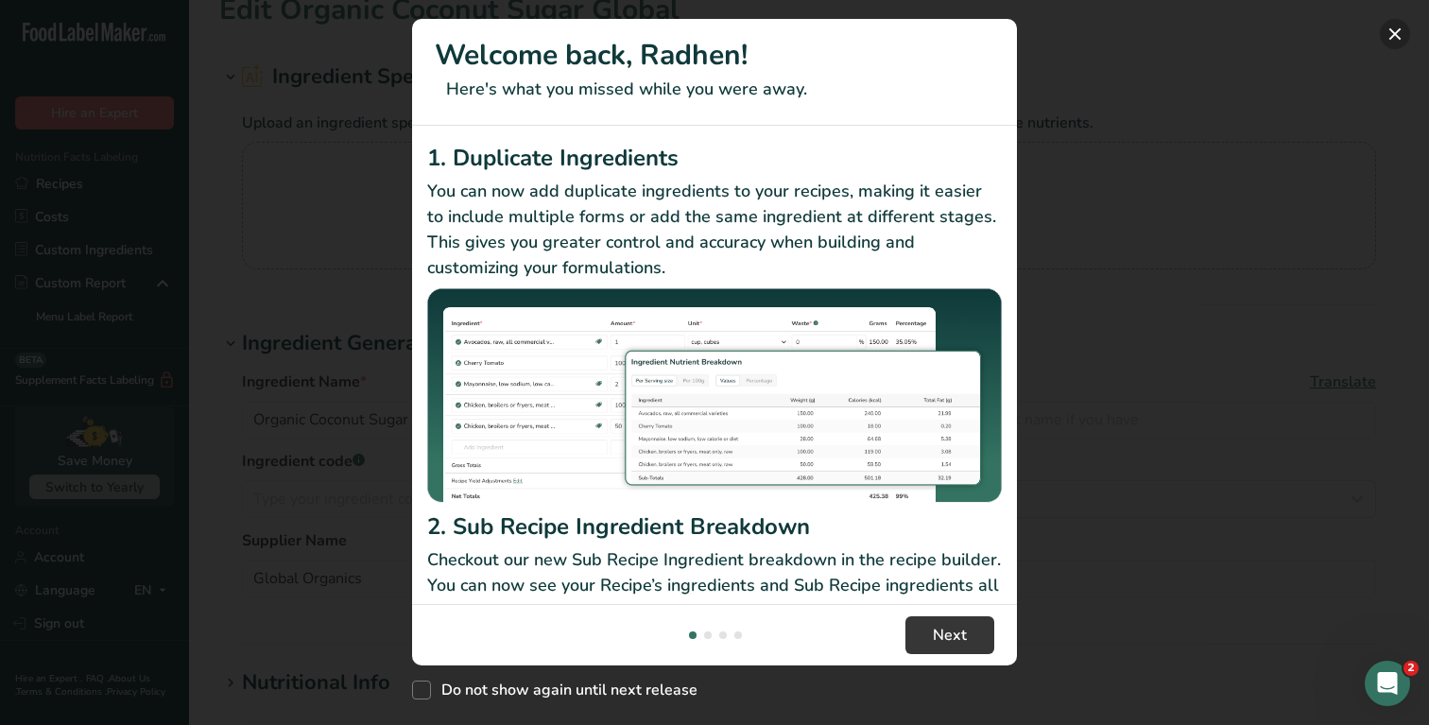
click at [1397, 35] on button "New Features" at bounding box center [1395, 34] width 30 height 30
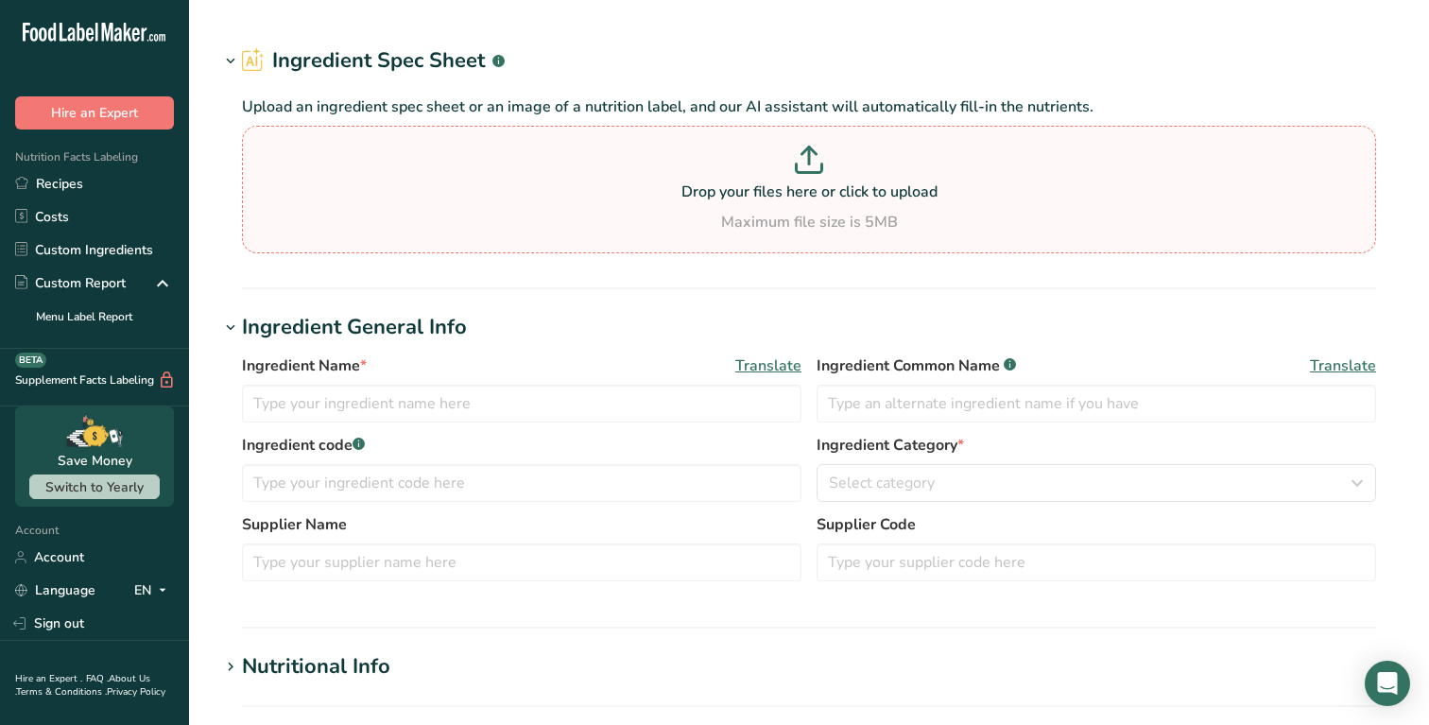
type input "Organic Vanilla Extract OC-01216"
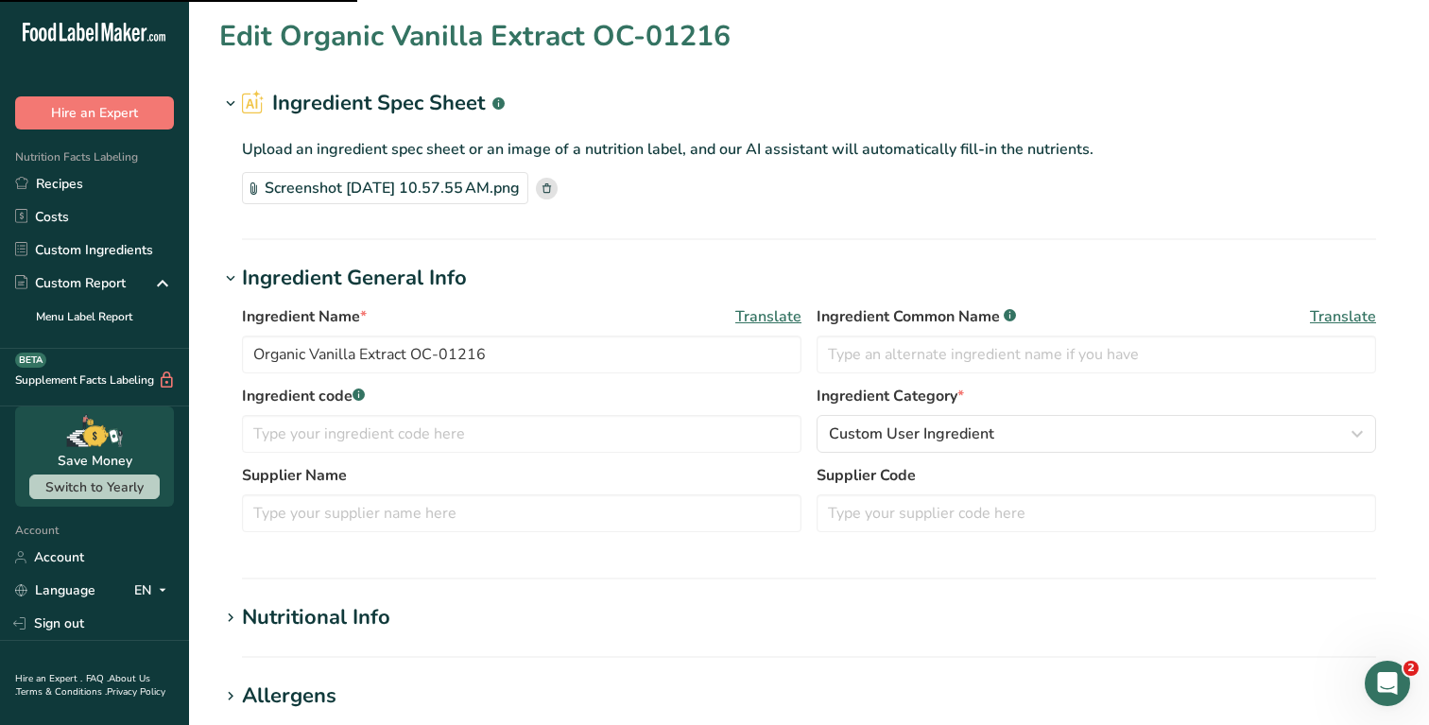
click at [251, 182] on icon at bounding box center [254, 188] width 7 height 12
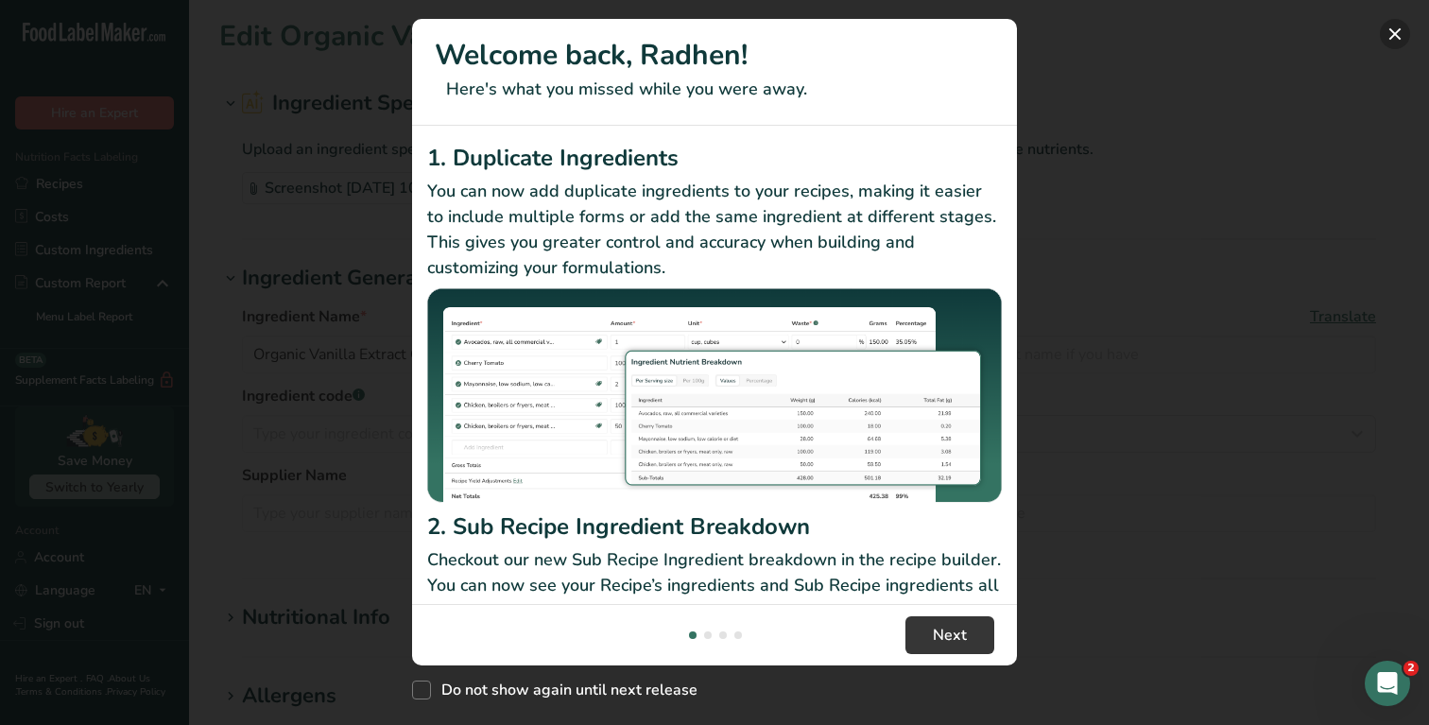
click at [1393, 45] on button "New Features" at bounding box center [1395, 34] width 30 height 30
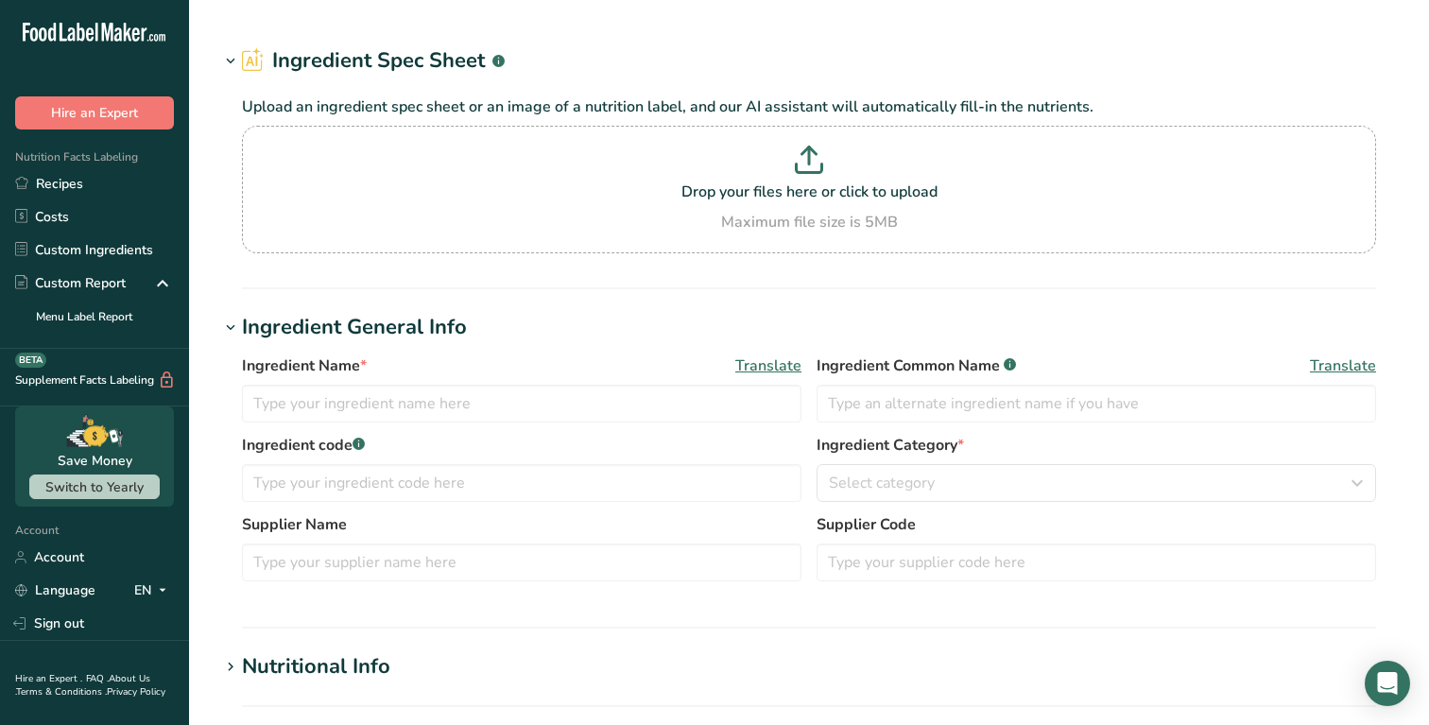
type input "NAT BIRTHDAY CAKE TYPE FLAVOR SD (ORGANIC CERTIFIABLE - Missing 10AS)"
type input "Synergy Flavors, Inc"
type input "10MS845762"
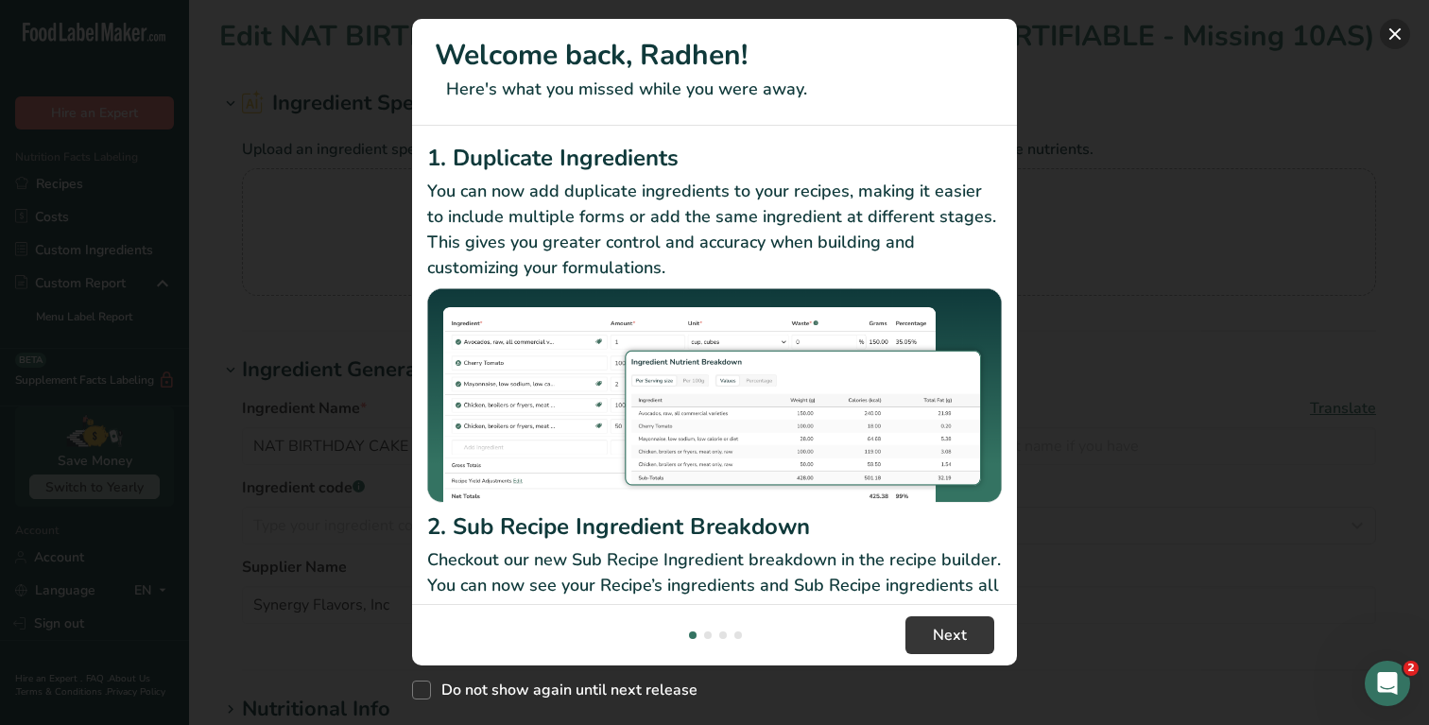
click at [1399, 28] on button "New Features" at bounding box center [1395, 34] width 30 height 30
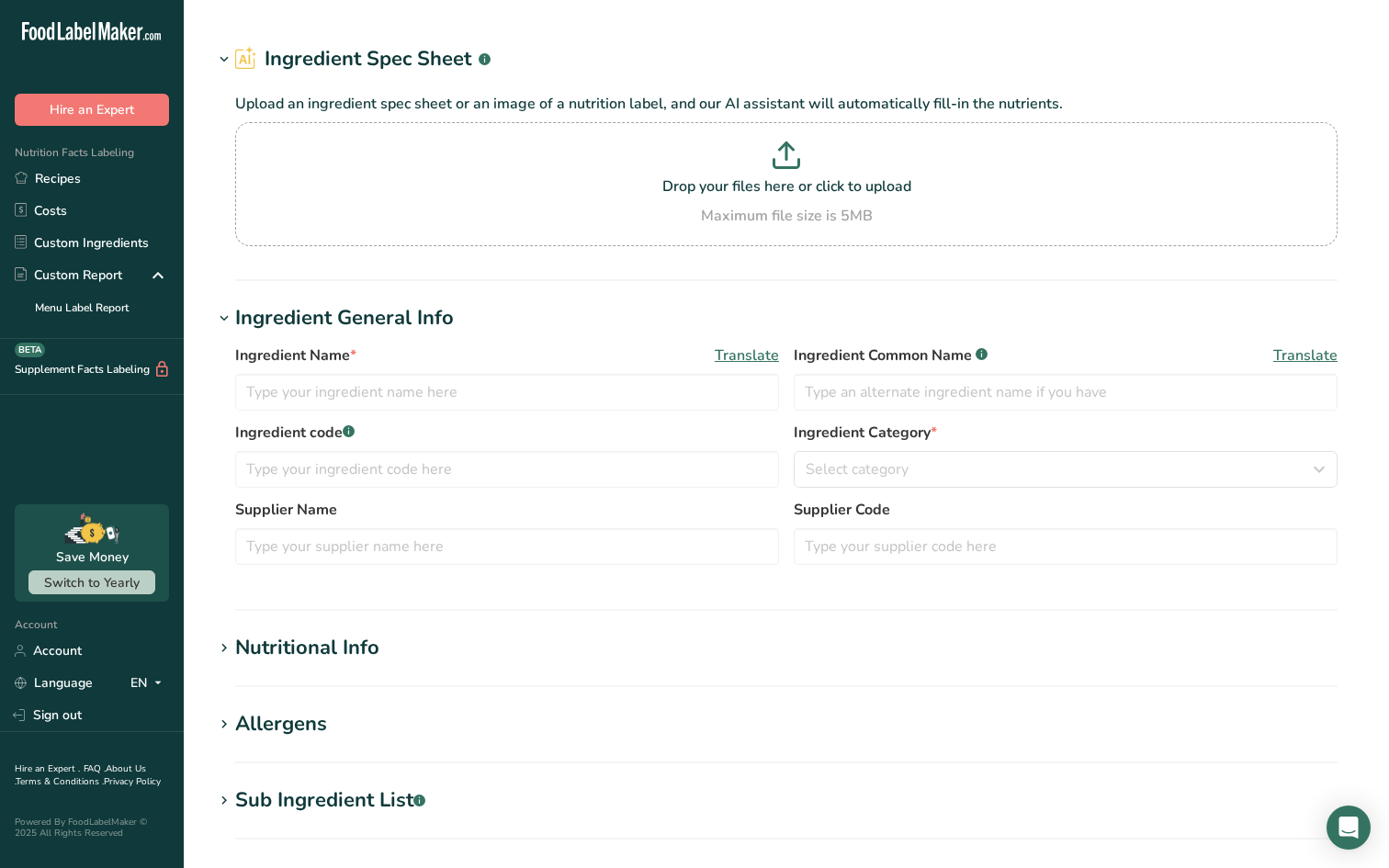
type input "NAT BIRTHDAY CAKE TYPE FLAVOR SD (ORGANIC CERTIFIABLE - Missing 10AS)"
type input "Synergy Flavors, Inc"
type input "10MS845762"
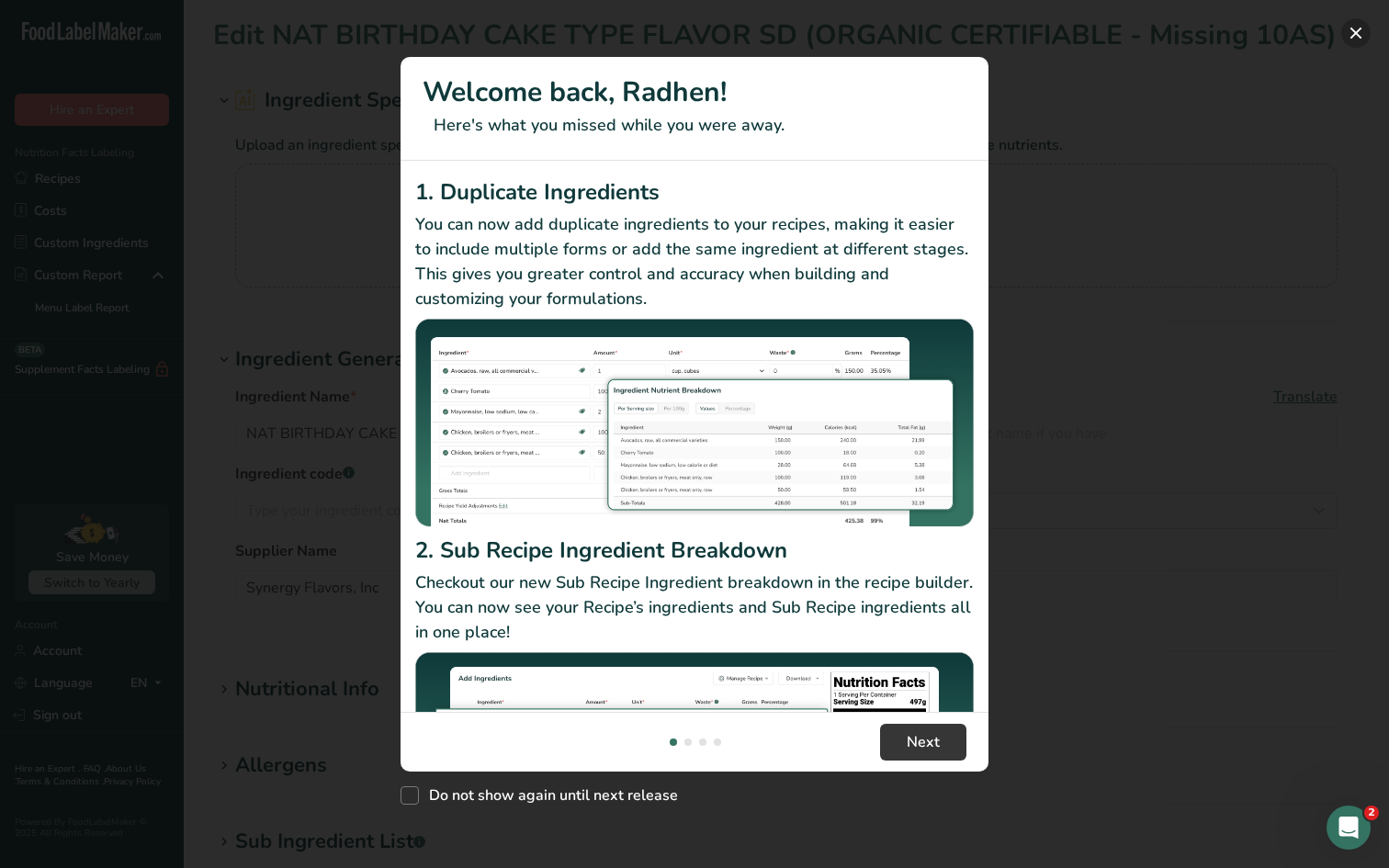
click at [1368, 40] on button "New Features" at bounding box center [1356, 33] width 29 height 29
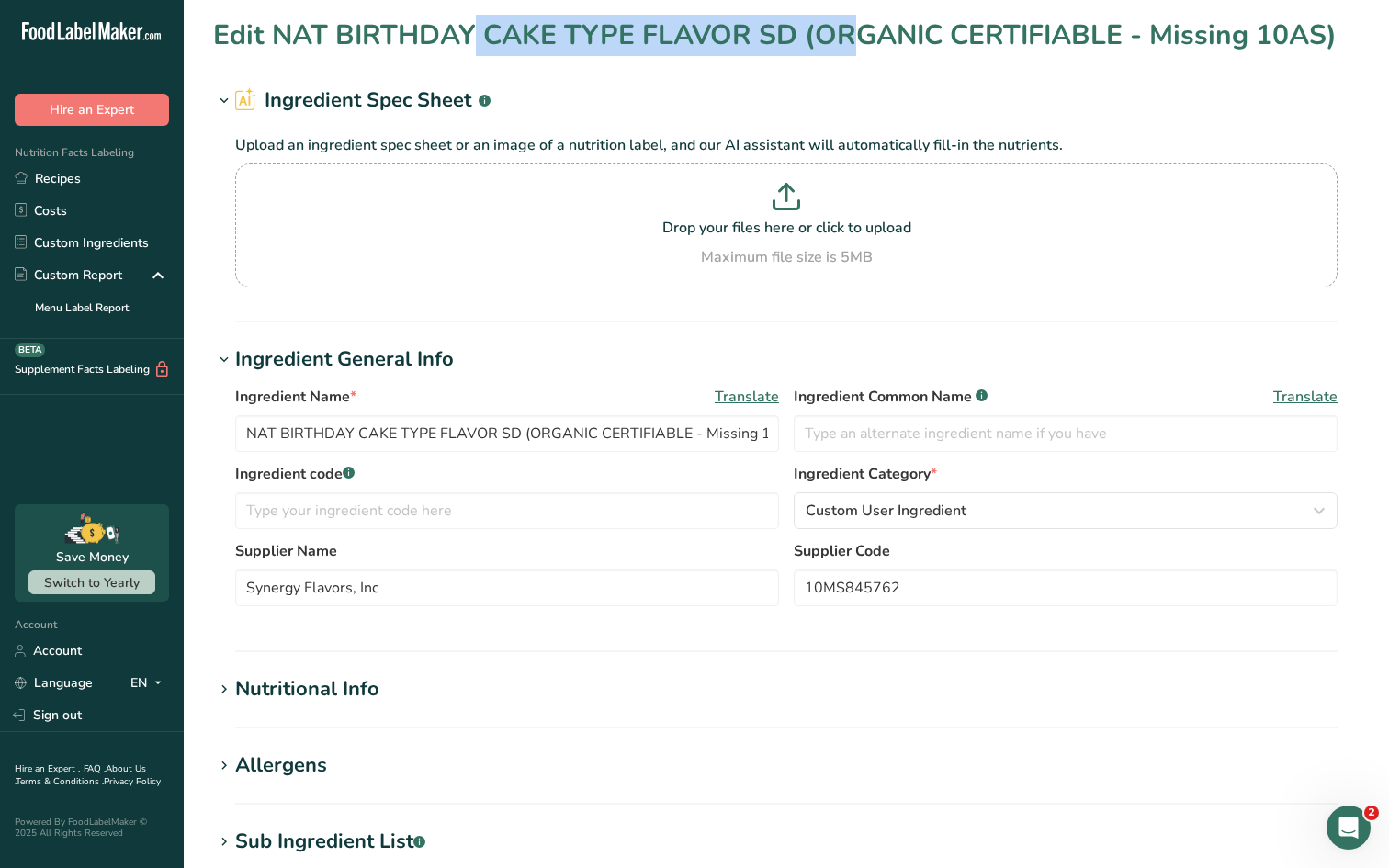
drag, startPoint x: 345, startPoint y: 35, endPoint x: 748, endPoint y: 39, distance: 403.0
click at [748, 39] on h1 "Edit NAT BIRTHDAY CAKE TYPE FLAVOR SD (ORGANIC CERTIFIABLE - Missing 10AS)" at bounding box center [775, 35] width 1124 height 42
copy h1 "IRTHDAY CAKE TYPE FLAVOR"
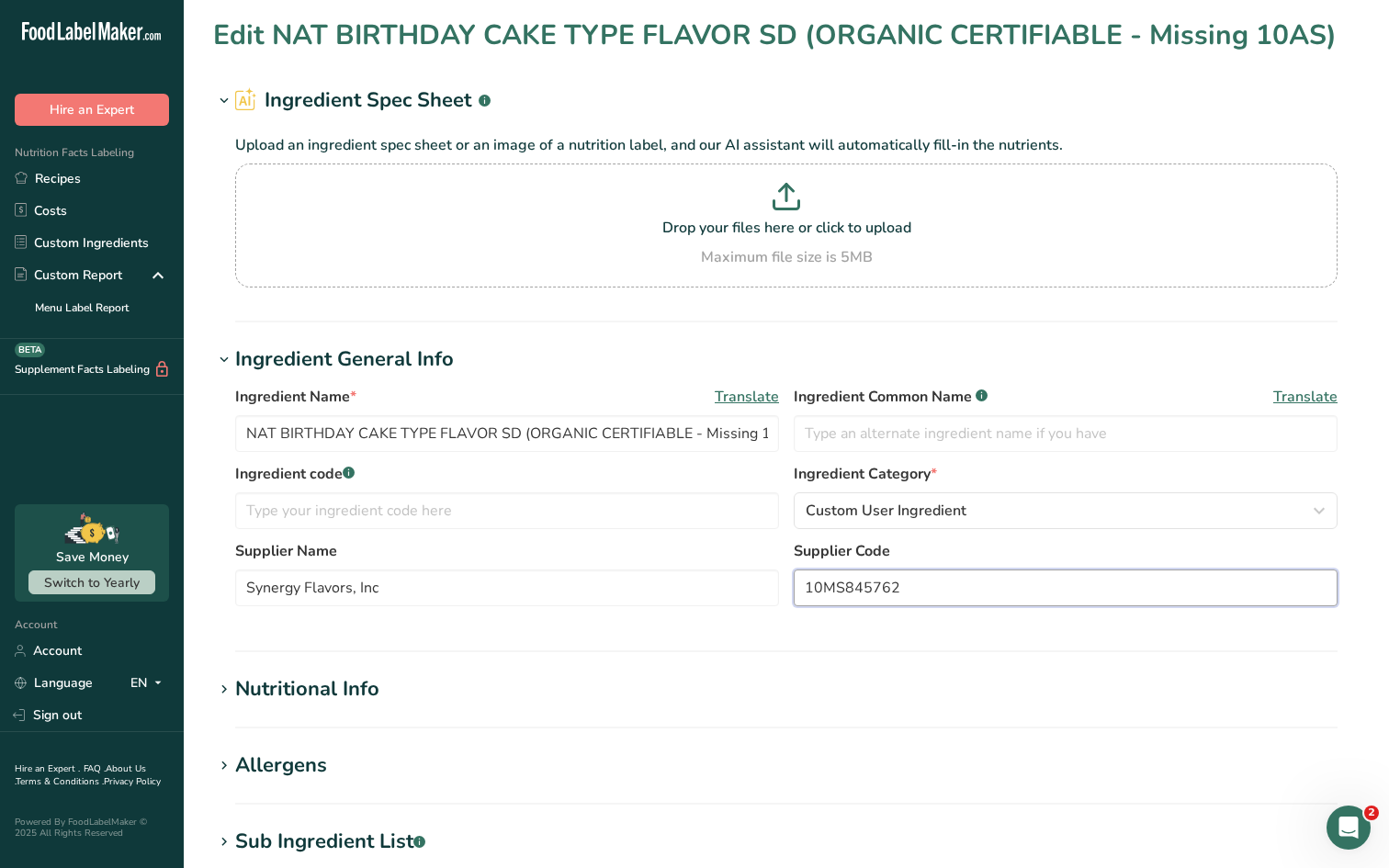
click at [850, 594] on input "10MS845762" at bounding box center [1066, 588] width 544 height 37
